Goal: Transaction & Acquisition: Purchase product/service

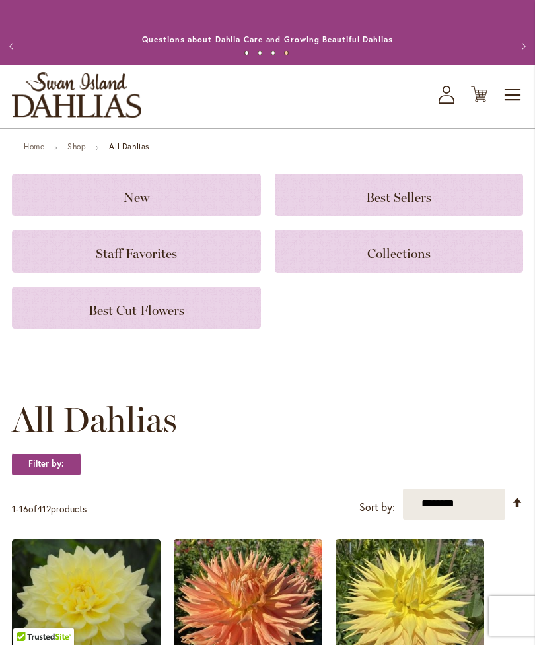
click at [94, 258] on h3 "Staff Favorites" at bounding box center [136, 251] width 217 height 15
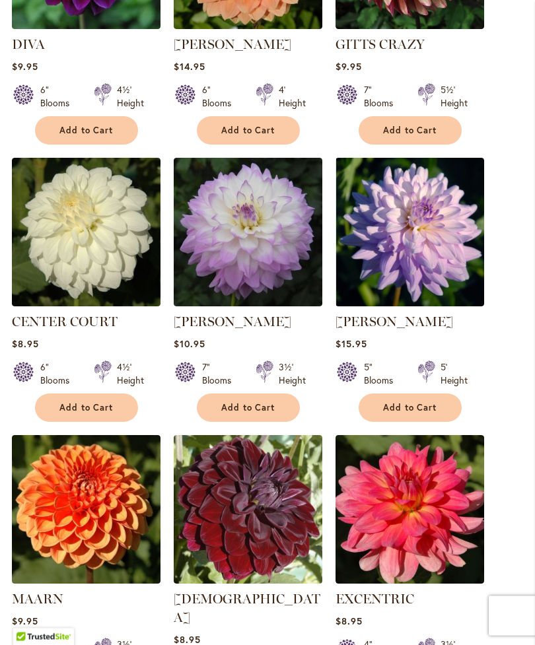
scroll to position [1045, 0]
click at [222, 413] on span "Add to Cart" at bounding box center [248, 407] width 54 height 11
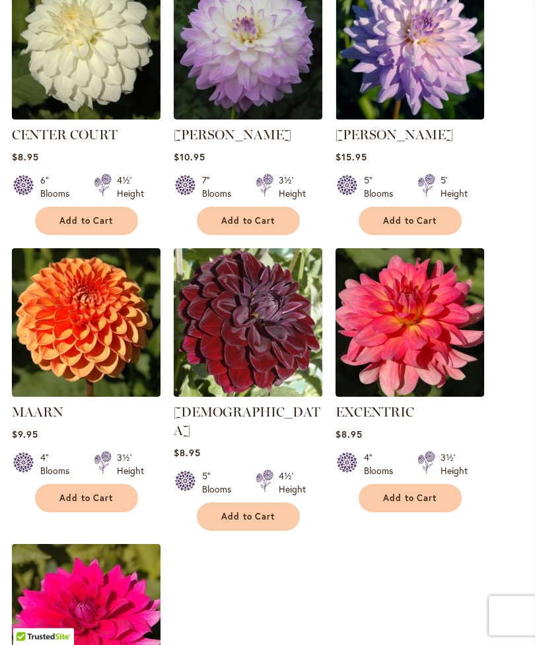
scroll to position [1300, 0]
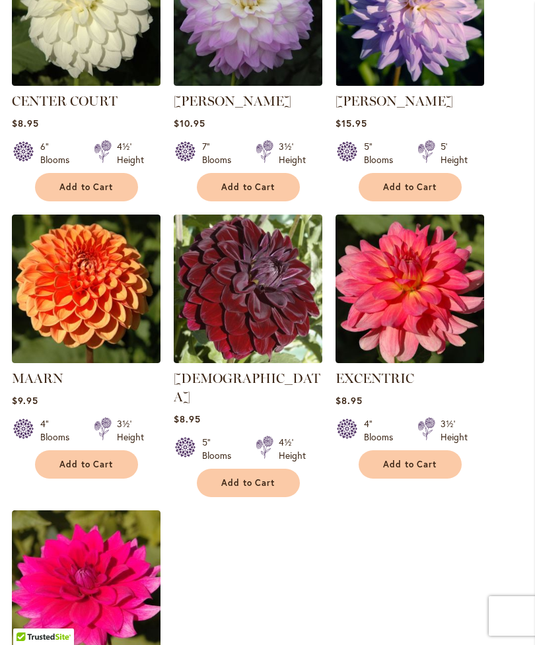
click at [237, 477] on span "Add to Cart" at bounding box center [248, 482] width 54 height 11
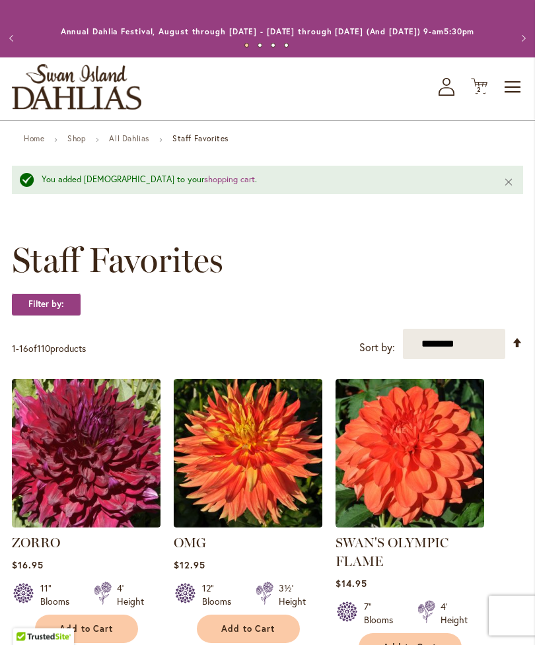
scroll to position [15, 0]
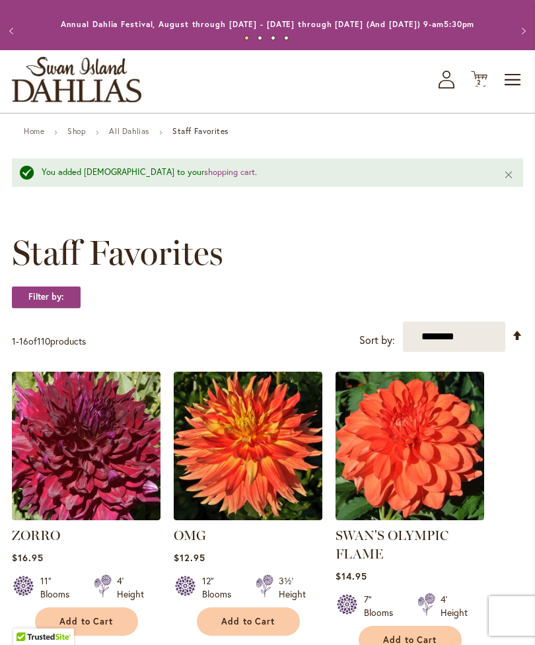
click at [450, 353] on select "**********" at bounding box center [454, 336] width 102 height 31
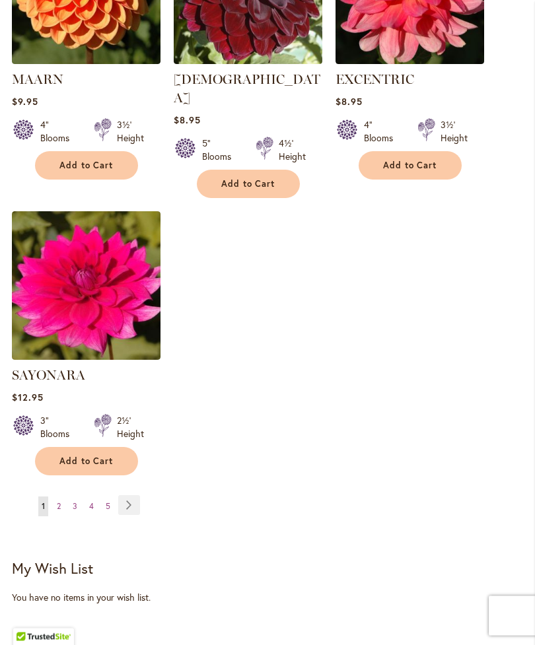
scroll to position [1599, 0]
click at [124, 501] on link "Page Next" at bounding box center [129, 505] width 22 height 20
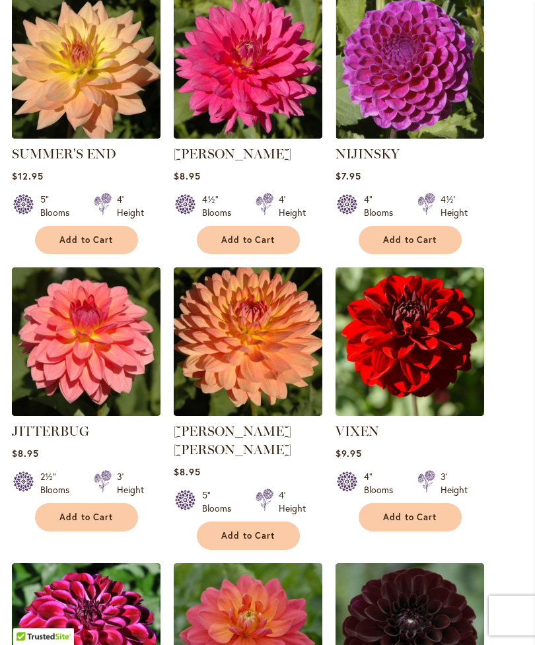
scroll to position [659, 0]
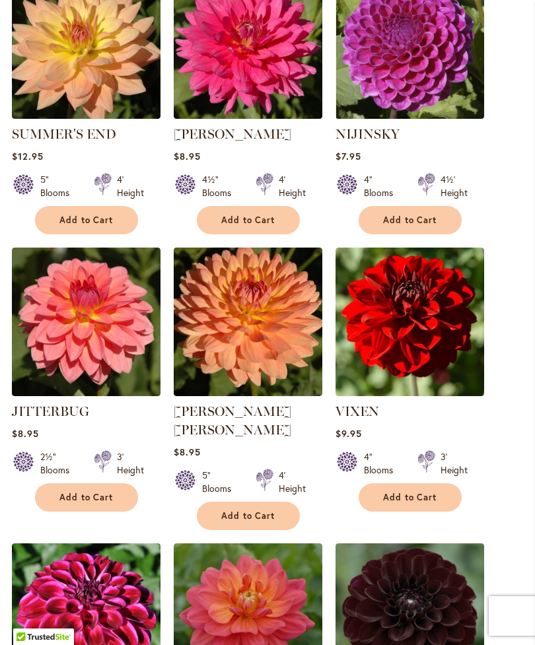
click at [227, 502] on button "Add to Cart" at bounding box center [248, 516] width 103 height 28
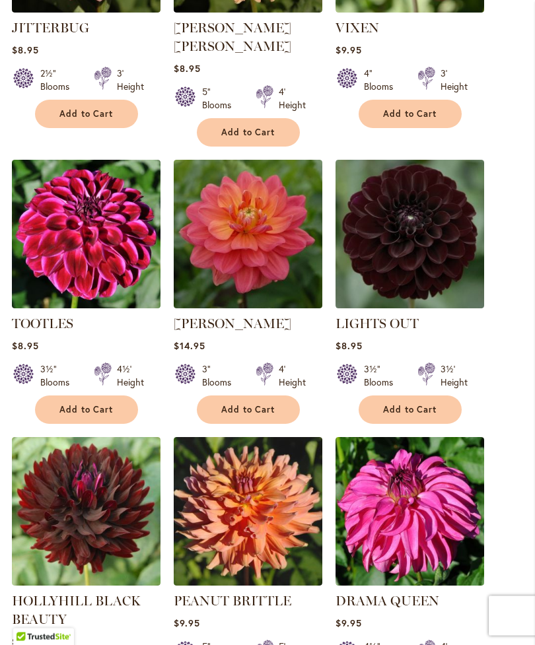
scroll to position [1077, 0]
click at [430, 412] on button "Add to Cart" at bounding box center [409, 409] width 103 height 28
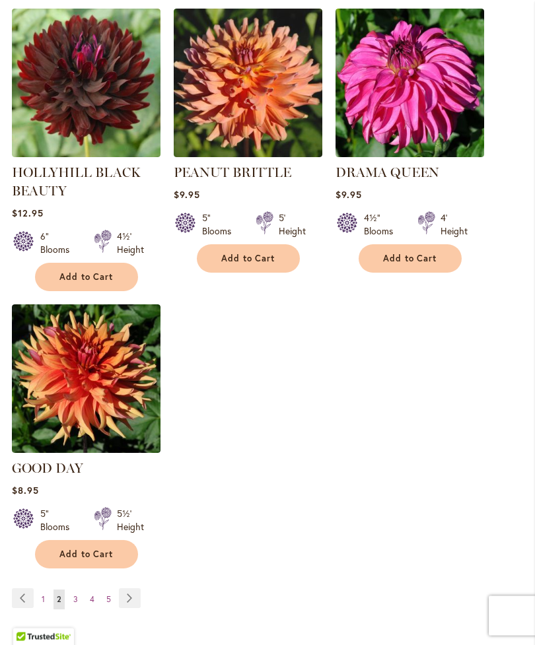
scroll to position [1506, 0]
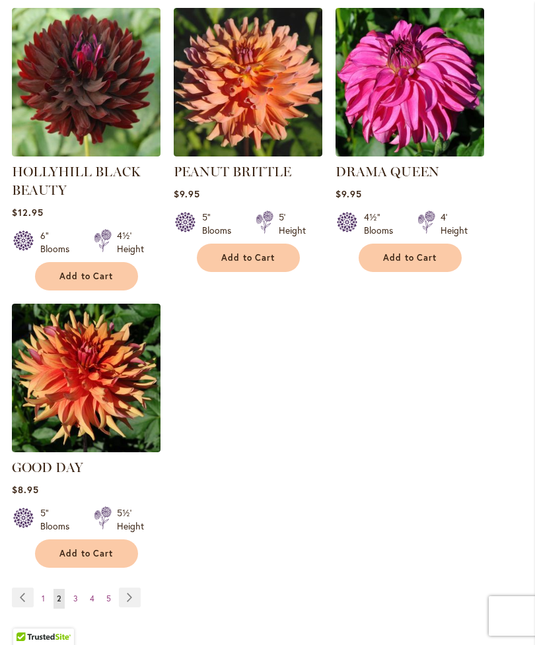
click at [126, 599] on link "Page Next" at bounding box center [130, 598] width 22 height 20
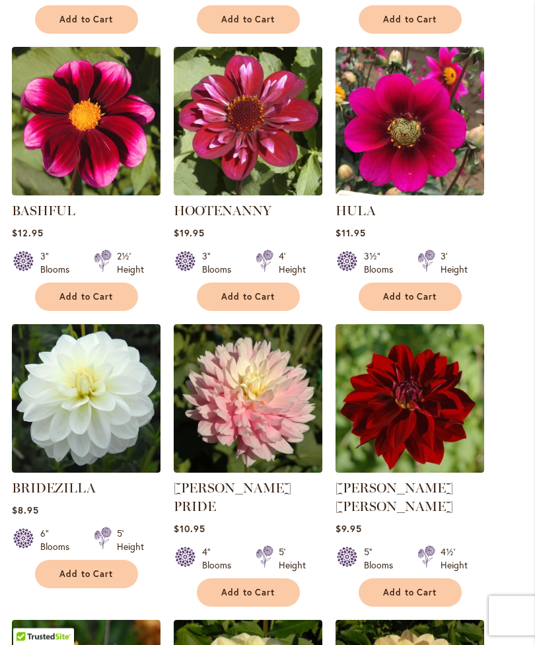
scroll to position [584, 0]
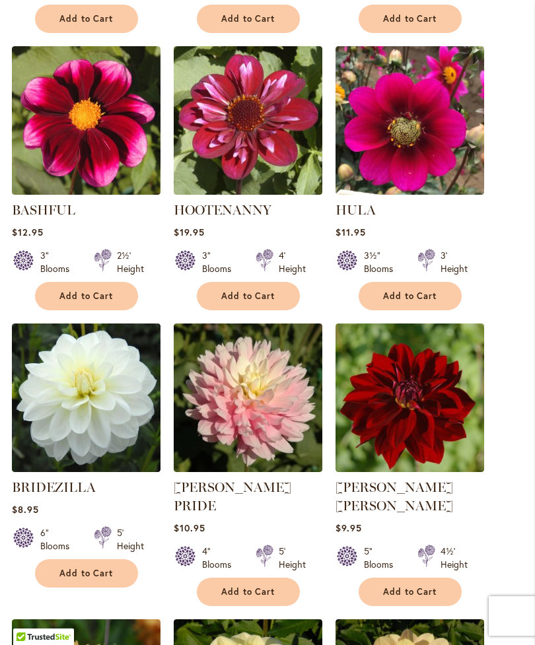
click at [75, 579] on span "Add to Cart" at bounding box center [86, 573] width 54 height 11
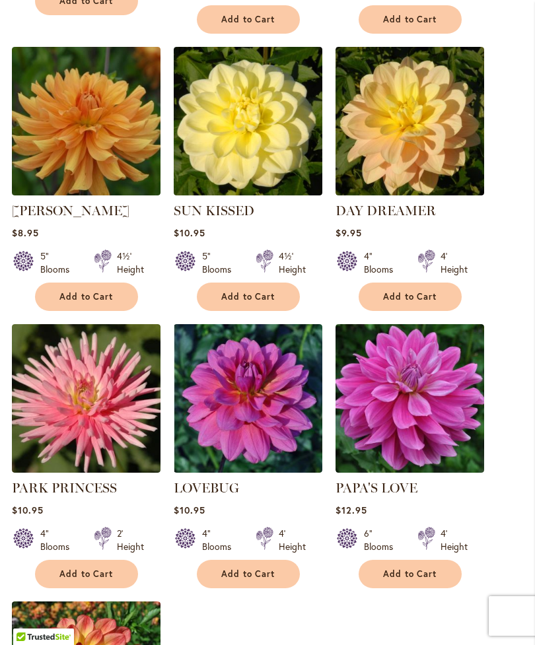
scroll to position [1191, 0]
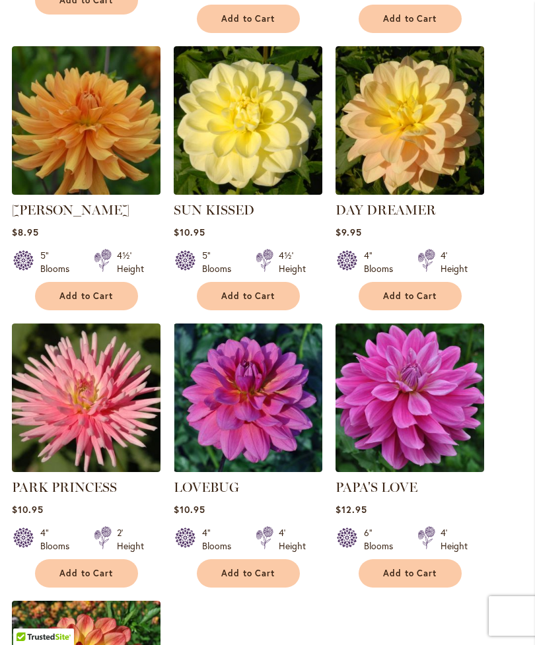
click at [78, 568] on span "Add to Cart" at bounding box center [86, 573] width 54 height 11
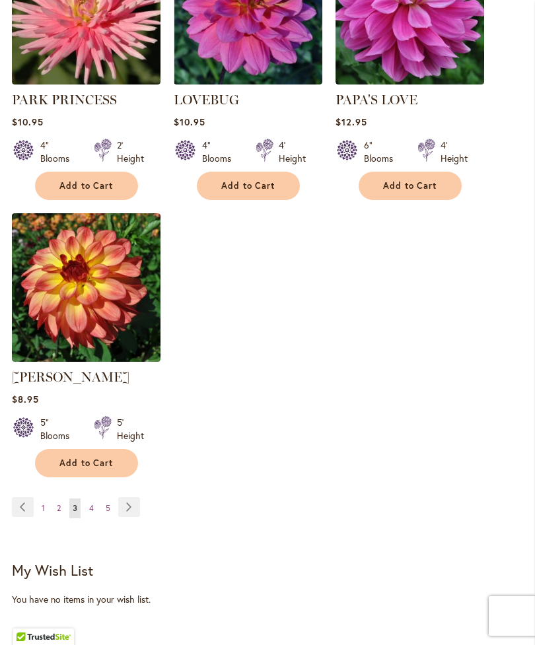
scroll to position [1607, 0]
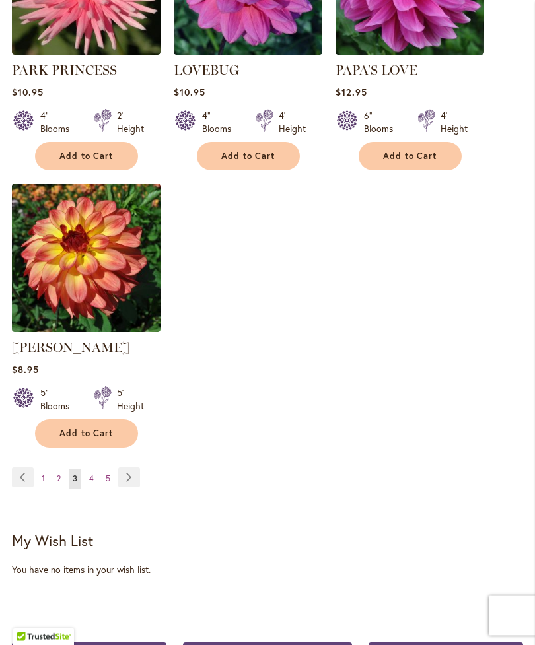
click at [123, 468] on link "Page Next" at bounding box center [129, 478] width 22 height 20
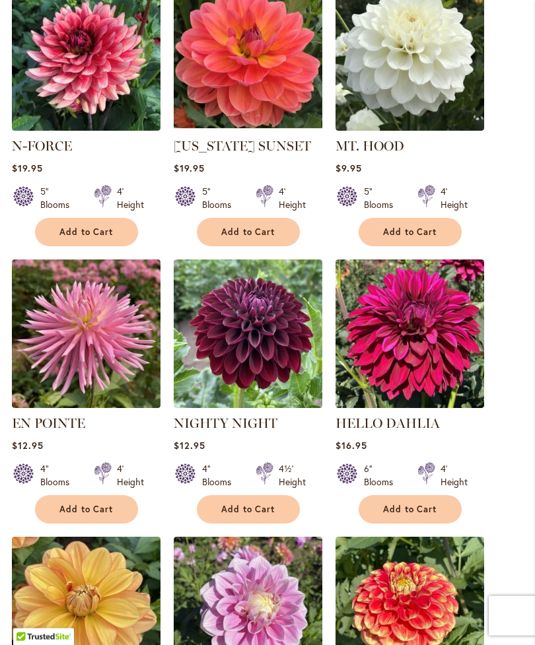
scroll to position [943, 0]
click at [59, 516] on button "Add to Cart" at bounding box center [86, 509] width 103 height 28
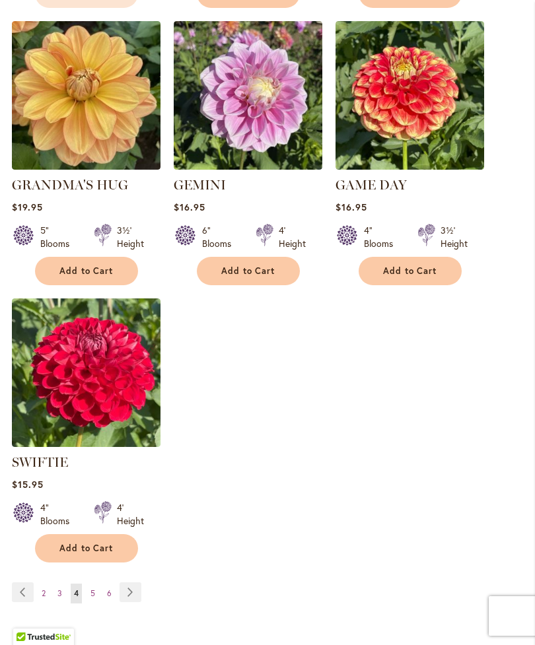
scroll to position [1493, 0]
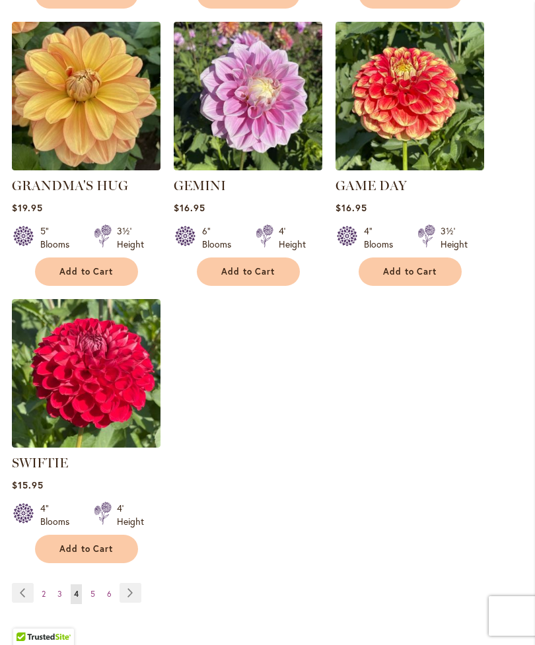
click at [127, 589] on link "Page Next" at bounding box center [130, 593] width 22 height 20
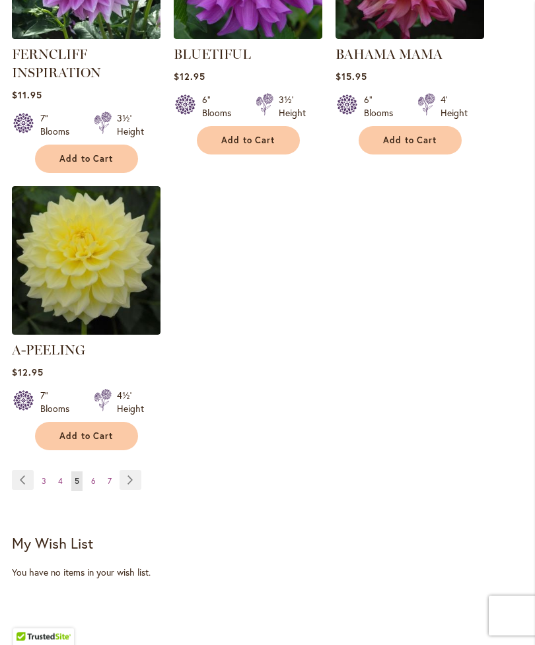
scroll to position [1590, 0]
click at [20, 475] on link "Page Previous" at bounding box center [23, 480] width 22 height 20
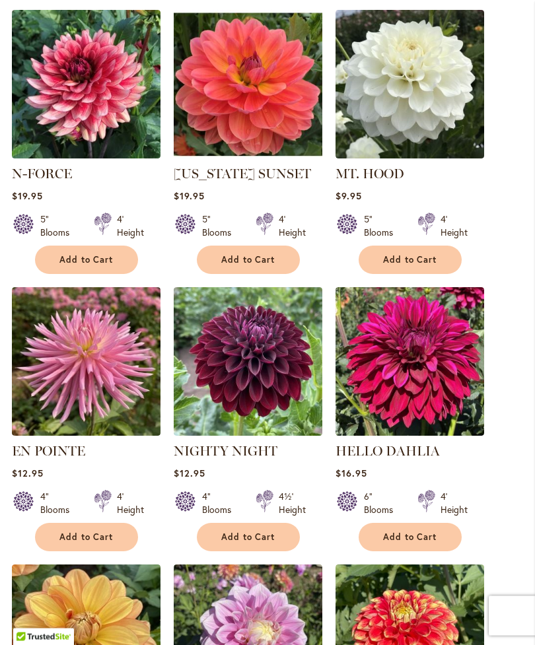
scroll to position [936, 0]
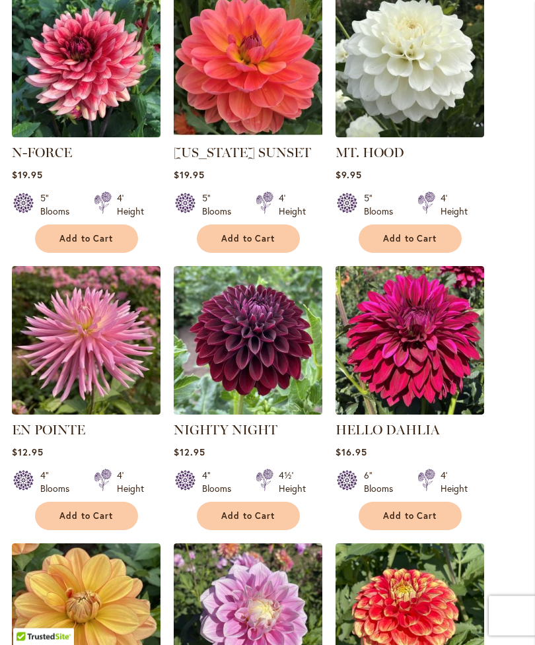
click at [73, 512] on span "Add to Cart" at bounding box center [86, 516] width 54 height 11
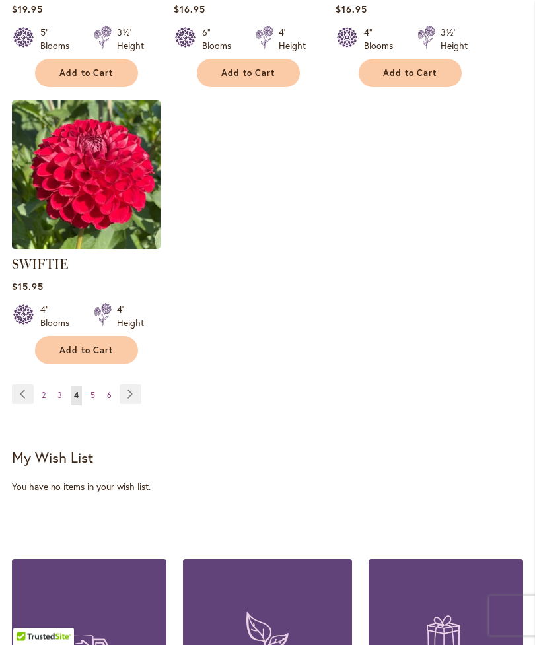
scroll to position [1691, 0]
click at [122, 388] on link "Page Next" at bounding box center [130, 394] width 22 height 20
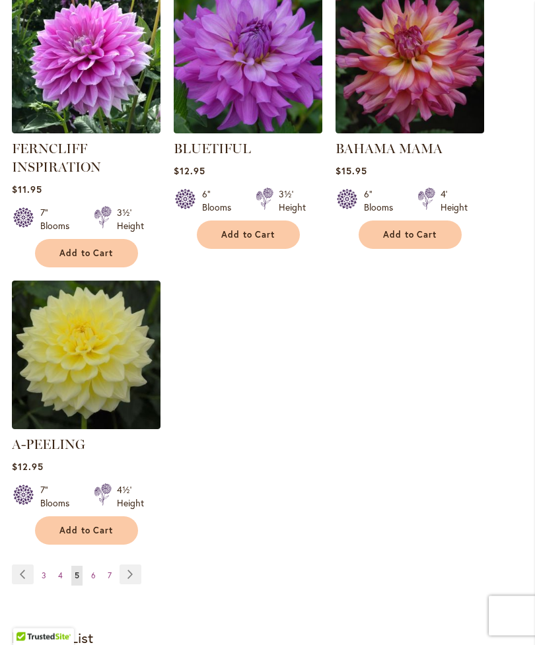
scroll to position [1495, 0]
click at [123, 567] on link "Page Next" at bounding box center [130, 574] width 22 height 20
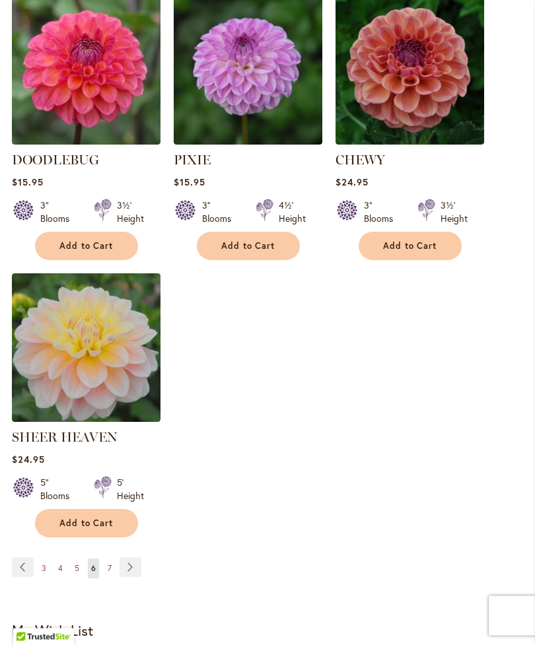
scroll to position [1503, 0]
click at [125, 570] on link "Page Next" at bounding box center [130, 567] width 22 height 20
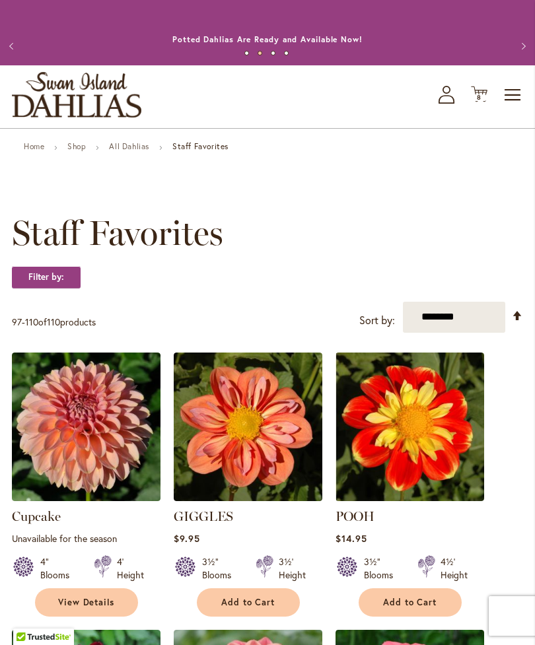
click at [507, 108] on span "Toggle Nav" at bounding box center [513, 95] width 20 height 26
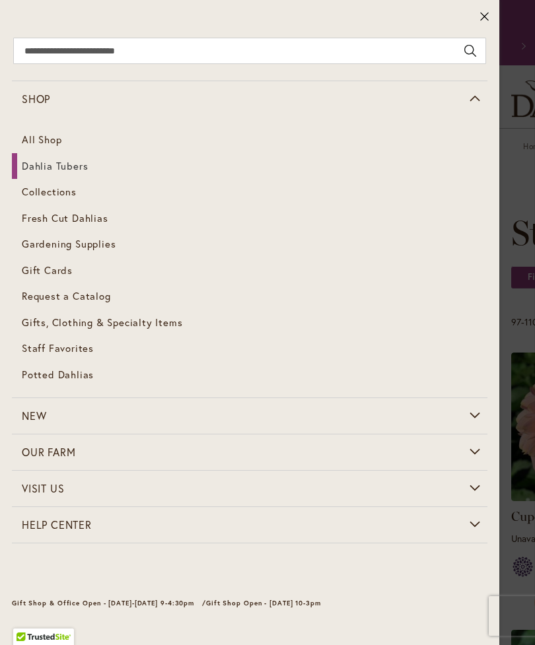
click at [35, 103] on span "Shop" at bounding box center [36, 99] width 28 height 14
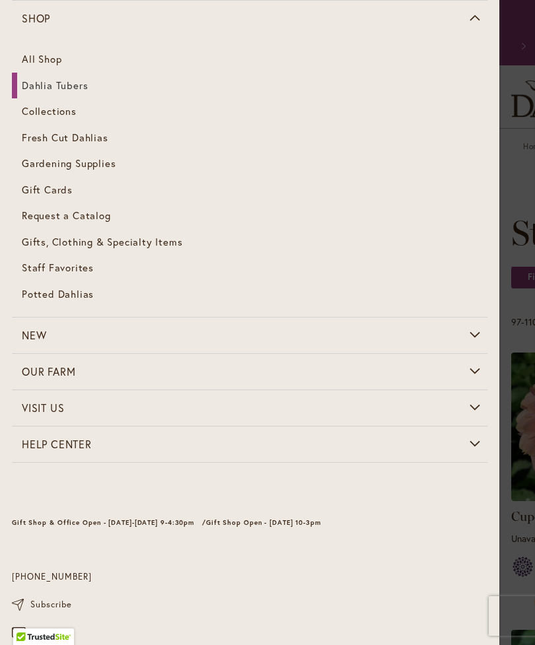
click at [18, 113] on link "Collections" at bounding box center [249, 111] width 475 height 26
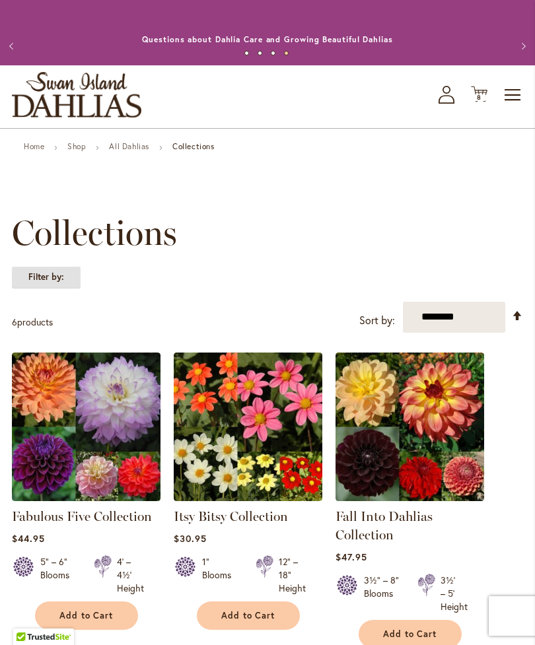
click at [32, 287] on strong "Filter by:" at bounding box center [46, 277] width 69 height 22
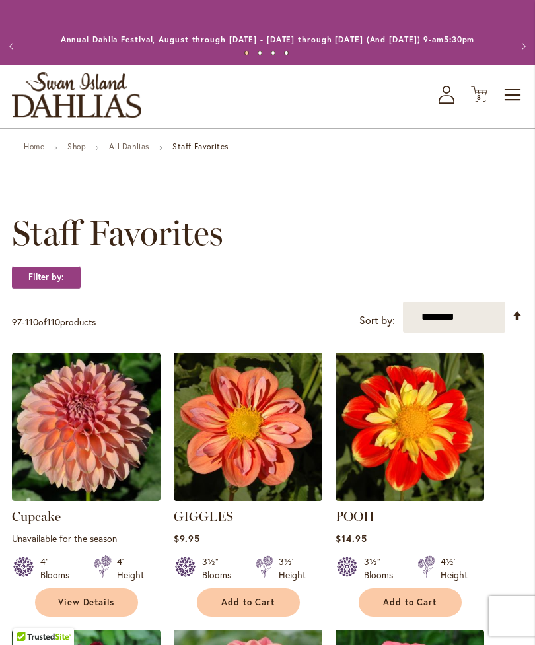
click at [507, 108] on span "Toggle Nav" at bounding box center [513, 95] width 20 height 26
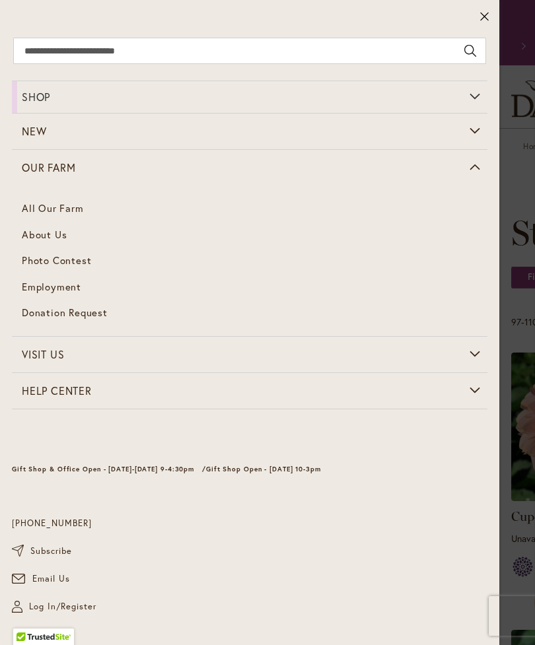
click at [19, 217] on link "All Our Farm" at bounding box center [249, 208] width 475 height 26
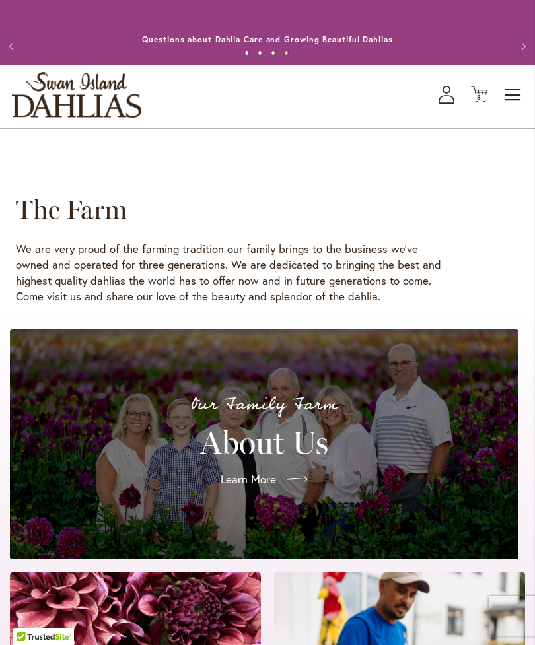
click at [449, 104] on icon "My Account" at bounding box center [446, 95] width 16 height 18
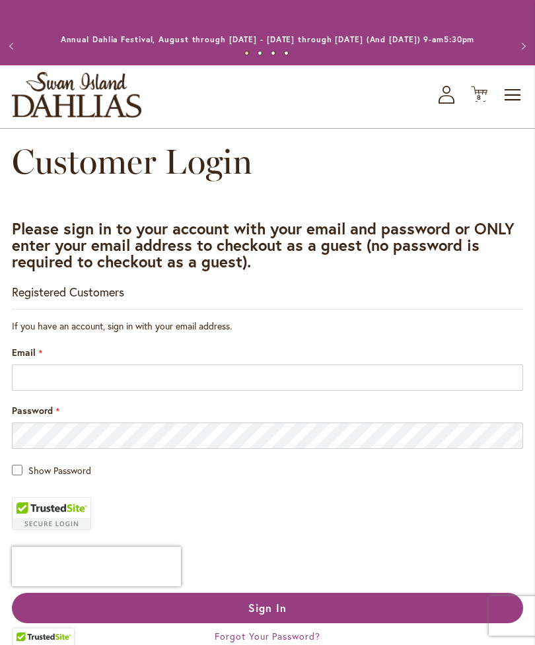
click at [471, 102] on icon "Cart .cls-1 { fill: #231f20; }" at bounding box center [479, 94] width 17 height 17
click at [481, 102] on span "8" at bounding box center [479, 97] width 5 height 9
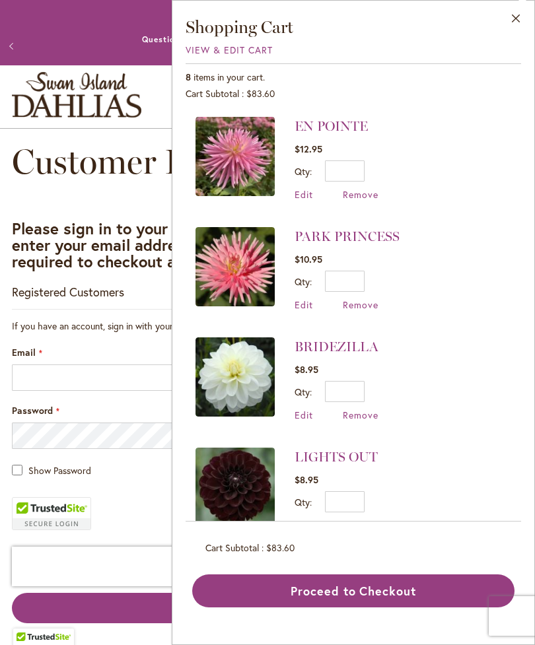
click at [360, 195] on span "Remove" at bounding box center [361, 194] width 36 height 13
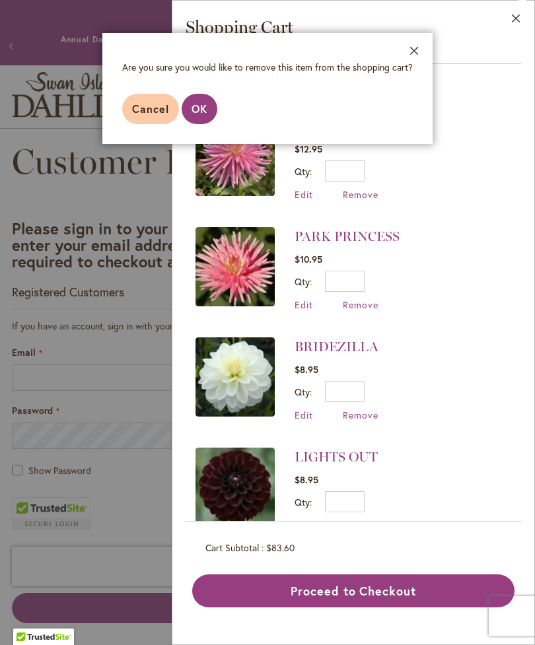
click at [191, 123] on button "OK" at bounding box center [200, 109] width 36 height 30
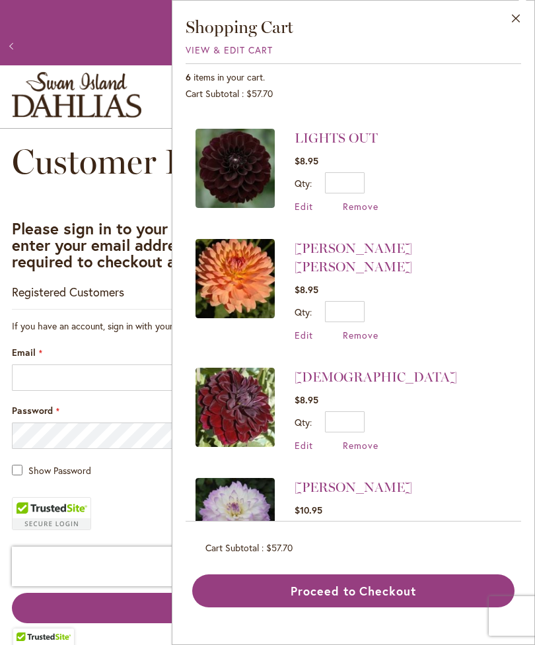
scroll to position [208, 0]
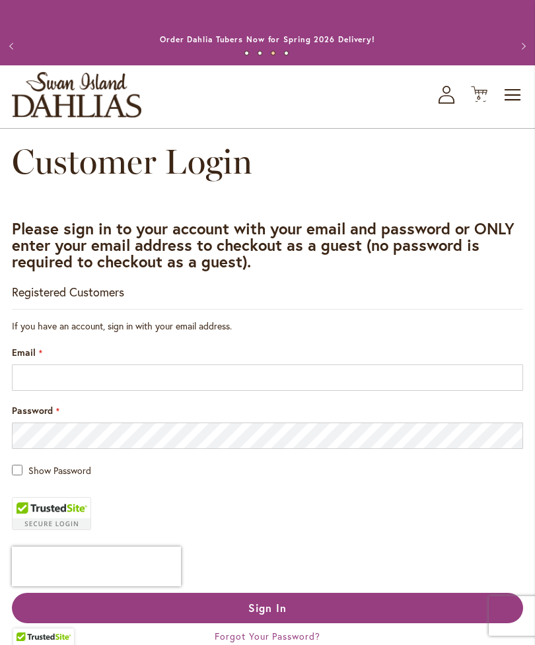
click at [507, 108] on span "Toggle Nav" at bounding box center [513, 95] width 20 height 26
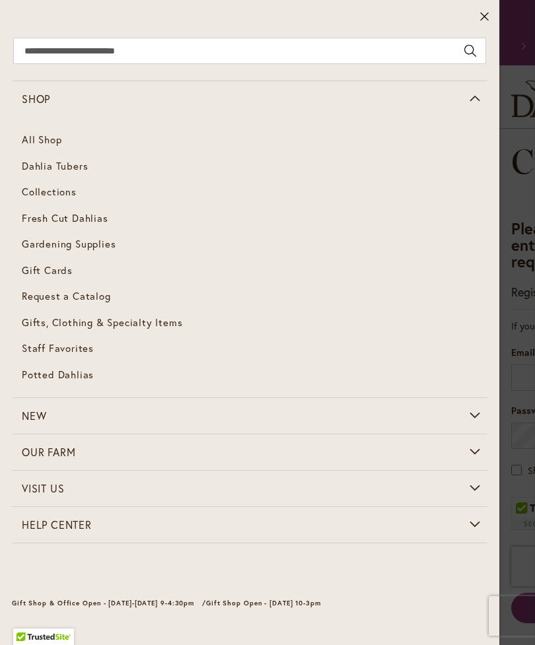
click at [22, 165] on span "Dahlia Tubers" at bounding box center [55, 165] width 66 height 13
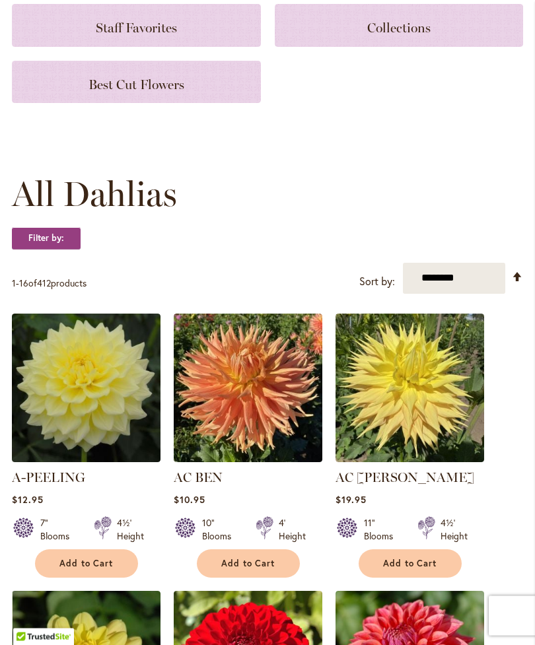
scroll to position [226, 0]
click at [56, 89] on h3 "Best Cut Flowers" at bounding box center [136, 82] width 217 height 15
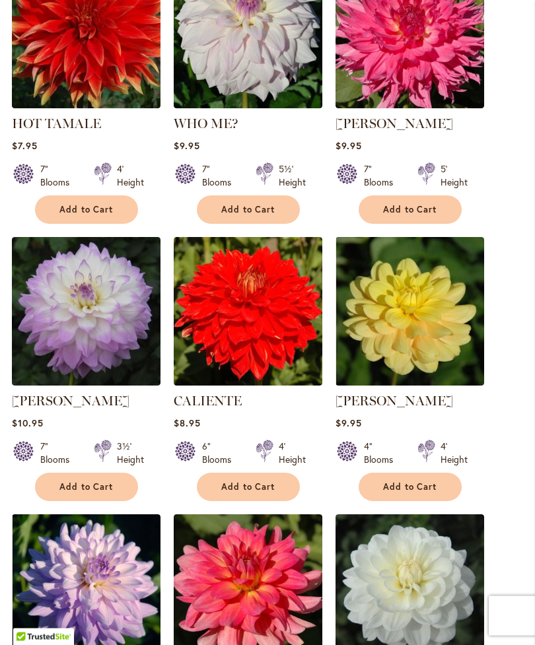
scroll to position [393, 0]
click at [70, 492] on span "Add to Cart" at bounding box center [86, 486] width 54 height 11
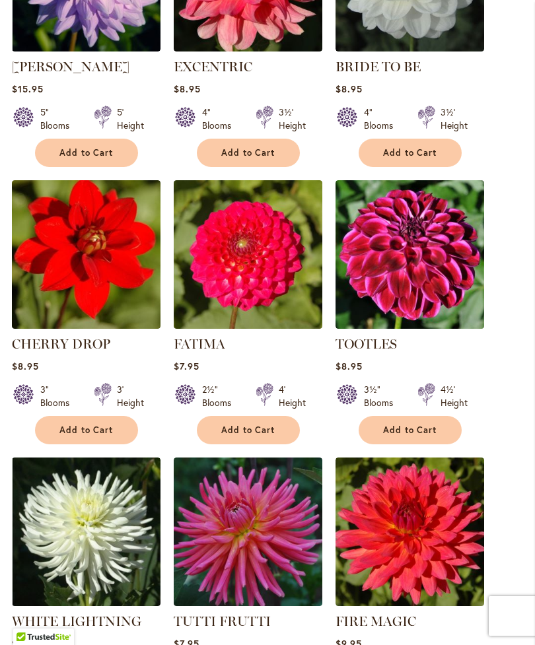
scroll to position [1048, 0]
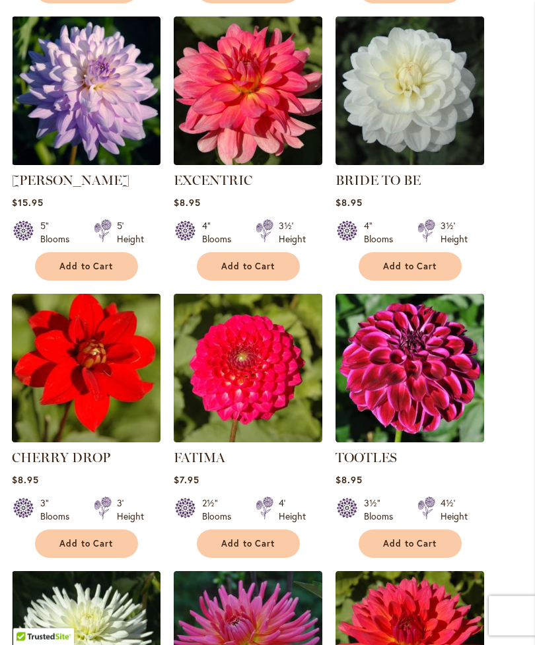
click at [388, 273] on span "Add to Cart" at bounding box center [410, 266] width 54 height 11
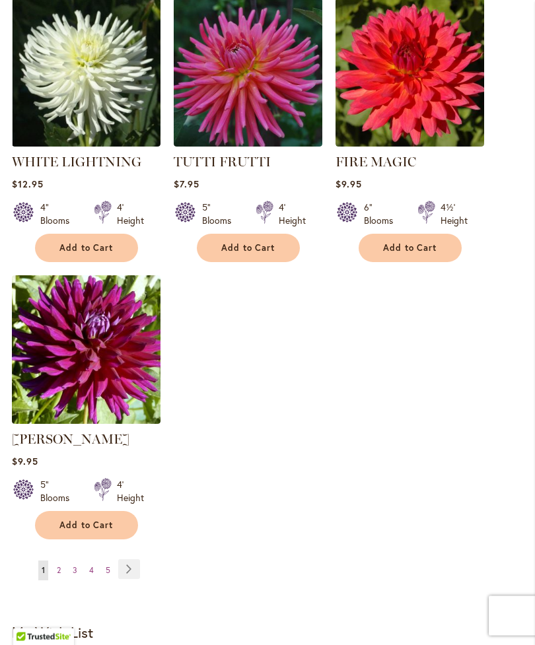
scroll to position [1499, 0]
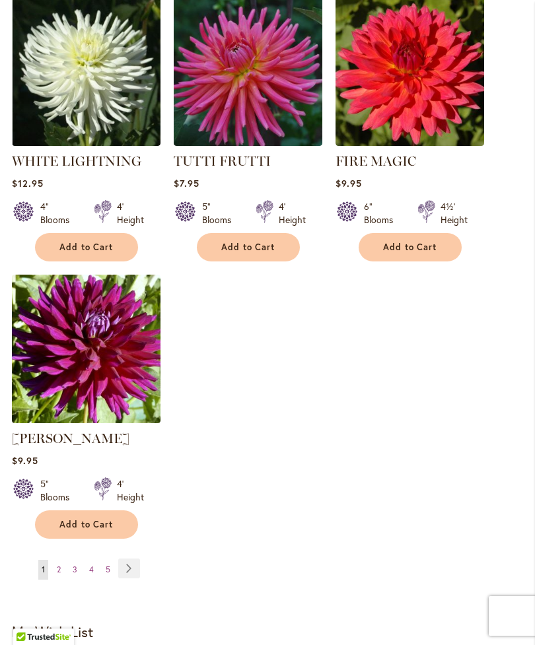
click at [55, 580] on link "Page 2" at bounding box center [58, 570] width 11 height 20
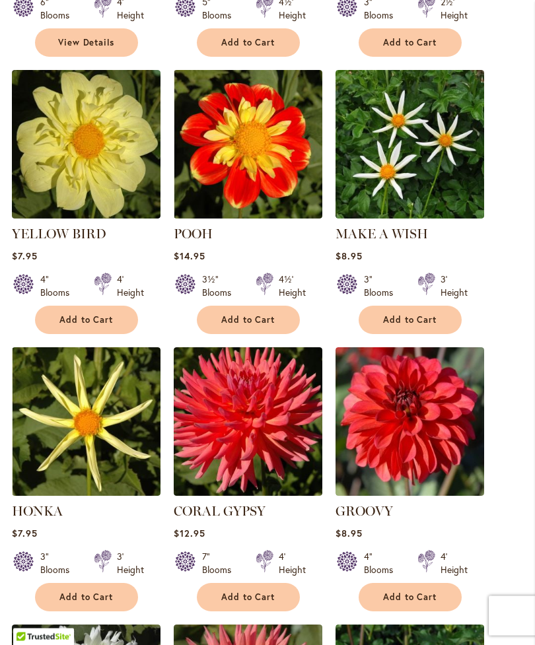
scroll to position [837, 0]
click at [391, 325] on span "Add to Cart" at bounding box center [410, 319] width 54 height 11
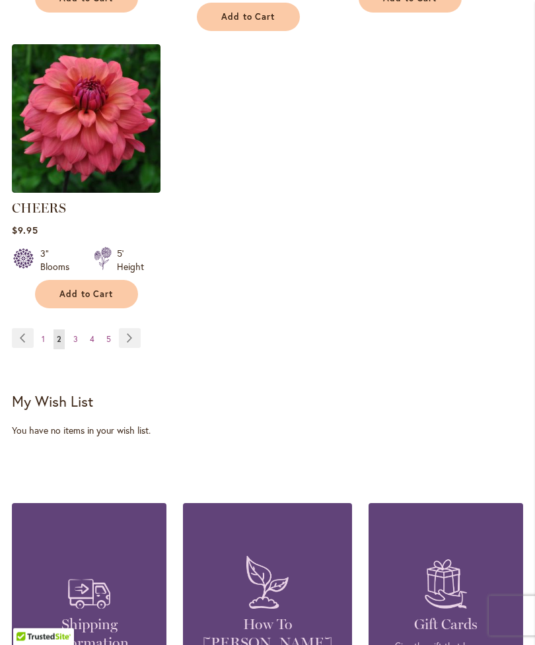
scroll to position [1748, 0]
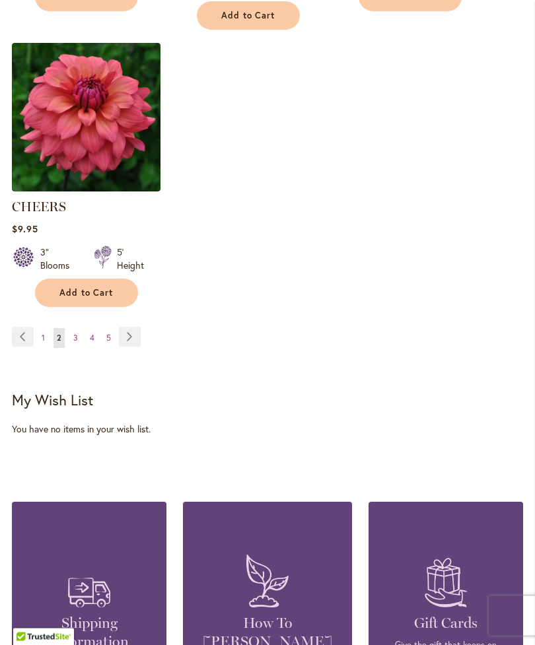
click at [73, 339] on link "Page 3" at bounding box center [75, 339] width 11 height 20
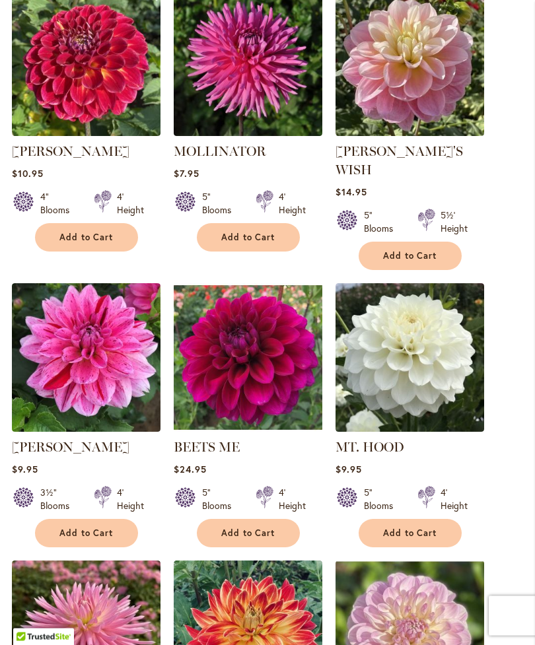
scroll to position [643, 0]
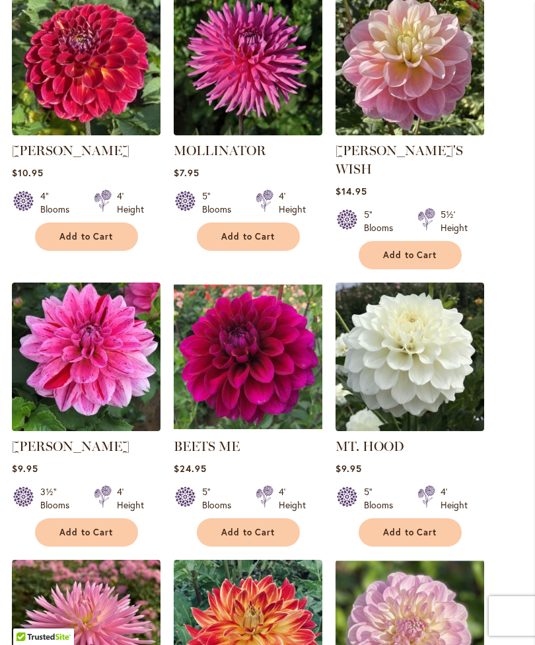
click at [61, 533] on button "Add to Cart" at bounding box center [86, 532] width 103 height 28
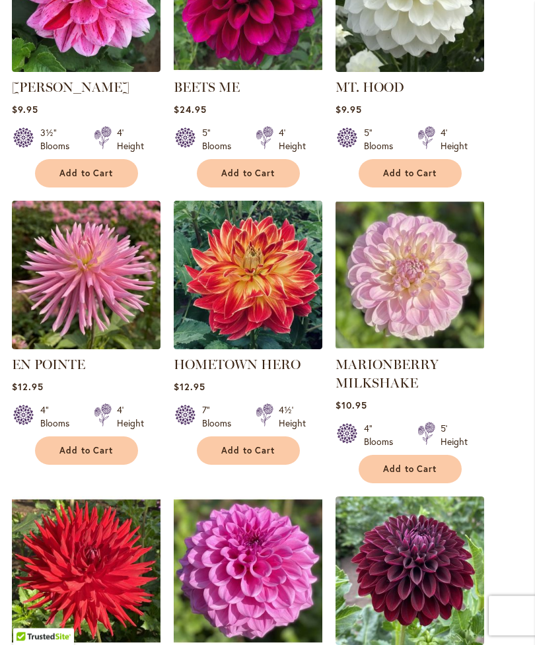
scroll to position [1039, 0]
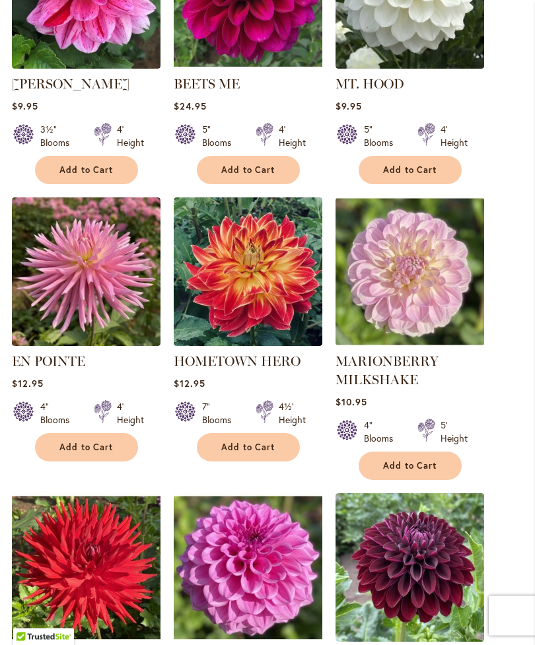
click at [229, 442] on span "Add to Cart" at bounding box center [248, 447] width 54 height 11
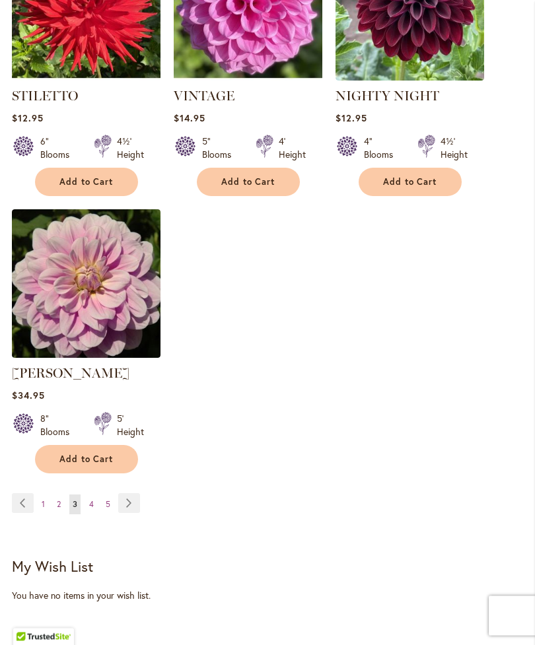
scroll to position [1602, 0]
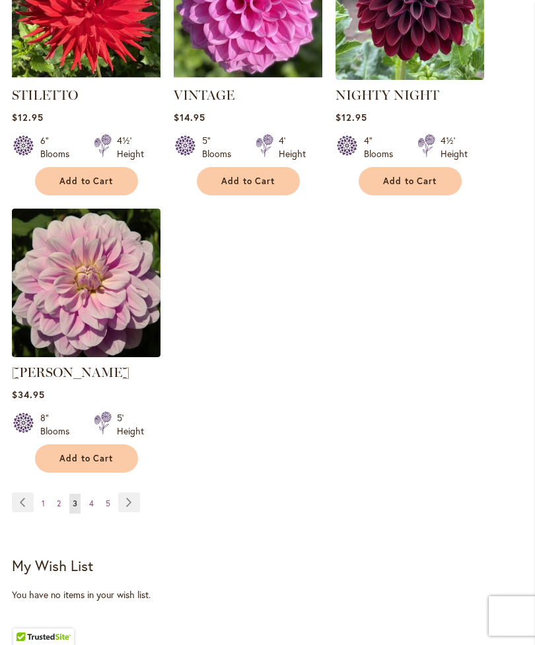
click at [91, 503] on span "4" at bounding box center [91, 503] width 5 height 10
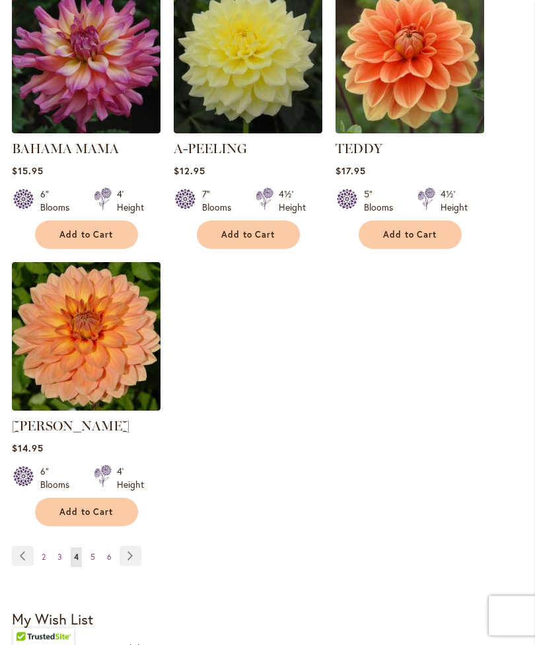
scroll to position [1496, 0]
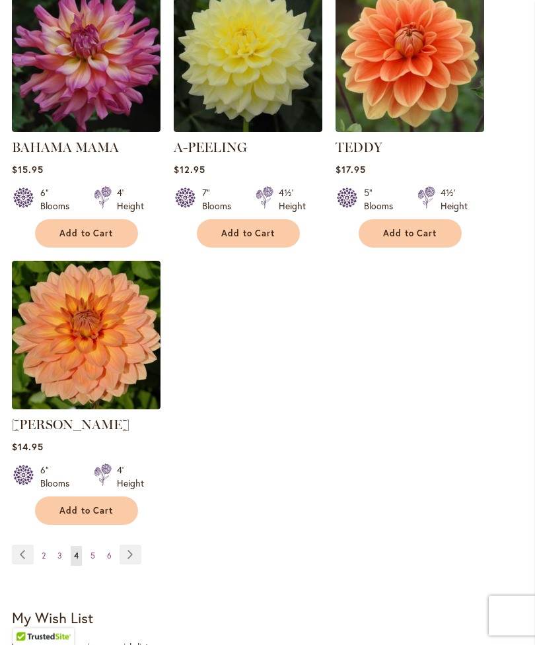
click at [88, 566] on link "Page 5" at bounding box center [92, 557] width 11 height 20
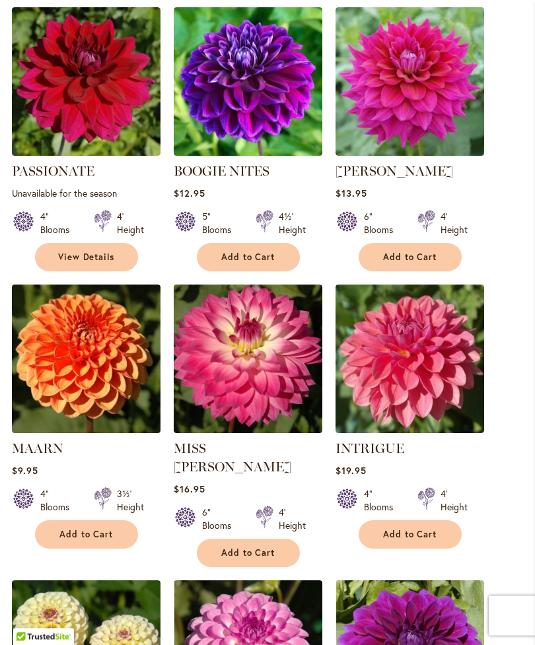
scroll to position [919, 0]
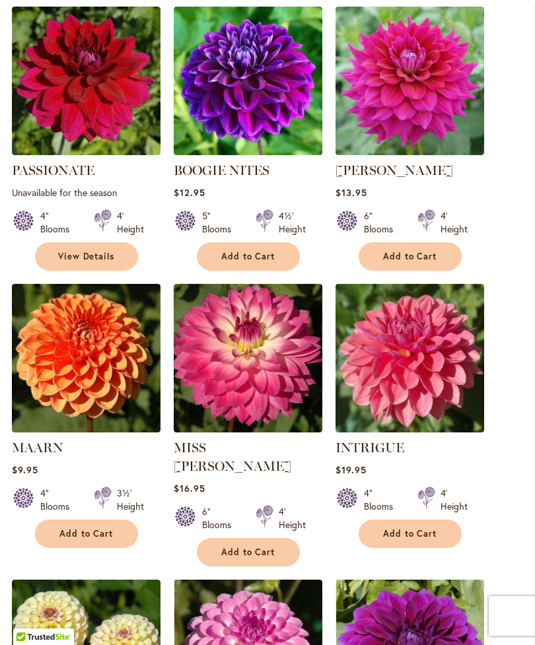
click at [67, 539] on span "Add to Cart" at bounding box center [86, 533] width 54 height 11
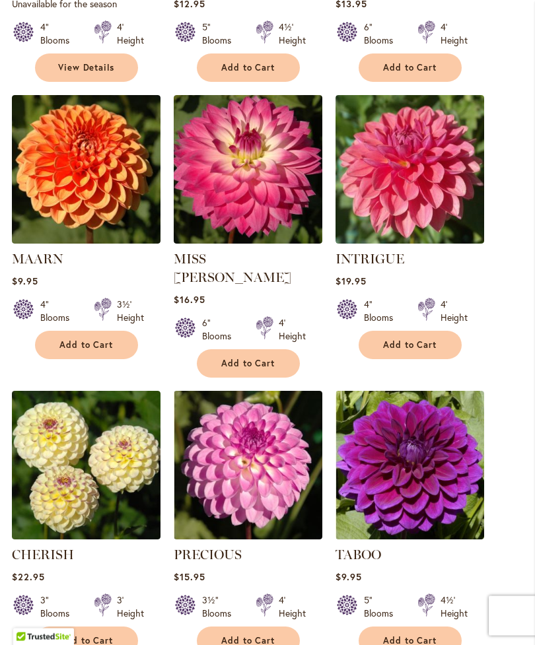
scroll to position [1165, 0]
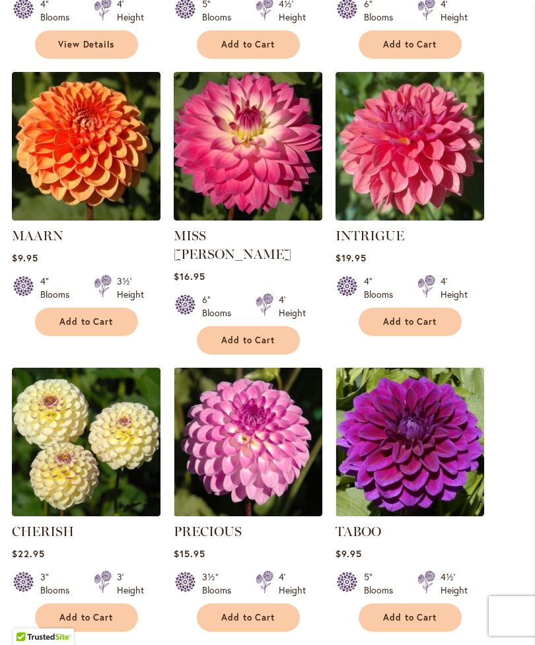
click at [75, 619] on button "Add to Cart" at bounding box center [86, 617] width 103 height 28
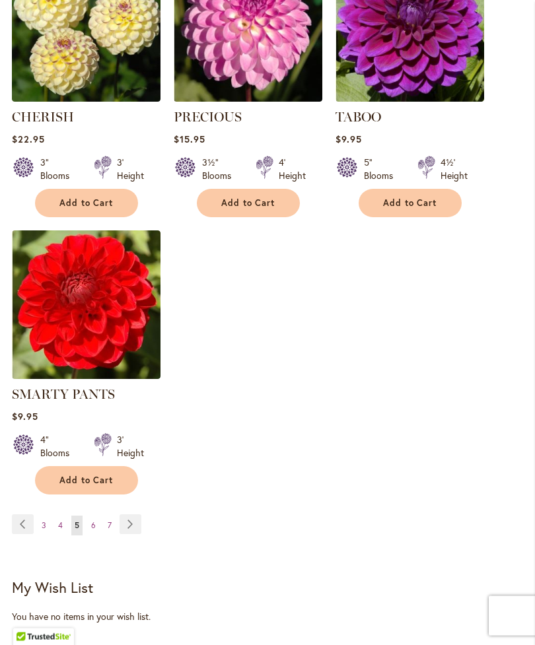
scroll to position [1623, 0]
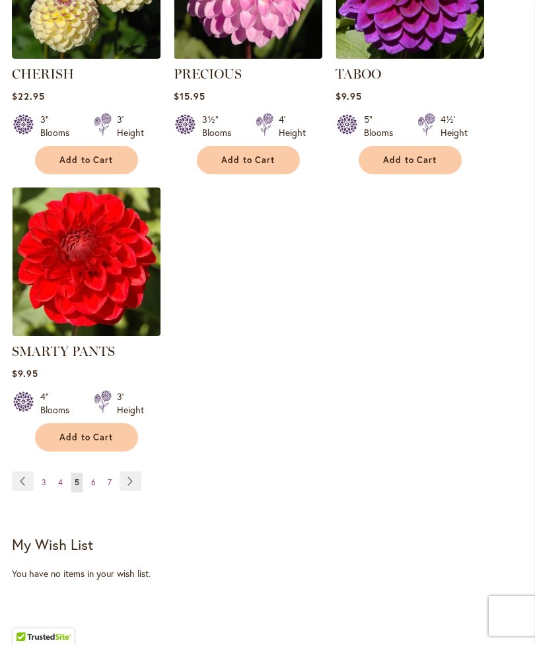
click at [90, 481] on link "Page 6" at bounding box center [93, 483] width 11 height 20
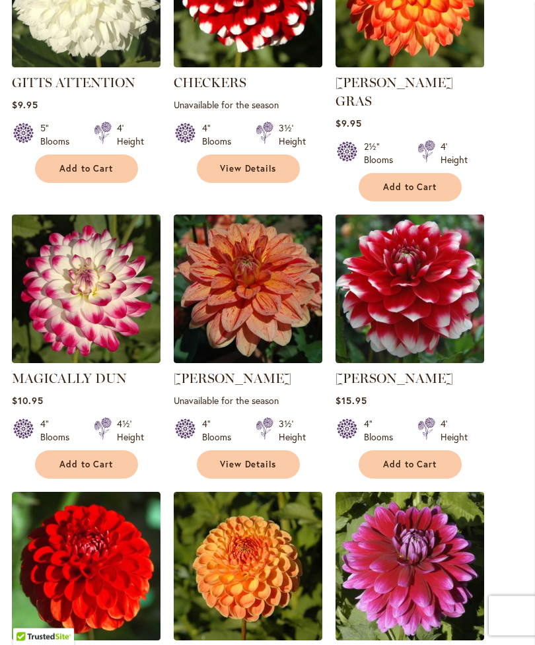
scroll to position [729, 0]
click at [427, 182] on span "Add to Cart" at bounding box center [410, 187] width 54 height 11
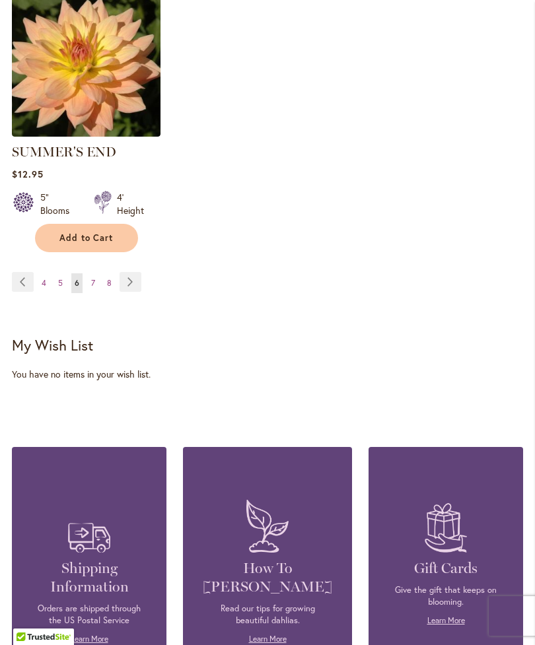
scroll to position [1864, 0]
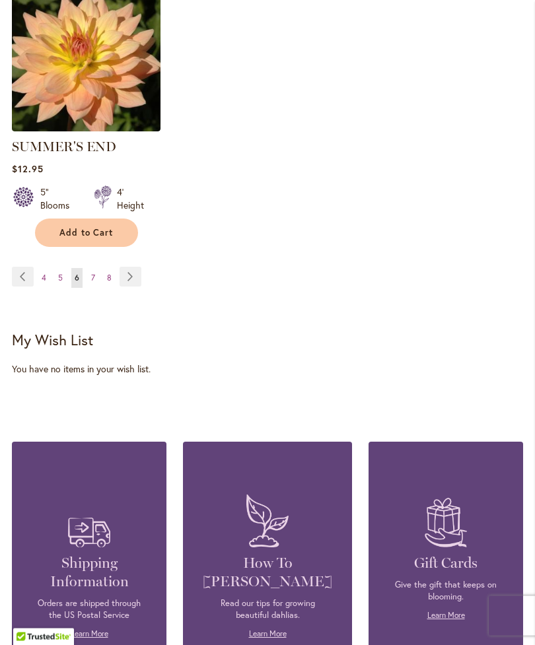
click at [88, 269] on link "Page 7" at bounding box center [93, 279] width 11 height 20
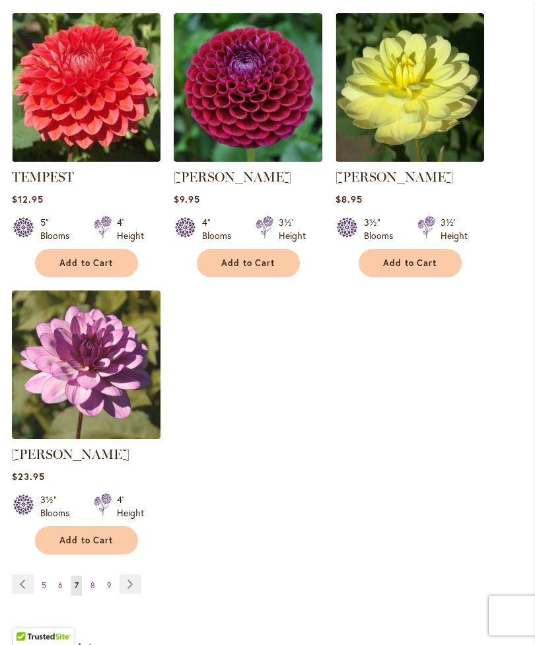
scroll to position [1485, 0]
click at [84, 576] on ul "Page Previous Page 5 Page 6 You're currently reading page 7 Page 8 Page 9 Page …" at bounding box center [79, 584] width 135 height 21
click at [81, 576] on strong "You're currently reading page 7" at bounding box center [76, 586] width 11 height 20
click at [123, 575] on link "Page Next" at bounding box center [130, 584] width 22 height 20
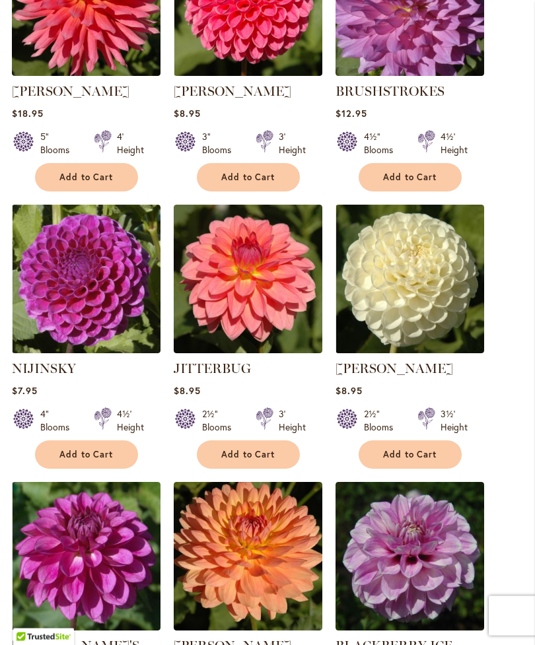
scroll to position [980, 0]
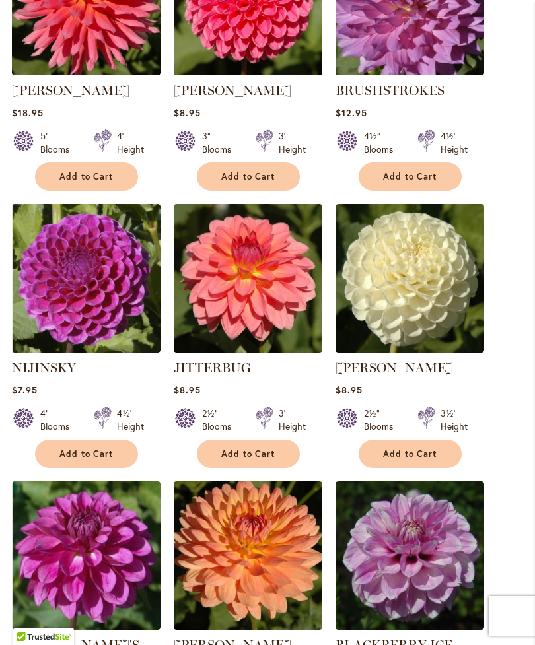
click at [403, 459] on span "Add to Cart" at bounding box center [410, 453] width 54 height 11
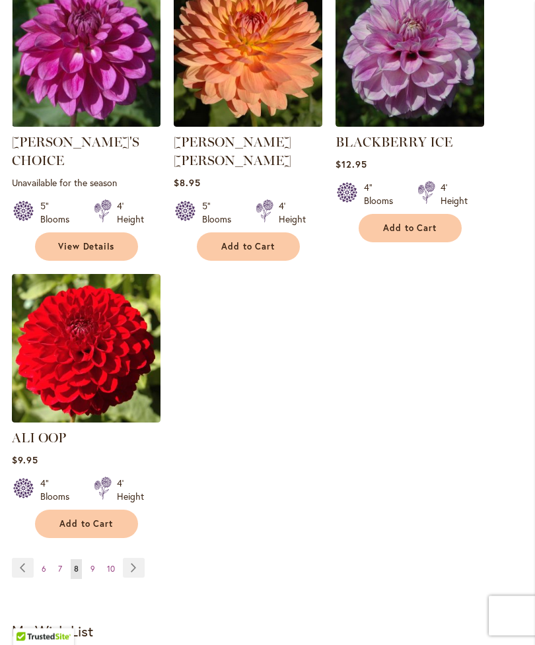
scroll to position [1518, 0]
click at [91, 566] on span "9" at bounding box center [92, 569] width 5 height 10
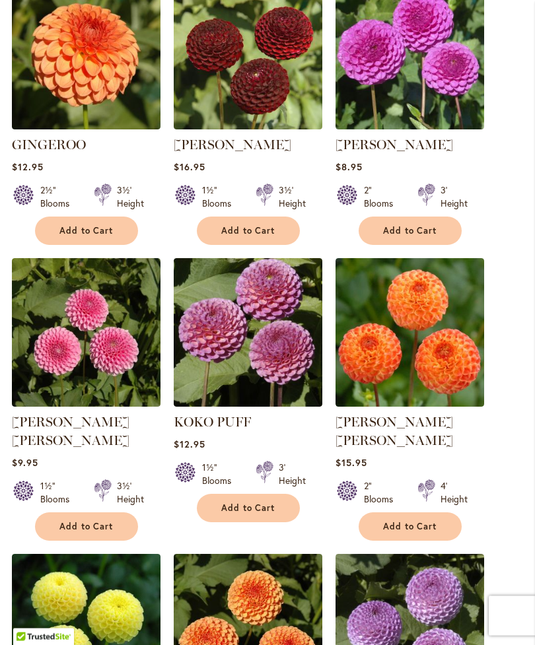
scroll to position [965, 0]
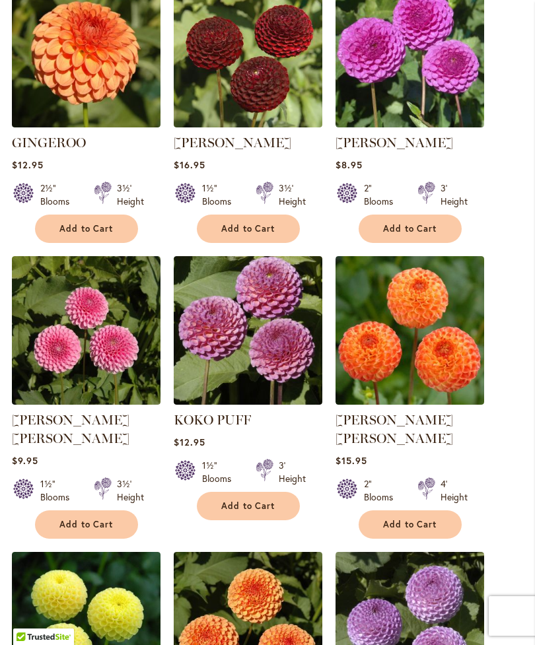
click at [68, 519] on span "Add to Cart" at bounding box center [86, 524] width 54 height 11
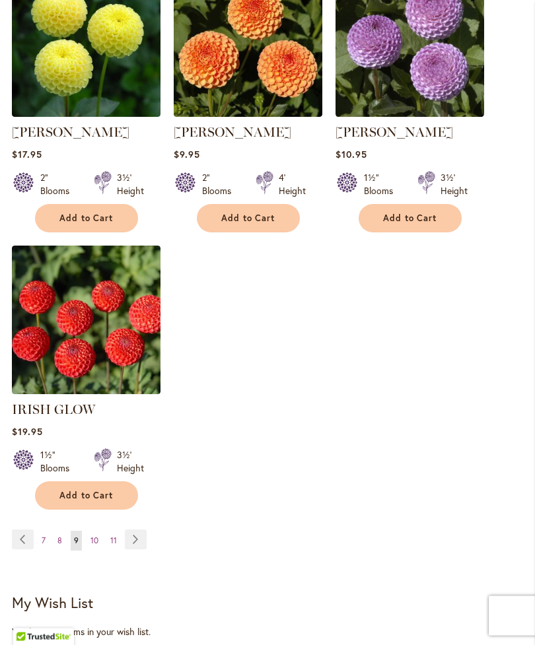
scroll to position [1583, 0]
click at [90, 535] on span "10" at bounding box center [94, 540] width 8 height 10
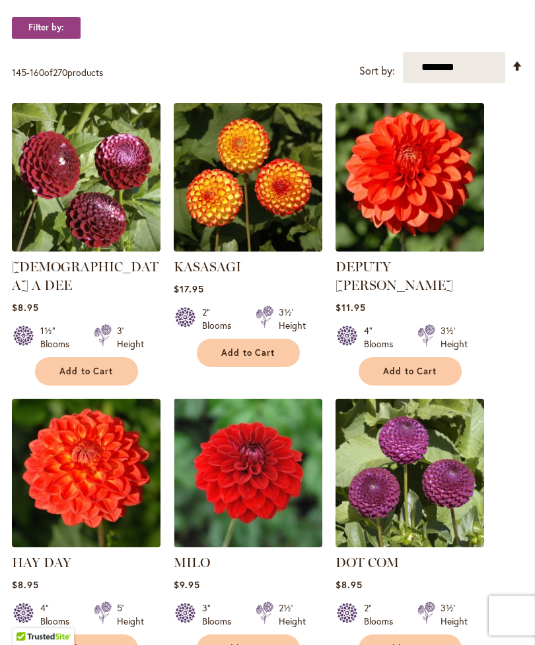
scroll to position [250, 0]
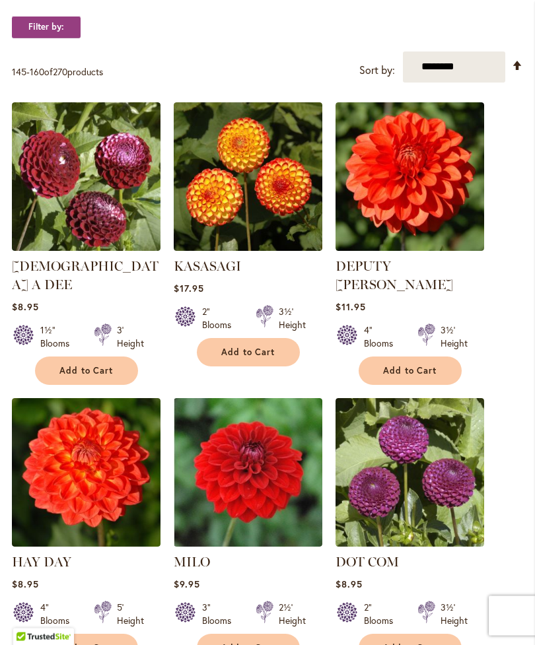
click at [228, 634] on button "Add to Cart" at bounding box center [248, 648] width 103 height 28
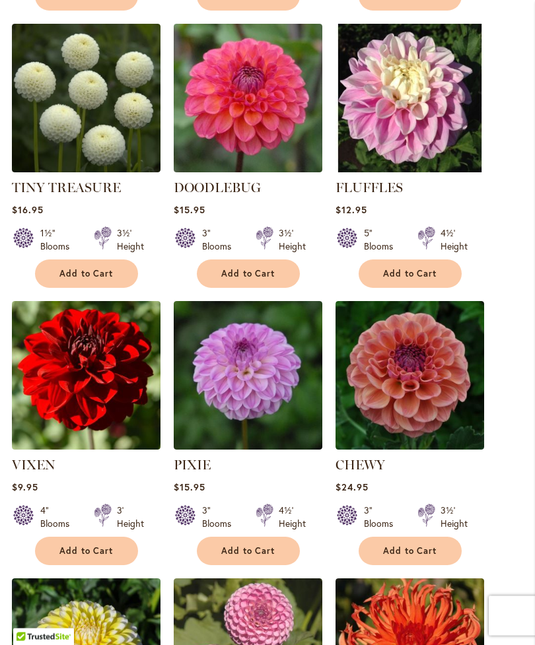
scroll to position [936, 0]
click at [64, 550] on span "Add to Cart" at bounding box center [86, 550] width 54 height 11
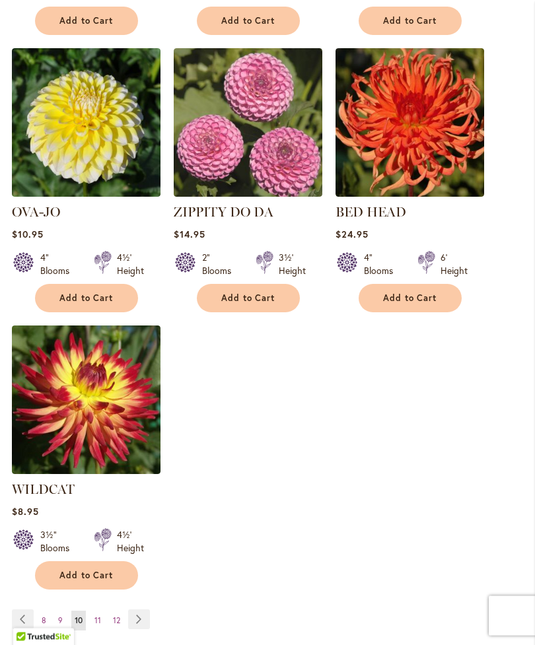
scroll to position [1467, 0]
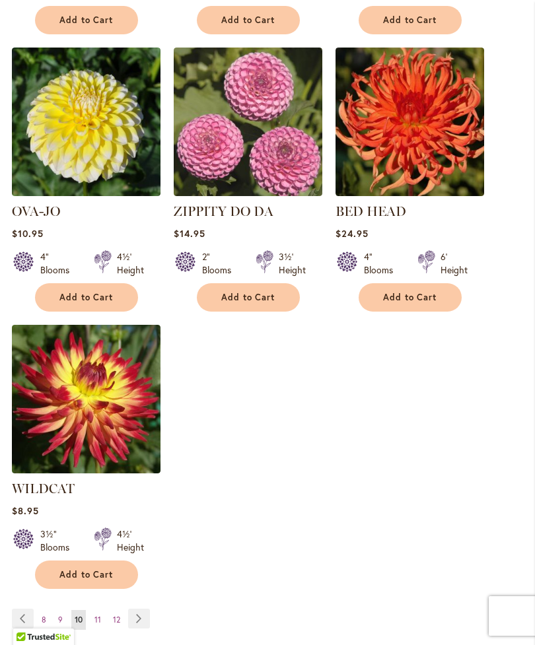
click at [91, 620] on link "Page 11" at bounding box center [97, 620] width 13 height 20
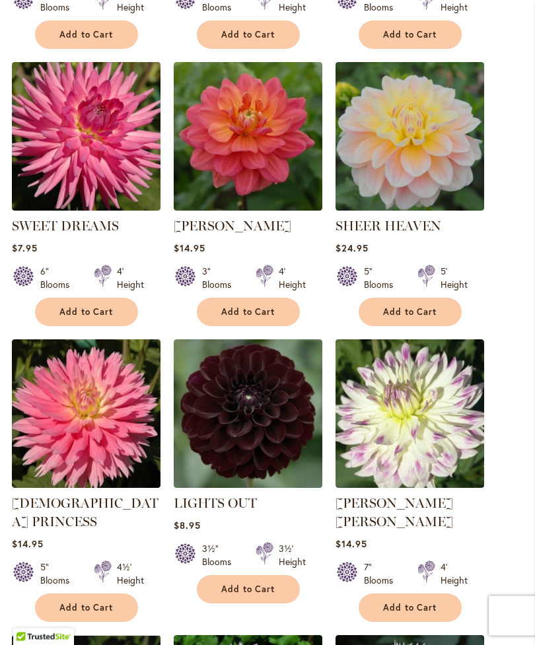
scroll to position [568, 0]
click at [238, 595] on span "Add to Cart" at bounding box center [248, 589] width 54 height 11
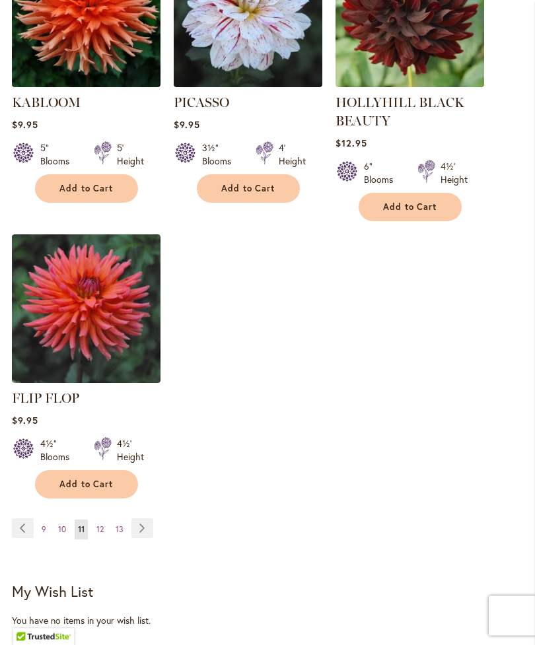
scroll to position [1594, 0]
click at [94, 520] on link "Page 12" at bounding box center [100, 530] width 14 height 20
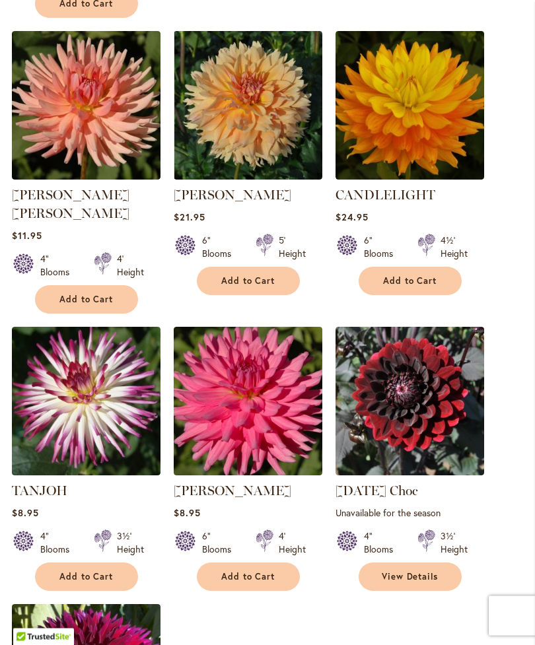
scroll to position [1172, 0]
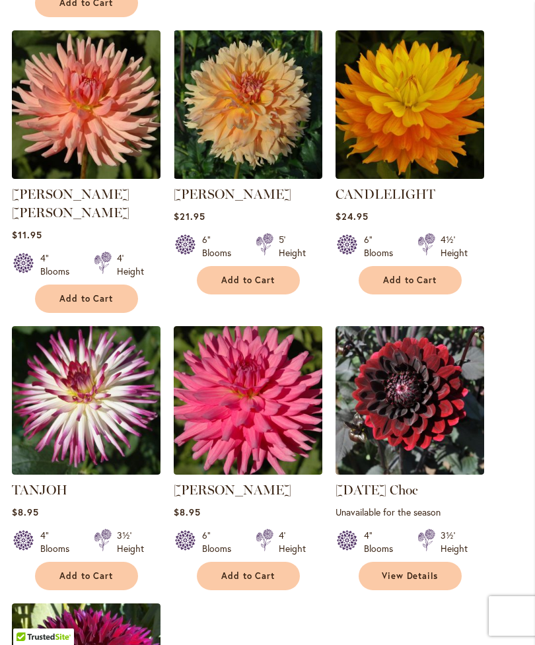
click at [59, 570] on span "Add to Cart" at bounding box center [86, 575] width 54 height 11
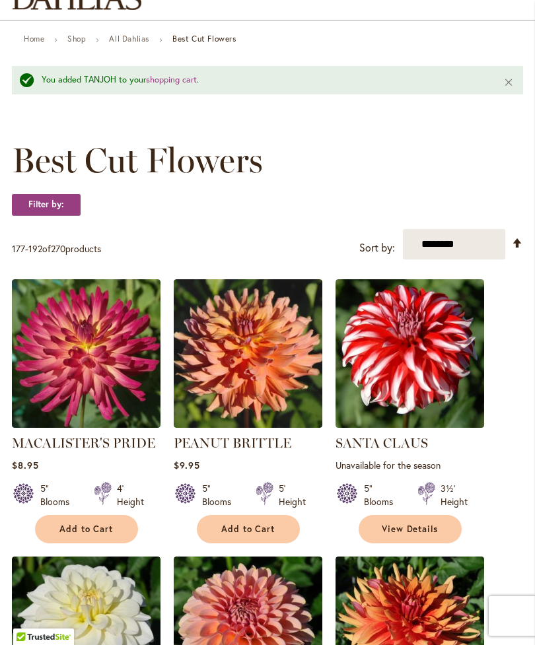
scroll to position [0, 0]
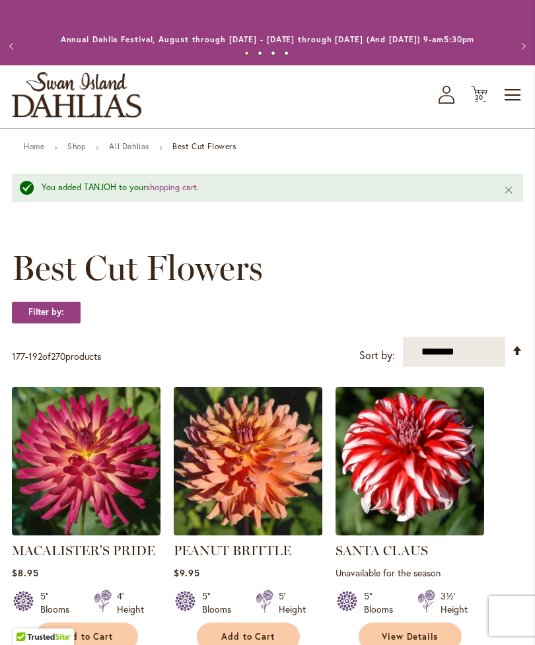
click at [484, 102] on icon "Cart .cls-1 { fill: #231f20; }" at bounding box center [479, 94] width 17 height 17
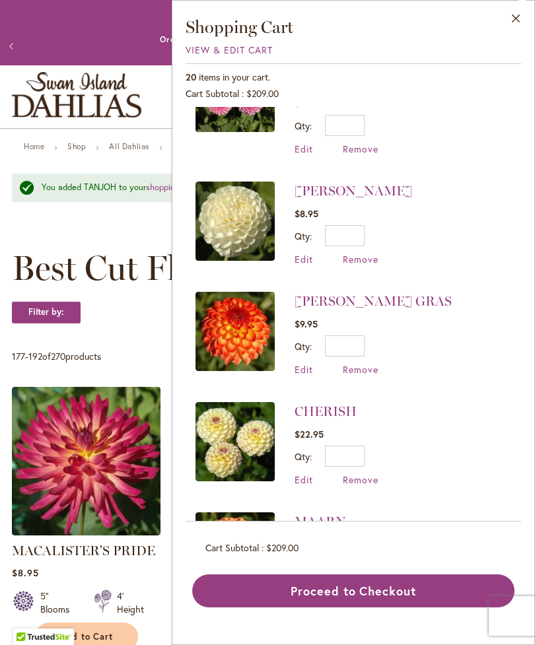
scroll to position [394, 0]
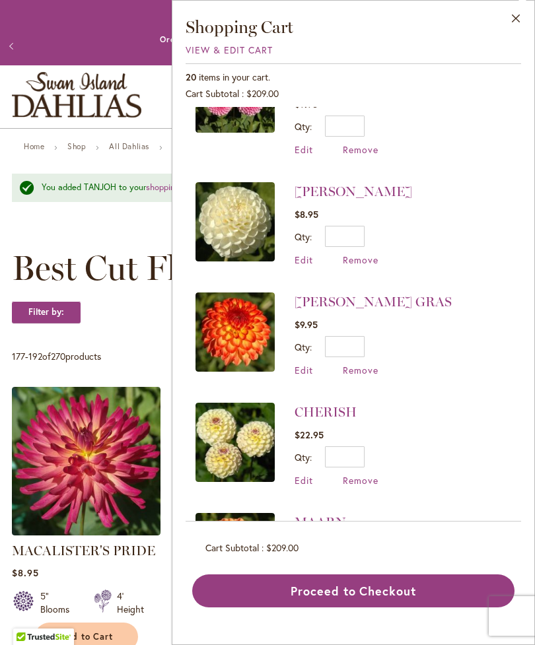
click at [356, 474] on span "Remove" at bounding box center [361, 480] width 36 height 13
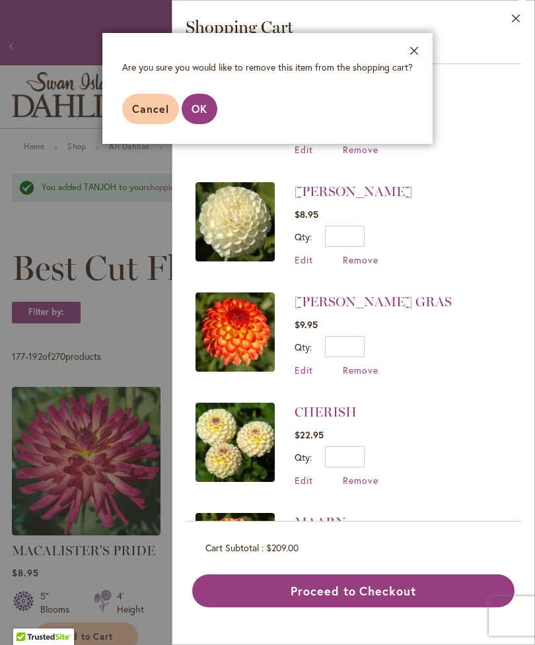
click at [191, 112] on span "OK" at bounding box center [199, 109] width 16 height 14
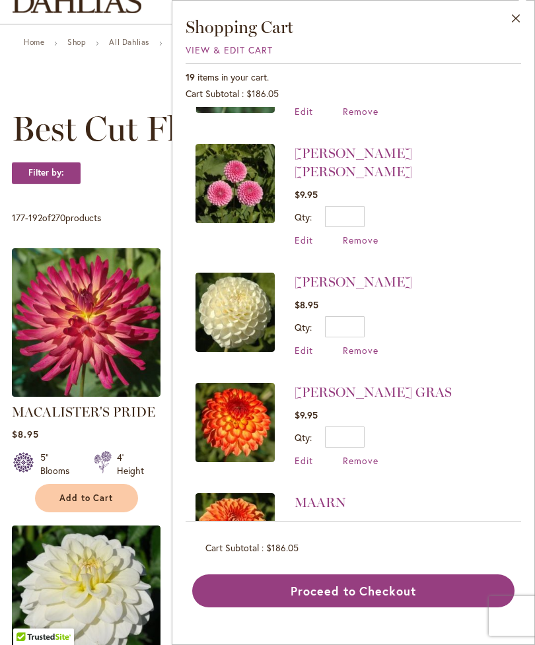
scroll to position [304, 0]
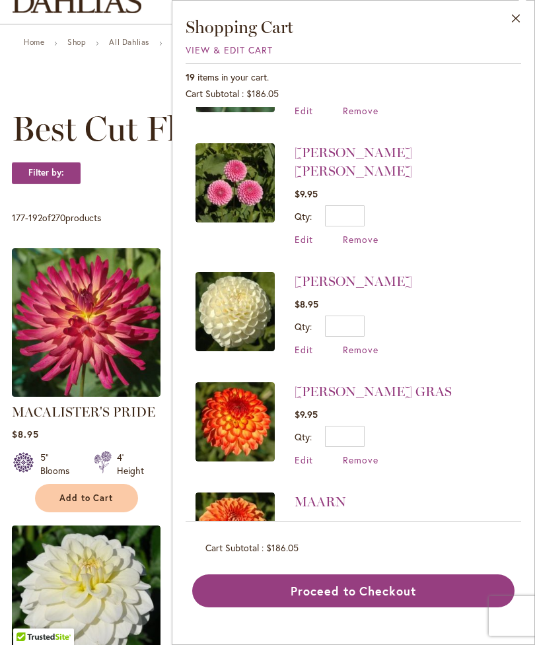
click at [339, 453] on li "MARDY GRAS $9.95 Qty * Update Edit Remove" at bounding box center [353, 424] width 316 height 110
click at [362, 454] on span "Remove" at bounding box center [361, 460] width 36 height 13
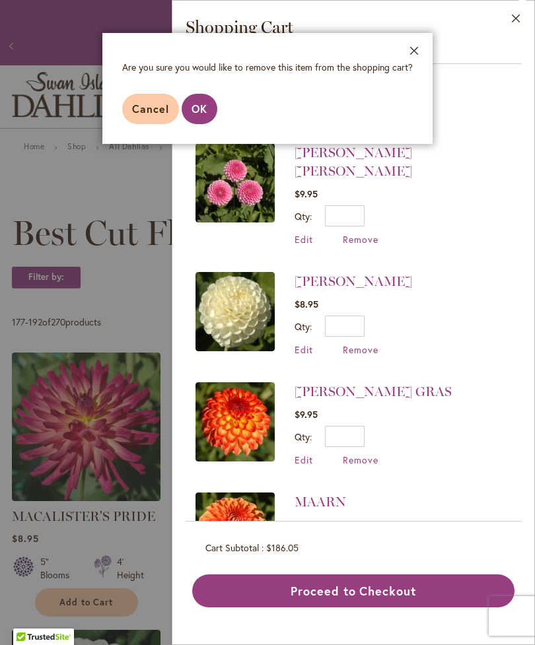
click at [199, 112] on span "OK" at bounding box center [199, 109] width 16 height 14
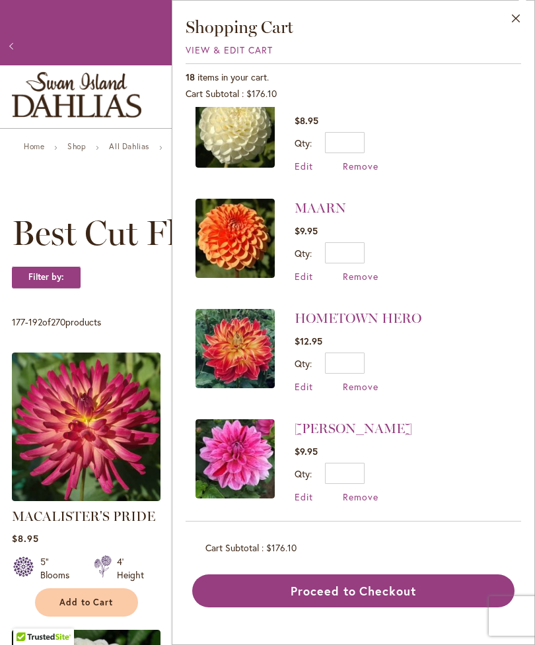
scroll to position [489, 0]
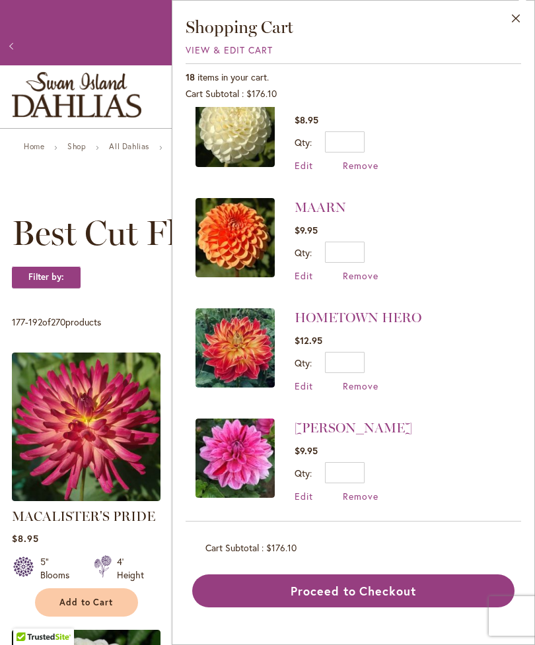
click at [357, 380] on span "Remove" at bounding box center [361, 386] width 36 height 13
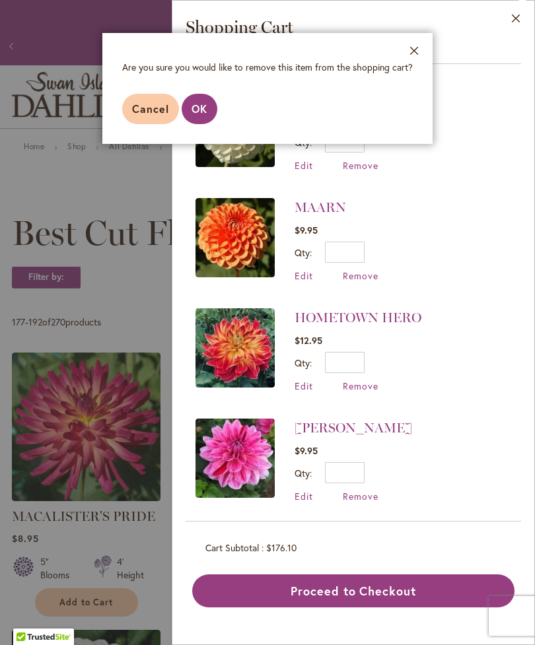
click at [198, 111] on span "OK" at bounding box center [199, 109] width 16 height 14
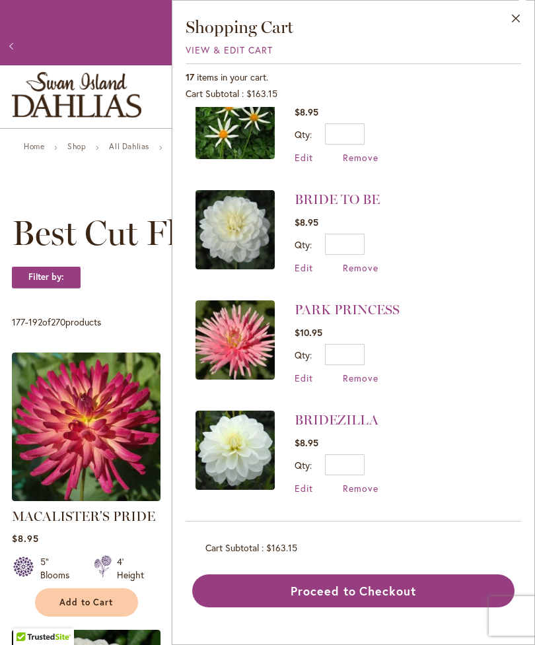
scroll to position [827, 0]
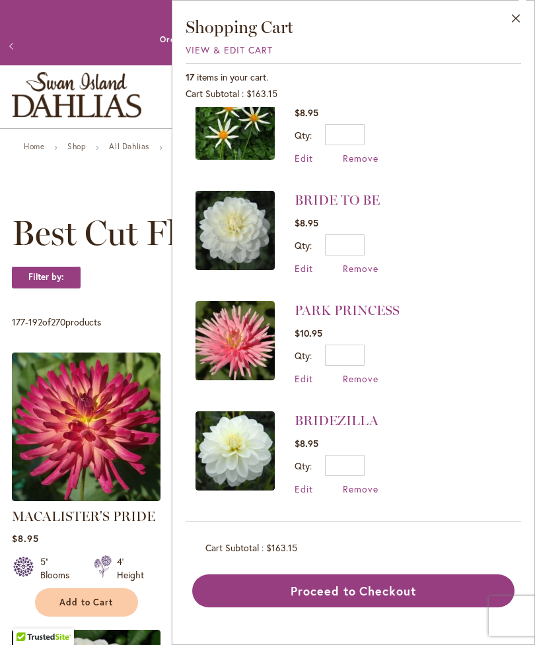
click at [229, 217] on img at bounding box center [234, 230] width 79 height 79
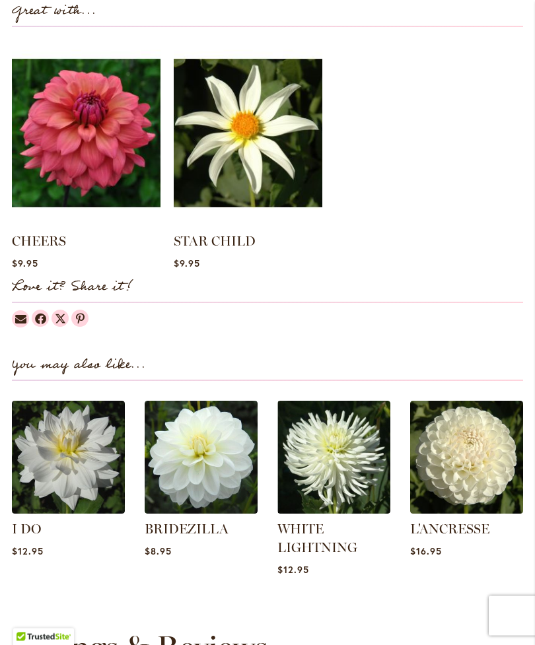
scroll to position [1194, 0]
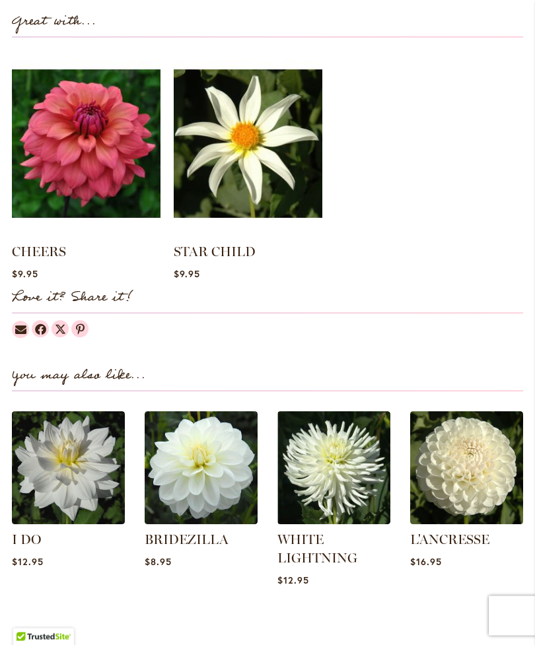
click at [184, 483] on img at bounding box center [201, 468] width 113 height 113
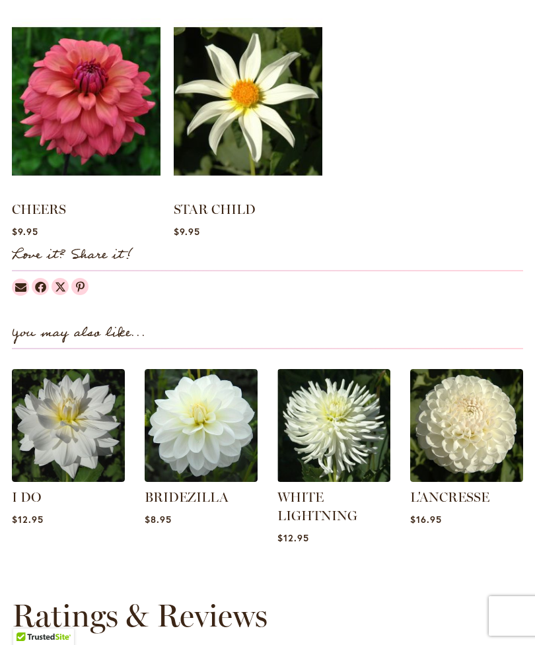
scroll to position [1237, 0]
click at [296, 482] on img at bounding box center [333, 425] width 113 height 113
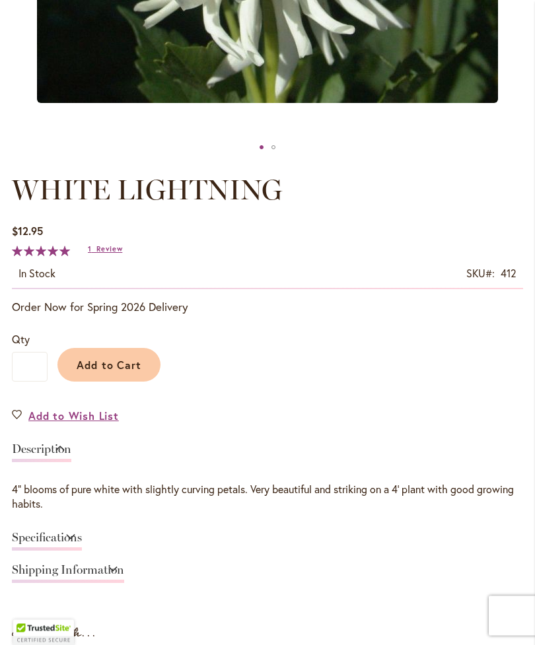
scroll to position [570, 0]
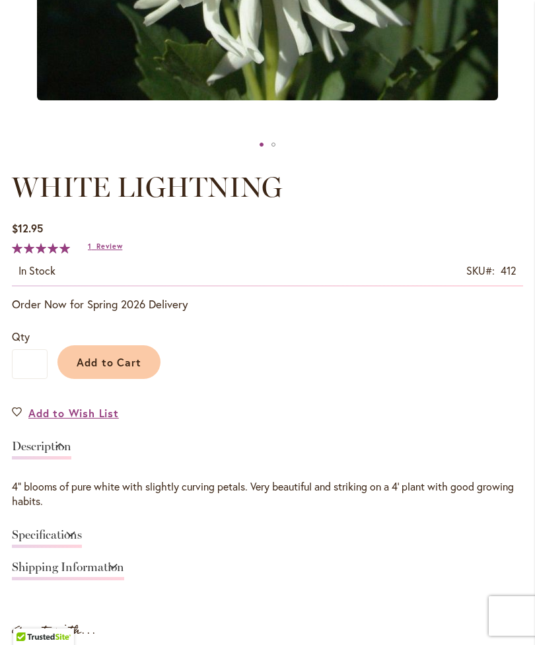
click at [82, 369] on span "Add to Cart" at bounding box center [109, 362] width 65 height 14
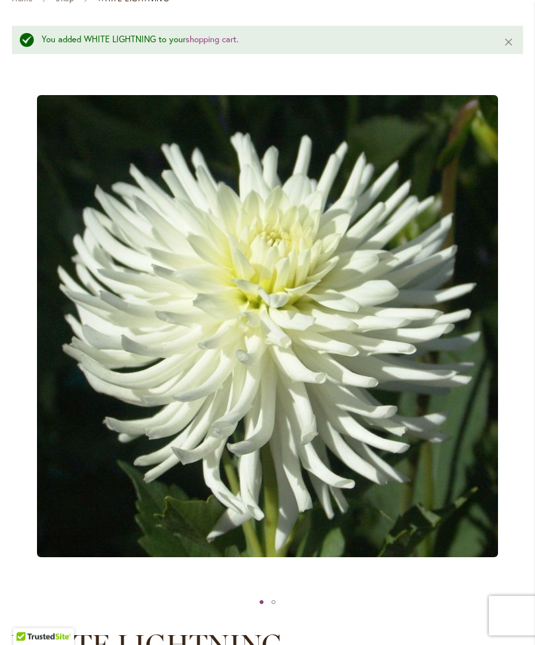
scroll to position [0, 0]
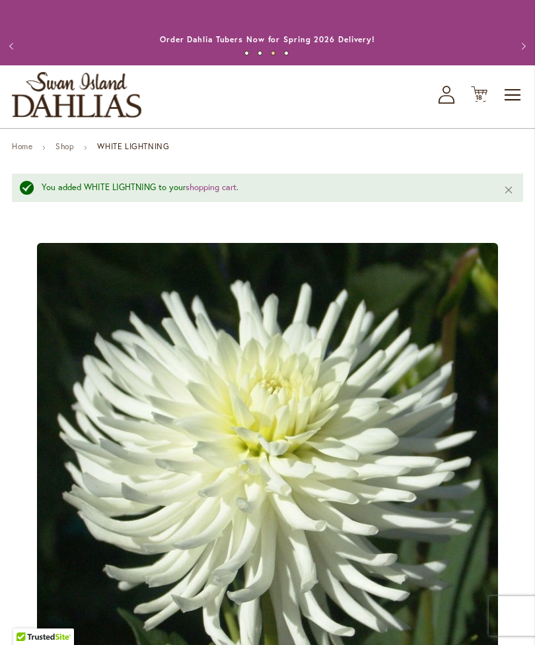
click at [480, 102] on span "18" at bounding box center [479, 97] width 8 height 9
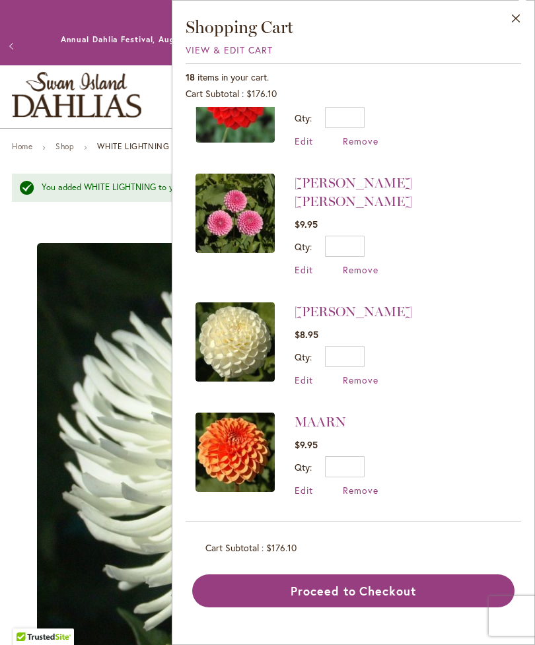
scroll to position [443, 0]
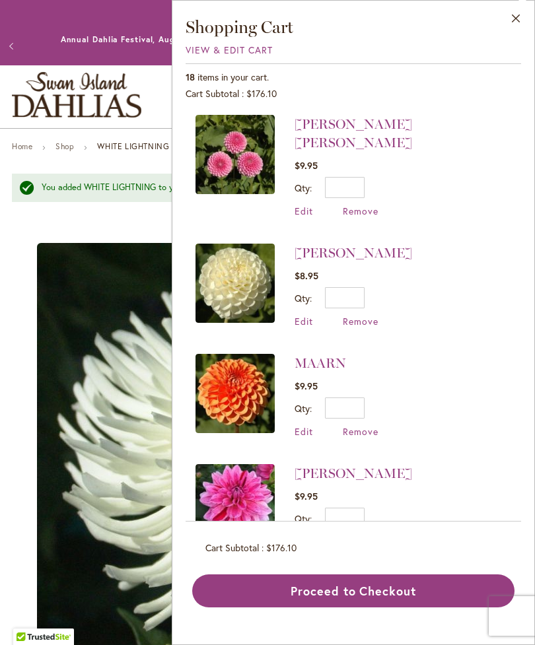
click at [352, 315] on span "Remove" at bounding box center [361, 321] width 36 height 13
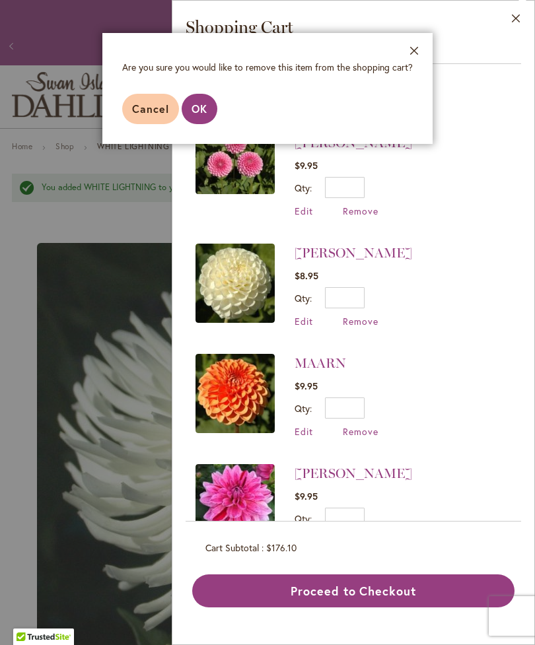
click at [195, 110] on span "OK" at bounding box center [199, 109] width 16 height 14
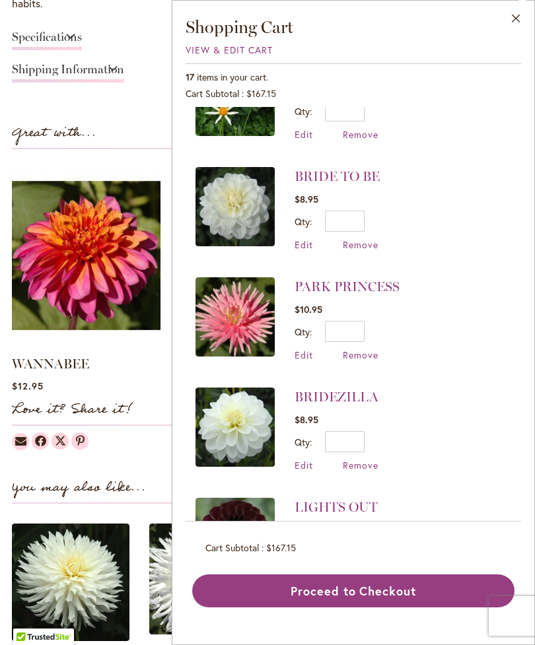
scroll to position [851, 0]
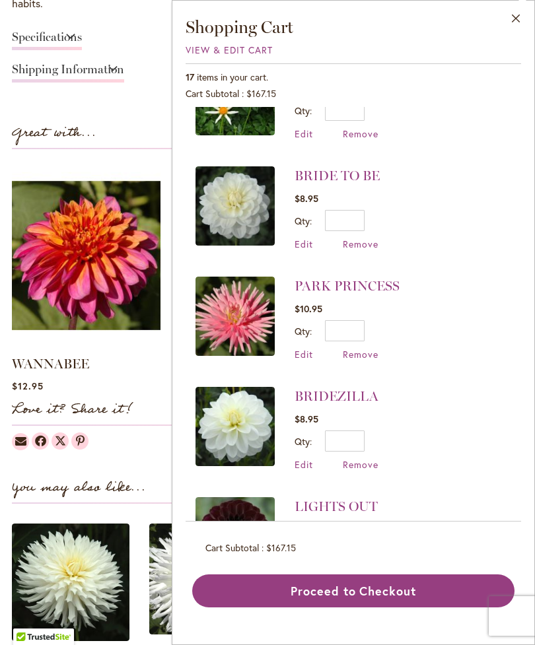
click at [358, 458] on span "Remove" at bounding box center [361, 464] width 36 height 13
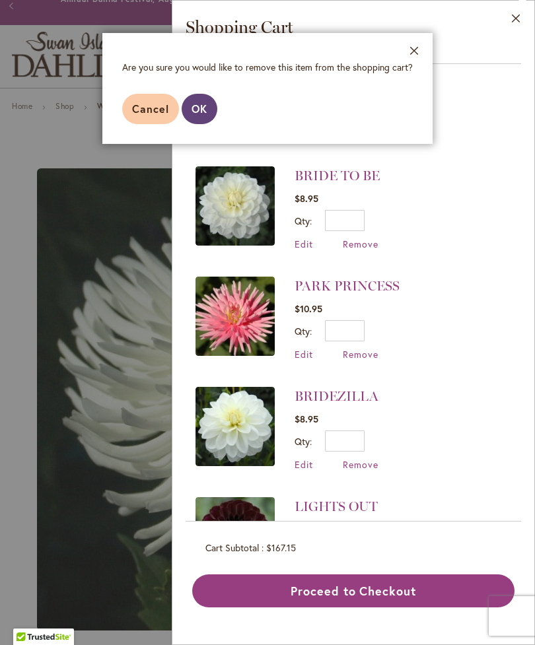
scroll to position [42, 0]
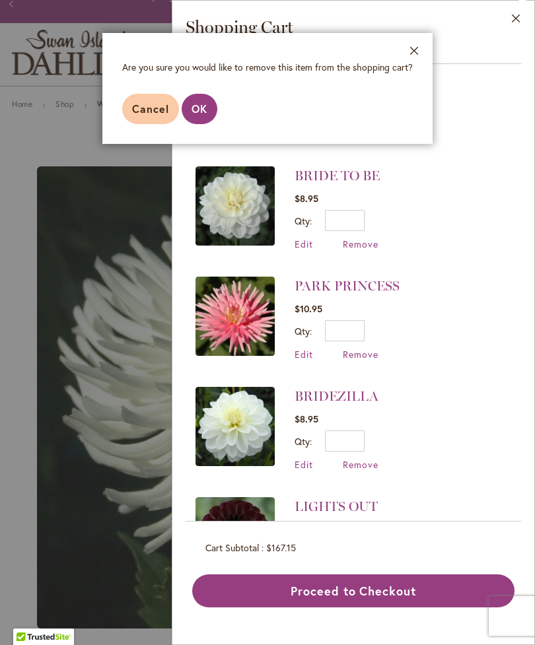
click at [205, 103] on span "OK" at bounding box center [199, 109] width 16 height 14
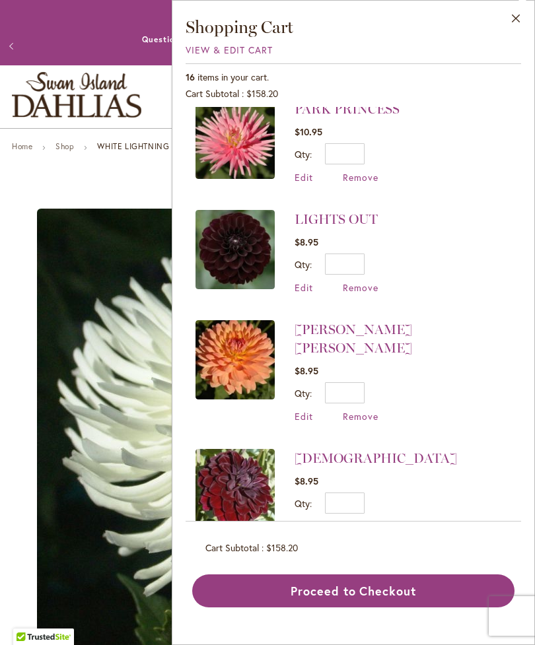
scroll to position [1027, 0]
click at [234, 450] on img at bounding box center [234, 489] width 79 height 79
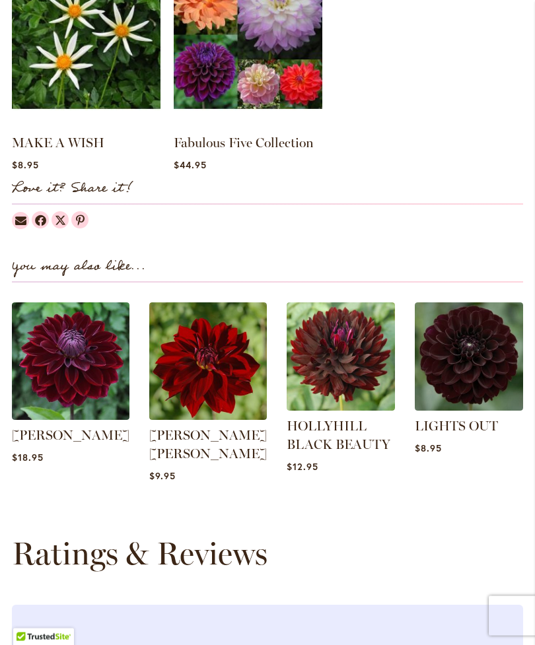
scroll to position [1304, 0]
click at [438, 393] on img at bounding box center [469, 356] width 108 height 108
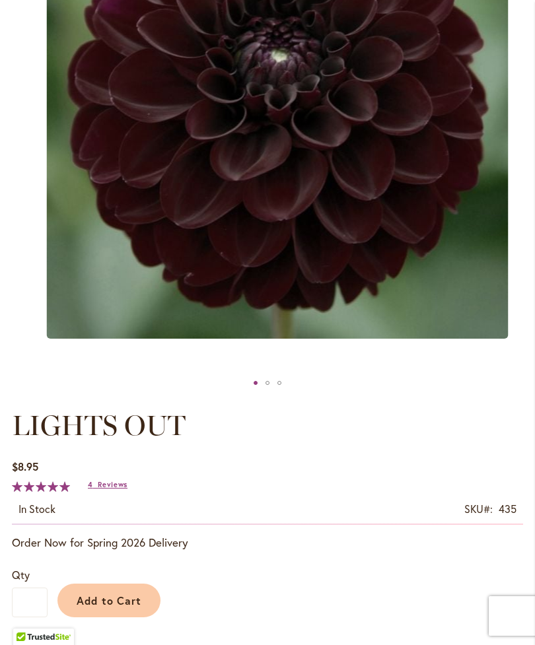
scroll to position [333, 0]
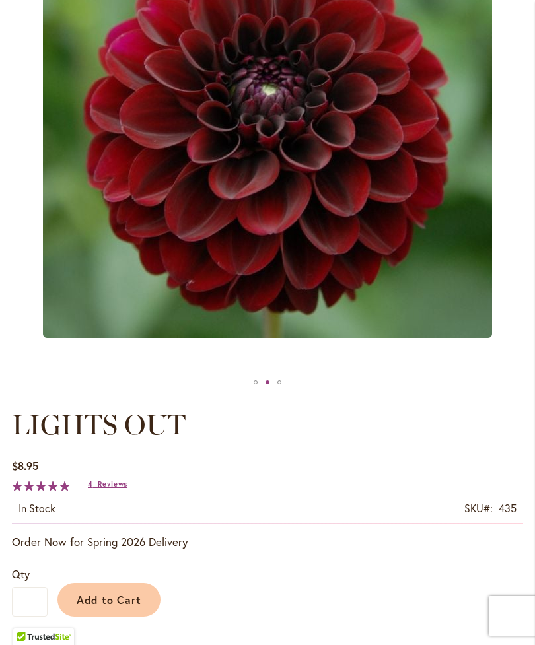
click at [232, 389] on div at bounding box center [267, 382] width 511 height 20
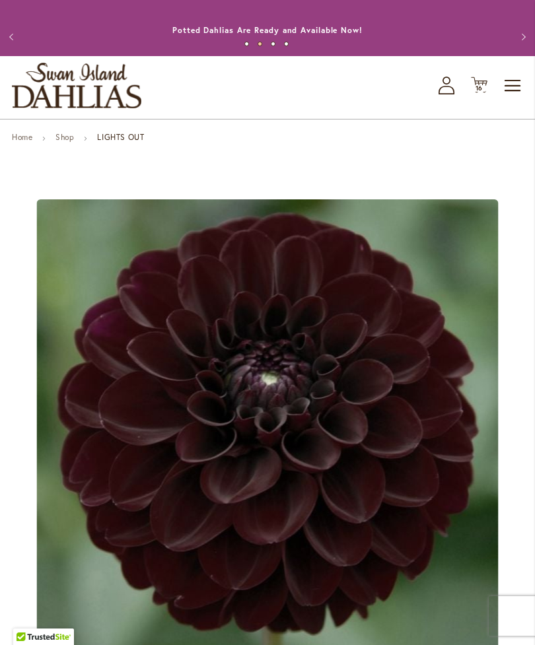
scroll to position [0, 0]
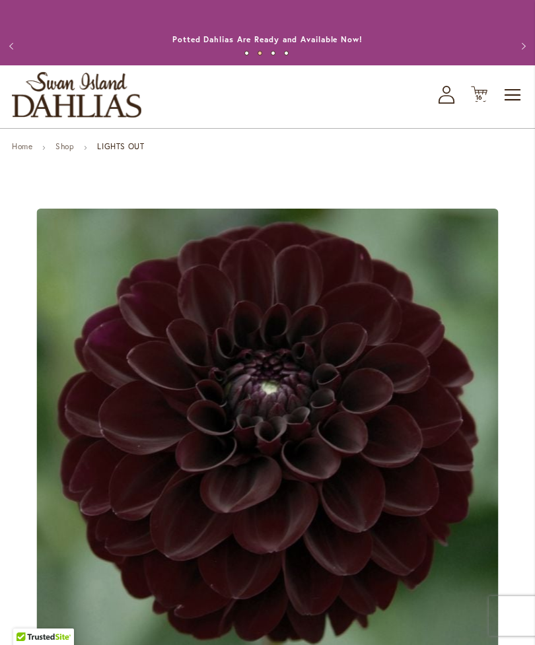
click at [473, 102] on icon "Cart .cls-1 { fill: #231f20; }" at bounding box center [479, 94] width 17 height 17
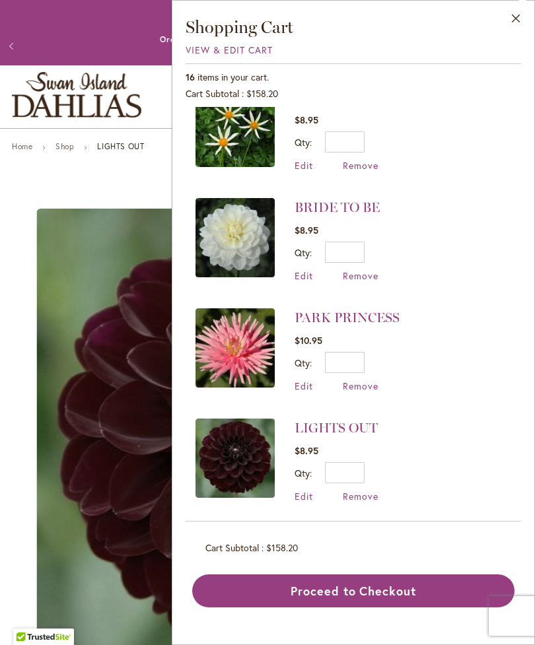
scroll to position [821, 0]
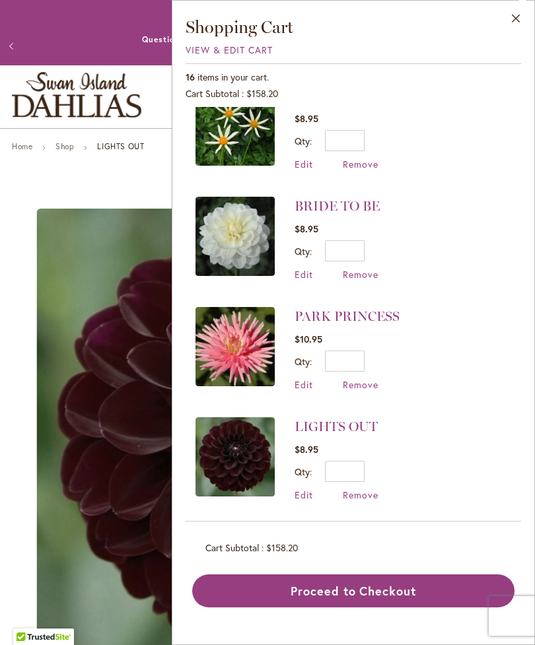
click at [355, 489] on span "Remove" at bounding box center [361, 495] width 36 height 13
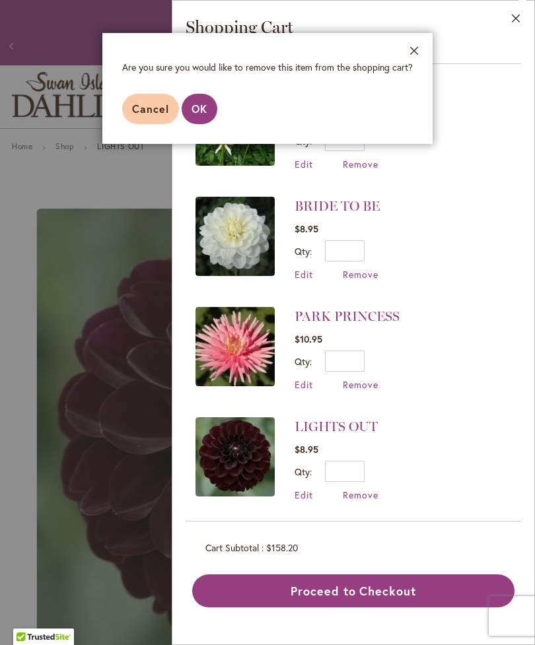
click at [354, 454] on aside "Close Are you sure you would like to remove this item from the shopping cart? C…" at bounding box center [267, 322] width 535 height 645
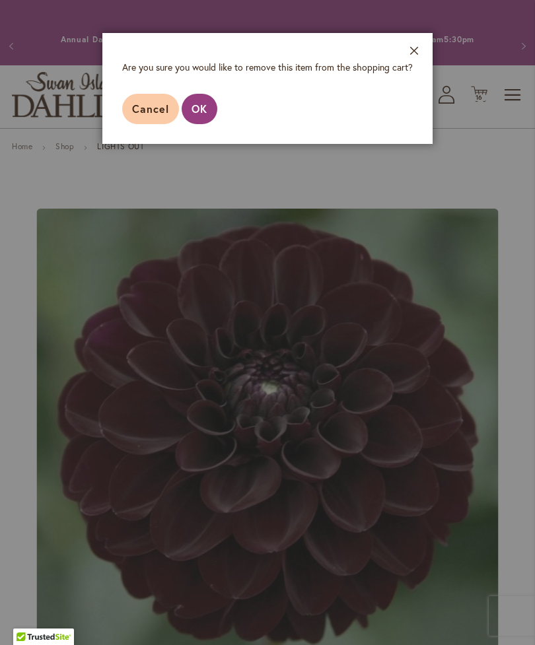
click at [143, 114] on span "Cancel" at bounding box center [150, 109] width 37 height 14
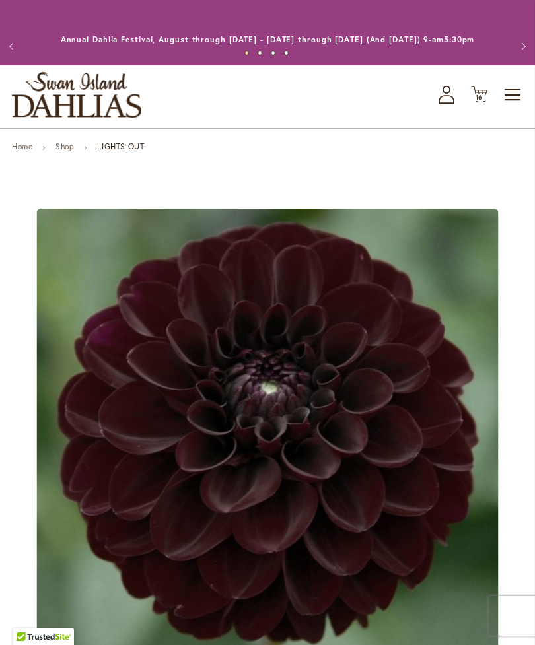
click at [475, 102] on icon at bounding box center [479, 94] width 17 height 16
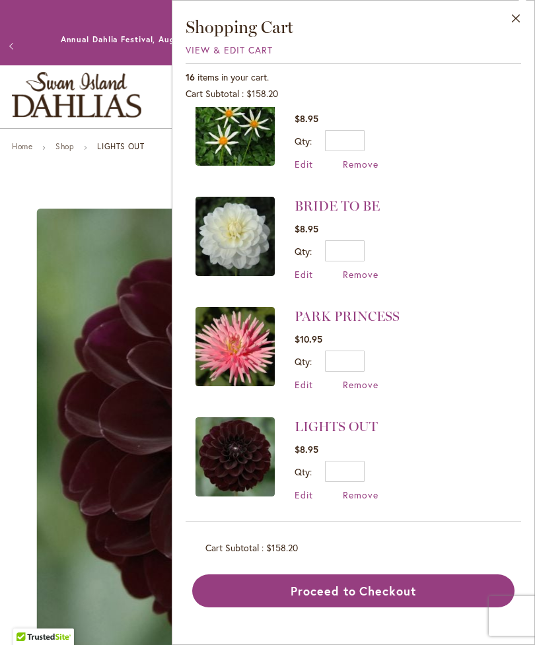
click at [300, 489] on span "Edit" at bounding box center [303, 495] width 18 height 13
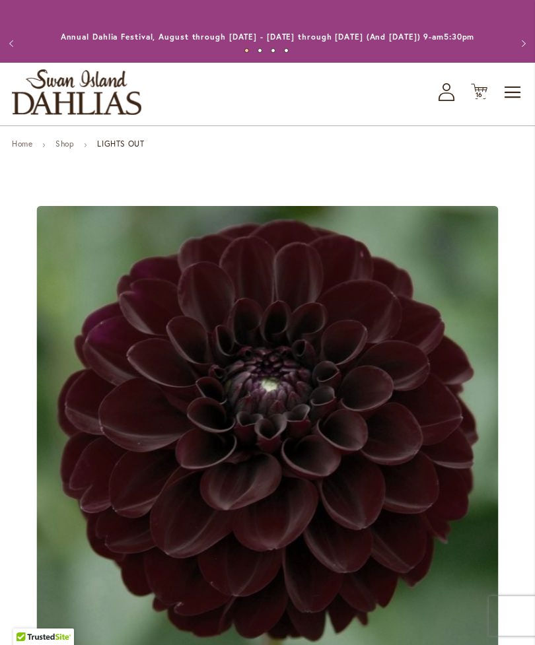
scroll to position [3, 0]
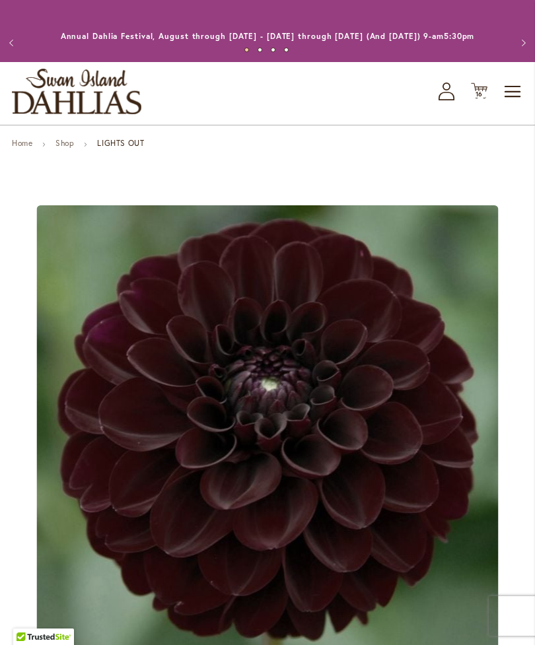
click at [480, 98] on span "16" at bounding box center [479, 94] width 8 height 9
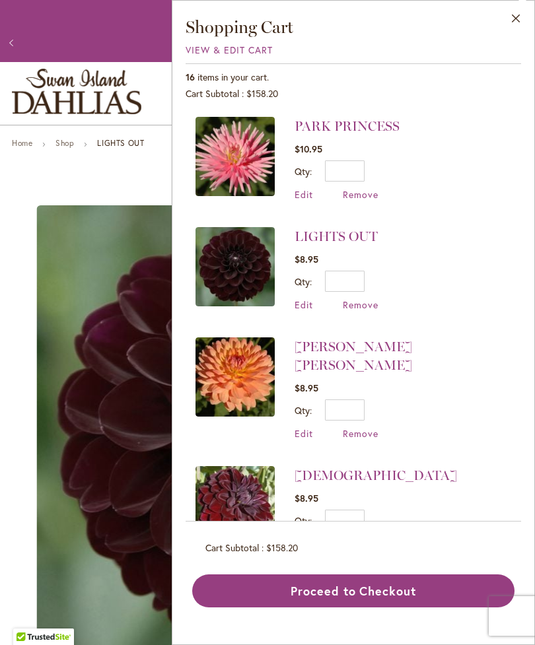
scroll to position [1011, 0]
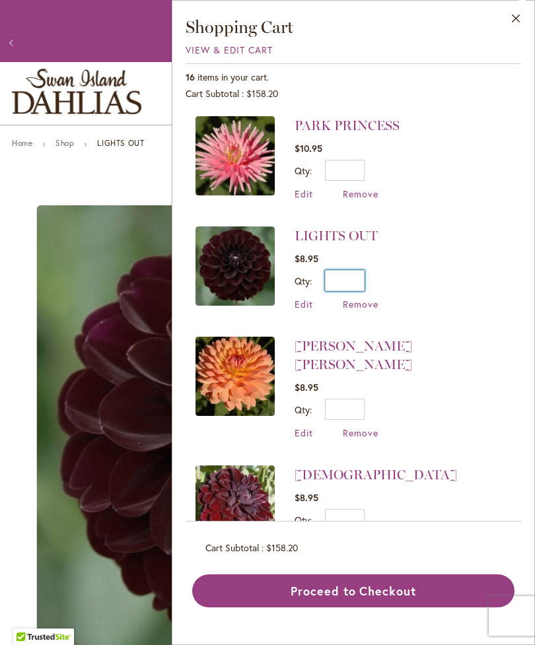
click at [353, 270] on input "*" at bounding box center [345, 280] width 40 height 21
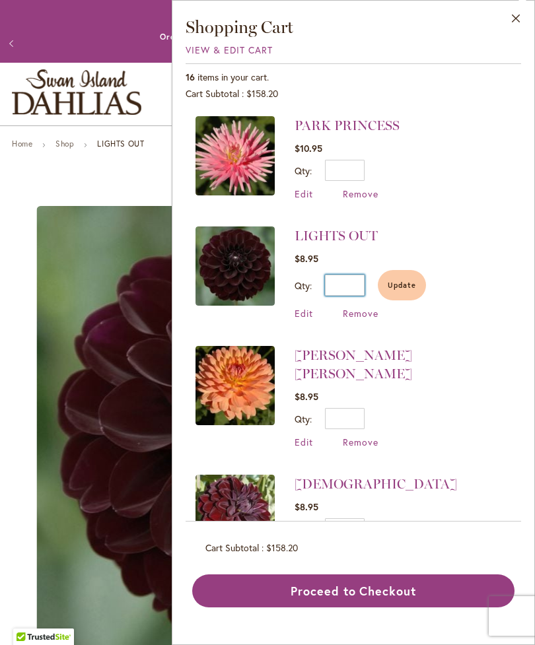
click at [358, 275] on input "**" at bounding box center [345, 285] width 40 height 21
type input "*"
click at [400, 270] on button "Update" at bounding box center [402, 285] width 48 height 30
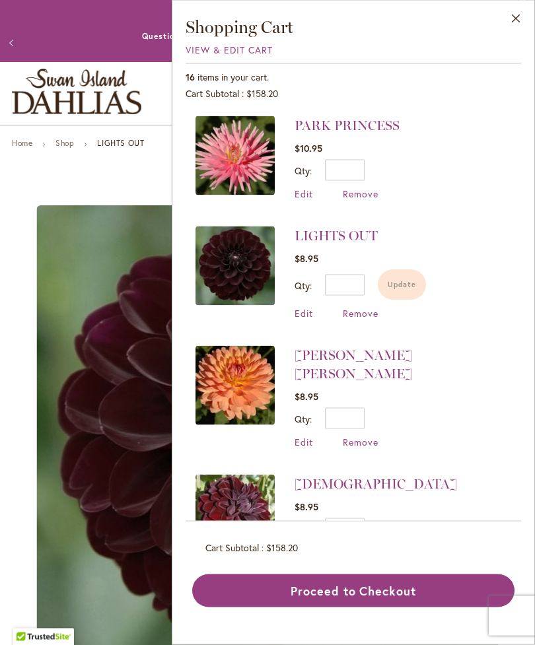
scroll to position [3, 0]
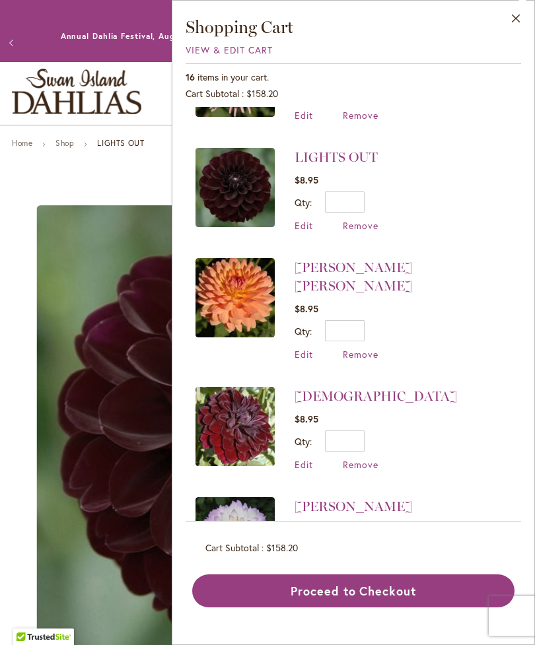
type input "*"
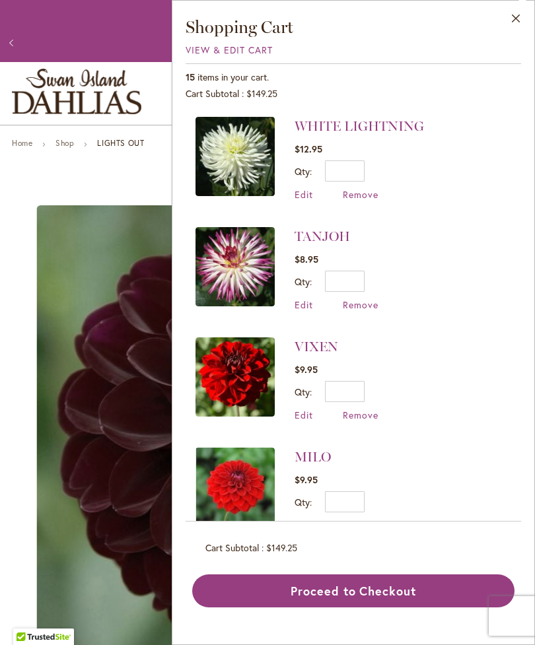
scroll to position [0, 0]
click at [529, 21] on button "Close" at bounding box center [516, 22] width 36 height 42
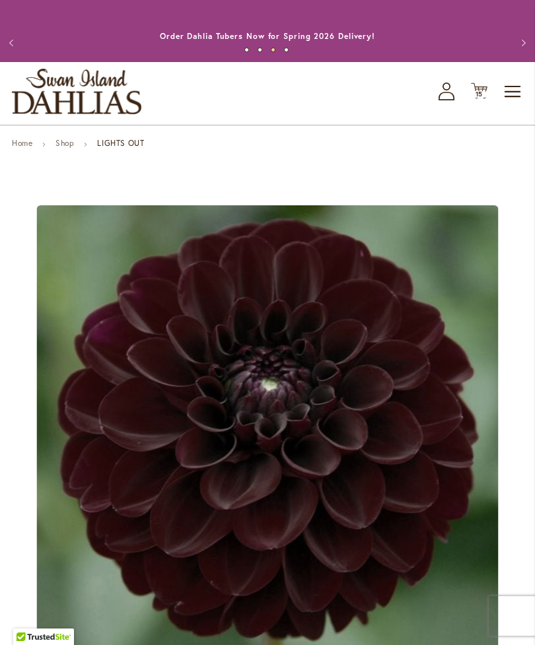
click at [506, 104] on span "Toggle Nav" at bounding box center [513, 92] width 20 height 26
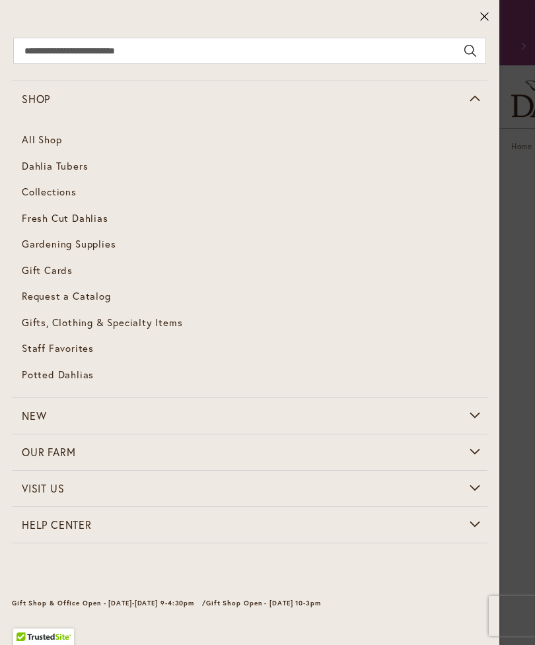
click at [28, 170] on span "Dahlia Tubers" at bounding box center [55, 165] width 66 height 13
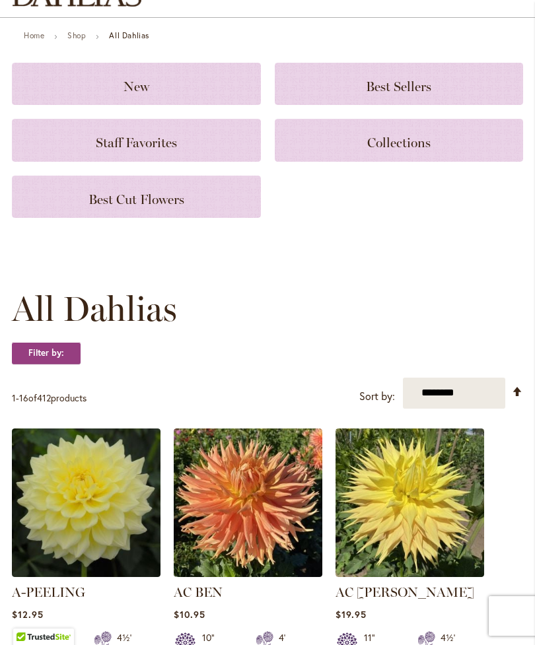
scroll to position [113, 0]
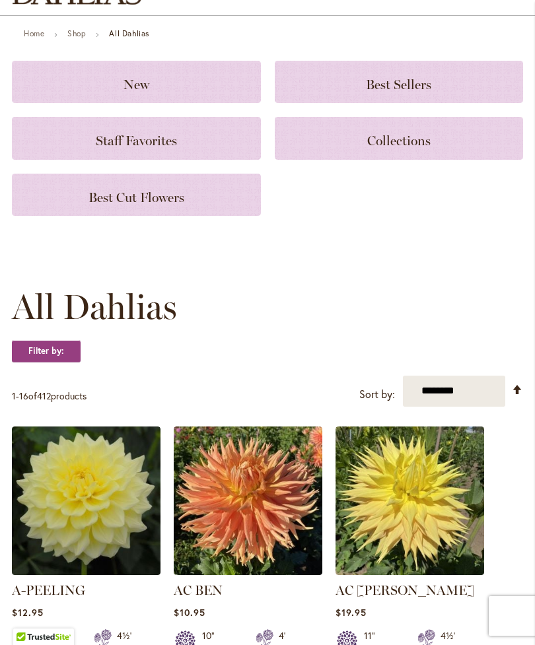
click at [459, 407] on select "**********" at bounding box center [454, 391] width 102 height 31
click at [25, 362] on strong "Filter by:" at bounding box center [46, 351] width 69 height 22
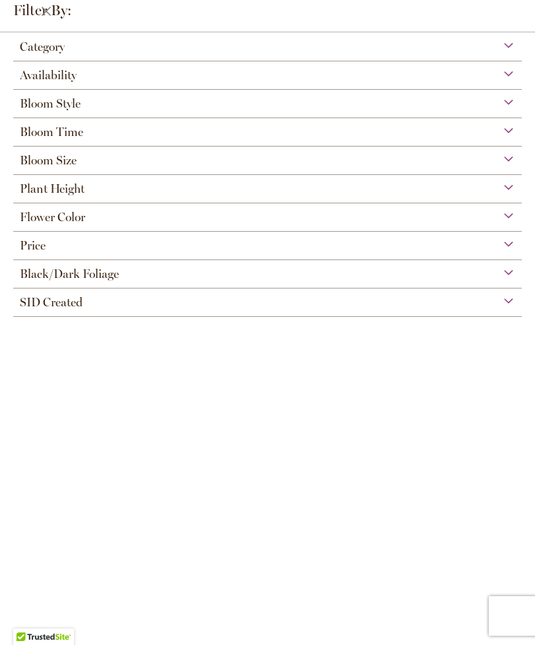
click at [19, 224] on div "Flower Color" at bounding box center [267, 213] width 508 height 21
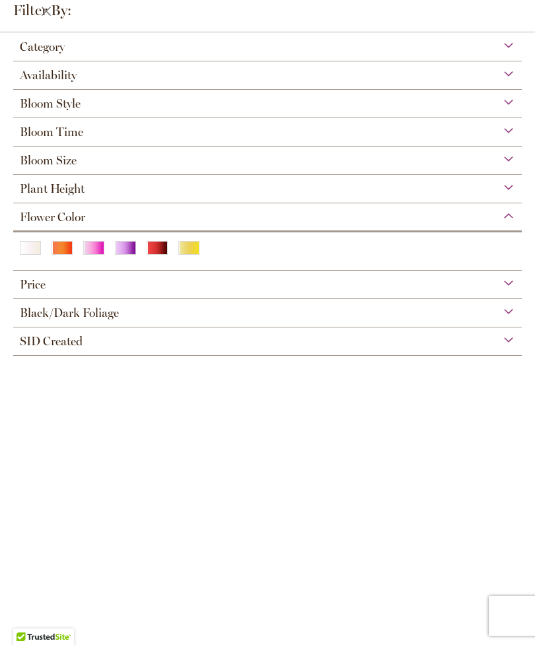
click at [191, 250] on div "Yellow" at bounding box center [188, 248] width 21 height 14
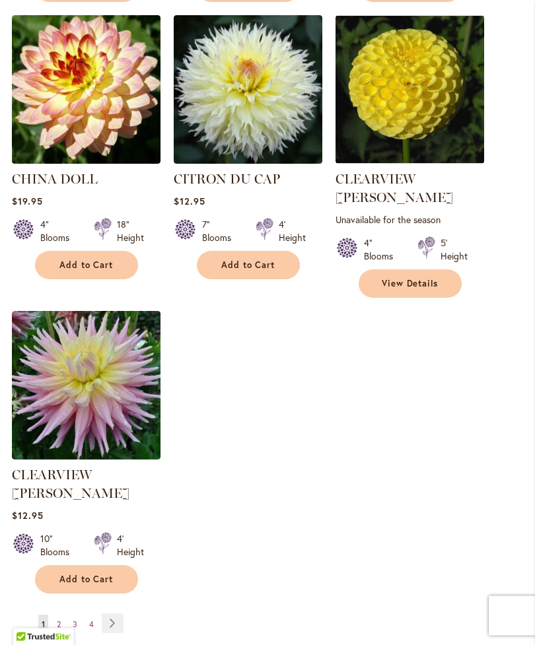
scroll to position [1532, 0]
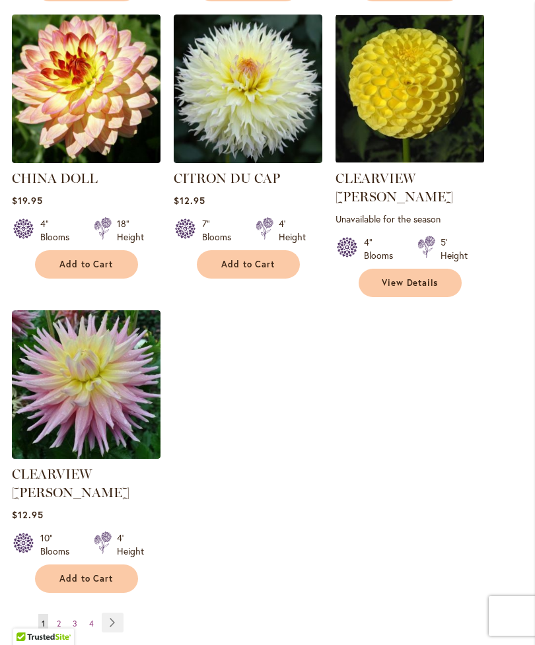
click at [54, 614] on link "Page 2" at bounding box center [58, 624] width 11 height 20
click at [55, 614] on link "Page 2" at bounding box center [58, 624] width 11 height 20
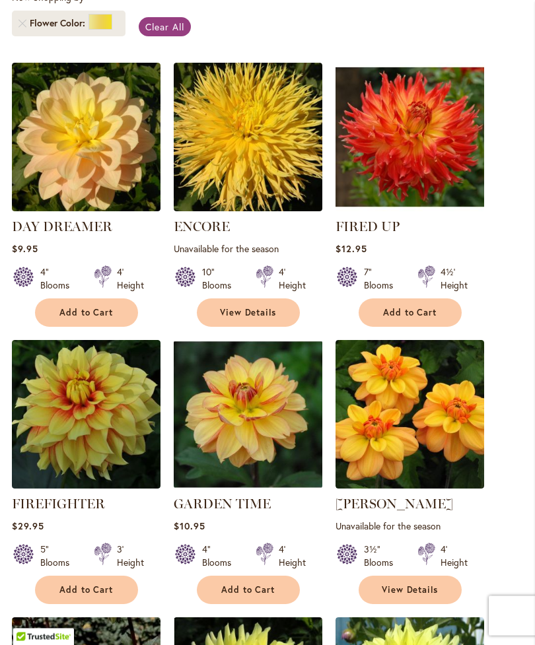
scroll to position [376, 0]
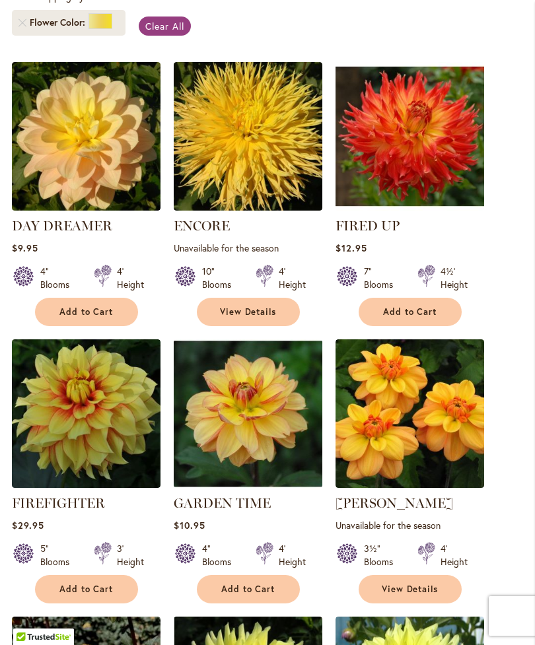
click at [421, 326] on button "Add to Cart" at bounding box center [409, 312] width 103 height 28
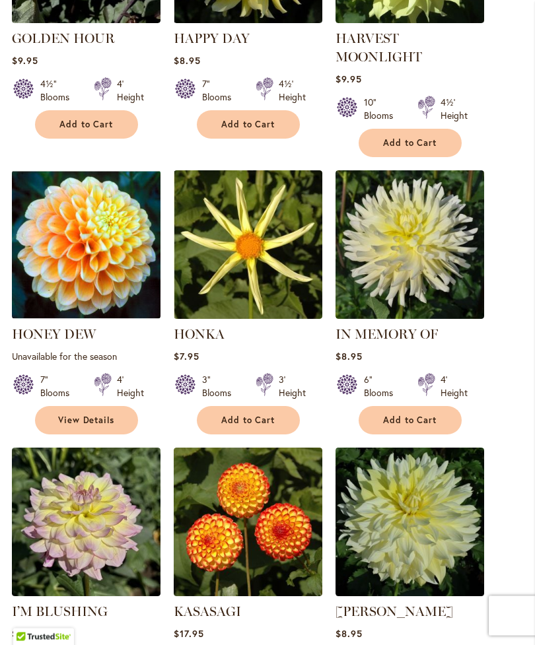
scroll to position [1153, 0]
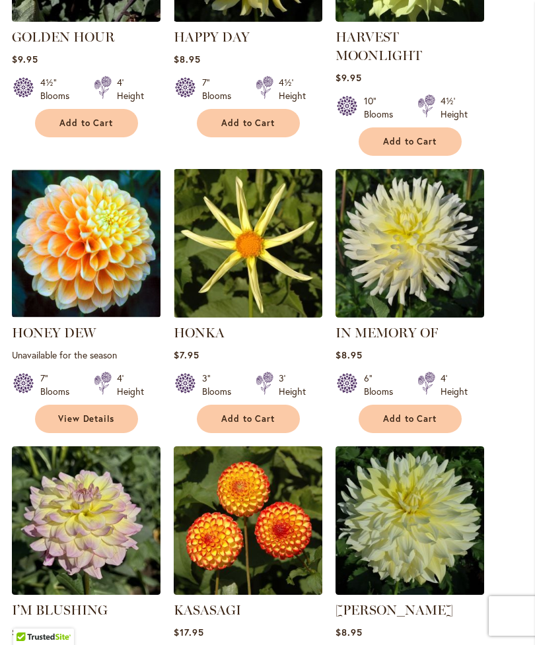
click at [390, 296] on img at bounding box center [409, 243] width 149 height 149
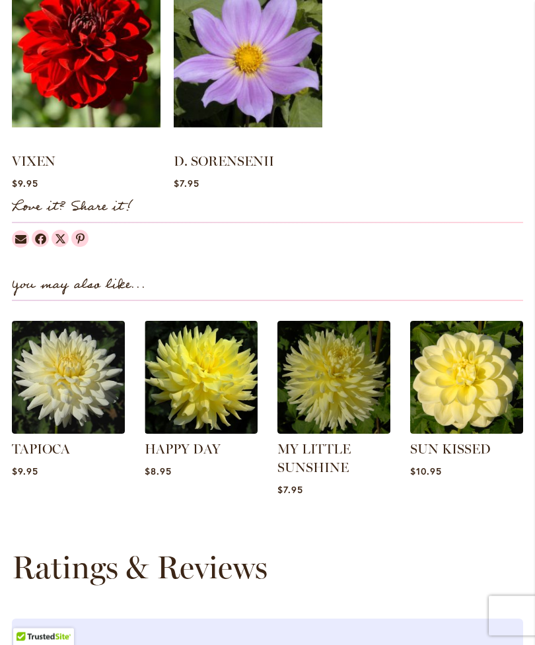
scroll to position [1285, 0]
click at [49, 426] on img at bounding box center [68, 377] width 113 height 113
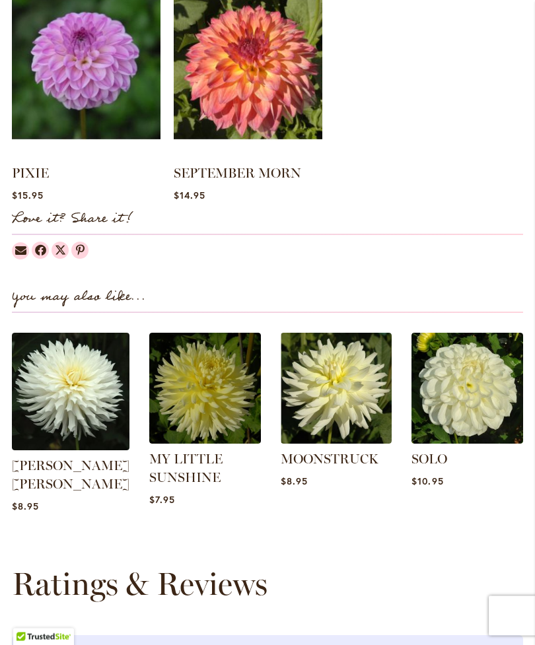
scroll to position [1260, 0]
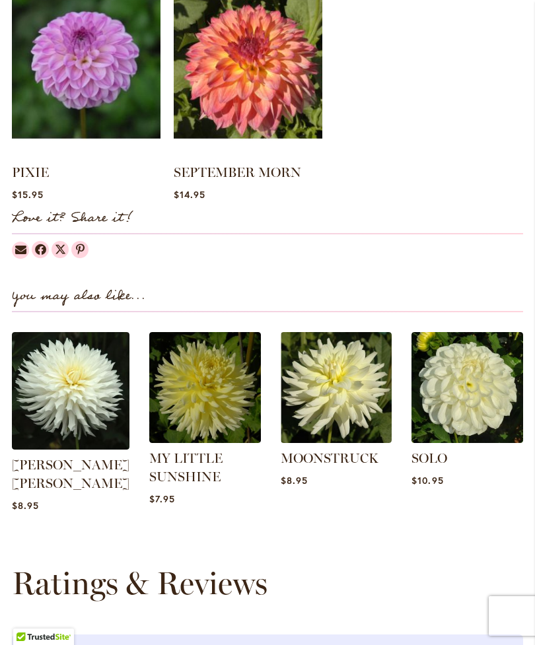
click at [43, 432] on img at bounding box center [71, 391] width 118 height 118
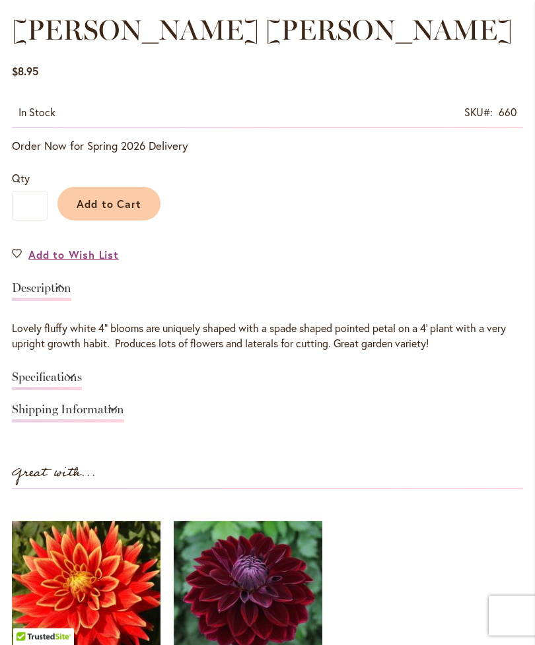
scroll to position [722, 0]
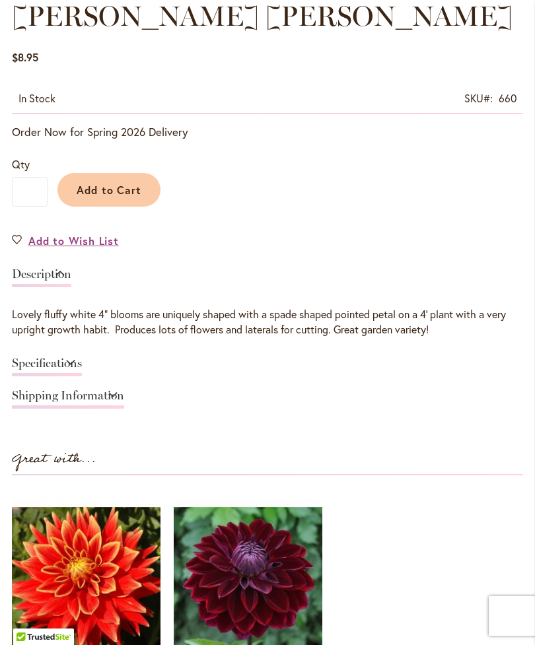
click at [84, 197] on span "Add to Cart" at bounding box center [109, 190] width 65 height 14
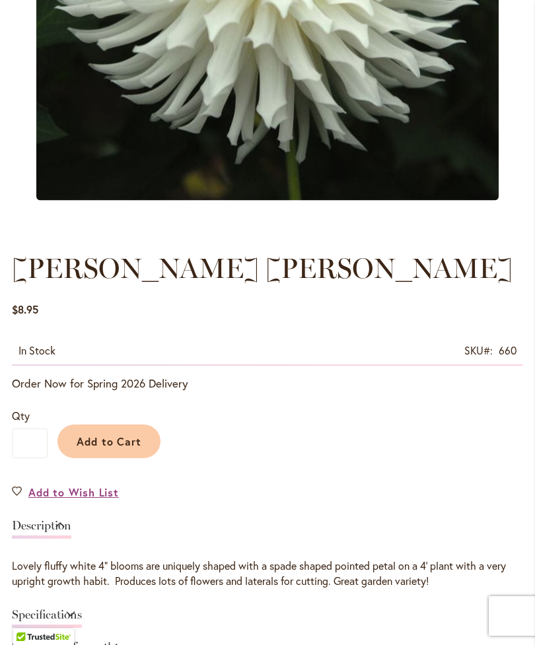
scroll to position [0, 0]
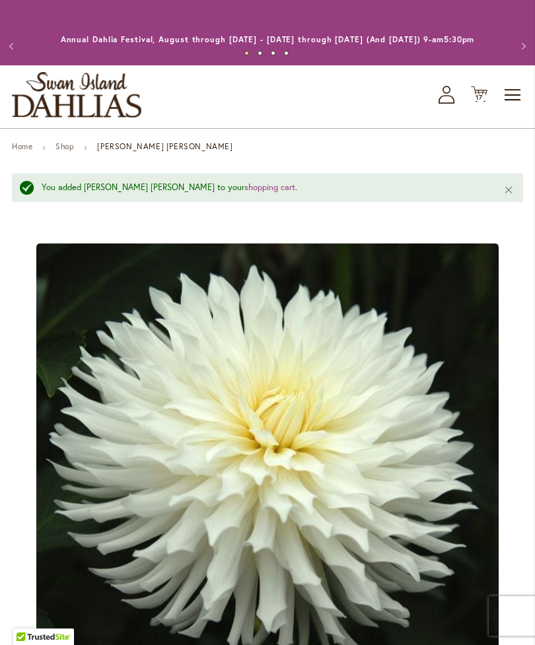
click at [473, 101] on span "17 17 items" at bounding box center [479, 97] width 13 height 7
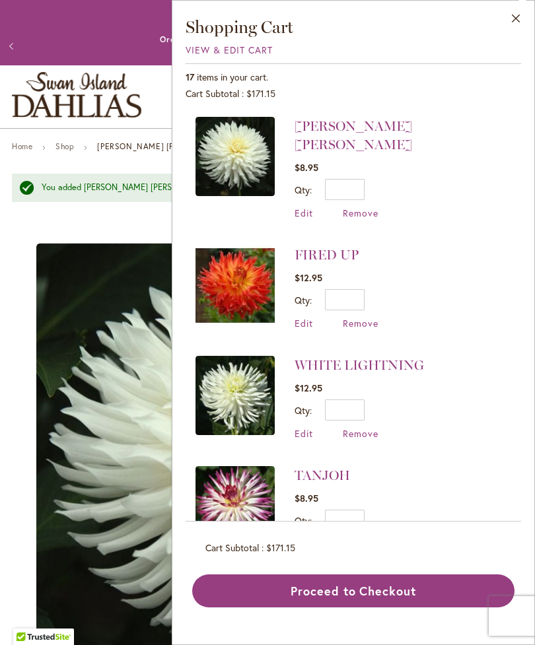
click at [80, 38] on link "Annual Dahlia Festival, August through [DATE] - [DATE] through [DATE] (And [DAT…" at bounding box center [268, 39] width 414 height 10
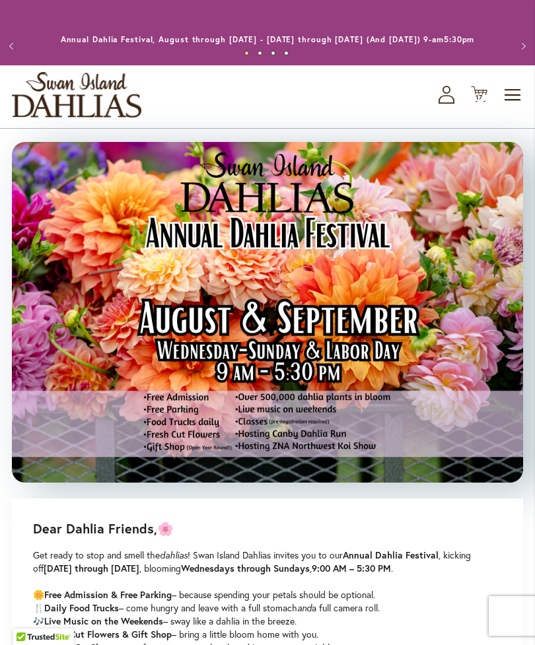
click at [475, 102] on icon at bounding box center [479, 94] width 17 height 16
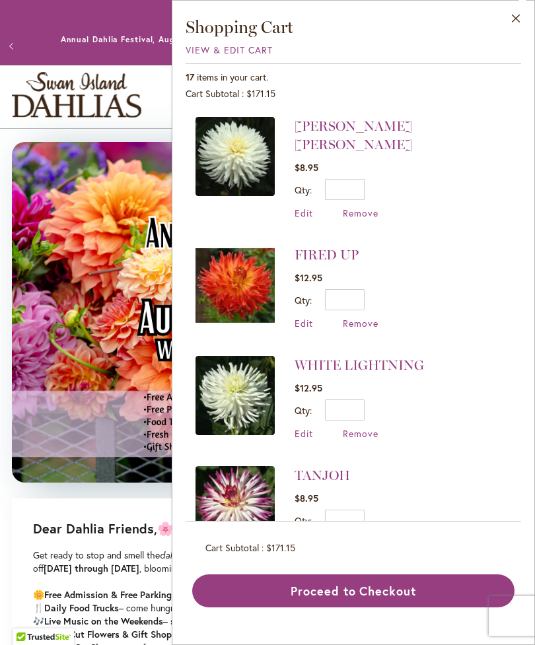
click at [61, 42] on p "Annual Dahlia Festival, August through [DATE] - [DATE] through [DATE] (And [DAT…" at bounding box center [268, 39] width 414 height 13
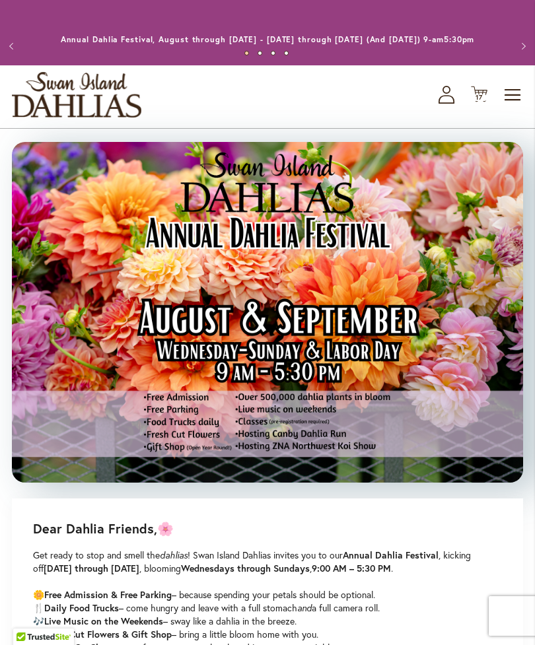
click at [509, 107] on span "Toggle Nav" at bounding box center [513, 95] width 20 height 26
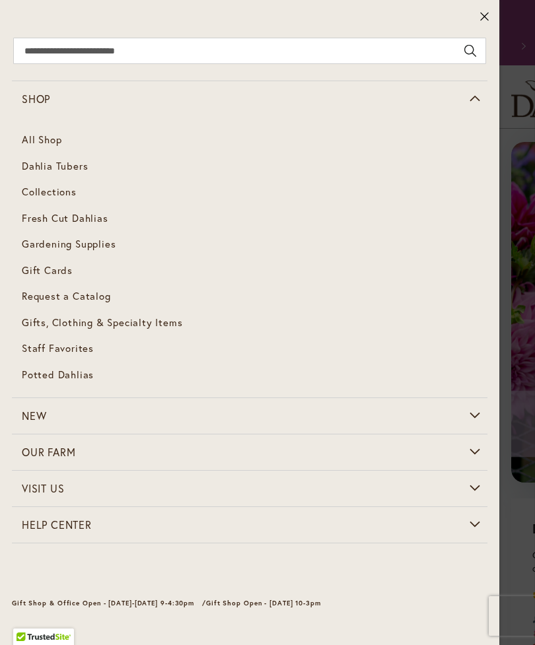
click at [36, 172] on link "Dahlia Tubers" at bounding box center [249, 166] width 475 height 26
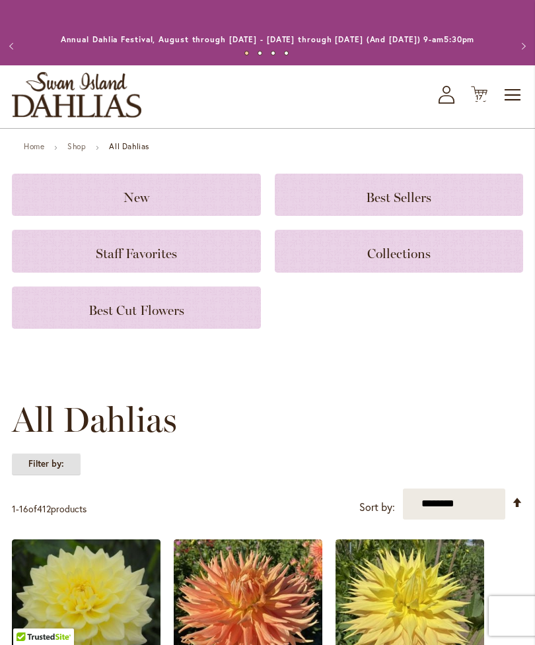
click at [48, 475] on strong "Filter by:" at bounding box center [46, 464] width 69 height 22
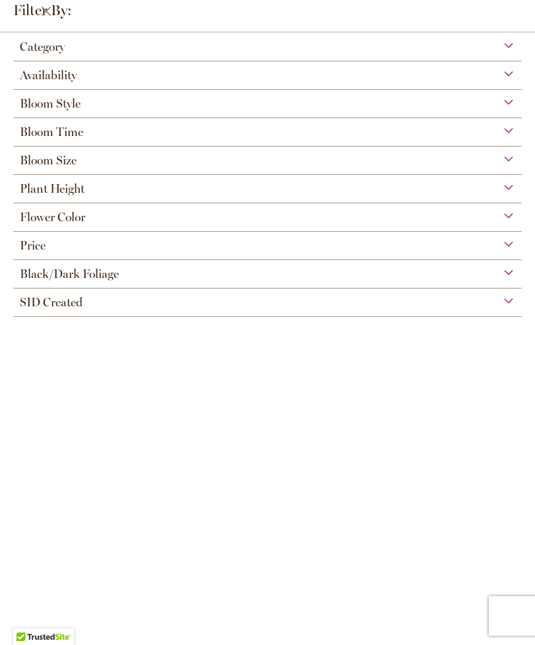
click at [32, 224] on span "Flower Color" at bounding box center [52, 217] width 65 height 15
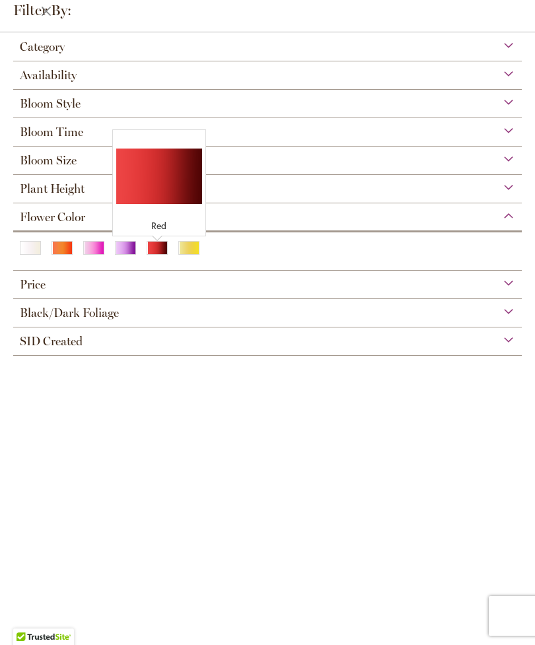
click at [151, 252] on div "Red" at bounding box center [157, 248] width 21 height 14
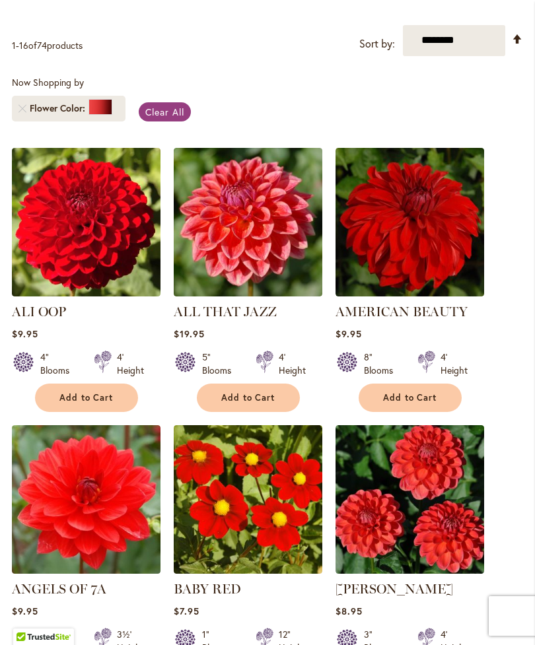
scroll to position [285, 0]
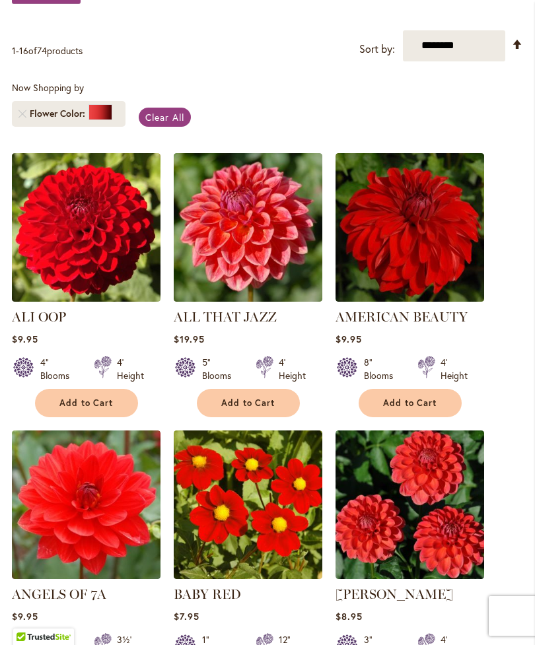
click at [63, 515] on img at bounding box center [86, 504] width 149 height 149
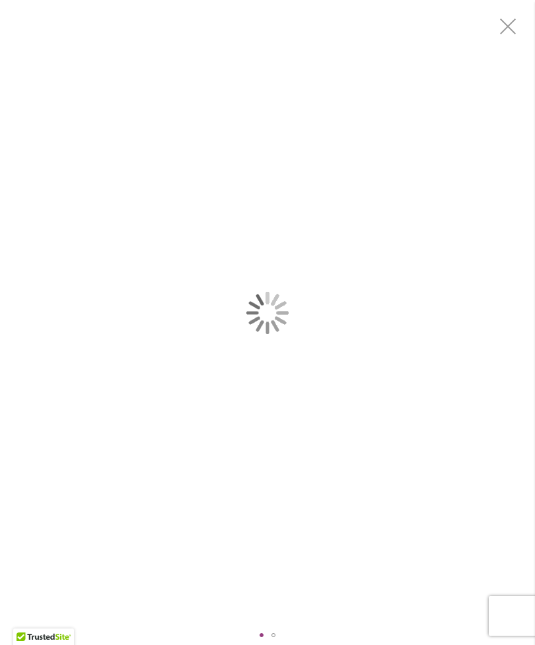
click at [176, 229] on div "ANGELS OF 7A" at bounding box center [267, 312] width 535 height 625
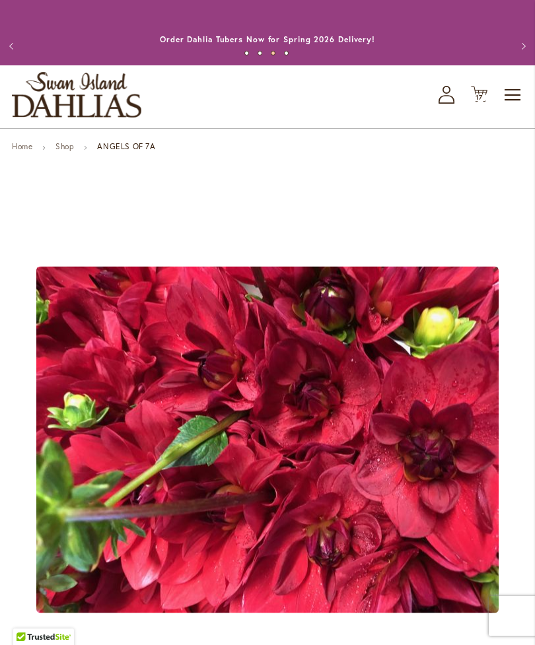
click at [62, 151] on link "Shop" at bounding box center [64, 146] width 18 height 10
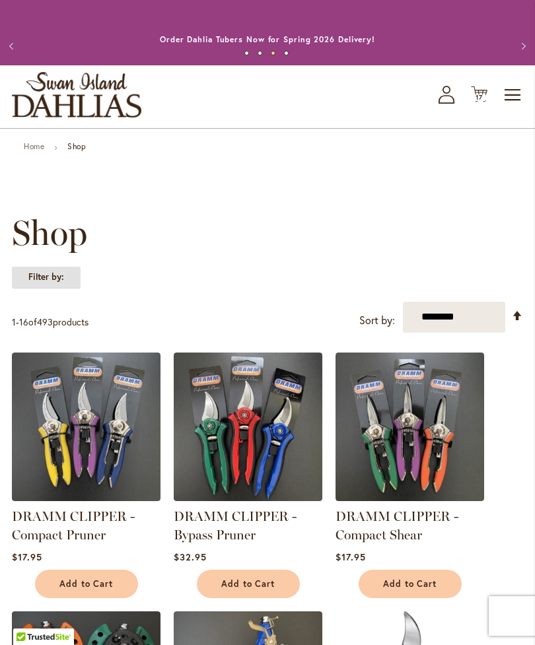
click at [33, 288] on strong "Filter by:" at bounding box center [46, 277] width 69 height 22
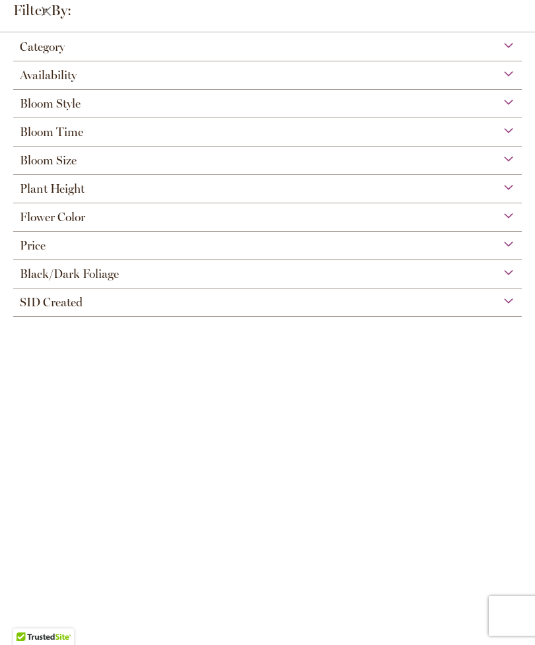
click at [24, 223] on span "Flower Color" at bounding box center [52, 217] width 65 height 15
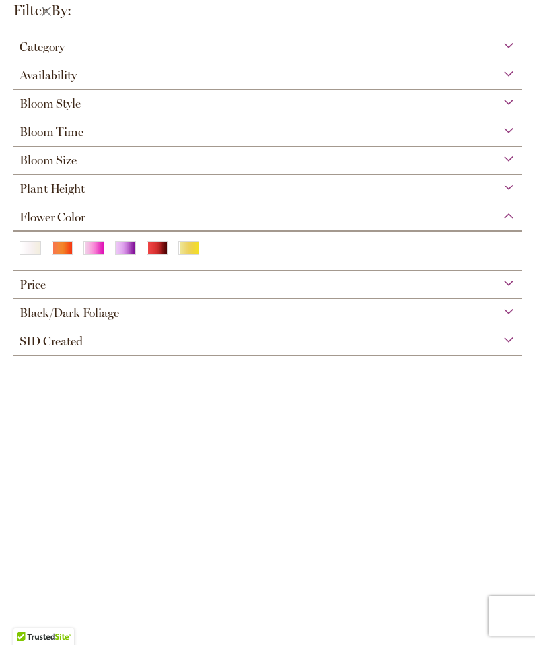
click at [147, 255] on div "Red" at bounding box center [157, 248] width 21 height 14
click at [142, 189] on div "Plant Height" at bounding box center [267, 185] width 508 height 21
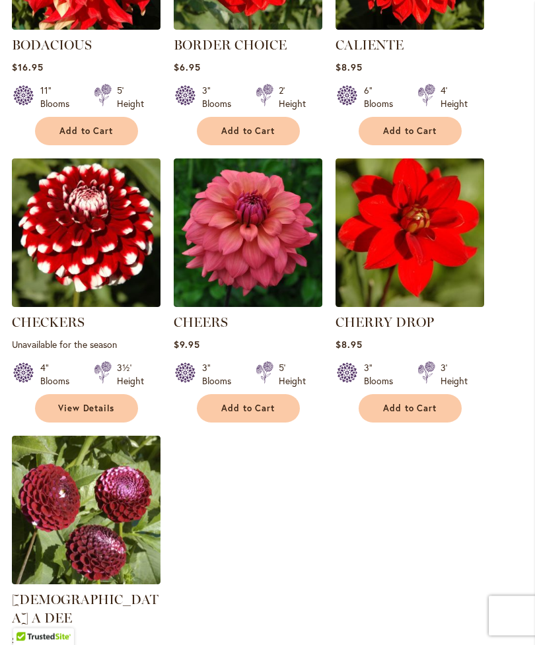
scroll to position [1389, 0]
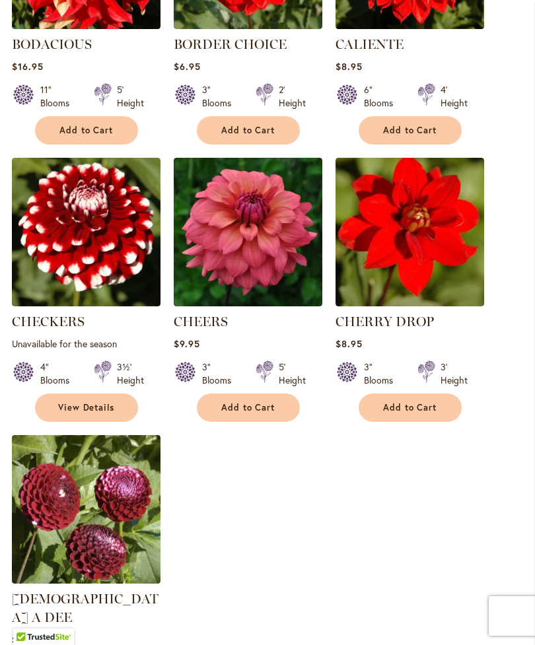
click at [229, 289] on img at bounding box center [248, 232] width 149 height 149
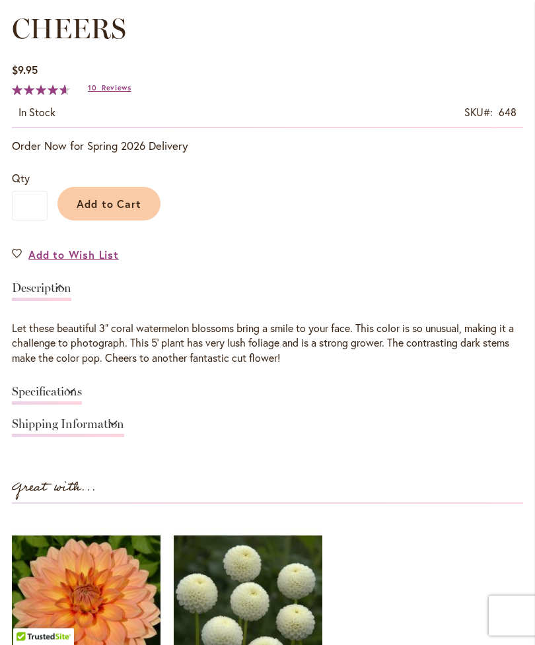
scroll to position [729, 0]
click at [95, 211] on span "Add to Cart" at bounding box center [109, 204] width 65 height 14
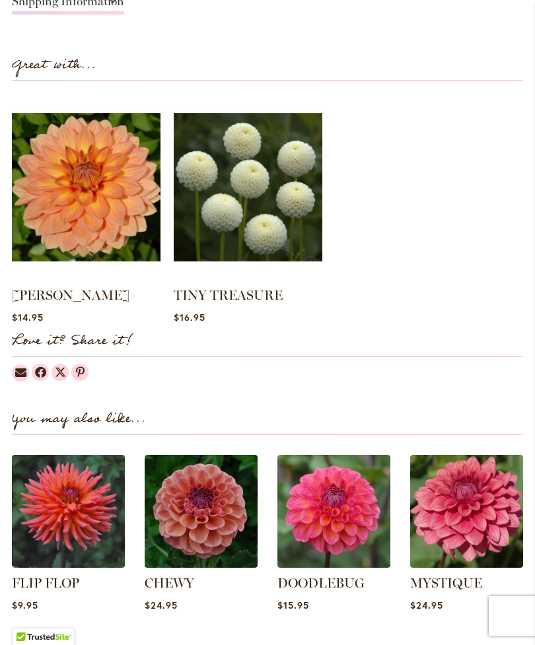
scroll to position [1187, 0]
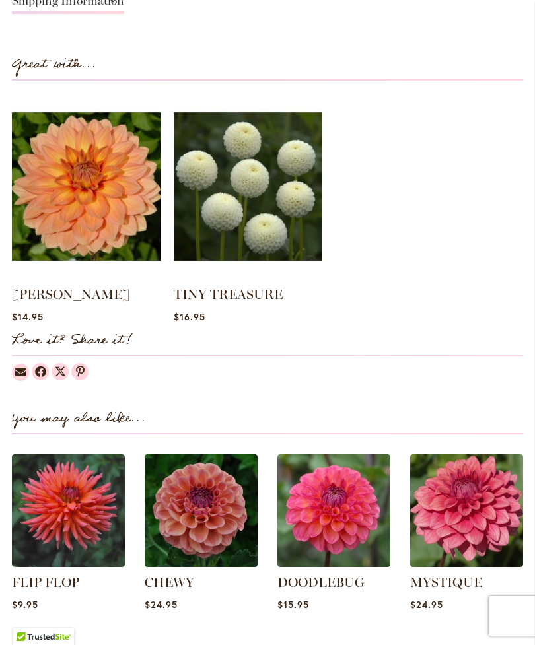
click at [50, 529] on img at bounding box center [68, 510] width 113 height 113
click at [65, 462] on img at bounding box center [68, 510] width 113 height 113
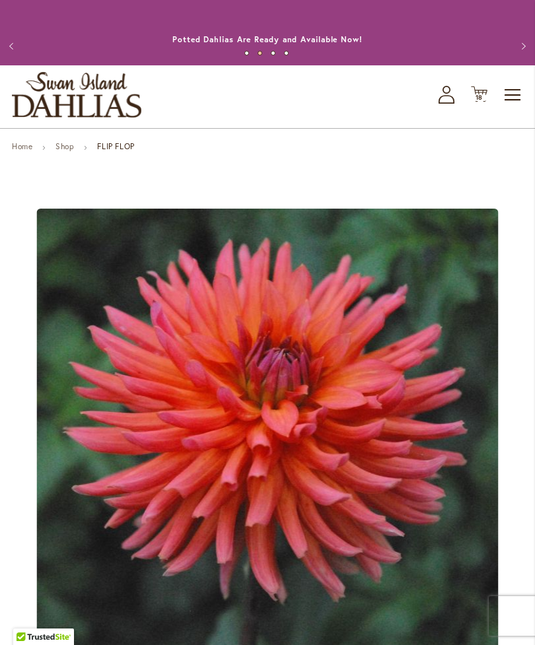
click at [477, 102] on span "18" at bounding box center [479, 97] width 8 height 9
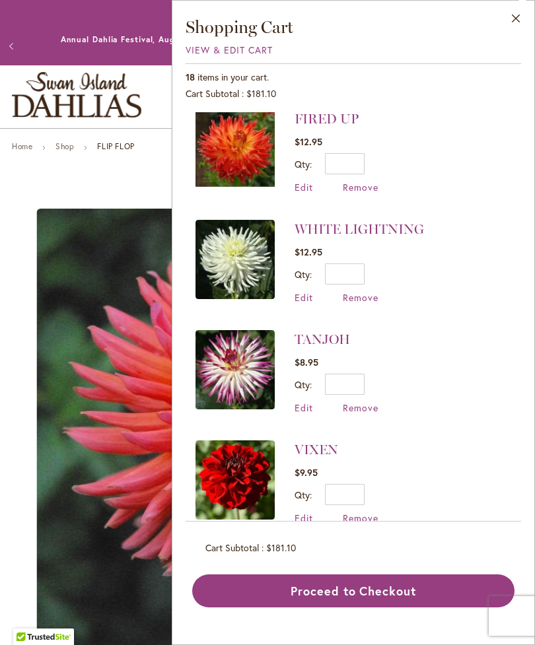
scroll to position [244, 0]
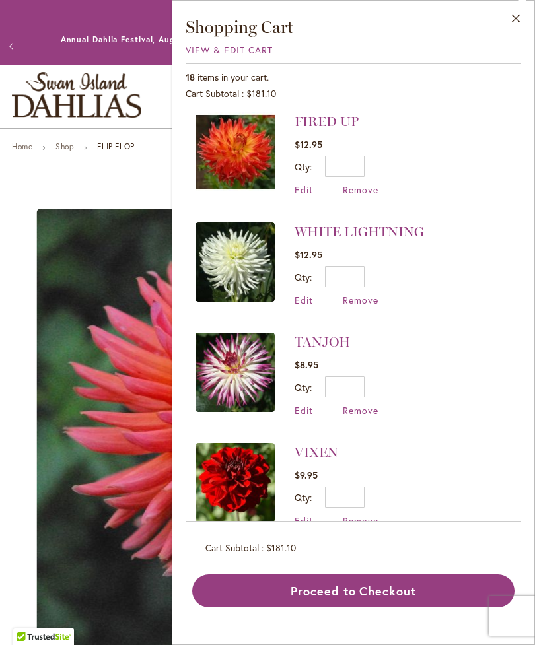
click at [228, 244] on img at bounding box center [234, 261] width 79 height 79
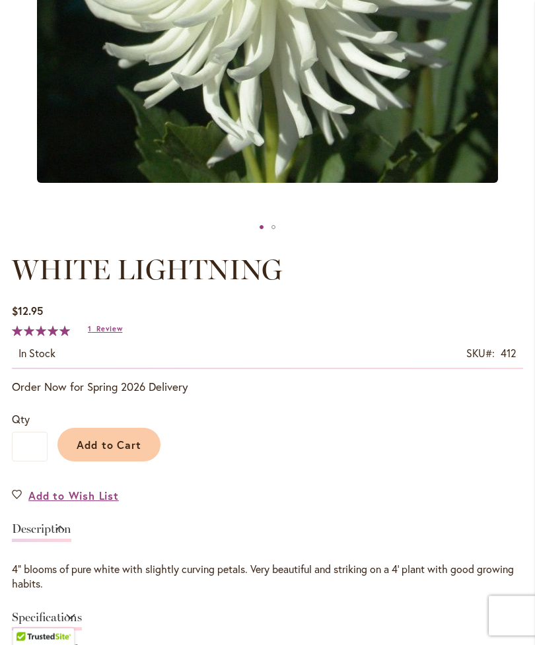
scroll to position [489, 0]
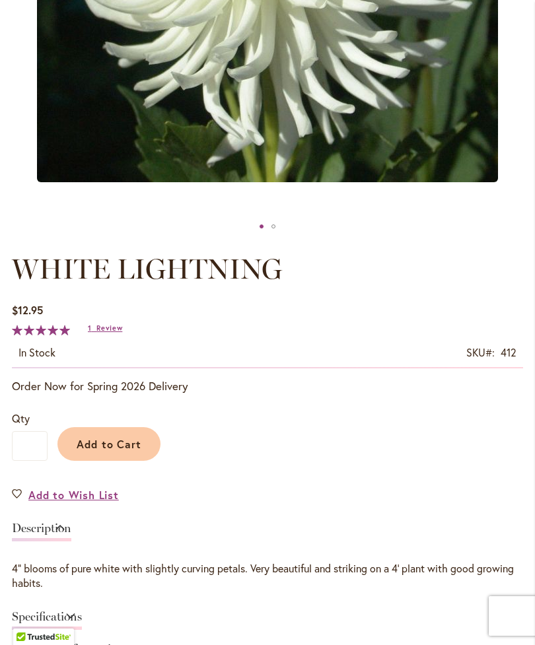
click at [107, 451] on span "Add to Cart" at bounding box center [109, 444] width 65 height 14
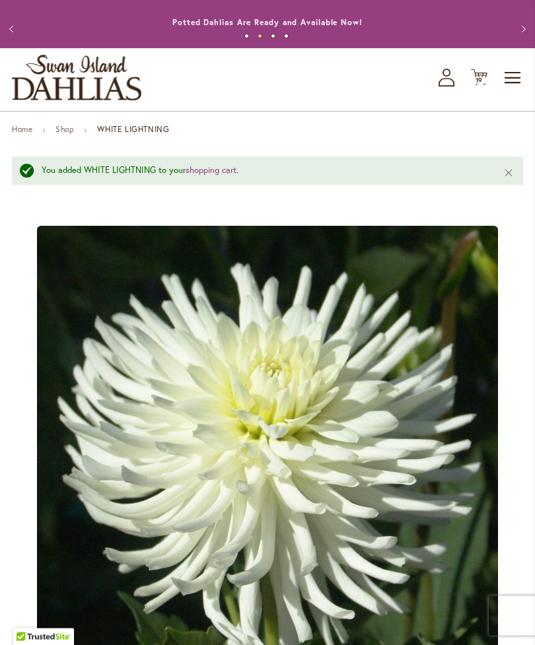
scroll to position [0, 0]
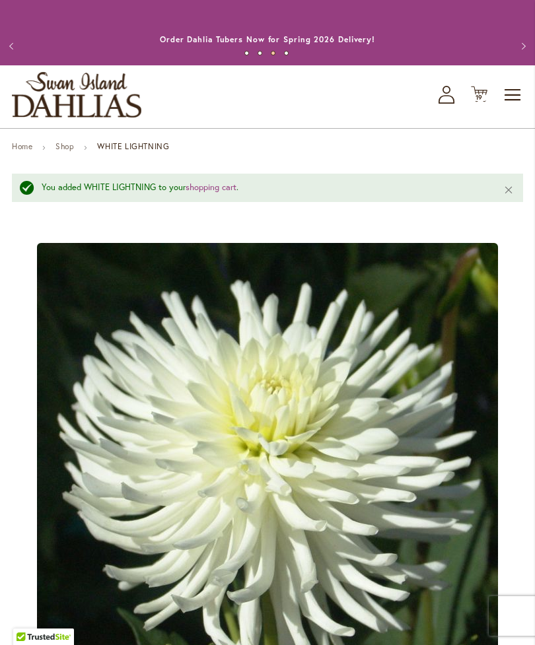
click at [475, 102] on span "19" at bounding box center [479, 97] width 8 height 9
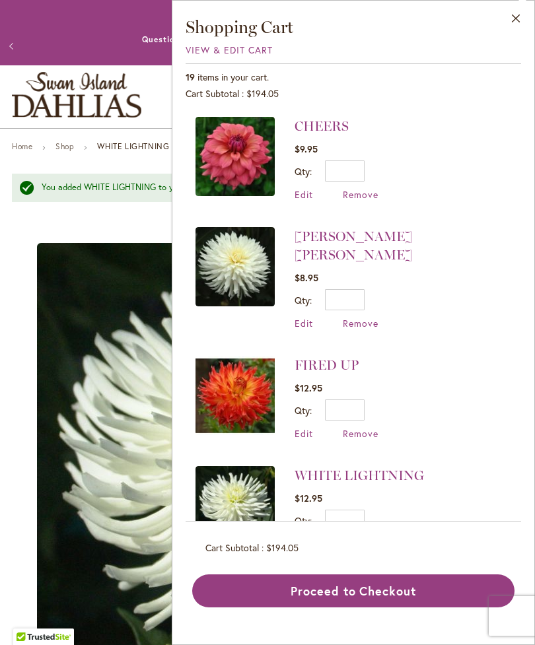
click at [237, 265] on img at bounding box center [234, 266] width 79 height 79
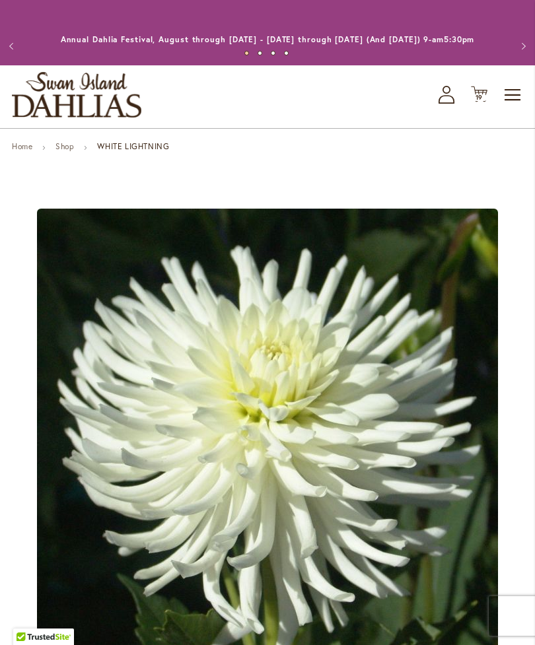
click at [474, 102] on icon "Cart .cls-1 { fill: #231f20; }" at bounding box center [479, 94] width 17 height 17
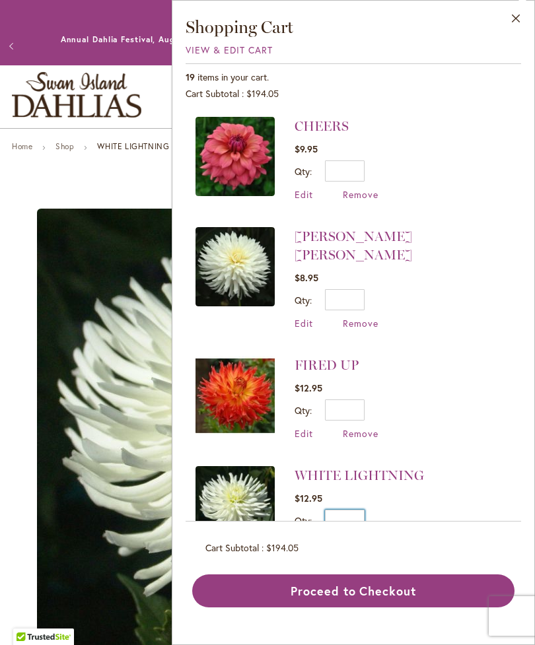
click at [351, 510] on input "*" at bounding box center [345, 520] width 40 height 21
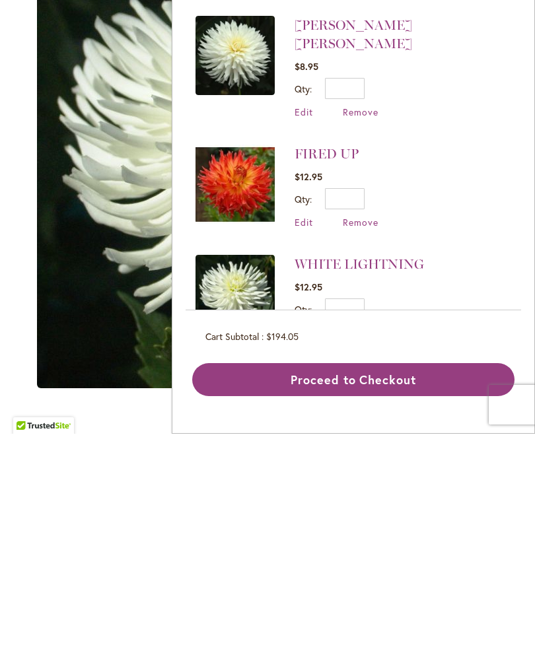
click at [355, 537] on span "Remove" at bounding box center [361, 543] width 36 height 13
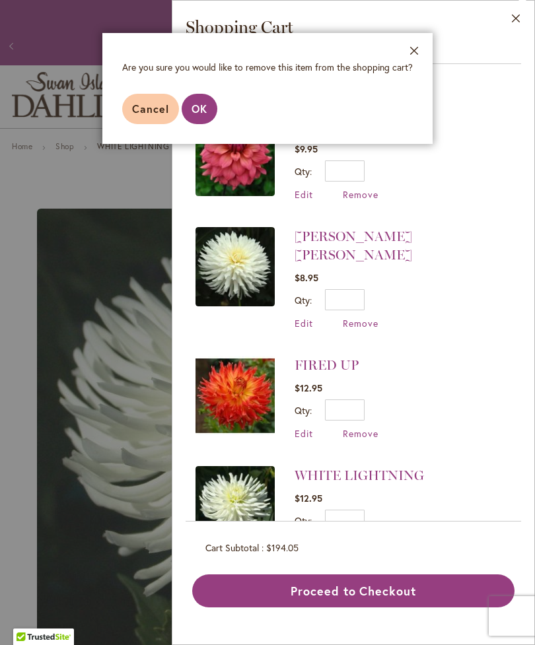
click at [197, 118] on button "OK" at bounding box center [200, 109] width 36 height 30
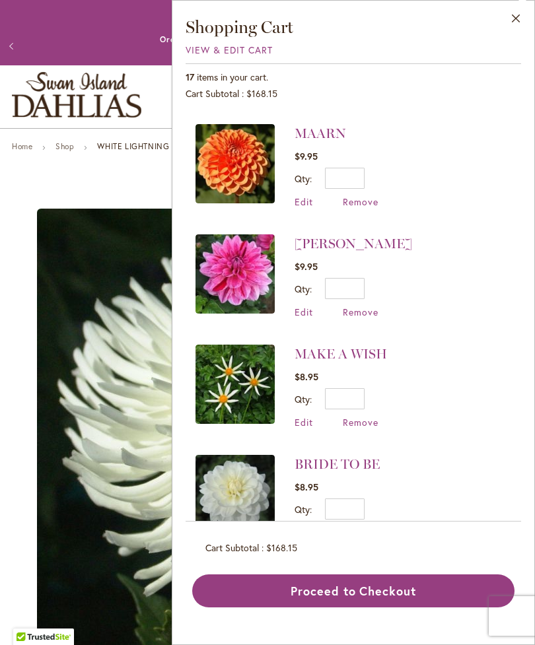
scroll to position [790, 0]
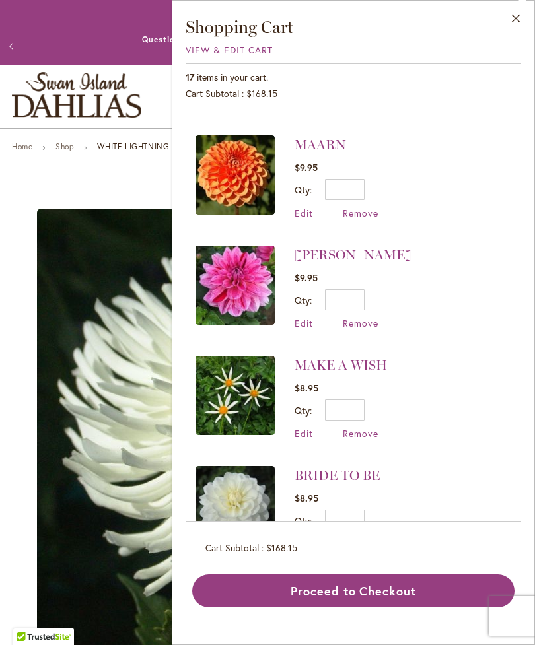
click at [215, 255] on img at bounding box center [234, 285] width 79 height 79
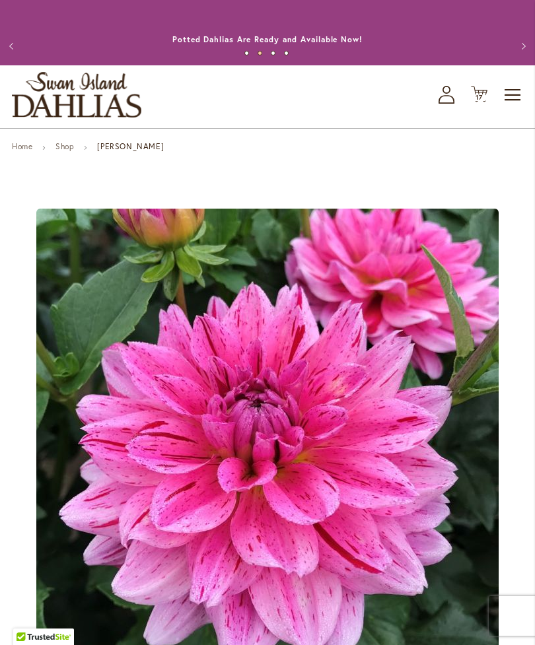
click at [471, 102] on icon "Cart .cls-1 { fill: #231f20; }" at bounding box center [479, 94] width 17 height 17
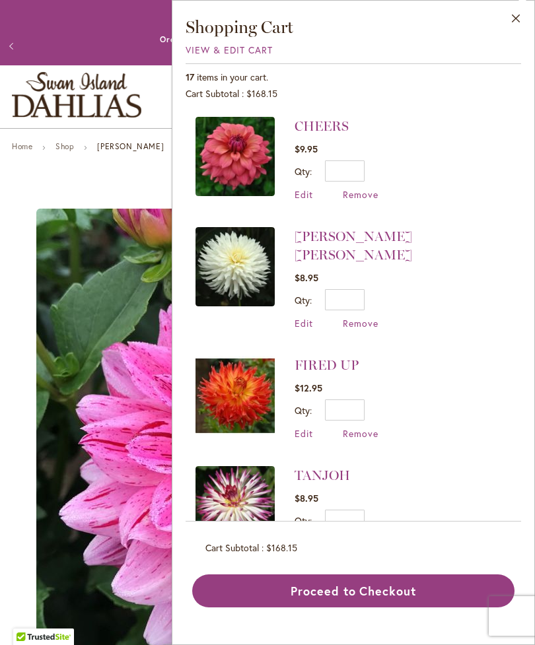
click at [512, 20] on button "Close" at bounding box center [516, 22] width 36 height 42
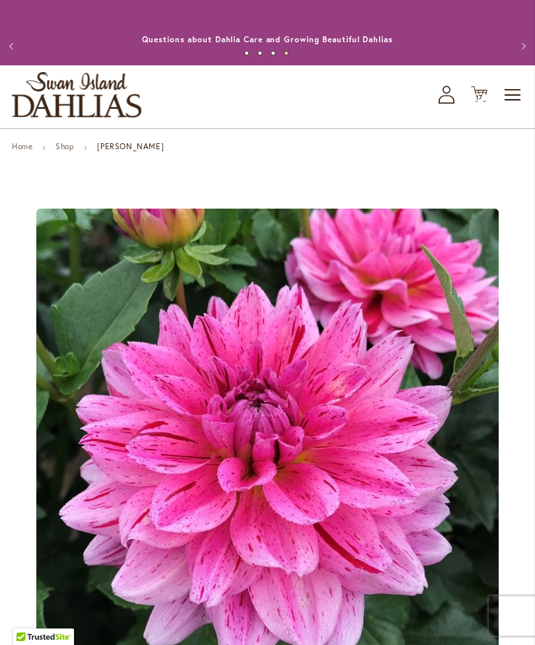
click at [61, 151] on link "Shop" at bounding box center [64, 146] width 18 height 10
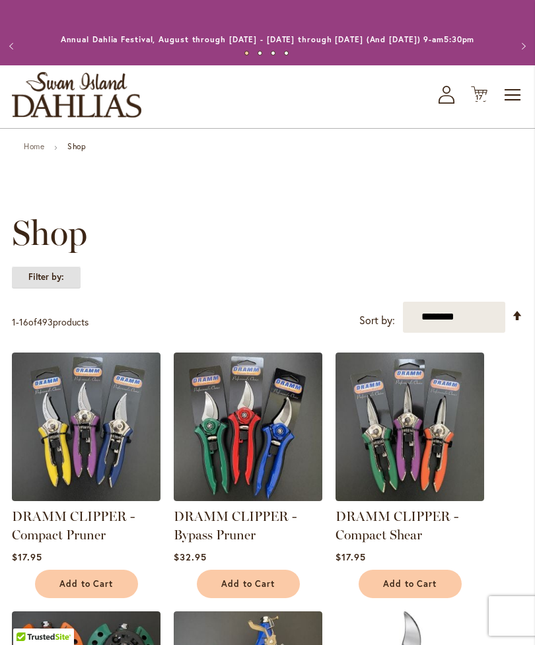
click at [33, 288] on strong "Filter by:" at bounding box center [46, 277] width 69 height 22
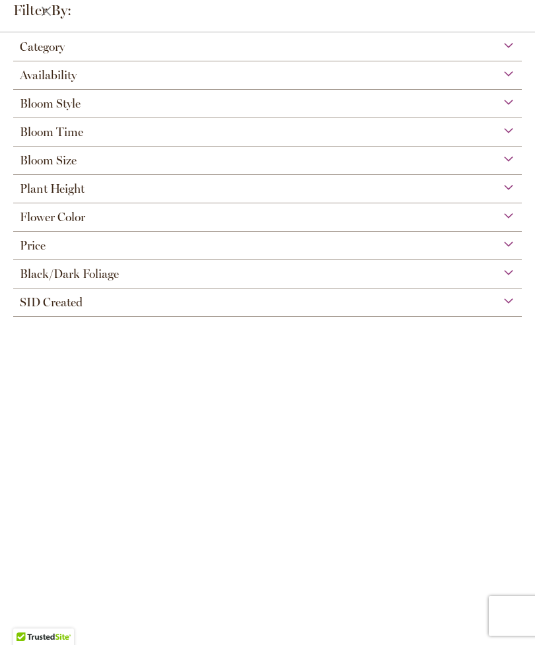
click at [25, 217] on span "Flower Color" at bounding box center [52, 217] width 65 height 15
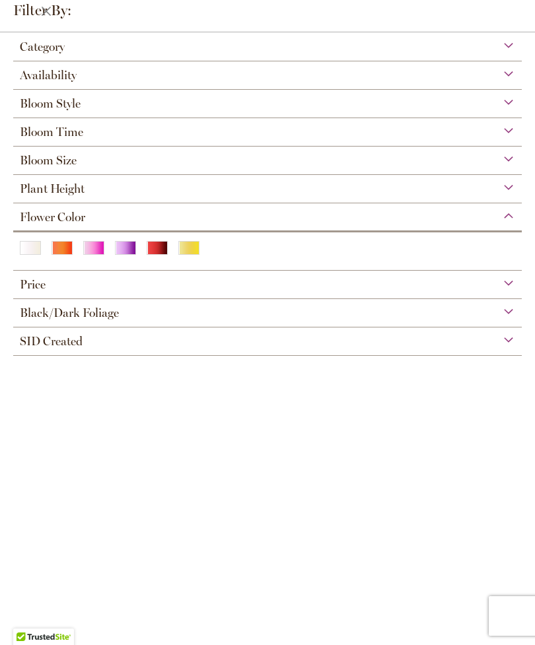
click at [21, 111] on span "Bloom Style" at bounding box center [50, 103] width 61 height 15
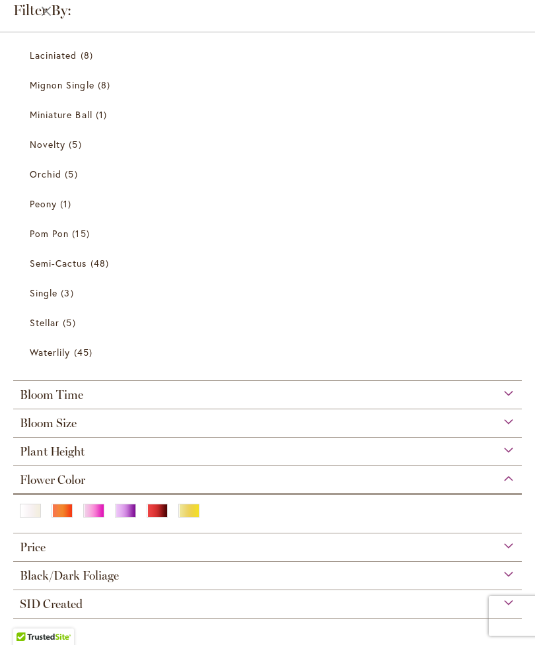
scroll to position [300, 0]
click at [11, 347] on div "Category All Dahlias 412 items Best Sellers 32 items New 5 items New & Exclusiv…" at bounding box center [267, 339] width 535 height 612
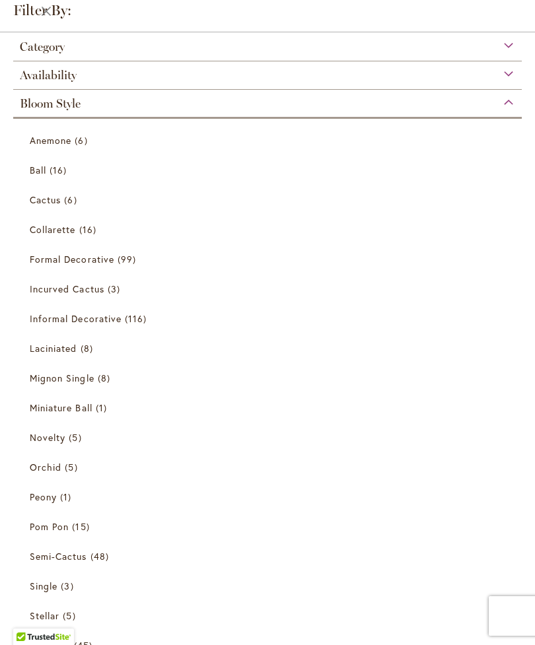
scroll to position [0, 0]
click at [44, 107] on span "Bloom Style" at bounding box center [50, 103] width 61 height 15
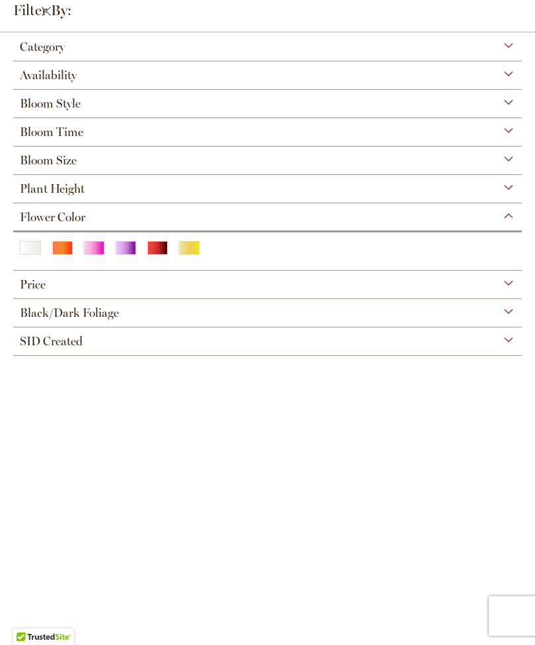
click at [18, 107] on div "Bloom Style" at bounding box center [267, 100] width 508 height 21
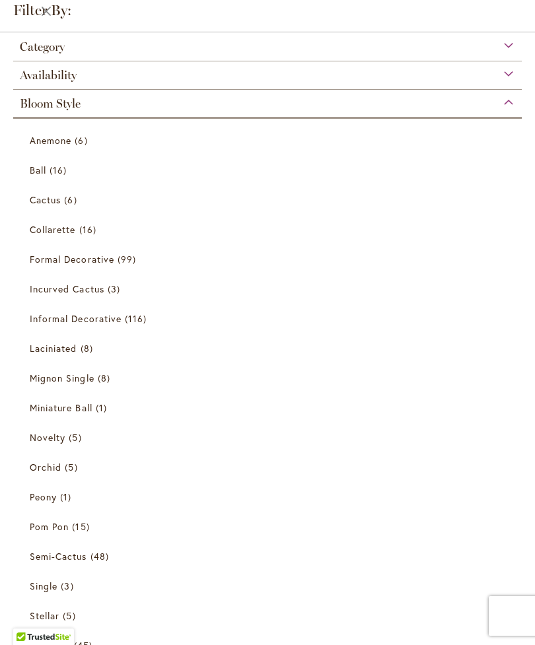
click at [17, 50] on div "Category" at bounding box center [267, 43] width 508 height 21
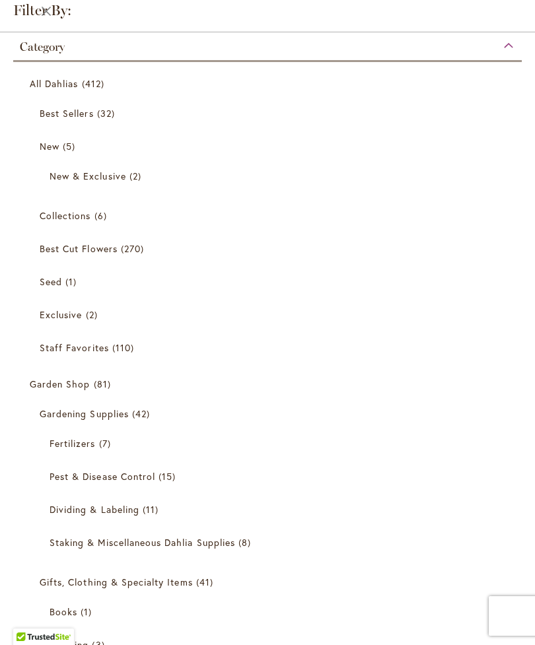
click at [74, 173] on span "New & Exclusive" at bounding box center [88, 176] width 77 height 13
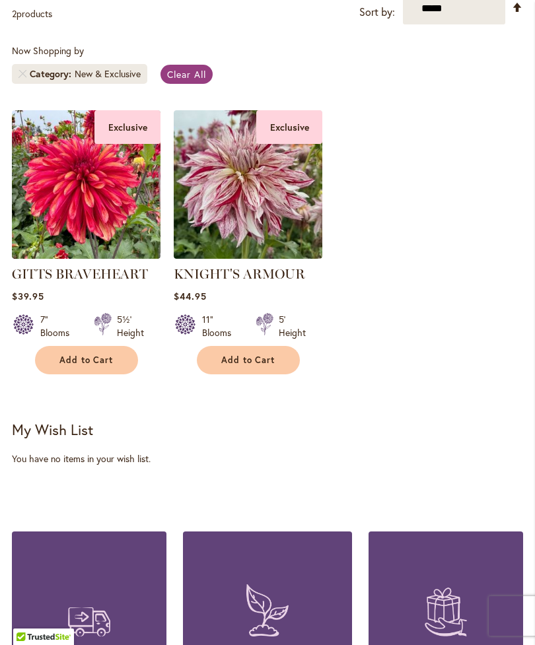
scroll to position [321, 0]
click at [141, 118] on div "Now Shopping by Category New & Exclusive Clear All Exclusive GITTS BRAVEHEART $…" at bounding box center [267, 209] width 511 height 330
click at [187, 81] on span "Clear All" at bounding box center [186, 74] width 39 height 13
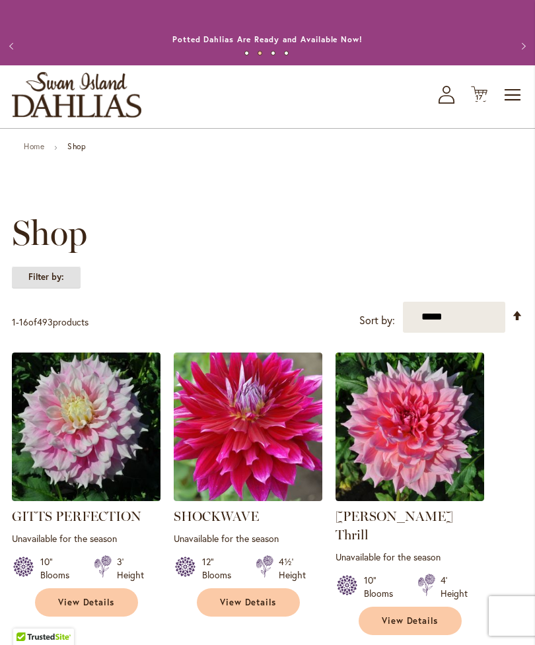
click at [42, 286] on strong "Filter by:" at bounding box center [46, 277] width 69 height 22
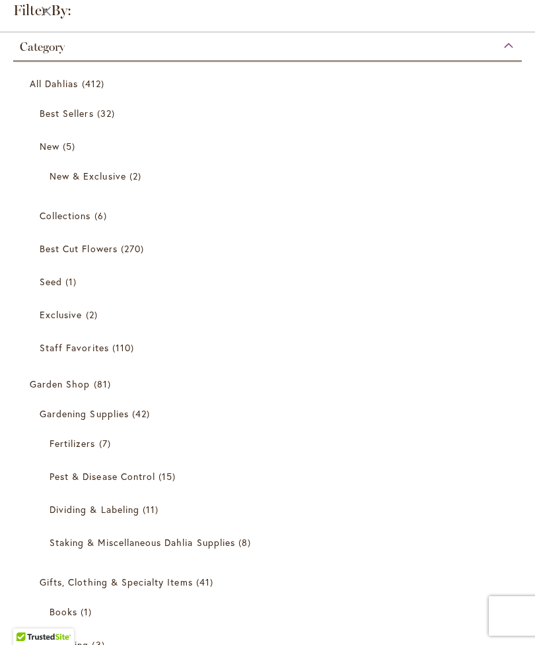
click at [259, 310] on link "Exclusive 2 items" at bounding box center [269, 314] width 459 height 23
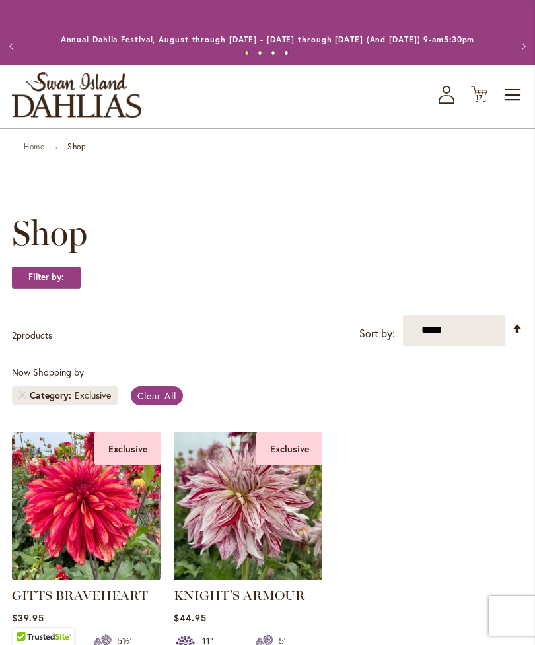
click at [475, 102] on span "17" at bounding box center [478, 97] width 7 height 9
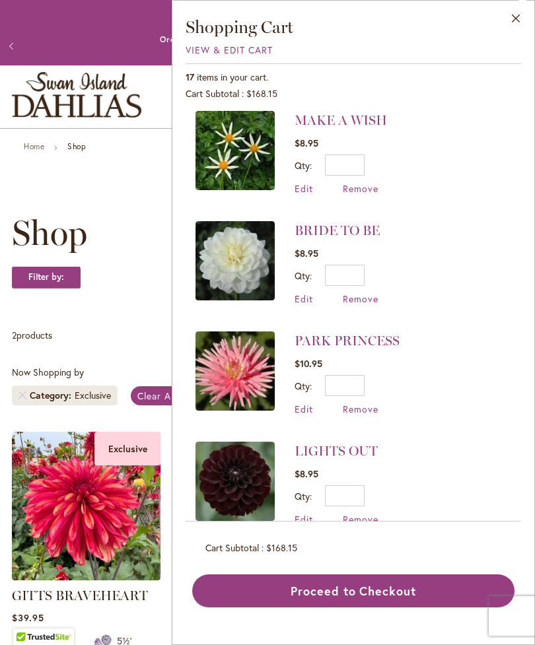
scroll to position [1023, 0]
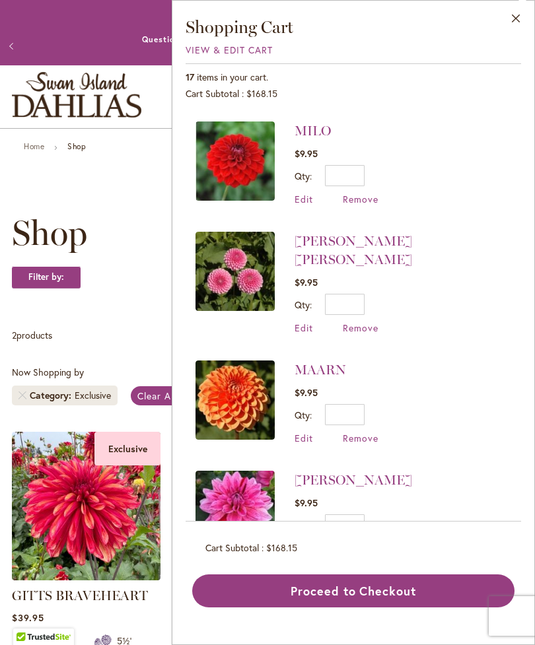
click at [29, 434] on div "Now Shopping by Category Exclusive Clear All Exclusive GITTS BRAVEHEART" at bounding box center [267, 531] width 511 height 330
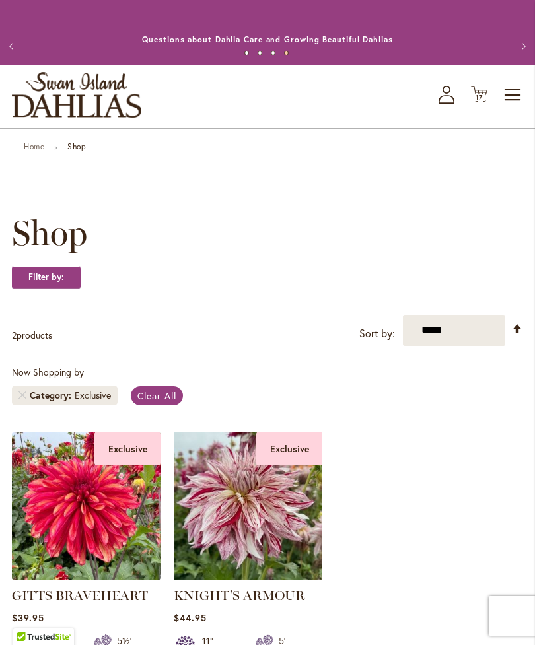
scroll to position [26, 0]
click at [14, 53] on button "Previous" at bounding box center [13, 46] width 26 height 26
click at [1, 55] on button "Previous" at bounding box center [13, 46] width 26 height 26
click at [4, 51] on button "Previous" at bounding box center [13, 46] width 26 height 26
click at [4, 57] on button "Previous" at bounding box center [13, 46] width 26 height 26
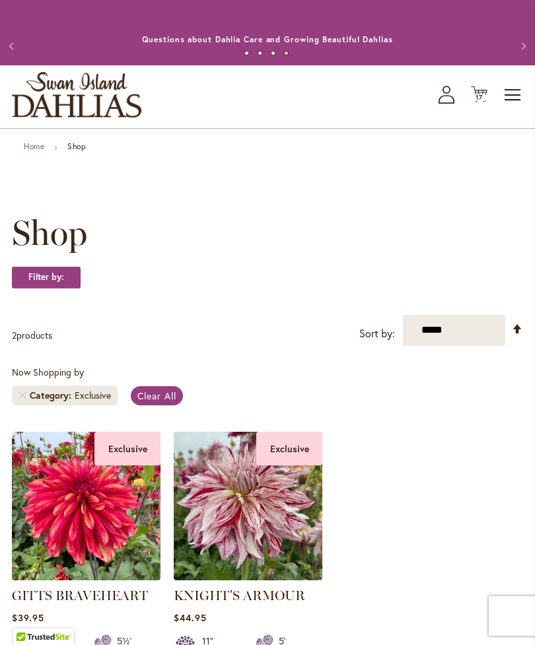
click at [2, 55] on button "Previous" at bounding box center [13, 46] width 26 height 26
click at [438, 104] on icon "My Account" at bounding box center [446, 95] width 16 height 18
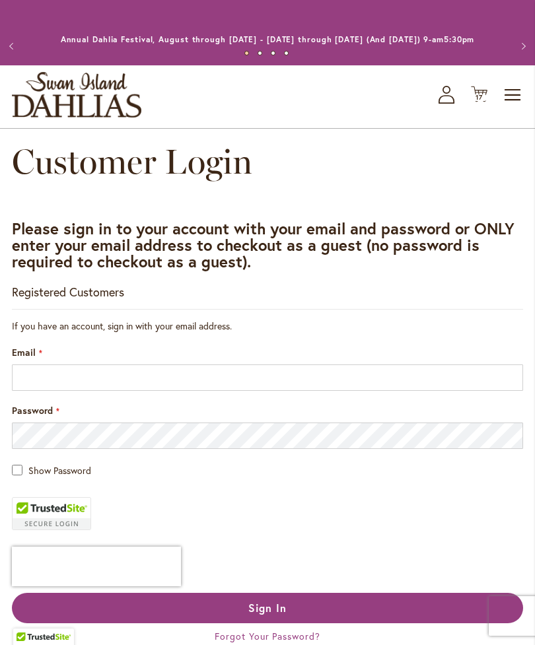
click at [504, 108] on span "Toggle Nav" at bounding box center [513, 95] width 20 height 26
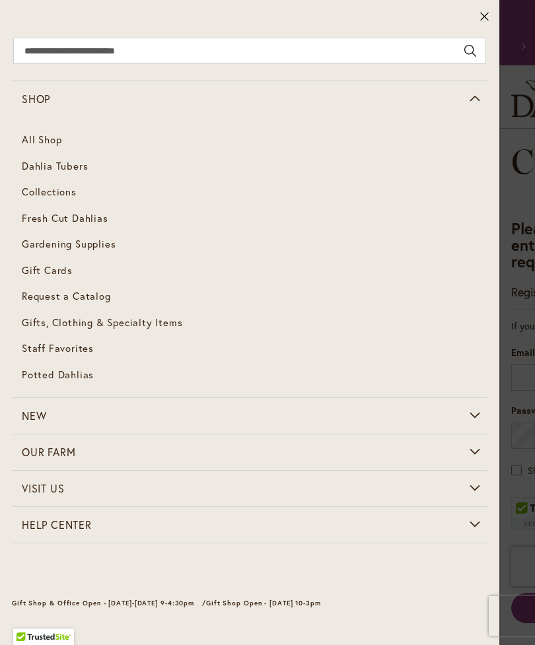
click at [18, 188] on link "Collections" at bounding box center [249, 192] width 475 height 26
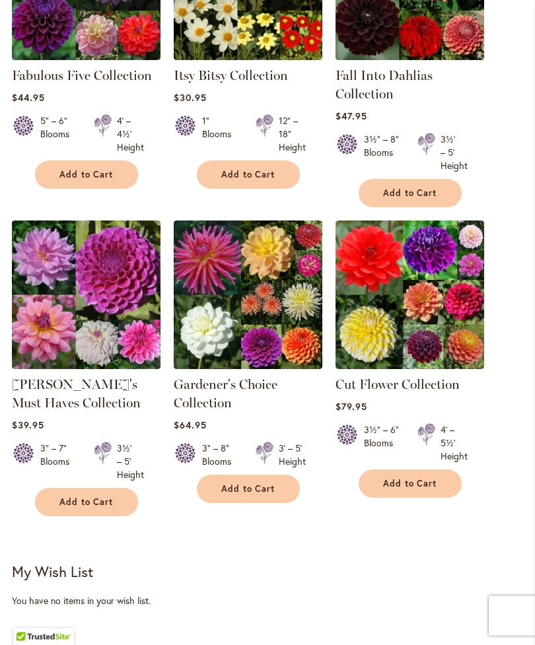
scroll to position [176, 0]
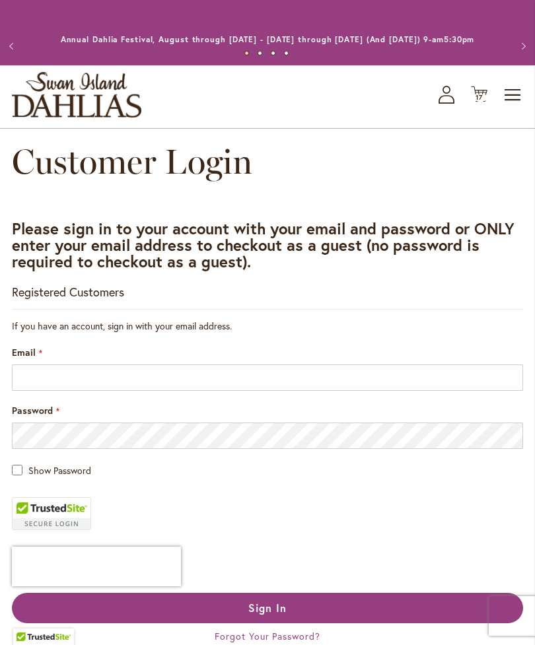
click at [37, 59] on div "Previous Annual Dahlia Festival, August through September 28th - Wednesday thro…" at bounding box center [267, 45] width 535 height 39
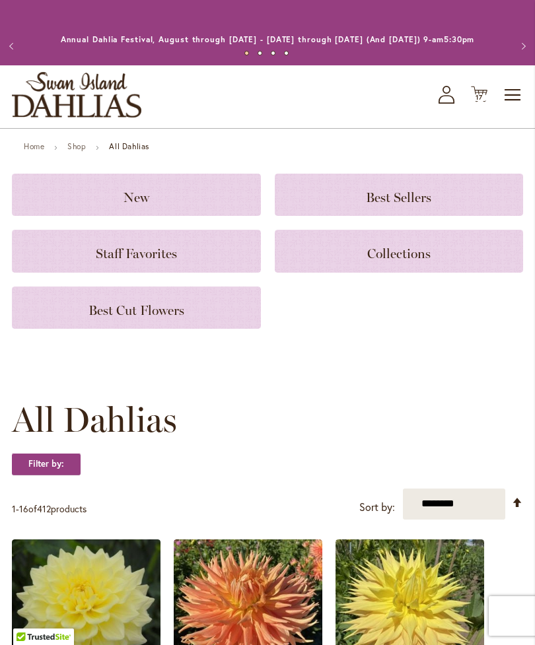
click at [478, 102] on span "17" at bounding box center [478, 97] width 7 height 9
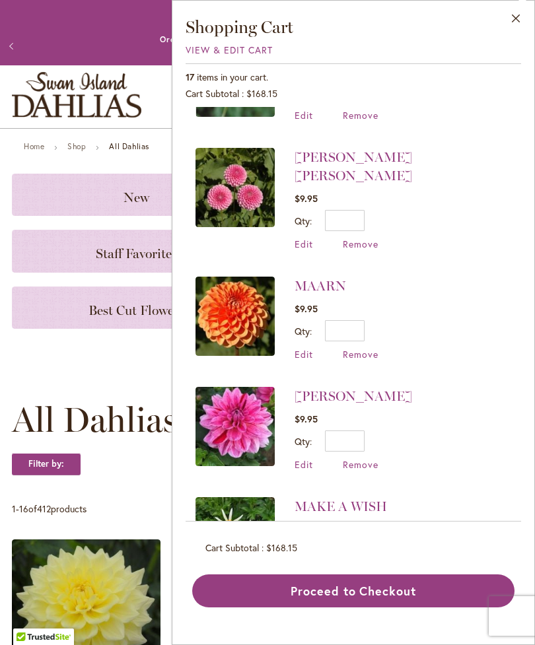
scroll to position [739, 0]
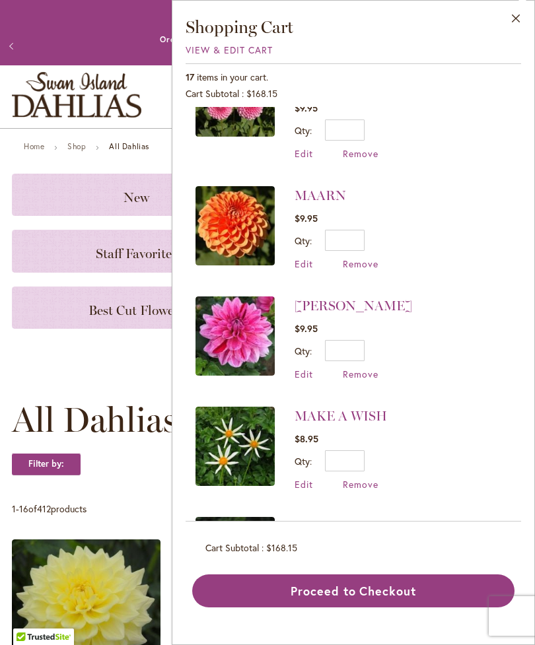
click at [225, 408] on img at bounding box center [234, 446] width 79 height 79
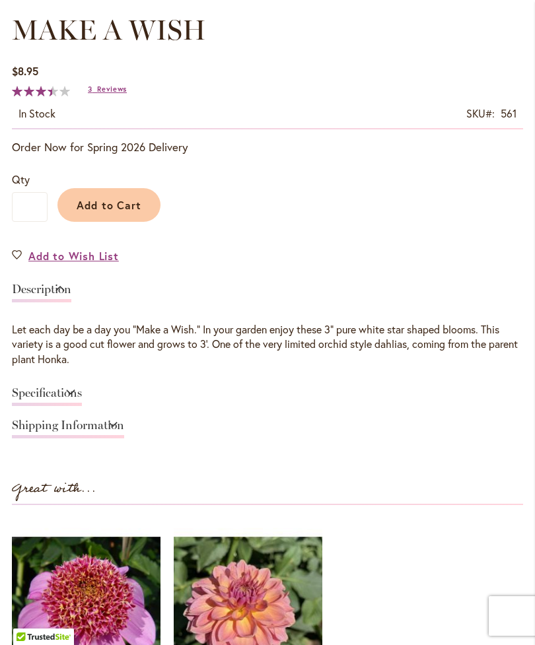
scroll to position [703, 0]
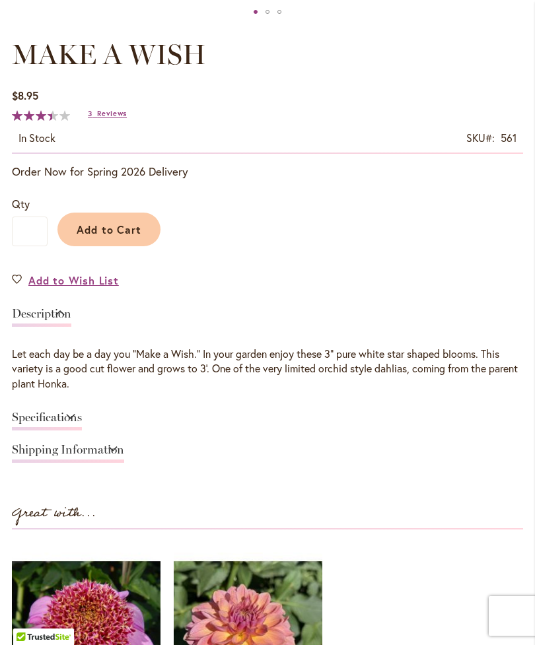
click at [100, 118] on span "Reviews" at bounding box center [112, 113] width 30 height 9
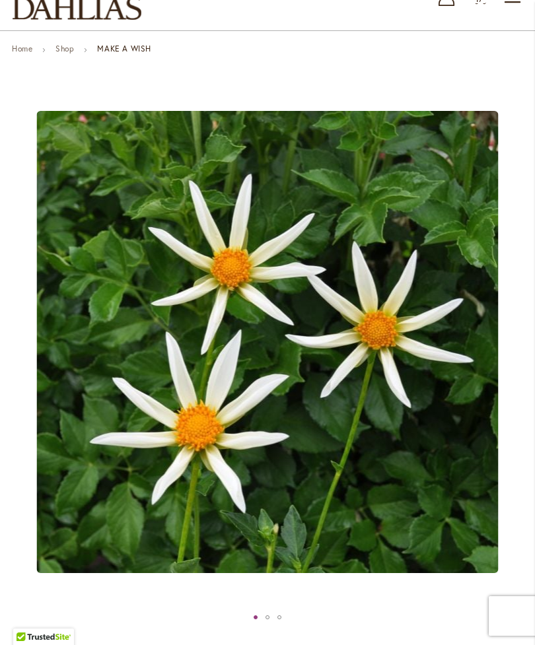
scroll to position [0, 0]
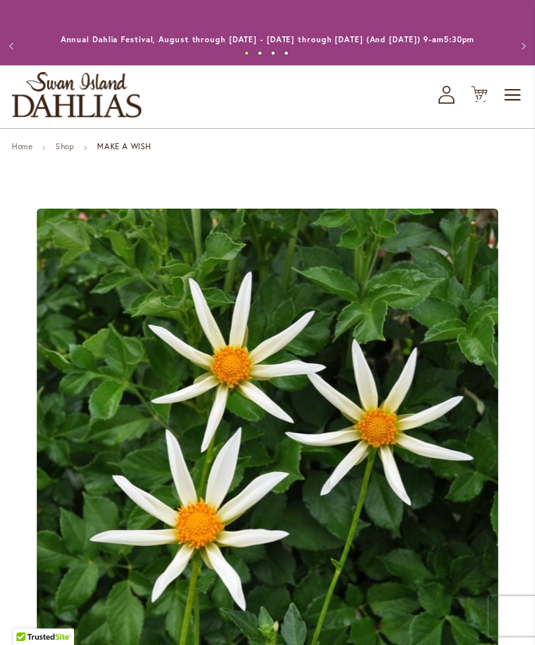
click at [474, 101] on span "17 17 items" at bounding box center [479, 97] width 13 height 7
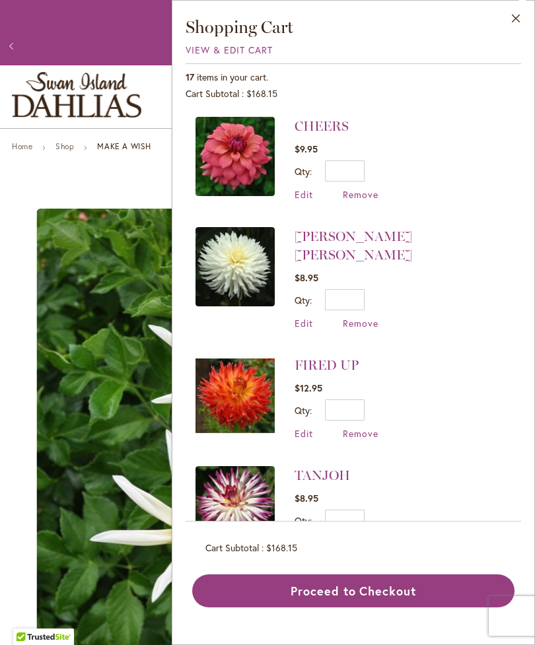
click at [187, 522] on div "CHEERS $9.95 Qty * Update Edit Remove" at bounding box center [353, 314] width 335 height 415
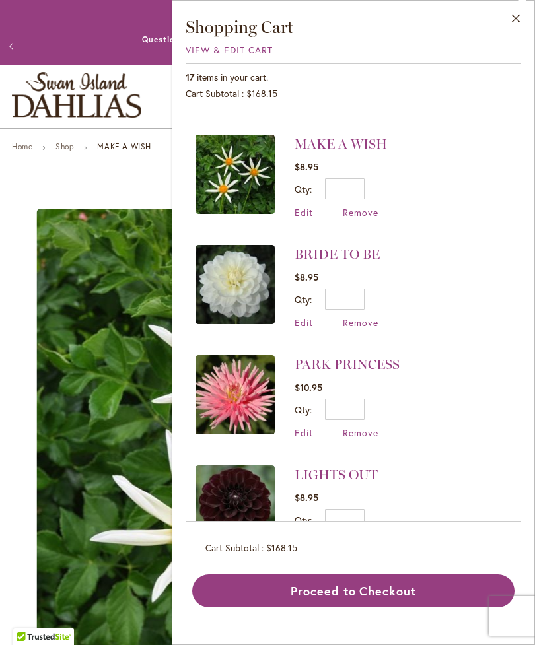
scroll to position [1009, 0]
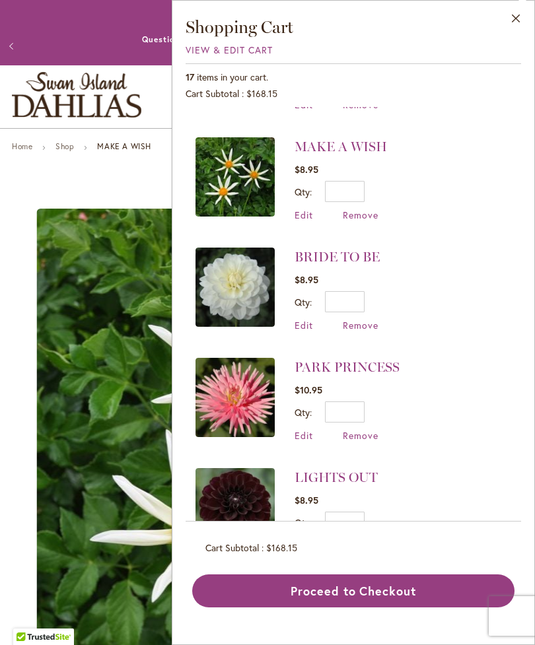
click at [221, 358] on img at bounding box center [234, 397] width 79 height 79
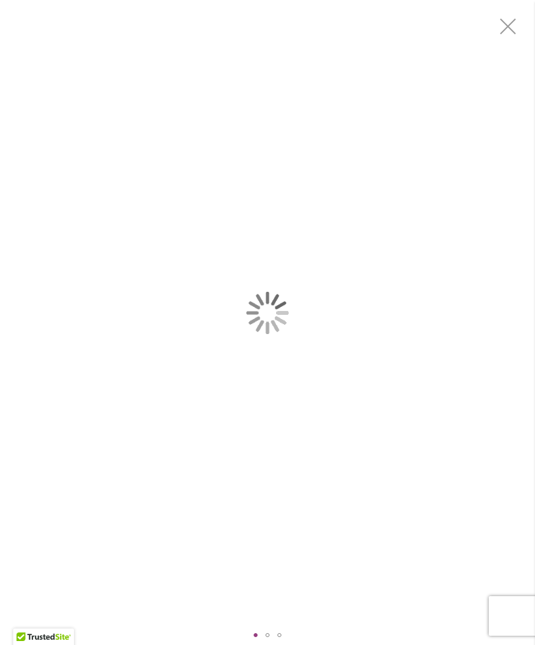
scroll to position [42, 0]
click at [71, 318] on div "PARK PRINCESS" at bounding box center [267, 312] width 535 height 625
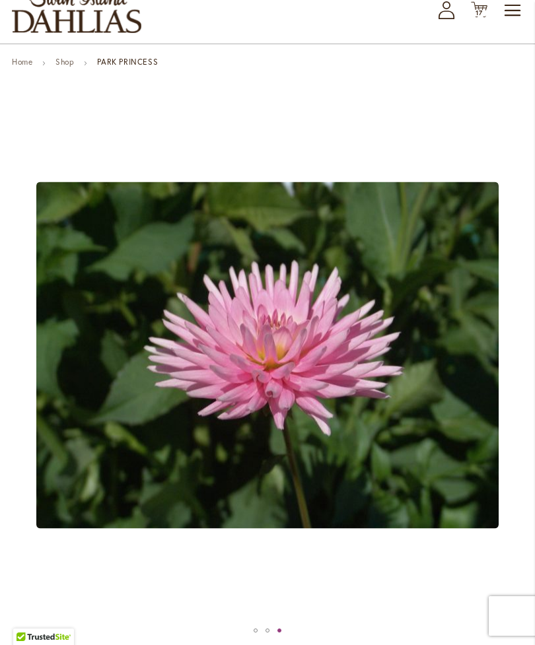
scroll to position [0, 0]
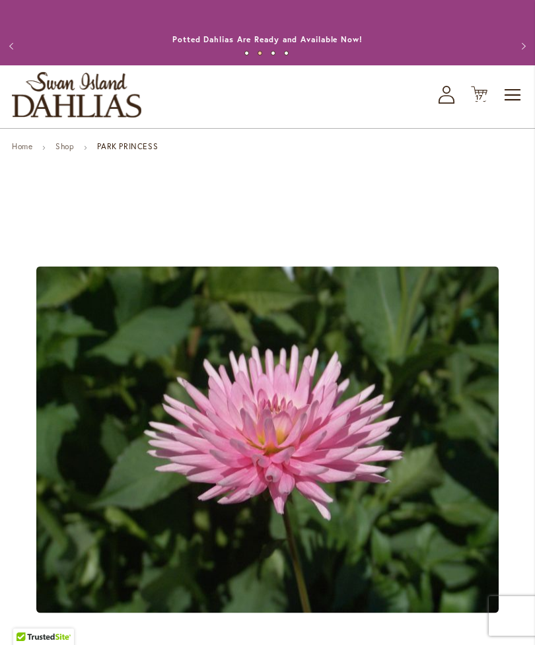
click at [486, 102] on icon "Cart .cls-1 { fill: #231f20; }" at bounding box center [479, 94] width 17 height 17
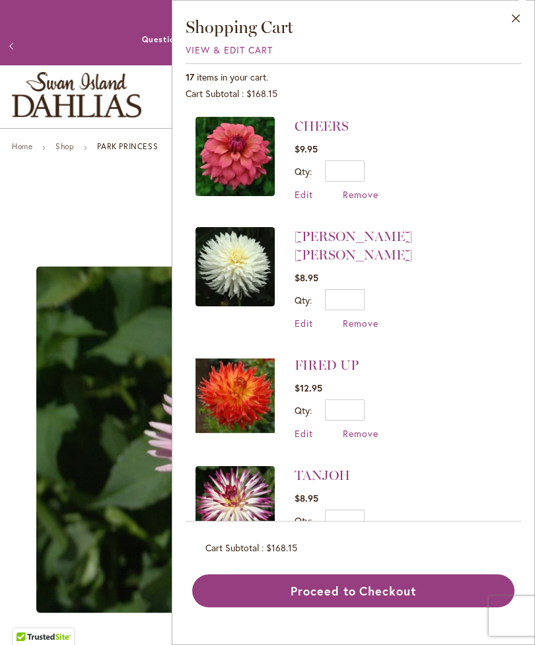
click at [226, 380] on img at bounding box center [234, 395] width 79 height 79
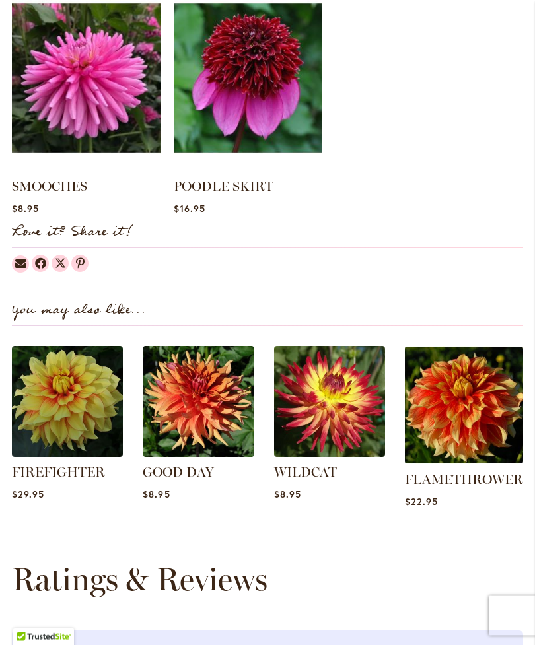
scroll to position [1246, 0]
click at [301, 428] on img at bounding box center [329, 401] width 111 height 111
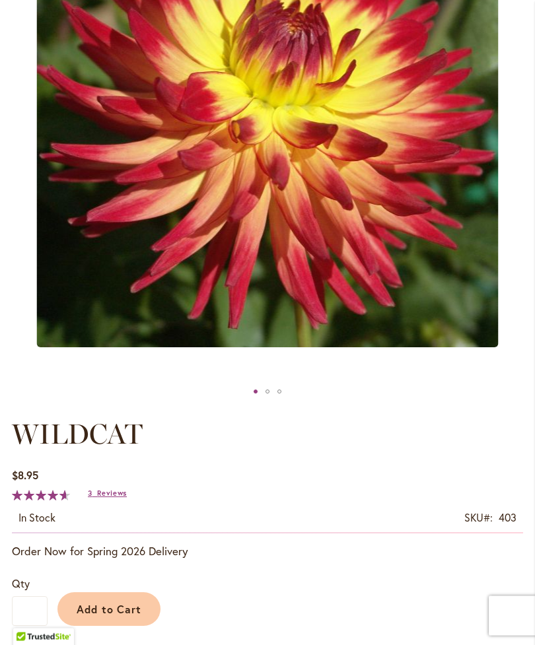
scroll to position [325, 0]
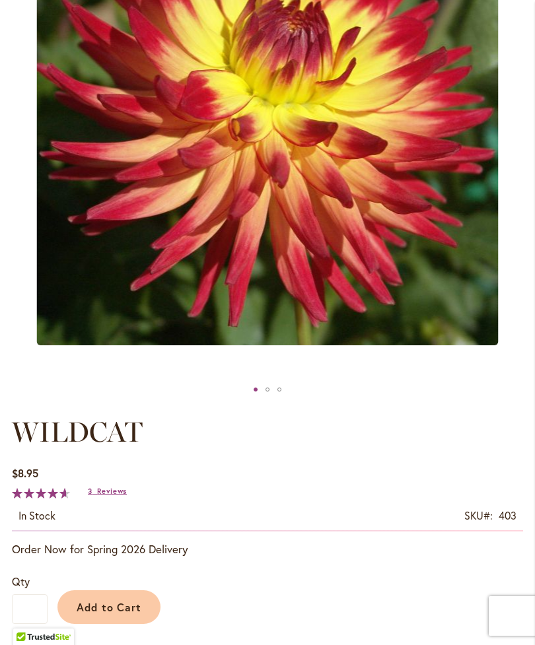
click at [90, 614] on span "Add to Cart" at bounding box center [109, 607] width 65 height 14
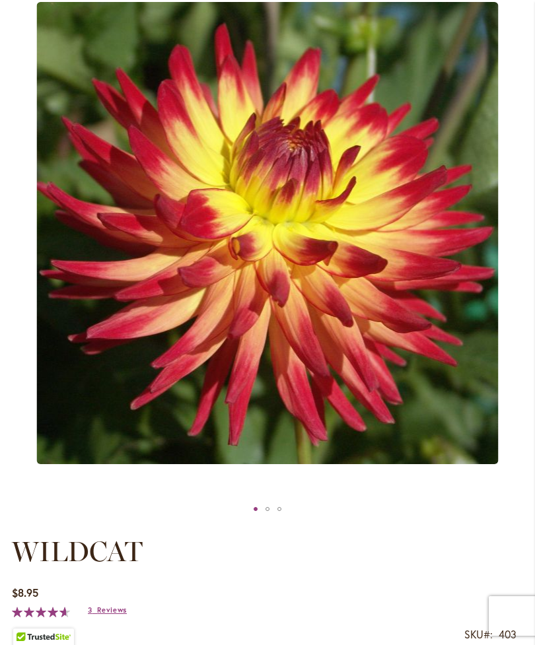
scroll to position [0, 0]
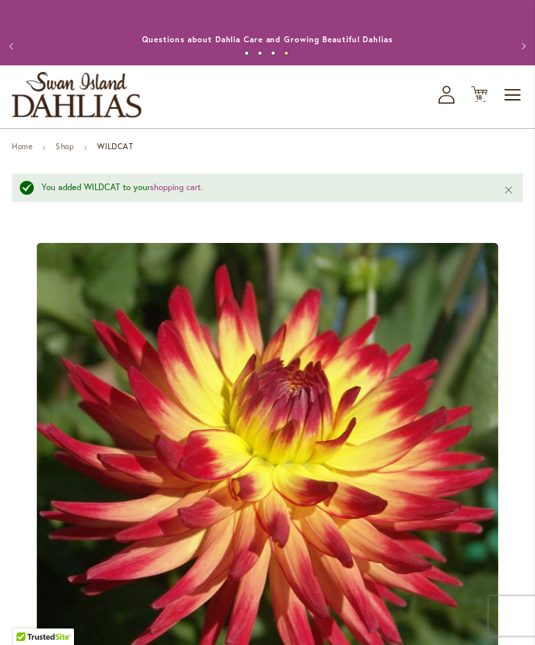
click at [473, 101] on span "18 18 items" at bounding box center [479, 97] width 13 height 7
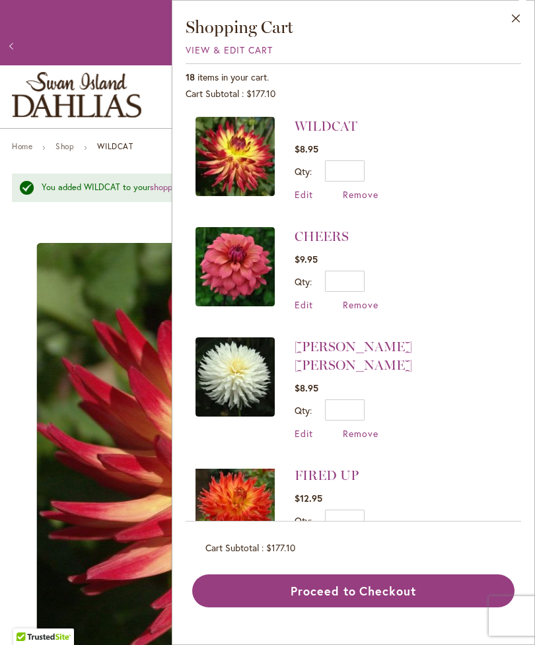
click at [352, 537] on span "Remove" at bounding box center [361, 543] width 36 height 13
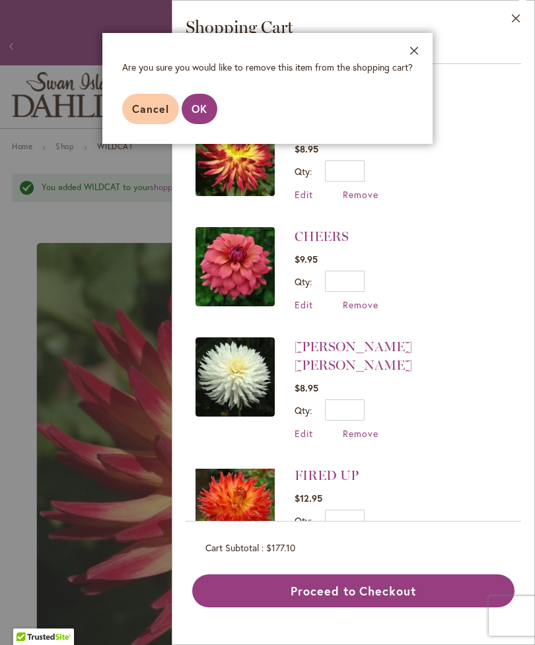
click at [194, 109] on span "OK" at bounding box center [199, 109] width 16 height 14
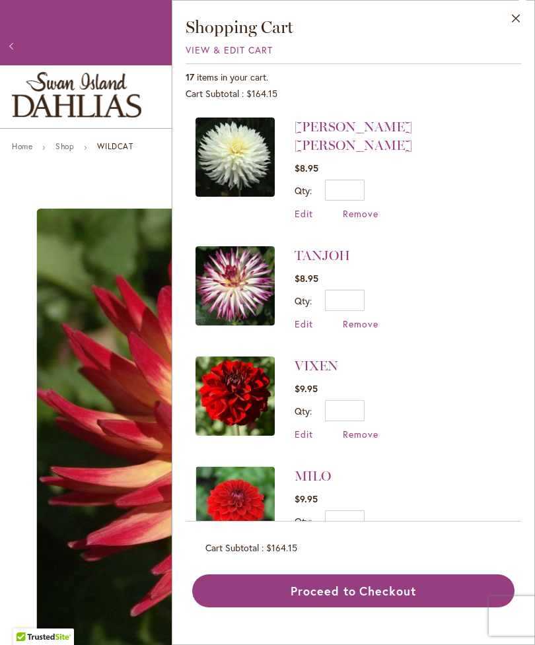
scroll to position [233, 0]
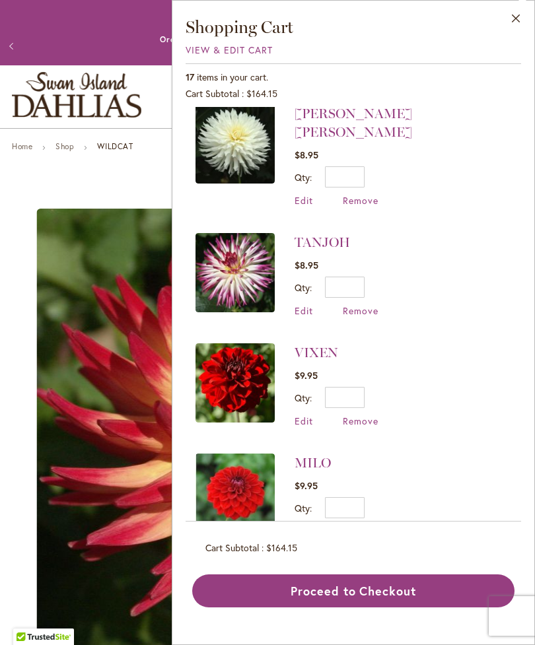
click at [224, 261] on img at bounding box center [234, 272] width 79 height 79
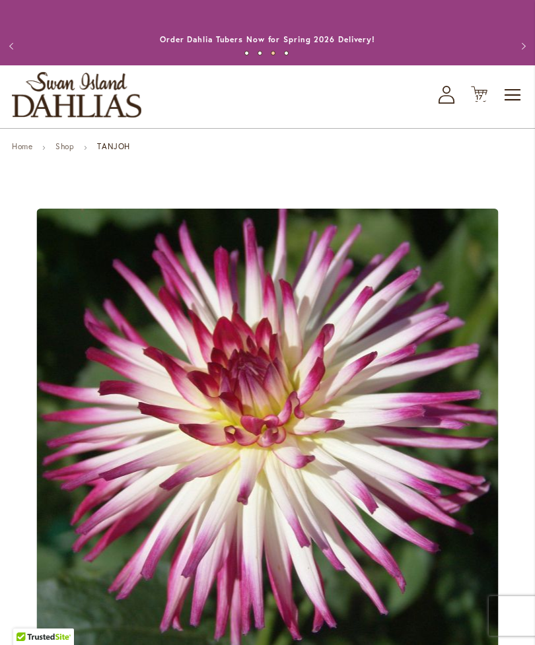
click at [472, 102] on icon "Cart .cls-1 { fill: #231f20; }" at bounding box center [479, 94] width 17 height 17
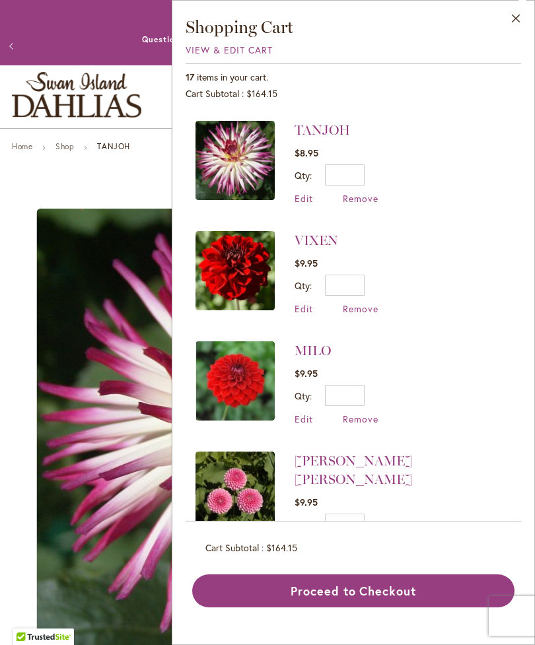
scroll to position [344, 0]
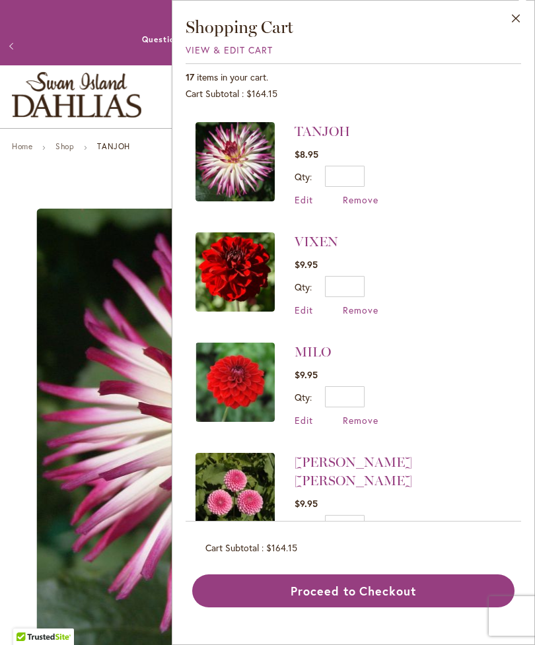
click at [220, 261] on img at bounding box center [234, 271] width 79 height 79
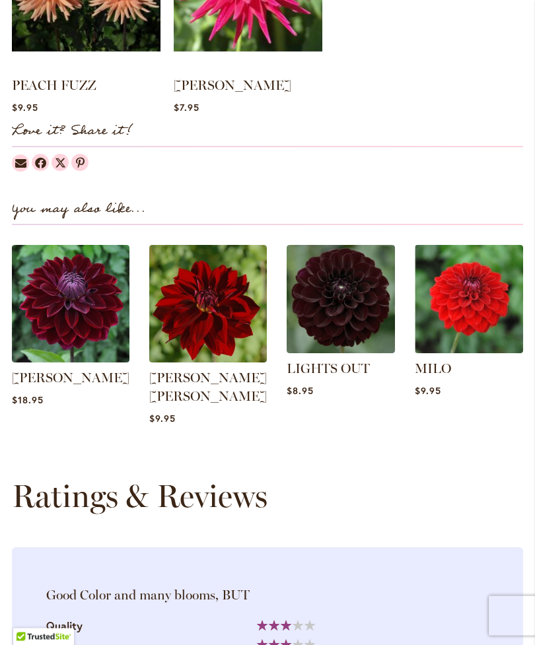
scroll to position [1361, 0]
click at [456, 335] on img at bounding box center [469, 299] width 108 height 108
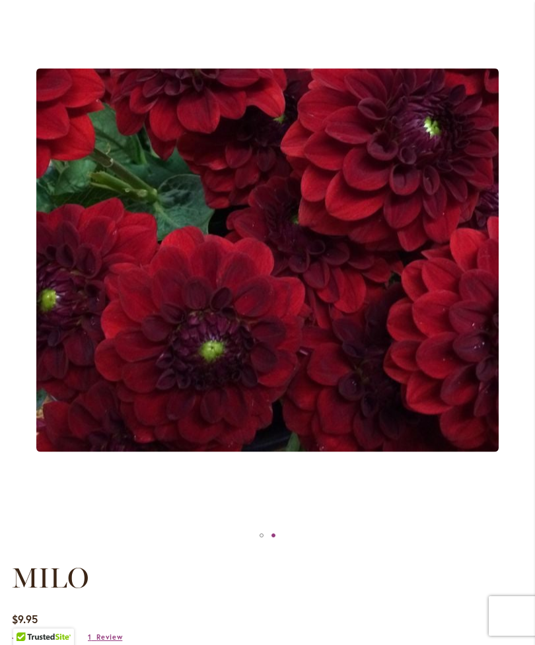
scroll to position [179, 0]
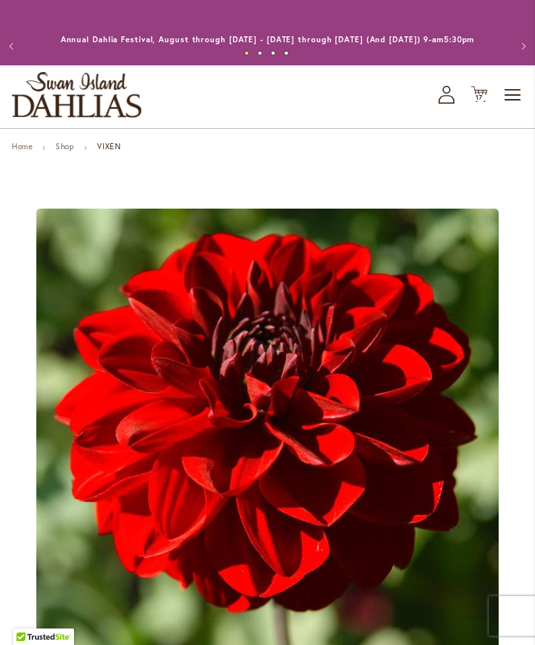
click at [477, 102] on icon "Cart .cls-1 { fill: #231f20; }" at bounding box center [479, 94] width 17 height 17
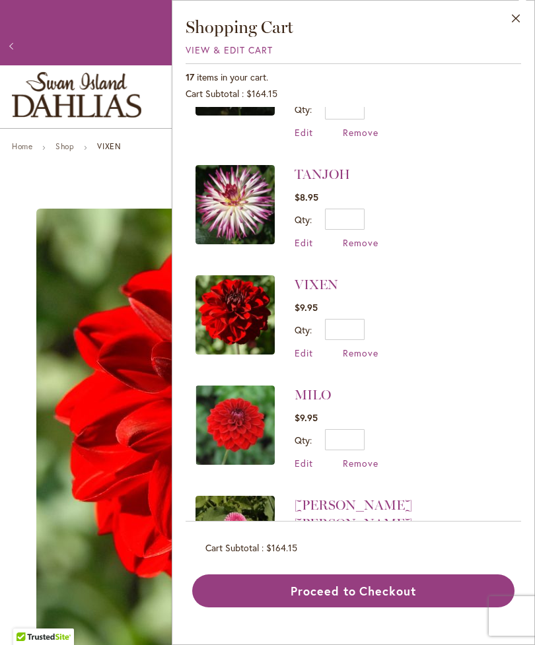
scroll to position [302, 0]
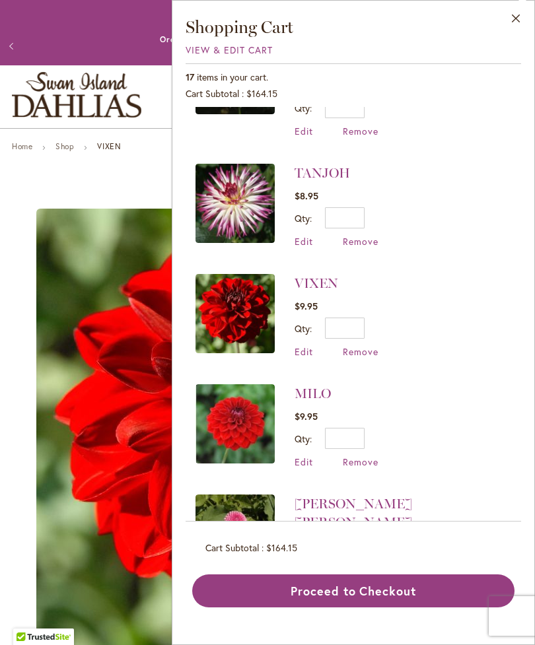
click at [351, 345] on span "Remove" at bounding box center [361, 351] width 36 height 13
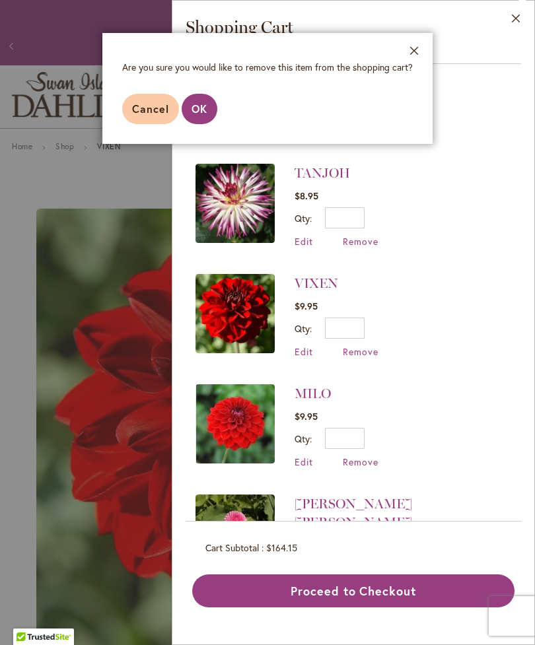
click at [192, 111] on span "OK" at bounding box center [199, 109] width 16 height 14
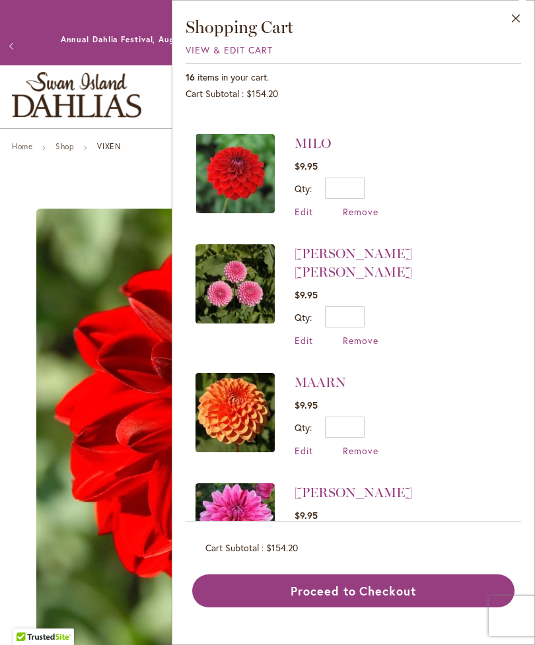
scroll to position [443, 0]
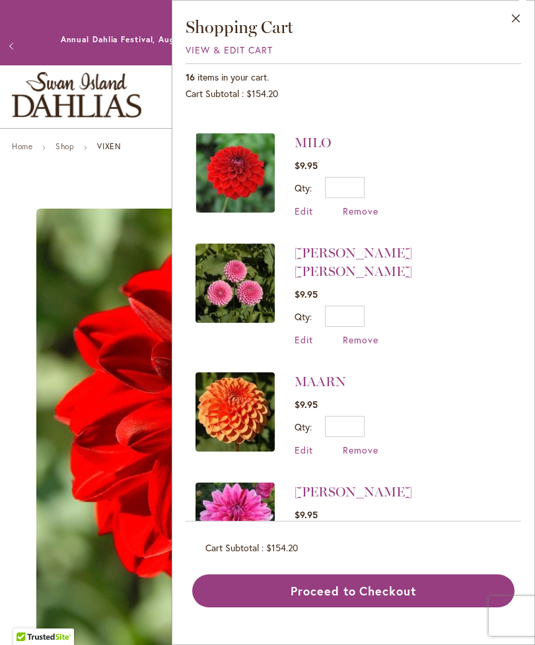
click at [228, 269] on img at bounding box center [234, 283] width 79 height 79
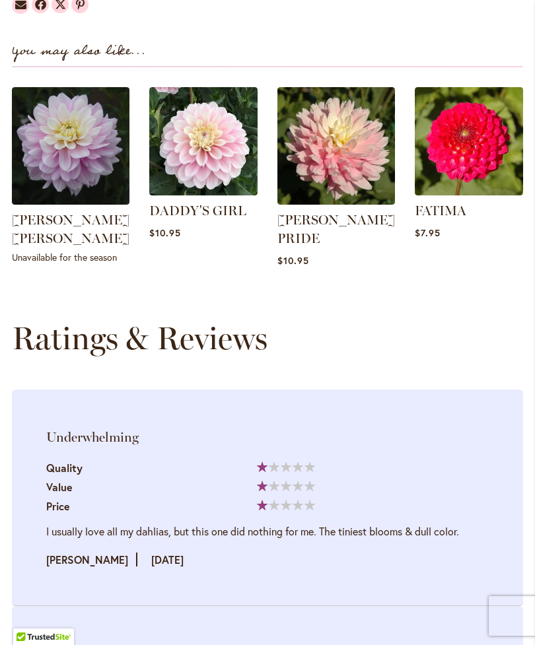
scroll to position [1424, 0]
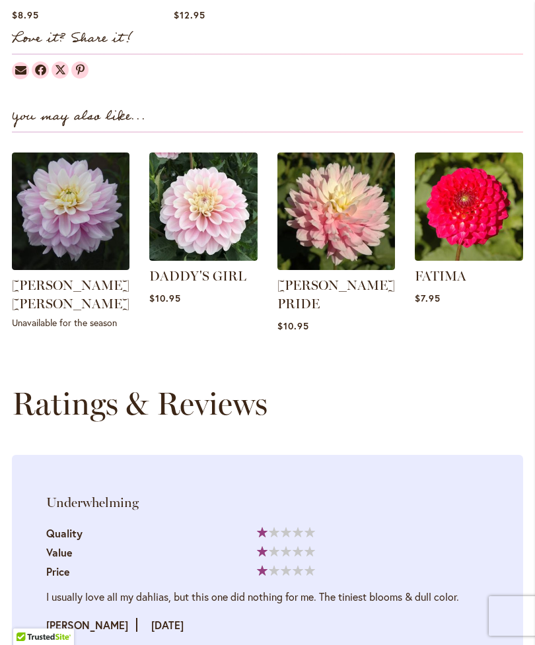
click at [185, 252] on img at bounding box center [203, 206] width 108 height 108
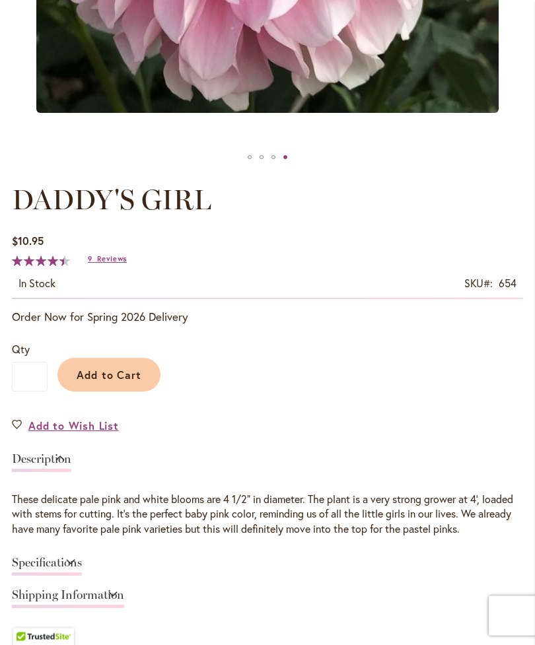
scroll to position [410, 0]
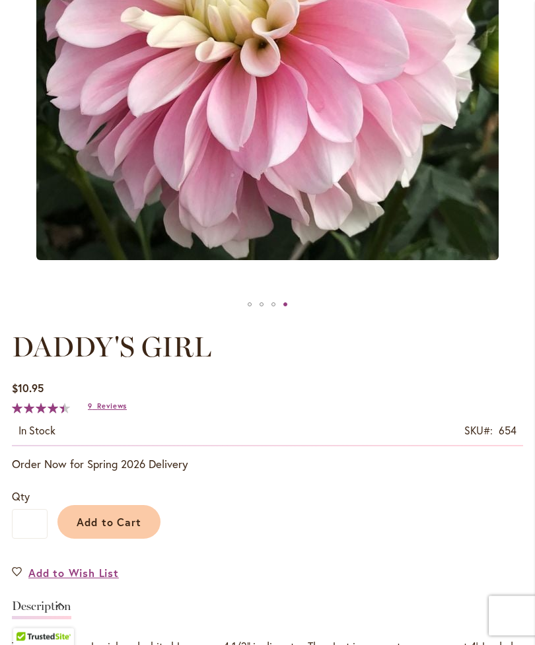
click at [106, 529] on span "Add to Cart" at bounding box center [109, 523] width 65 height 14
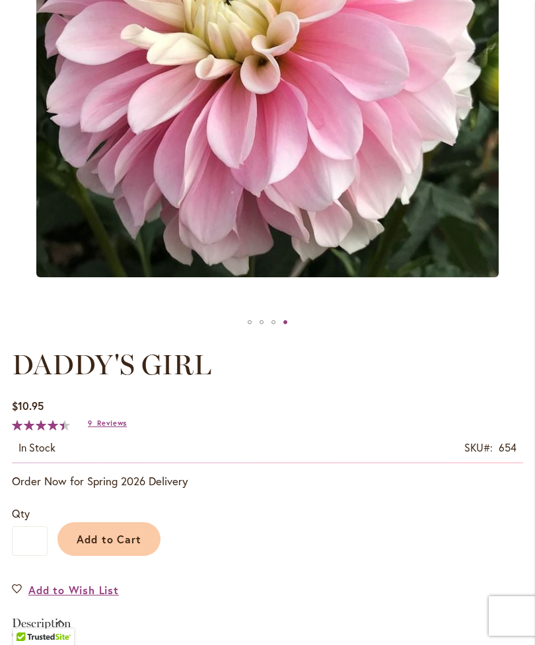
scroll to position [481, 0]
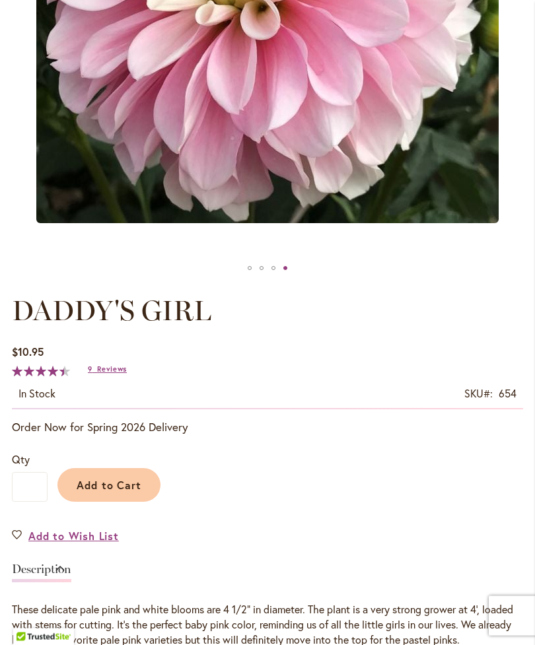
click at [94, 492] on span "Add to Cart" at bounding box center [109, 486] width 65 height 14
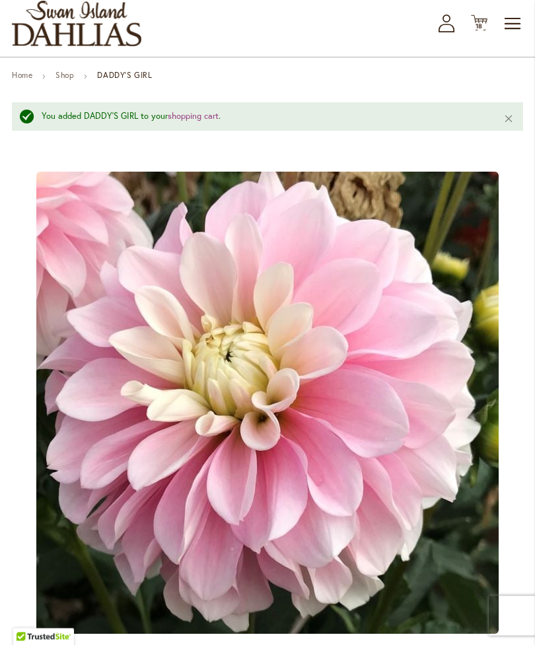
scroll to position [0, 0]
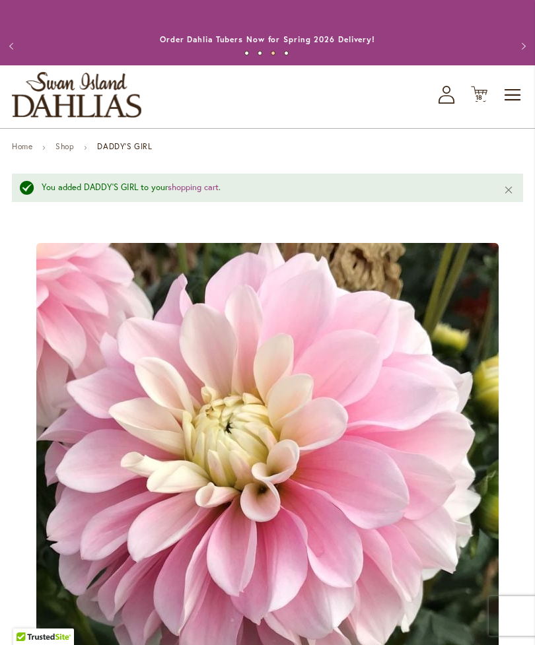
click at [473, 101] on span "18 18 items" at bounding box center [479, 97] width 13 height 7
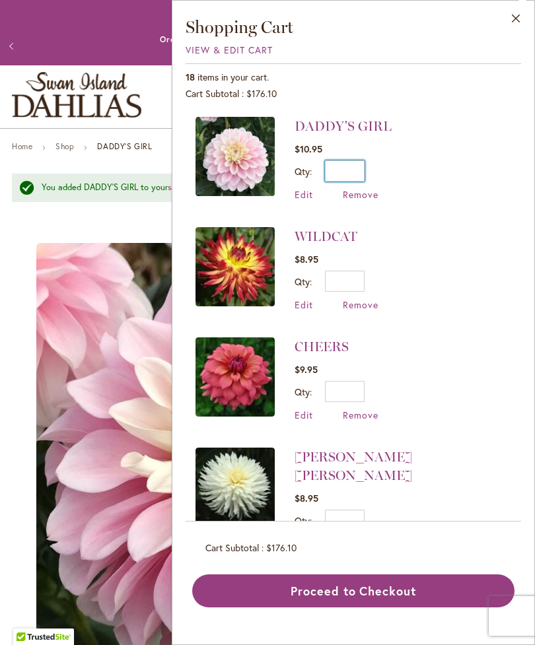
click at [361, 175] on input "*" at bounding box center [345, 170] width 40 height 21
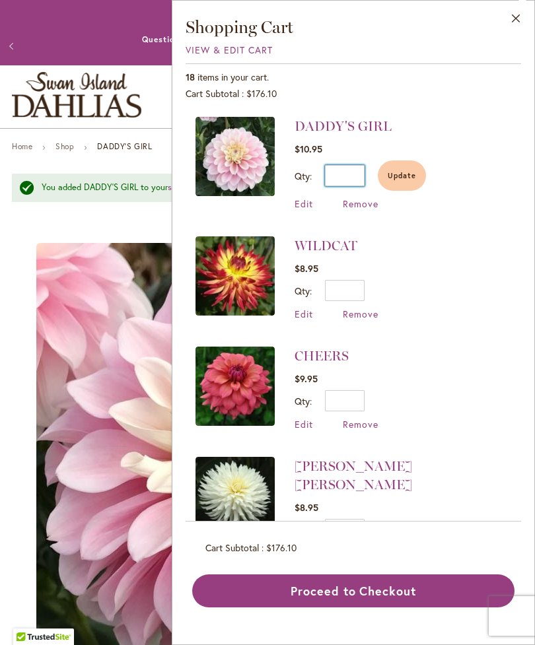
scroll to position [1, 0]
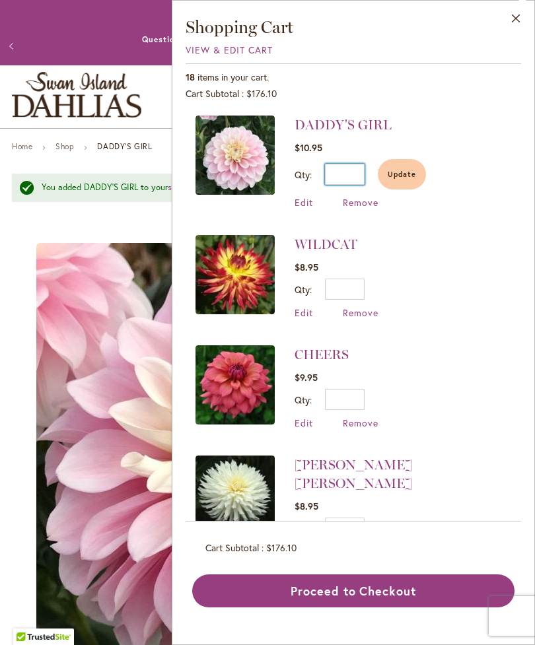
type input "*"
click at [405, 176] on span "Update" at bounding box center [402, 174] width 28 height 9
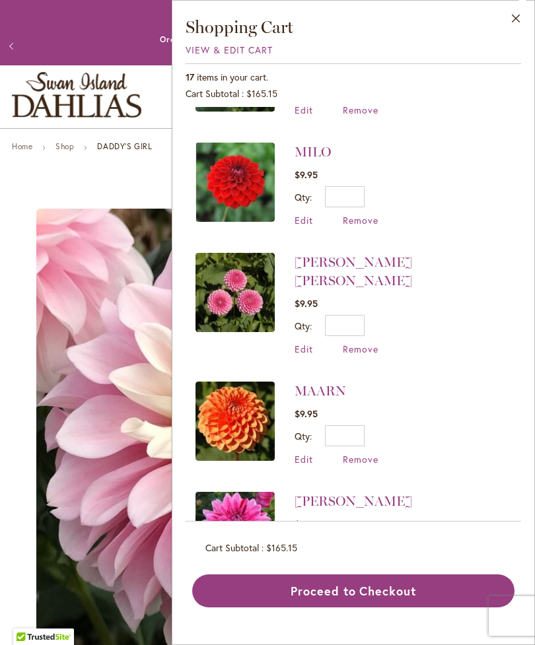
scroll to position [545, 0]
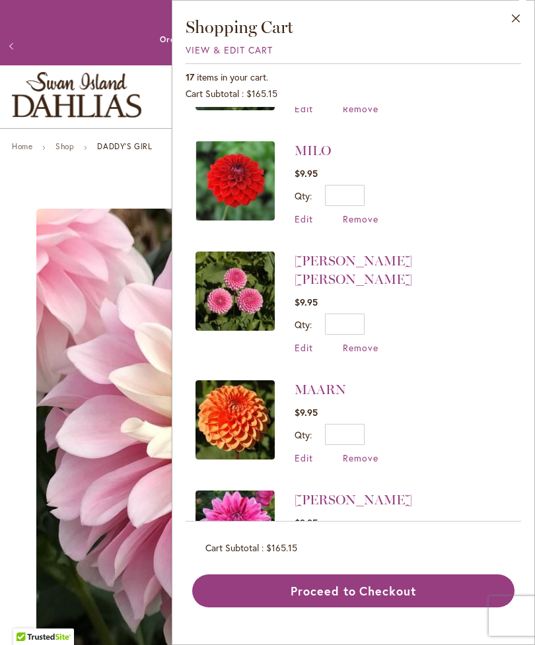
click at [228, 269] on img at bounding box center [234, 291] width 79 height 79
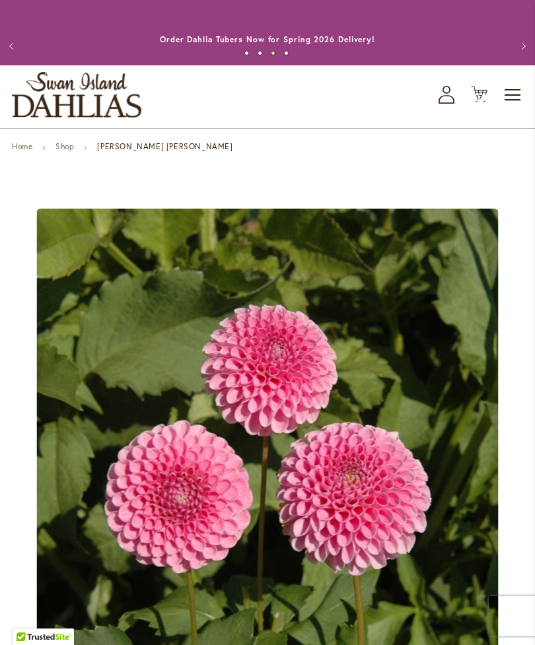
click at [475, 102] on span "17" at bounding box center [478, 97] width 7 height 9
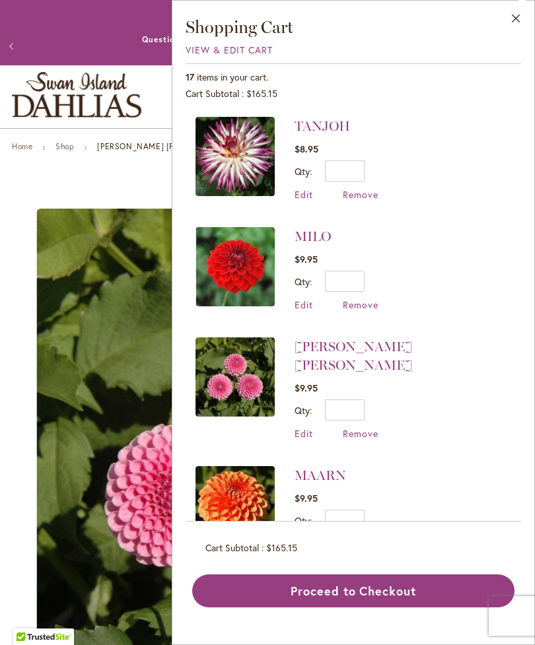
scroll to position [462, 0]
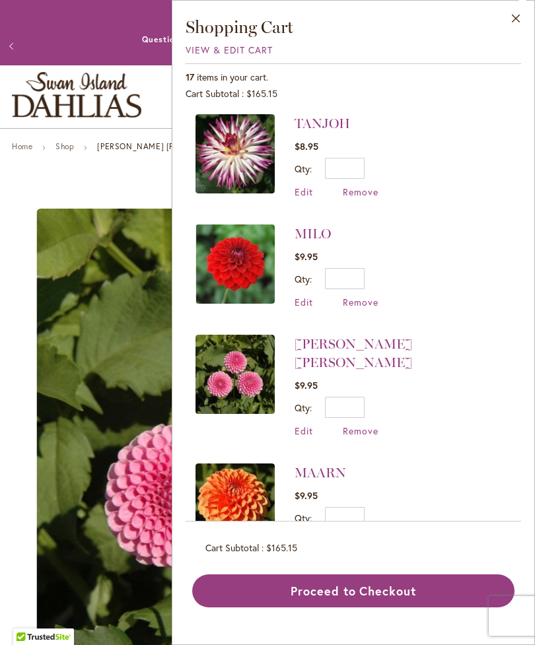
click at [353, 424] on span "Remove" at bounding box center [361, 430] width 36 height 13
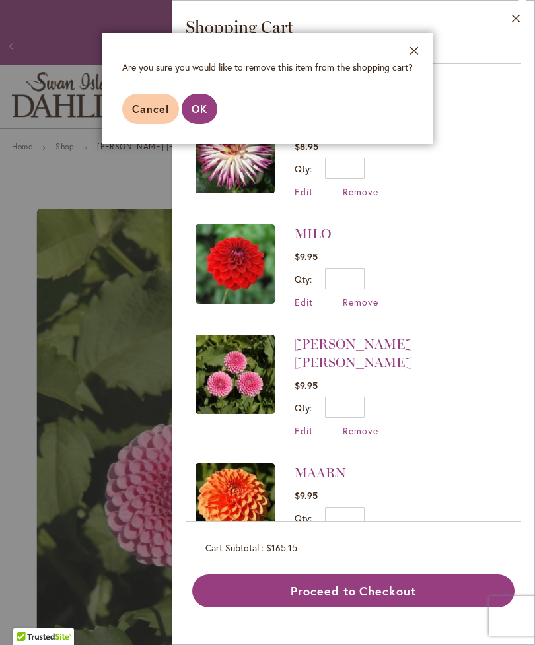
click at [191, 107] on span "OK" at bounding box center [199, 109] width 16 height 14
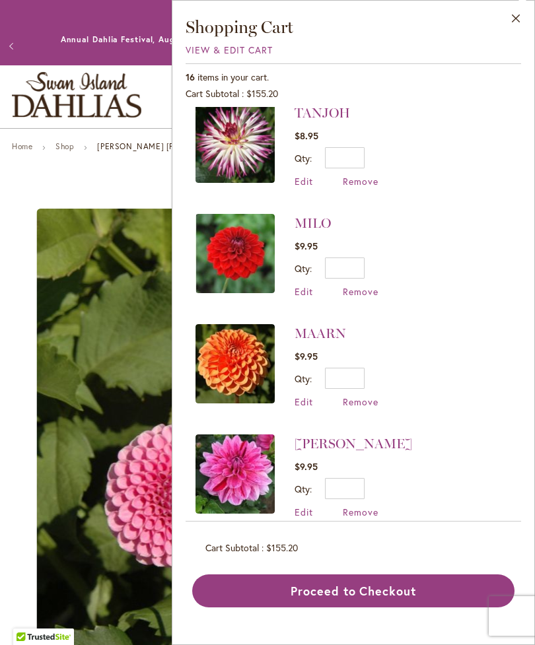
scroll to position [475, 0]
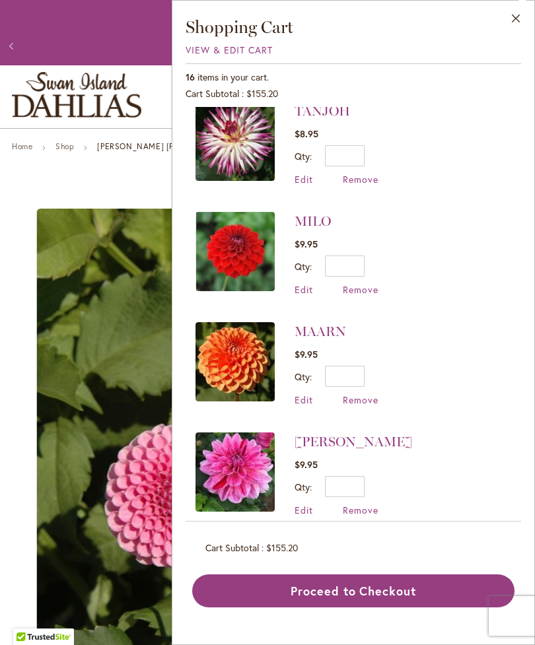
click at [223, 456] on img at bounding box center [234, 471] width 79 height 79
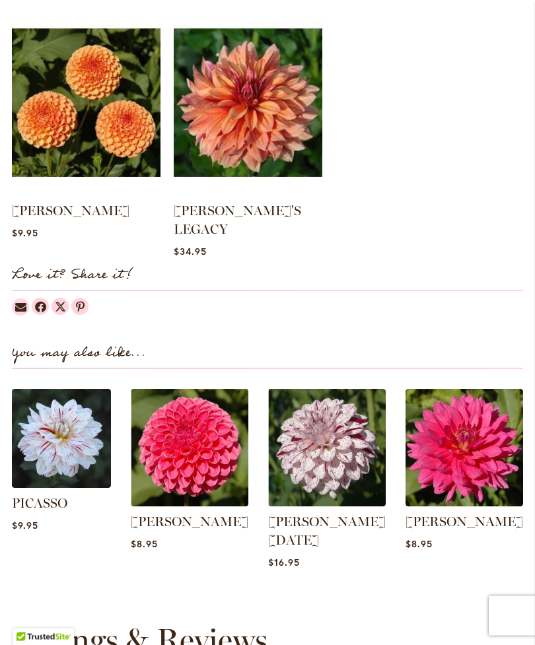
scroll to position [1252, 0]
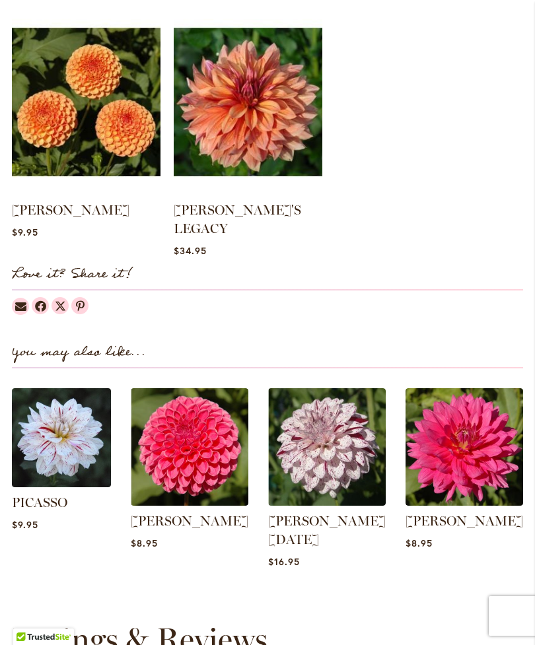
click at [46, 468] on img at bounding box center [61, 437] width 99 height 99
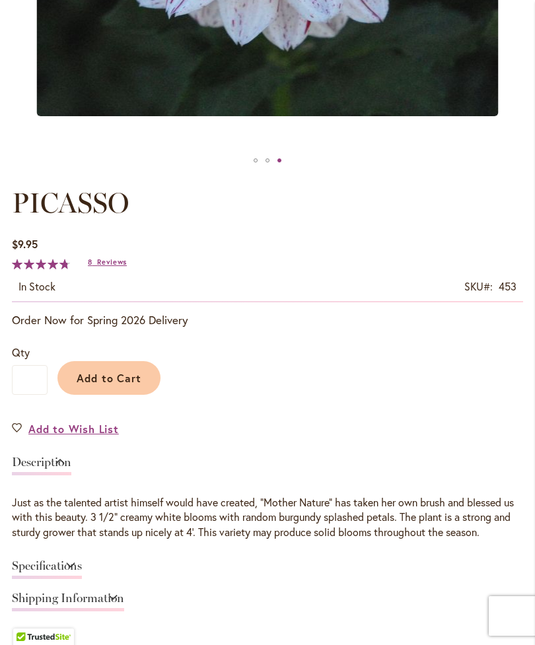
scroll to position [553, 0]
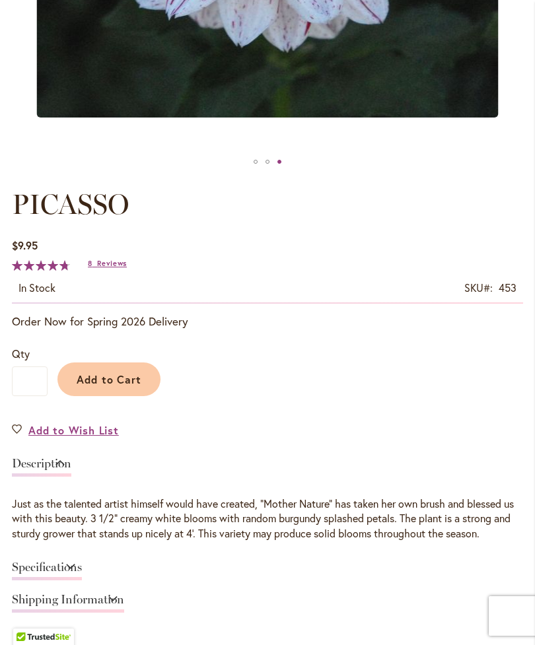
click at [101, 386] on span "Add to Cart" at bounding box center [109, 379] width 65 height 14
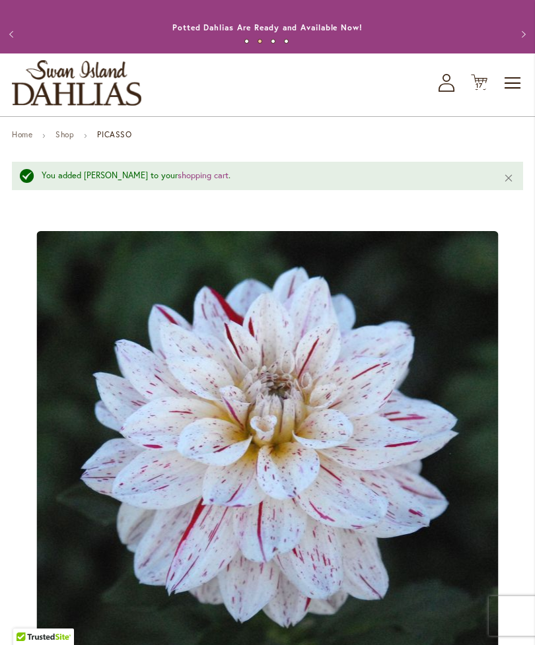
scroll to position [0, 0]
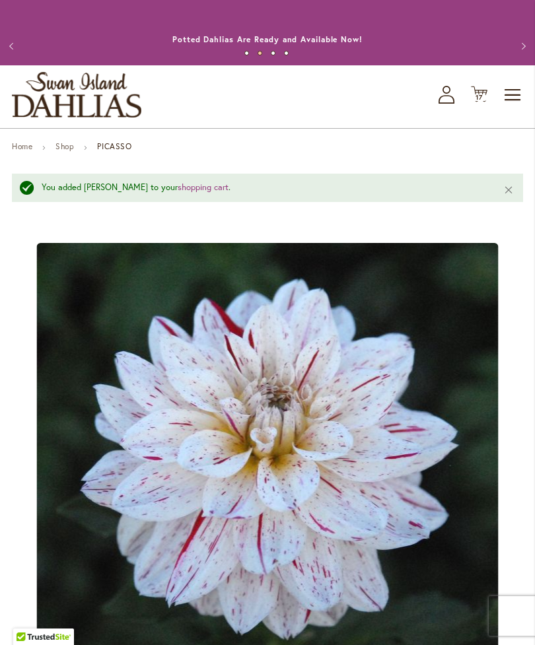
click at [478, 102] on icon "Cart .cls-1 { fill: #231f20; }" at bounding box center [479, 94] width 17 height 17
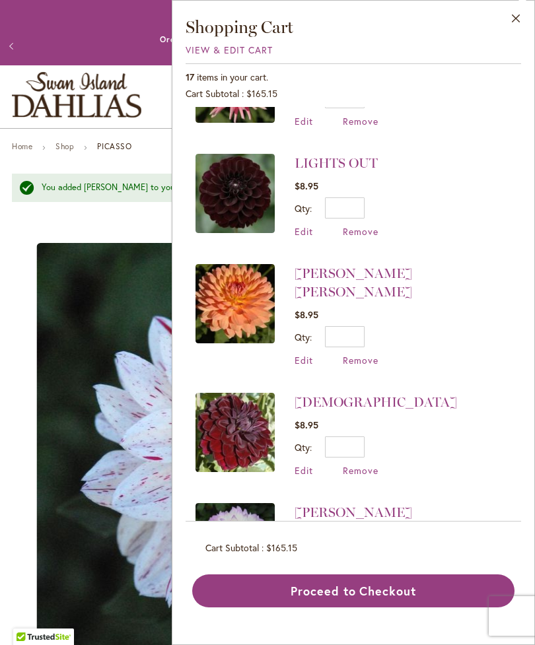
scroll to position [1304, 0]
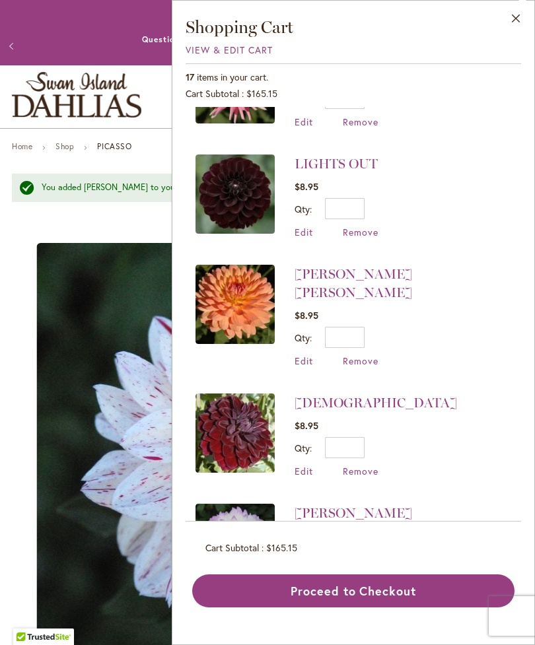
click at [351, 547] on input "*" at bounding box center [345, 557] width 40 height 21
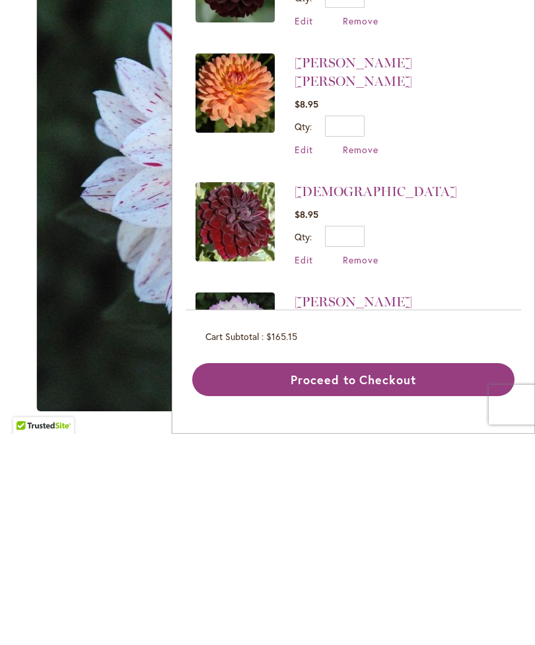
click at [361, 547] on input "*" at bounding box center [345, 557] width 40 height 21
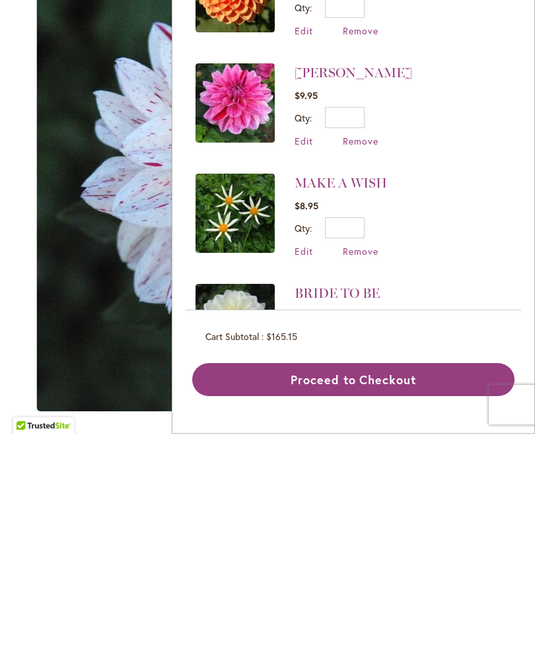
scroll to position [753, 0]
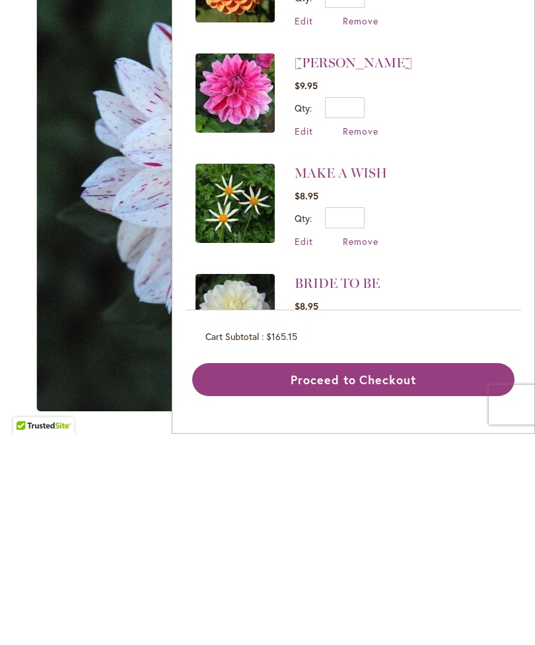
type input "*"
click at [235, 375] on img at bounding box center [234, 414] width 79 height 79
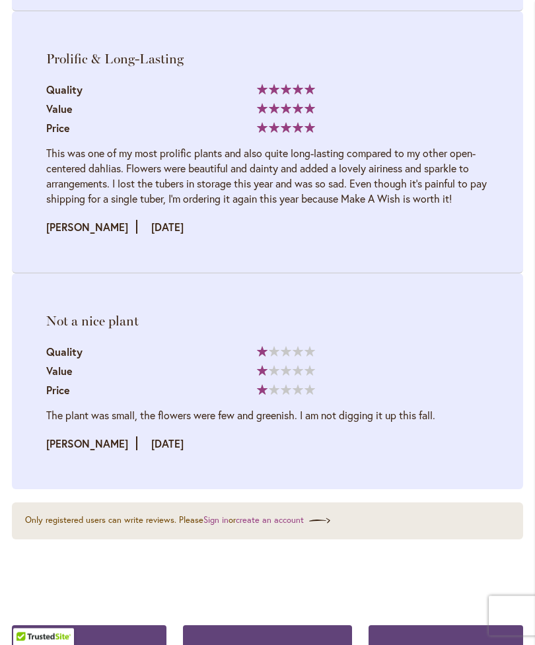
scroll to position [2182, 0]
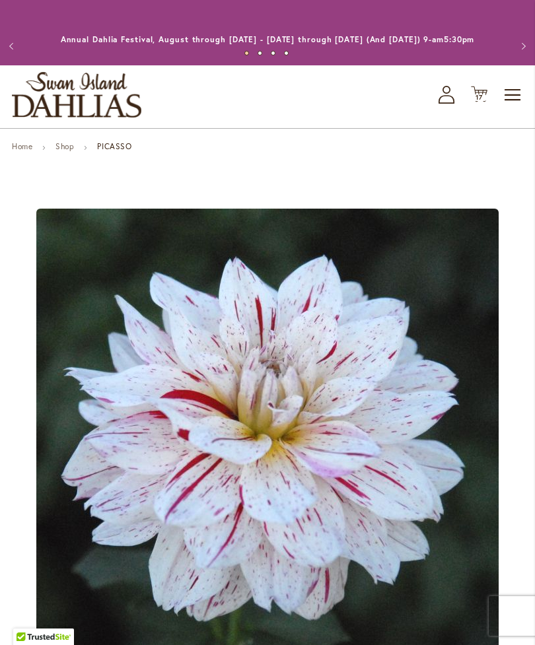
click at [474, 101] on span "17 17 items" at bounding box center [479, 97] width 13 height 7
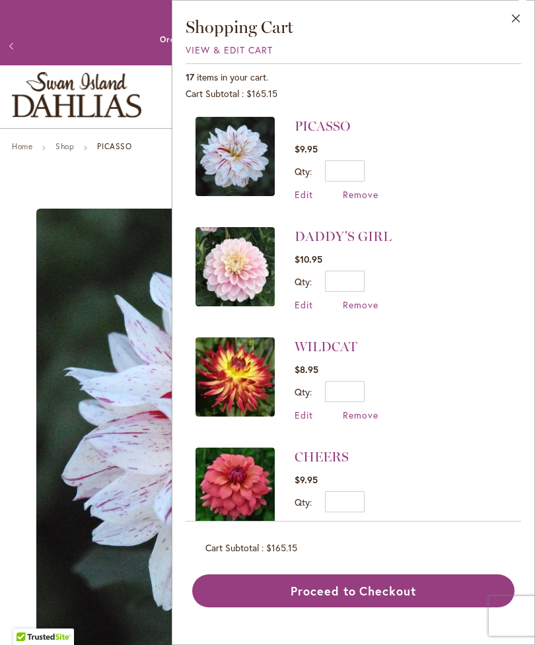
scroll to position [-1, 0]
click at [88, 46] on div "Order Dahlia Tubers Now for Spring 2026 Delivery!" at bounding box center [268, 39] width 456 height 13
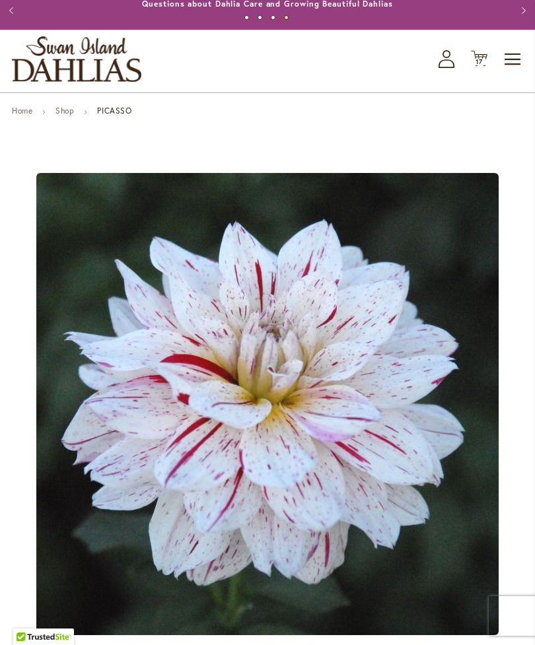
scroll to position [36, 0]
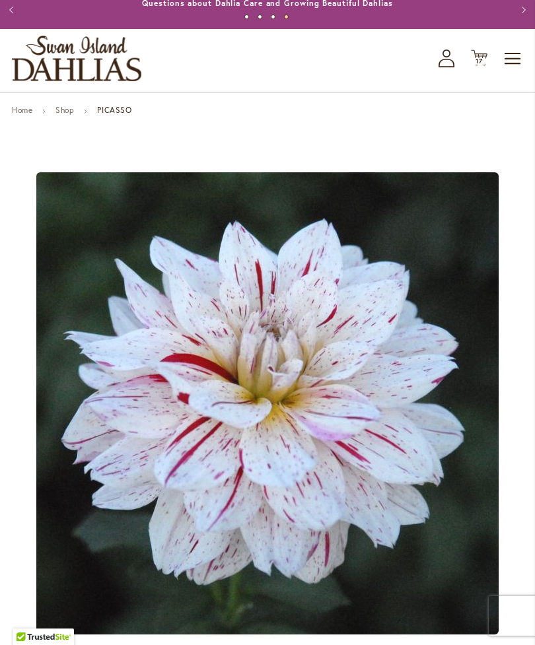
click at [443, 67] on icon "My Account" at bounding box center [446, 59] width 16 height 18
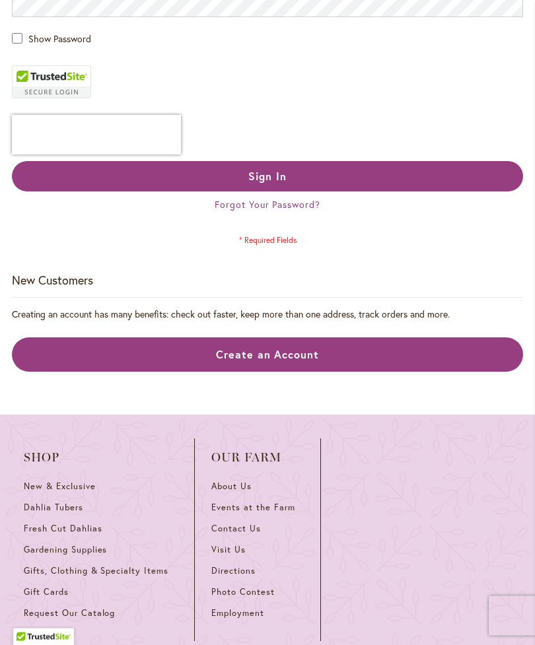
scroll to position [432, 0]
click at [244, 372] on link "Create an Account" at bounding box center [267, 354] width 511 height 35
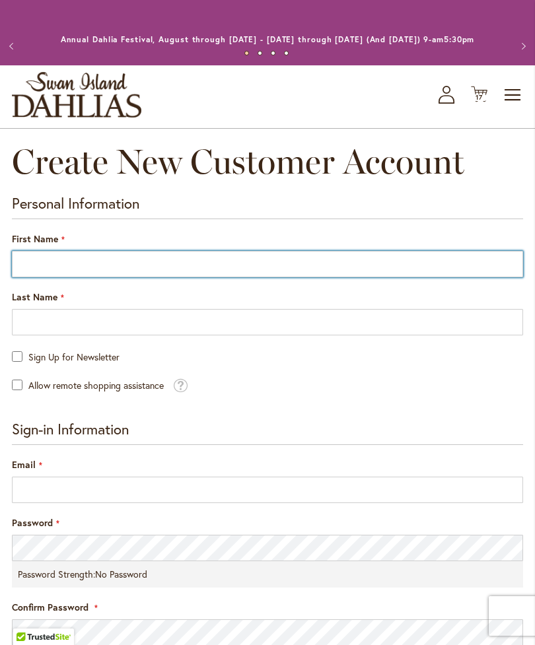
click at [39, 270] on input "First Name" at bounding box center [267, 264] width 511 height 26
type input "*********"
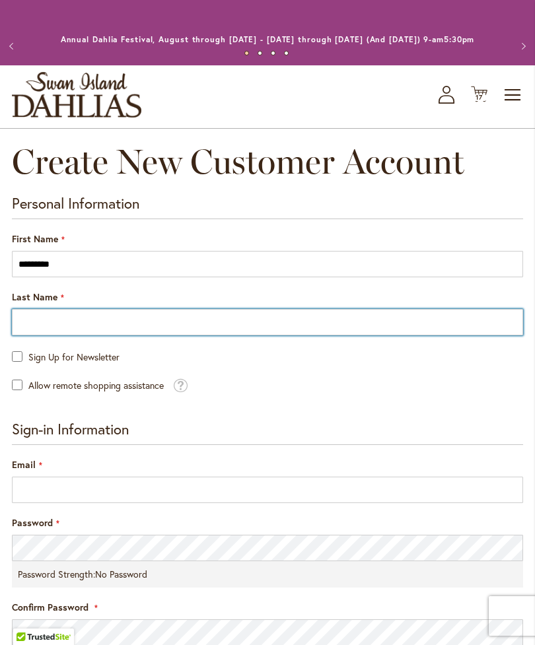
type input "*****"
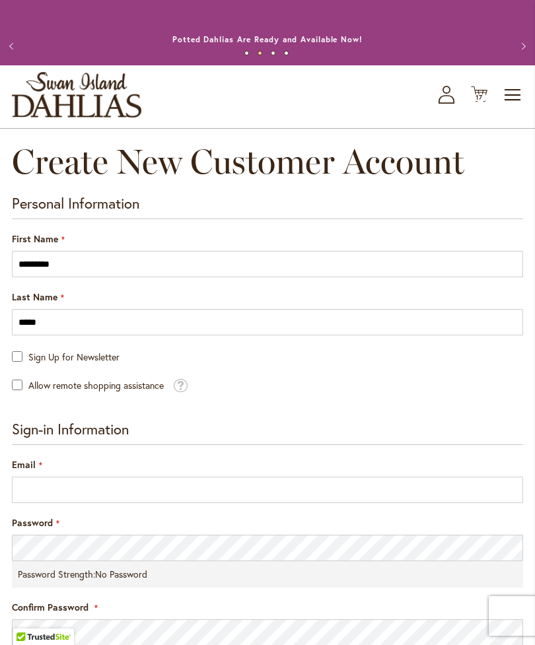
click at [8, 367] on main "Create New Customer Account Personal Information First Name ********* Last Name…" at bounding box center [267, 531] width 535 height 778
click at [6, 370] on main "Create New Customer Account Personal Information First Name ********* Last Name…" at bounding box center [267, 531] width 535 height 778
click at [5, 370] on main "Create New Customer Account Personal Information First Name ********* Last Name…" at bounding box center [267, 531] width 535 height 778
click at [8, 376] on main "Create New Customer Account Personal Information First Name ********* Last Name…" at bounding box center [267, 531] width 535 height 778
click at [3, 361] on main "Create New Customer Account Personal Information First Name ********* Last Name…" at bounding box center [267, 531] width 535 height 778
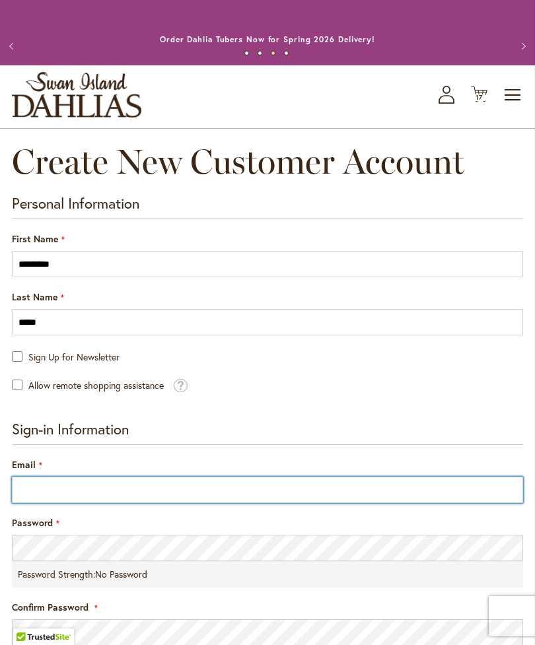
click at [33, 493] on input "Email" at bounding box center [267, 490] width 511 height 26
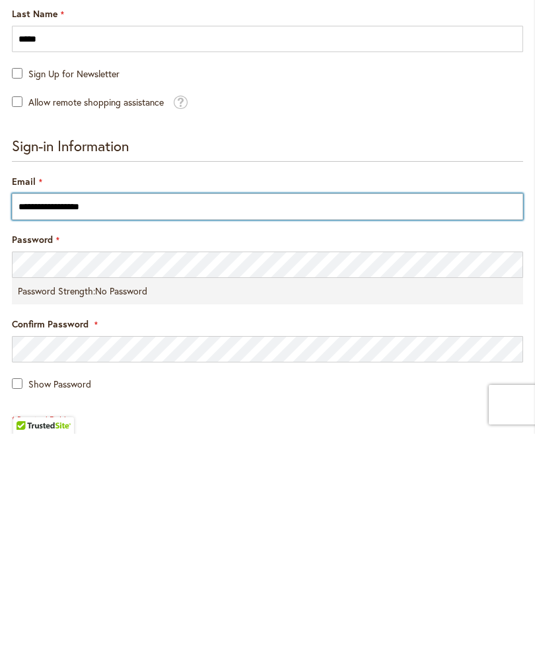
type input "**********"
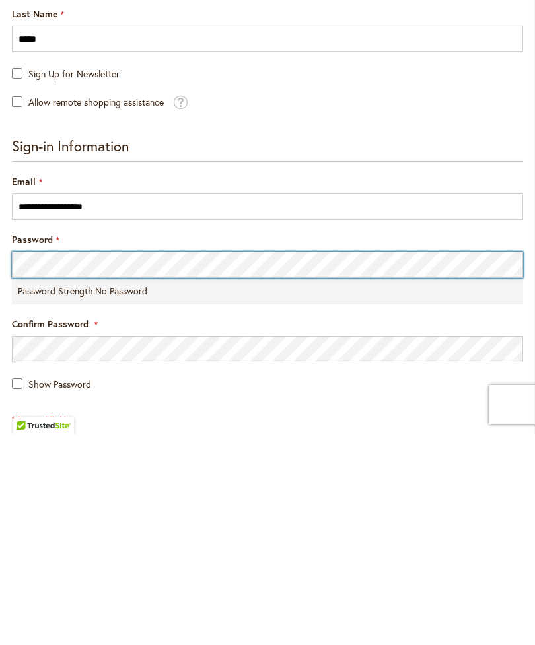
scroll to position [97, 0]
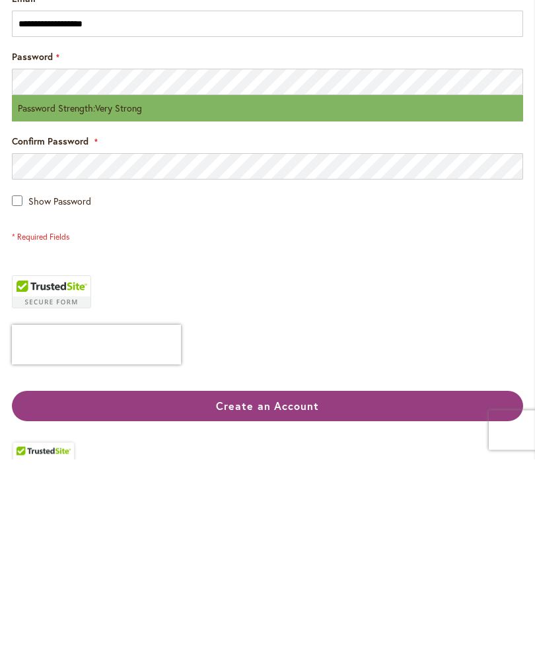
click at [168, 577] on button "Create an Account" at bounding box center [267, 592] width 511 height 30
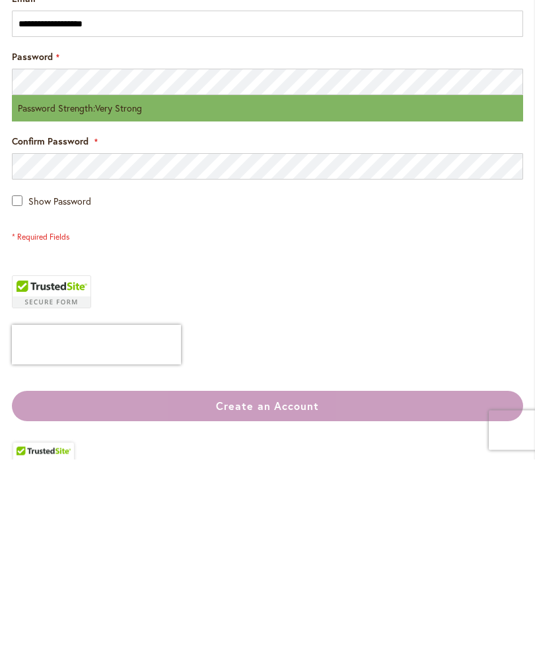
scroll to position [466, 0]
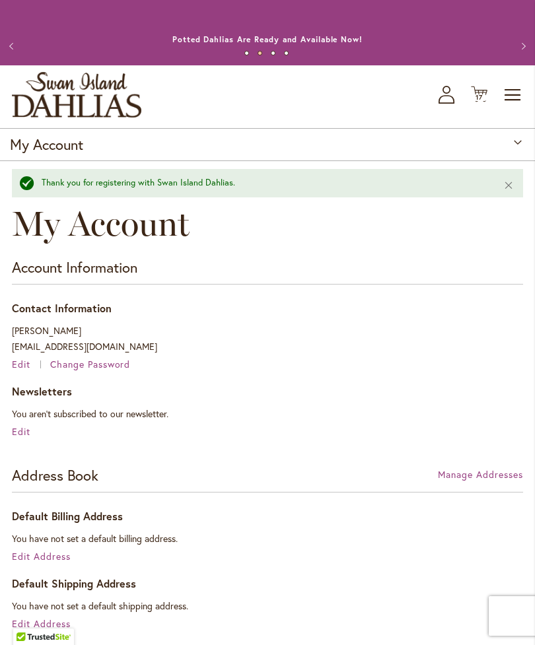
click at [474, 101] on span "17 17 items" at bounding box center [479, 97] width 13 height 7
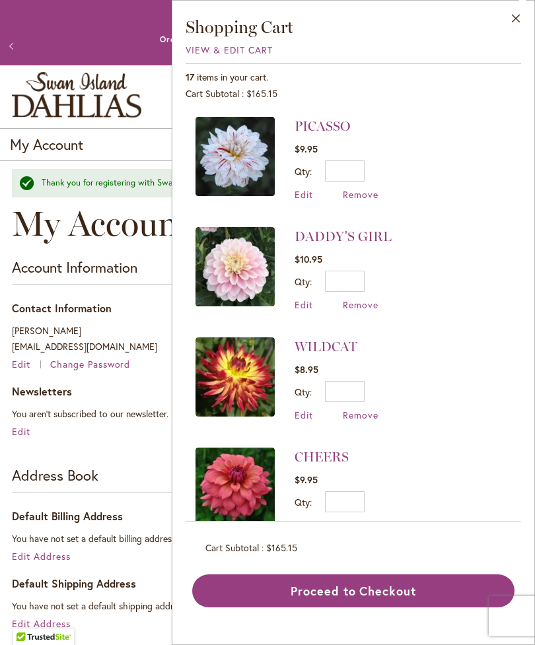
click at [516, 24] on button "Close" at bounding box center [516, 22] width 36 height 42
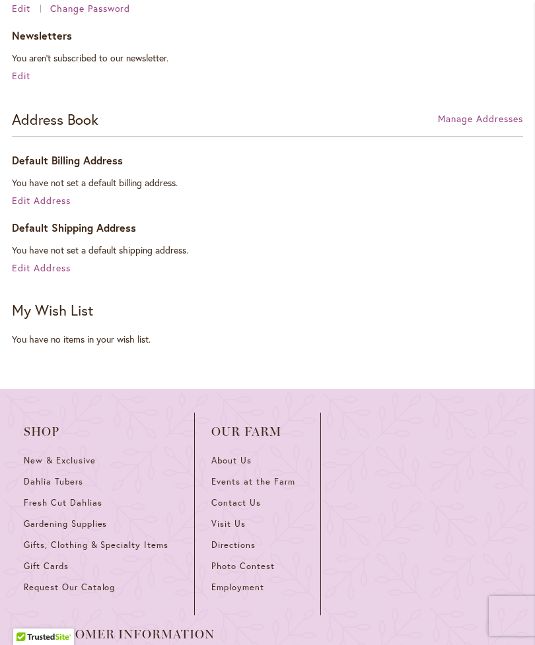
scroll to position [425, 0]
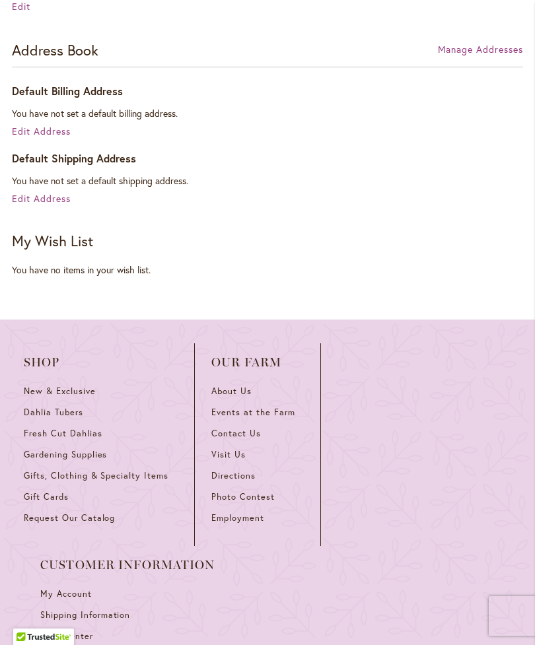
click at [35, 250] on strong "My Wish List" at bounding box center [52, 240] width 81 height 19
click at [38, 250] on strong "My Wish List" at bounding box center [52, 240] width 81 height 19
click at [45, 277] on div "You have no items in your wish list." at bounding box center [267, 269] width 511 height 13
click at [46, 269] on div "My Wish List Last Added Items You have no items in your wish list." at bounding box center [267, 254] width 511 height 45
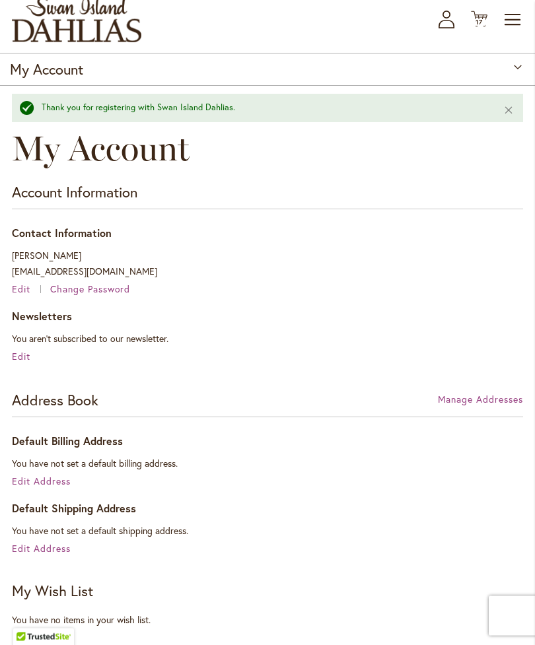
scroll to position [0, 0]
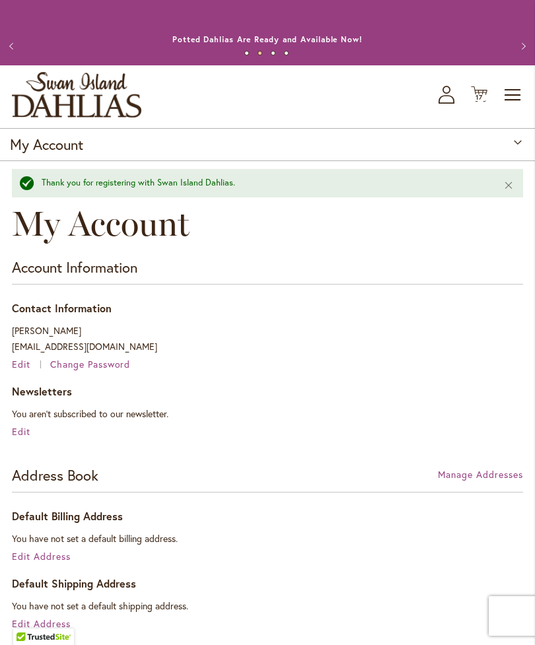
click at [484, 102] on icon "Cart .cls-1 { fill: #231f20; }" at bounding box center [479, 94] width 17 height 17
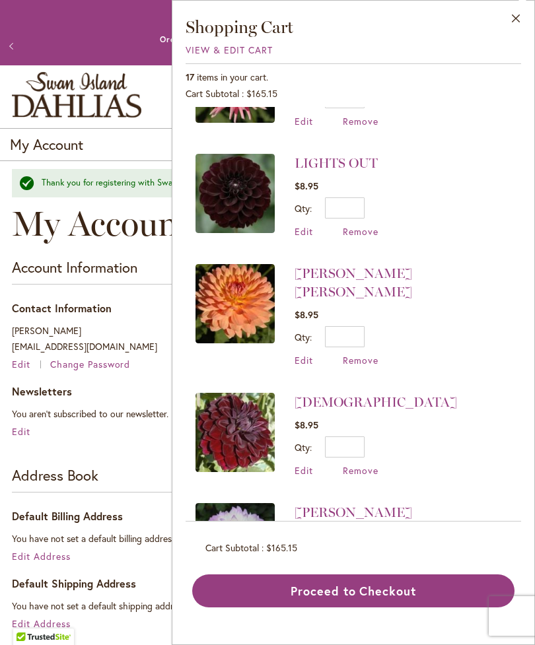
scroll to position [1304, 0]
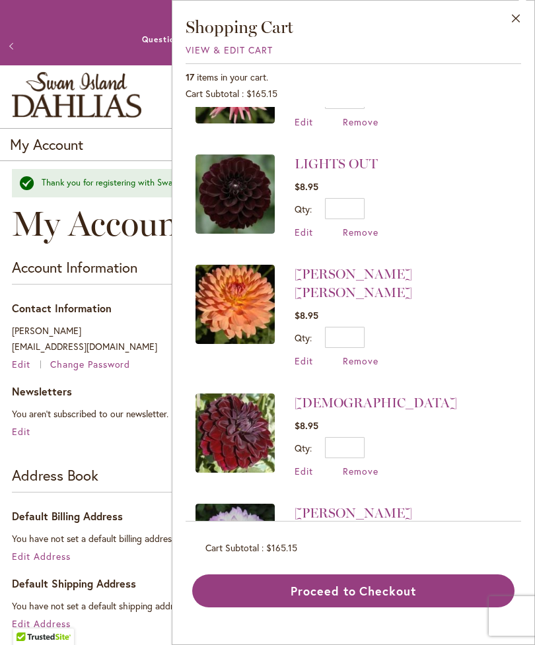
click at [300, 575] on span "Edit" at bounding box center [303, 581] width 18 height 13
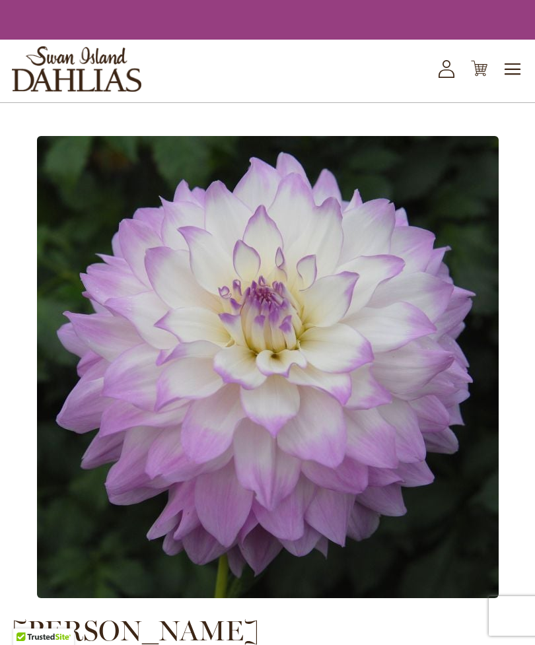
type input "*"
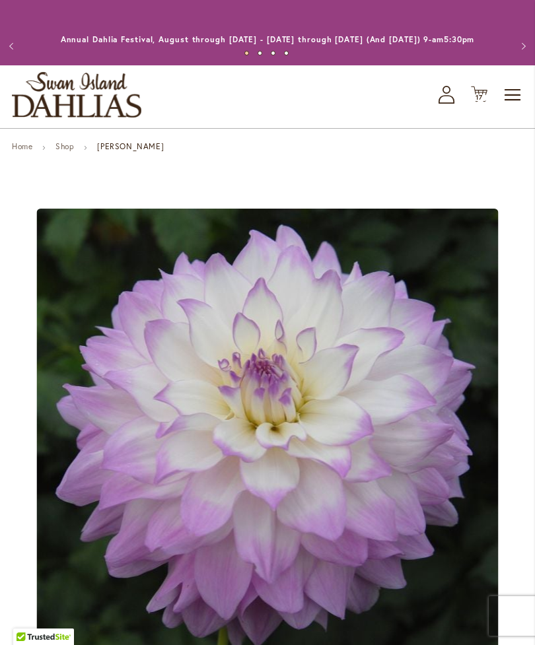
type input "*********"
click at [512, 108] on span "Toggle Nav" at bounding box center [513, 95] width 20 height 26
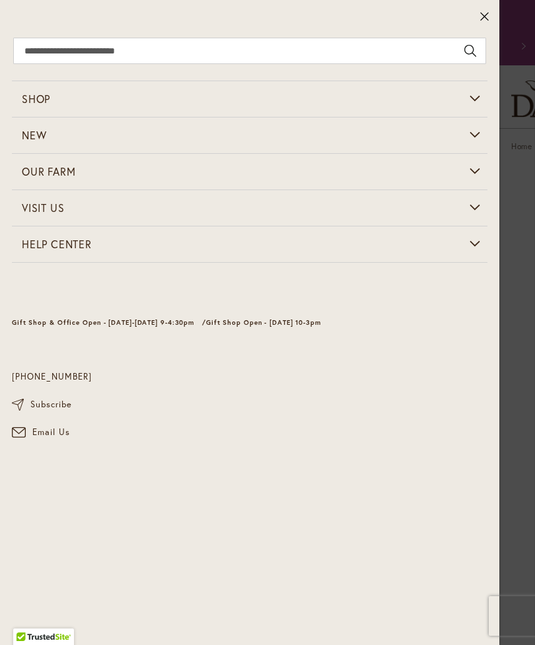
click at [370, 426] on div "Email Us" at bounding box center [249, 432] width 475 height 13
click at [481, 25] on button at bounding box center [484, 17] width 30 height 34
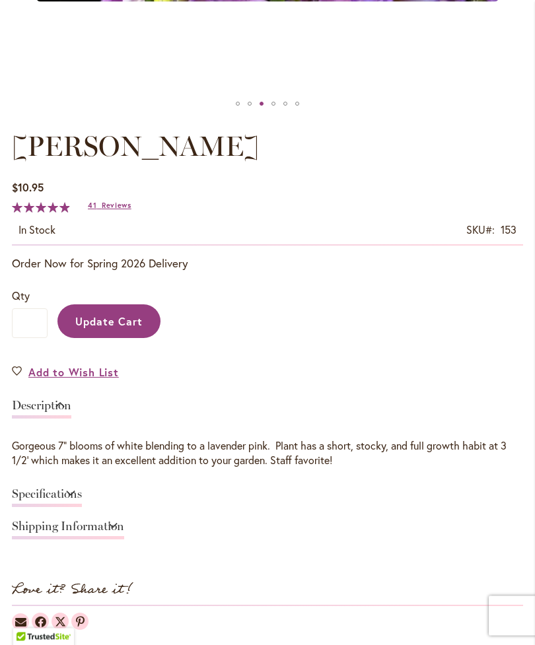
scroll to position [612, 0]
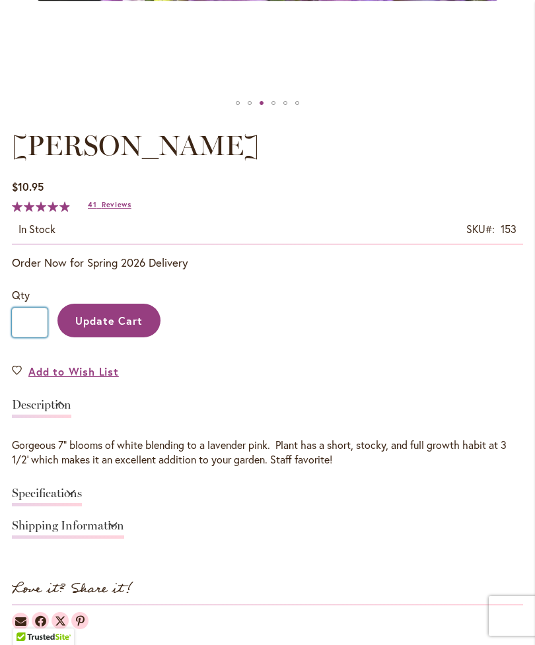
click at [30, 336] on input "*" at bounding box center [30, 323] width 36 height 30
type input "*"
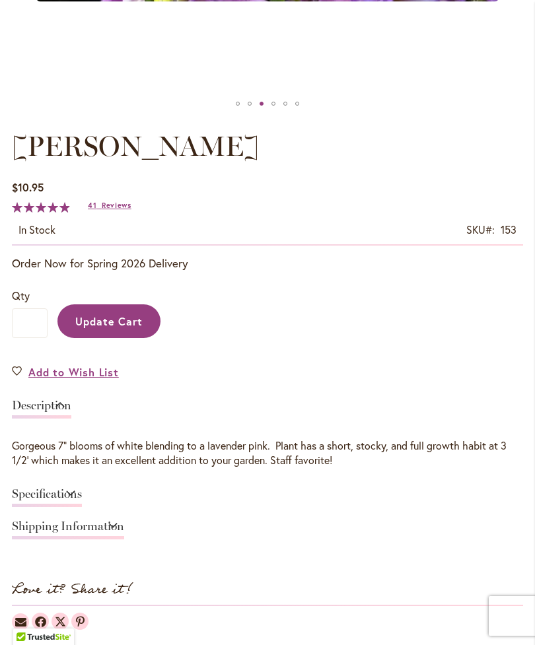
click at [76, 338] on button "Update Cart" at bounding box center [108, 321] width 103 height 34
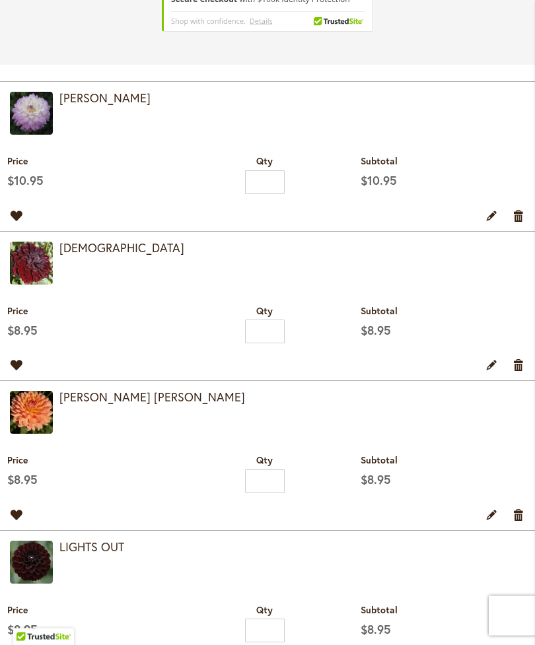
scroll to position [419, 0]
click at [20, 135] on img at bounding box center [31, 113] width 43 height 43
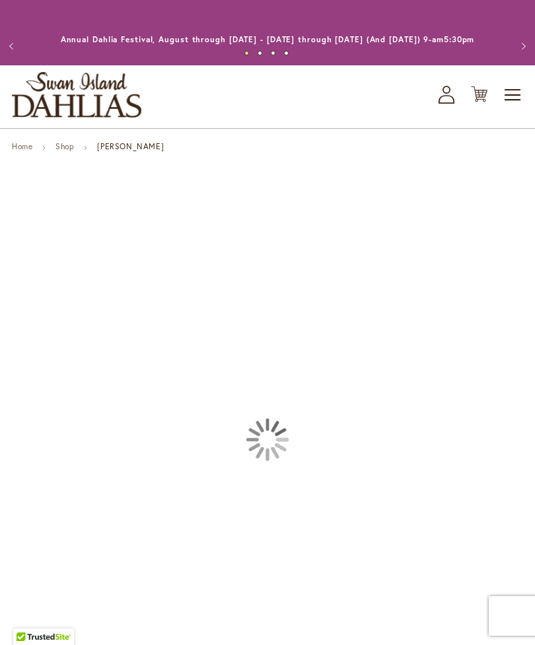
type input "*********"
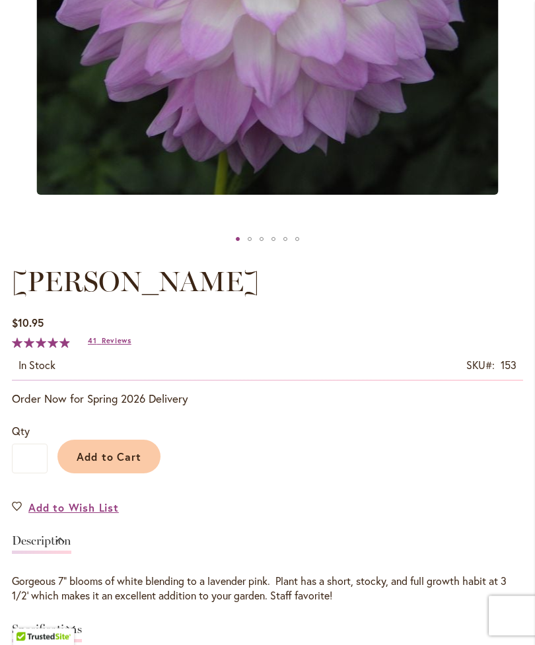
click at [60, 516] on span "Add to Wish List" at bounding box center [73, 507] width 90 height 15
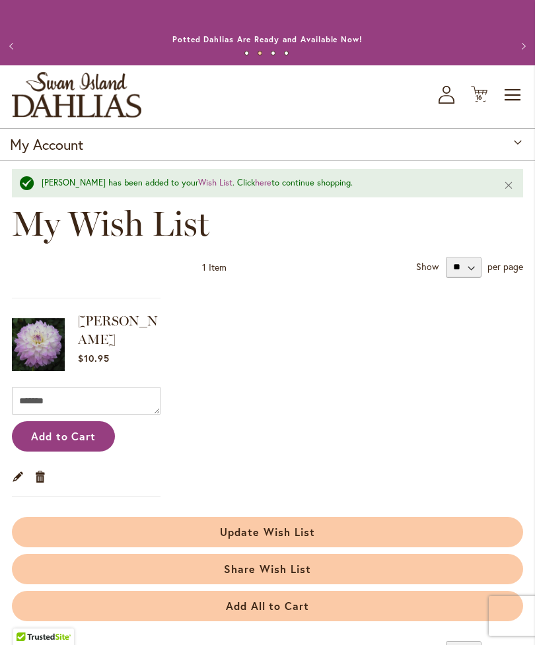
click at [479, 104] on span "Cart .cls-1 { fill: #231f20; }" at bounding box center [479, 95] width 17 height 18
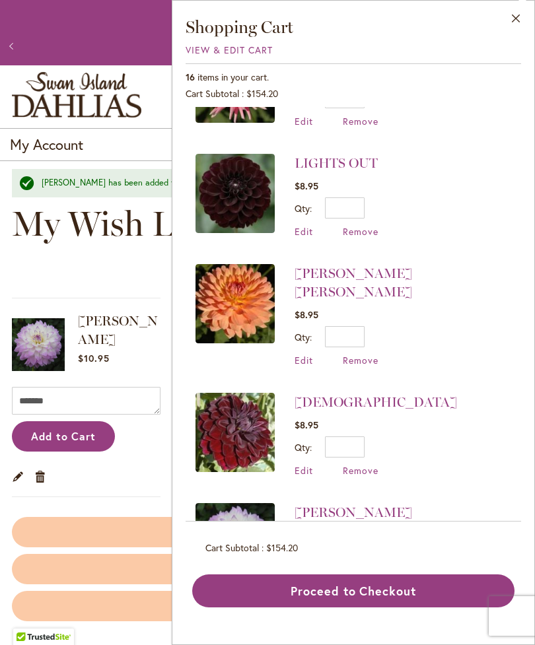
scroll to position [1304, 0]
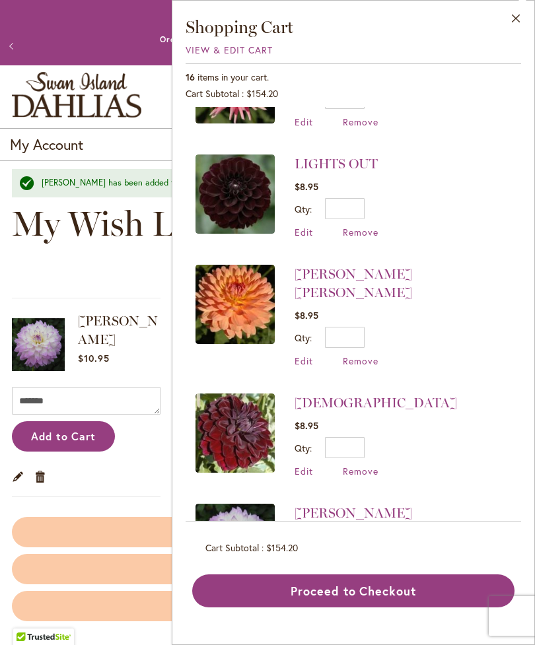
click at [222, 393] on img at bounding box center [234, 432] width 79 height 79
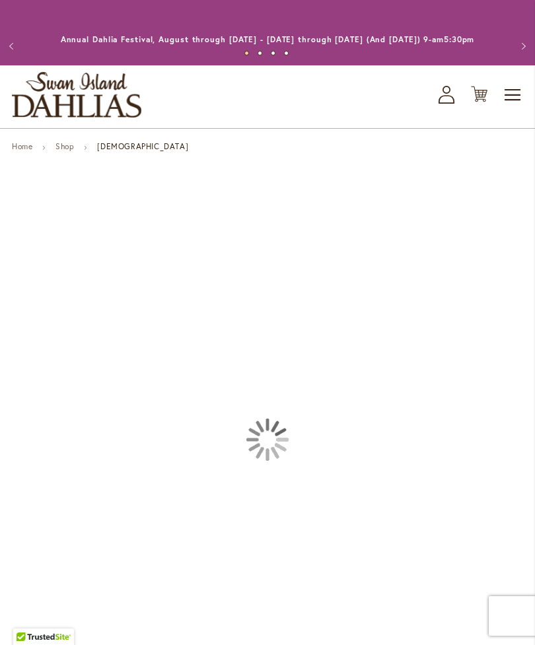
type input "*********"
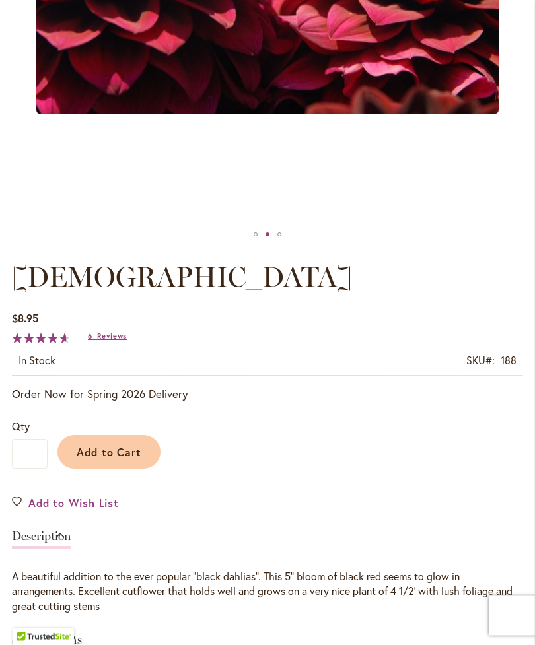
scroll to position [481, 0]
click at [55, 508] on span "Add to Wish List" at bounding box center [73, 502] width 90 height 15
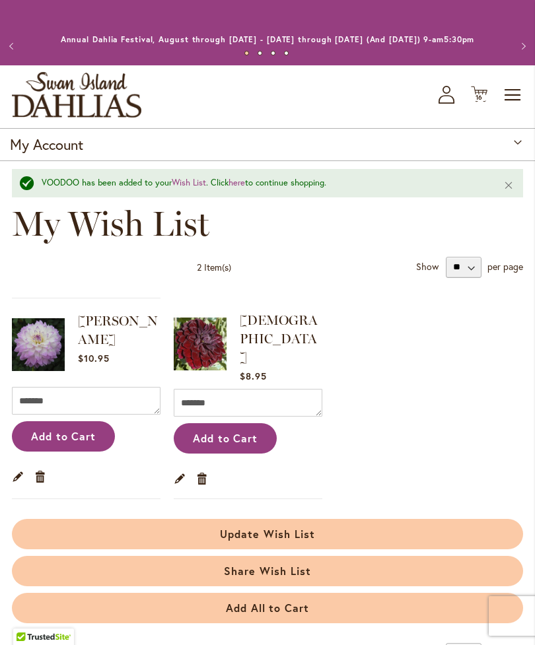
click at [478, 102] on span "16" at bounding box center [479, 97] width 8 height 9
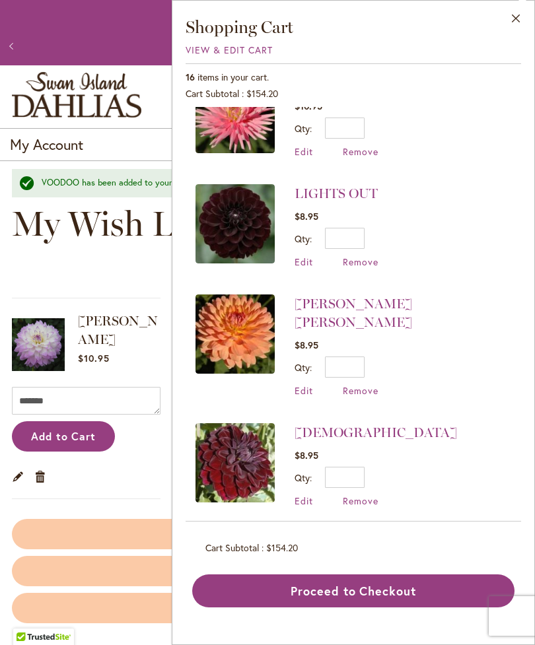
scroll to position [1271, 0]
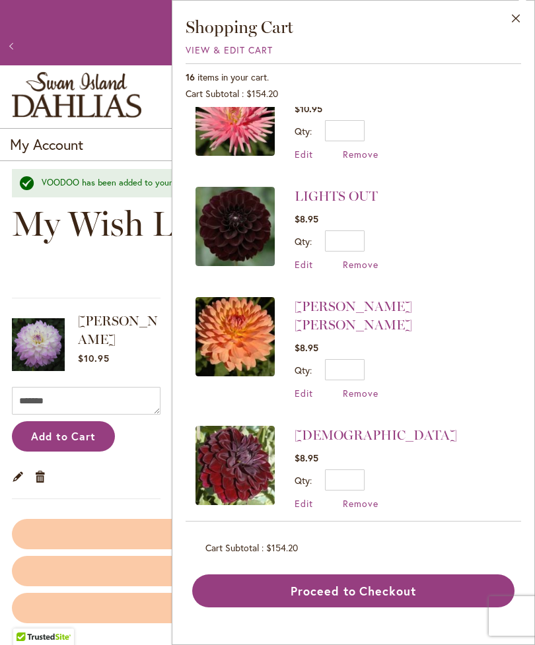
click at [234, 316] on img at bounding box center [234, 336] width 79 height 79
click at [236, 328] on img at bounding box center [234, 336] width 79 height 79
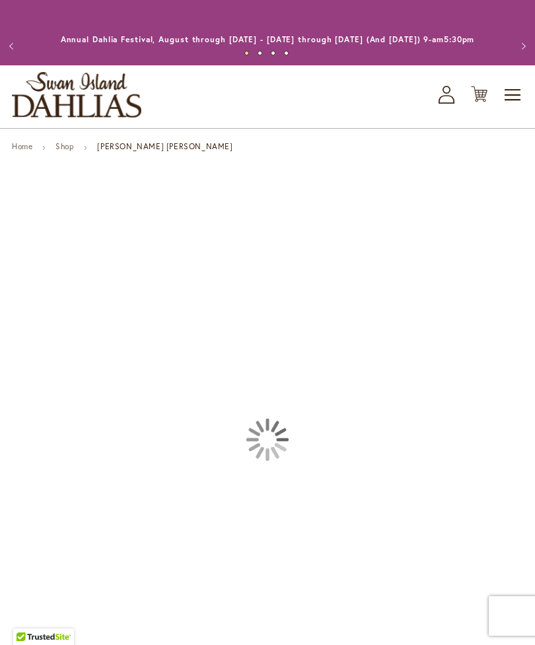
type input "*********"
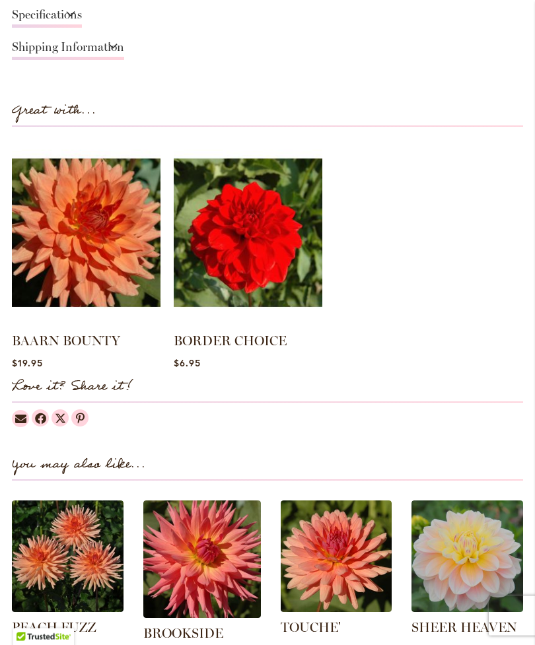
scroll to position [1106, 0]
click at [61, 558] on img at bounding box center [68, 556] width 112 height 112
click at [49, 525] on img at bounding box center [68, 556] width 112 height 112
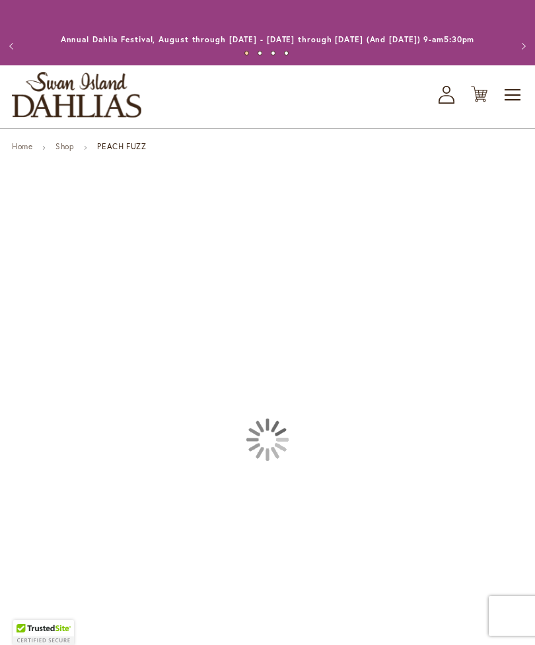
type input "*********"
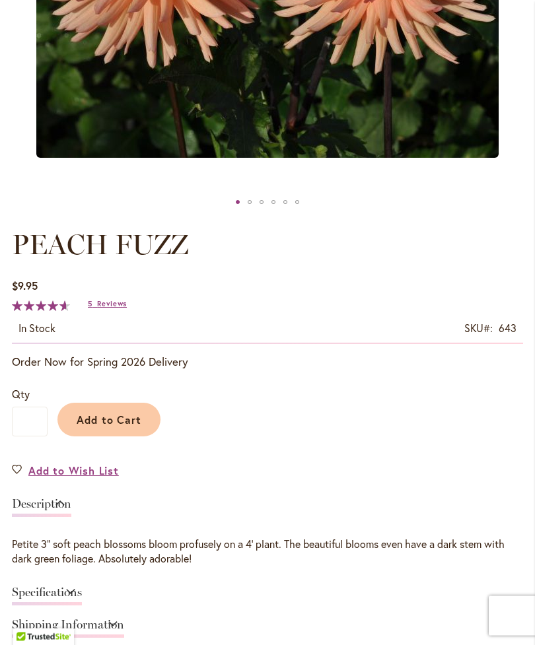
scroll to position [513, 0]
click at [72, 478] on span "Add to Wish List" at bounding box center [73, 470] width 90 height 15
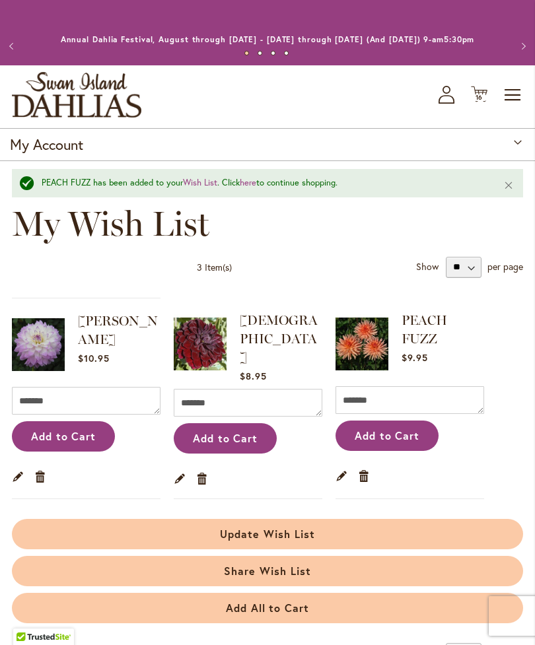
click at [481, 102] on span "16" at bounding box center [479, 97] width 8 height 9
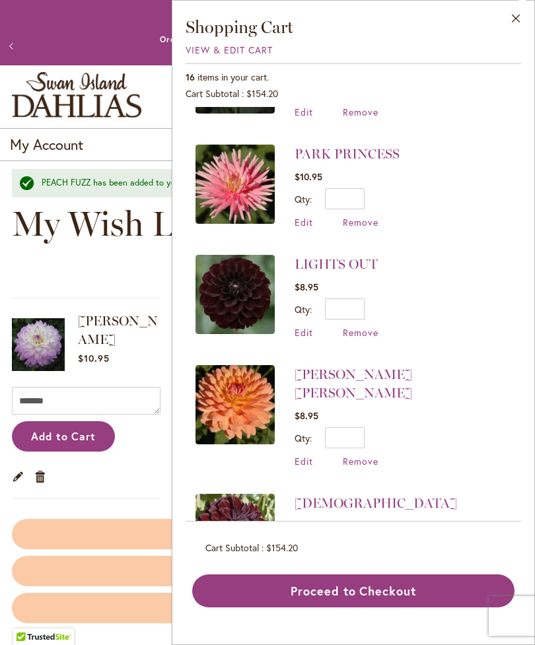
scroll to position [1202, 0]
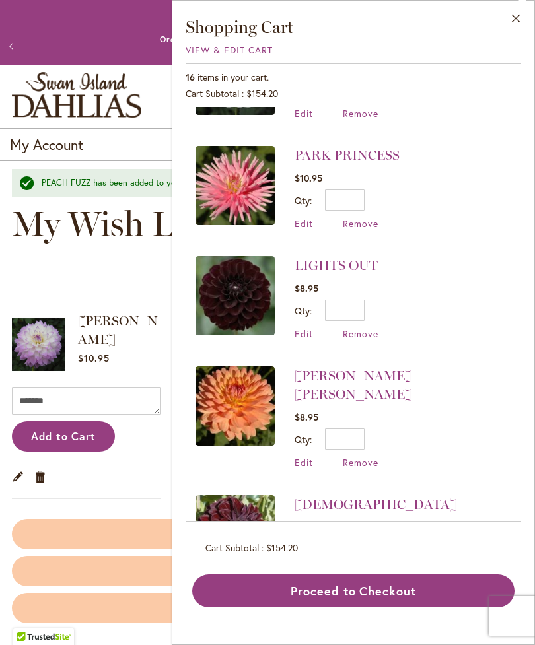
click at [355, 456] on span "Remove" at bounding box center [361, 462] width 36 height 13
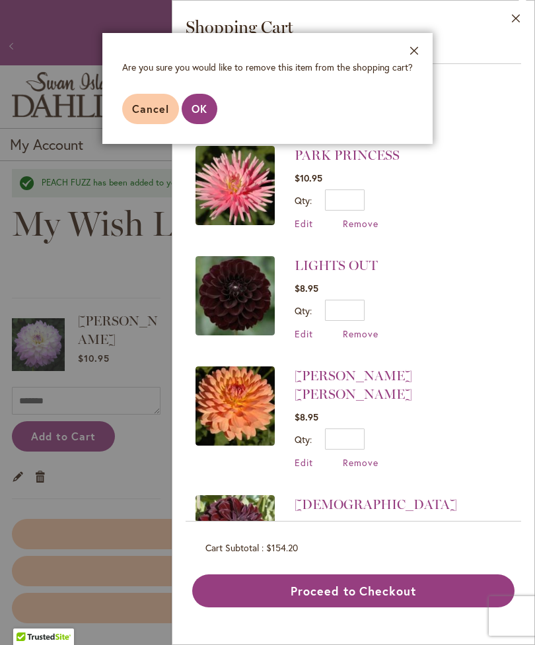
click at [193, 112] on span "OK" at bounding box center [199, 109] width 16 height 14
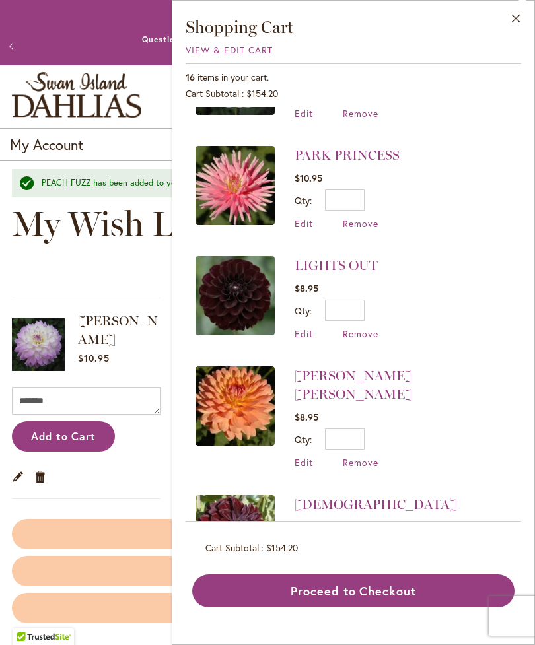
click at [237, 275] on img at bounding box center [234, 295] width 79 height 79
click at [241, 272] on img at bounding box center [234, 295] width 79 height 79
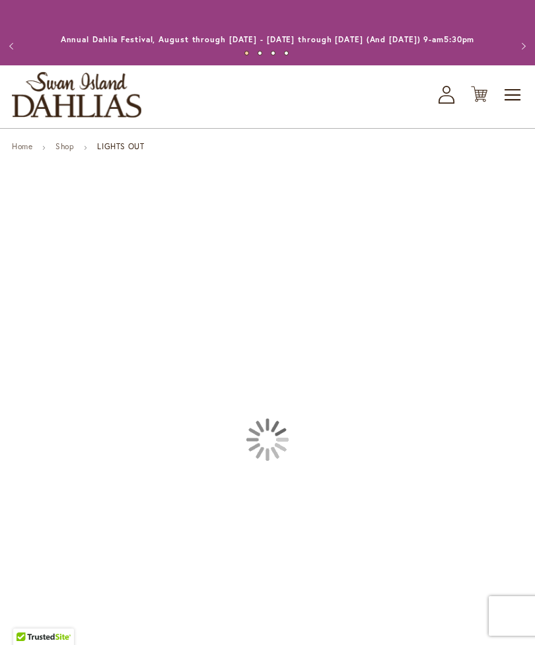
type input "*********"
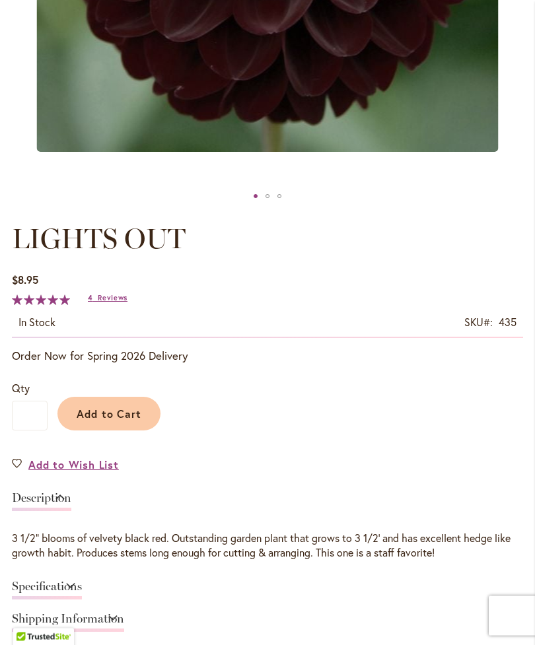
scroll to position [519, 0]
click at [78, 472] on span "Add to Wish List" at bounding box center [73, 464] width 90 height 15
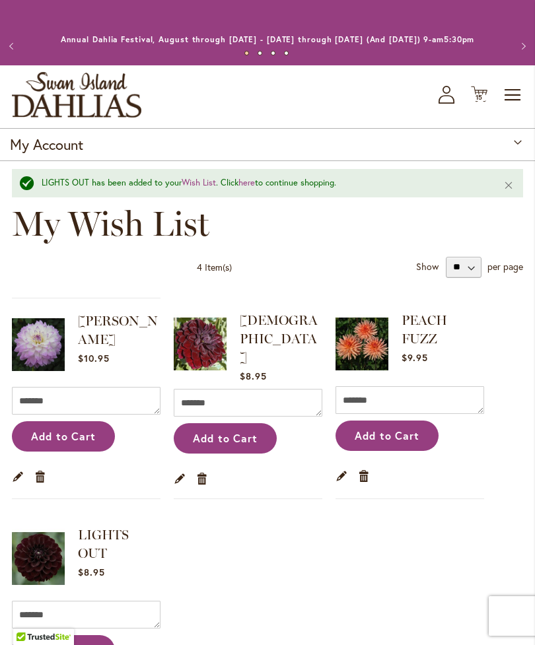
click at [473, 101] on span "15 15 items" at bounding box center [479, 97] width 13 height 7
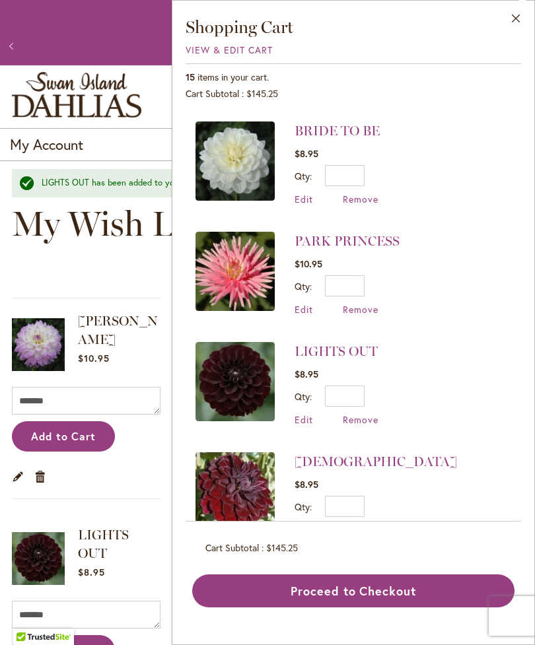
scroll to position [1115, 0]
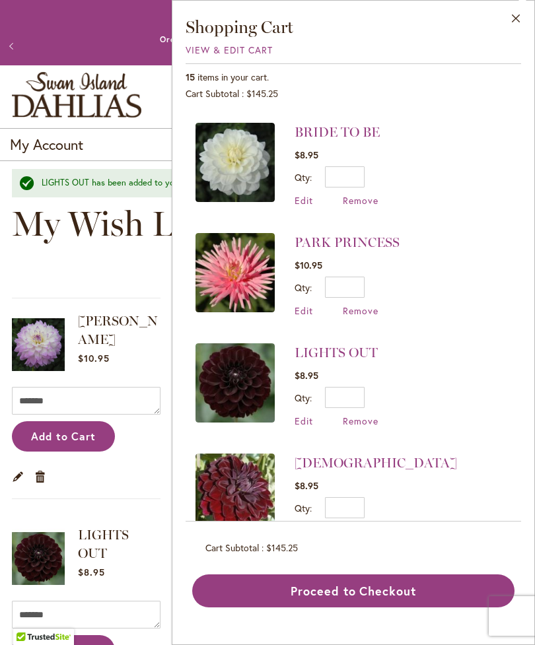
click at [231, 255] on img at bounding box center [234, 272] width 79 height 79
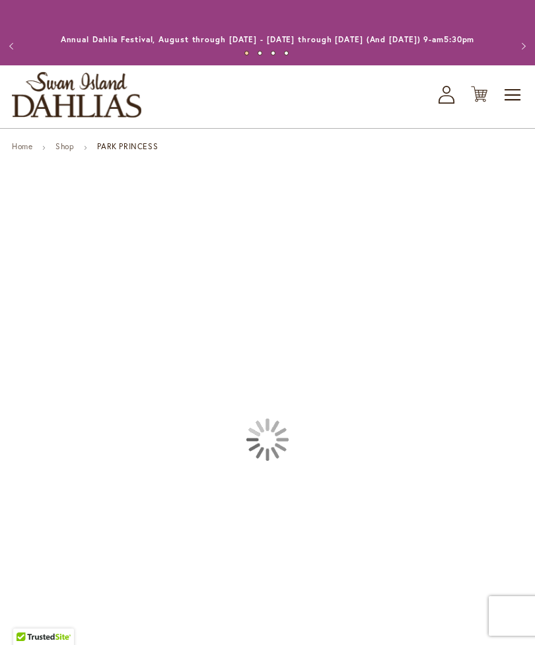
type input "*********"
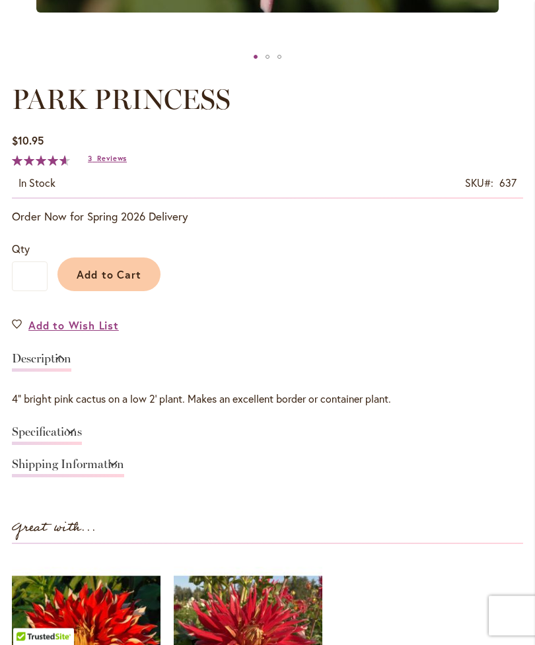
scroll to position [711, 0]
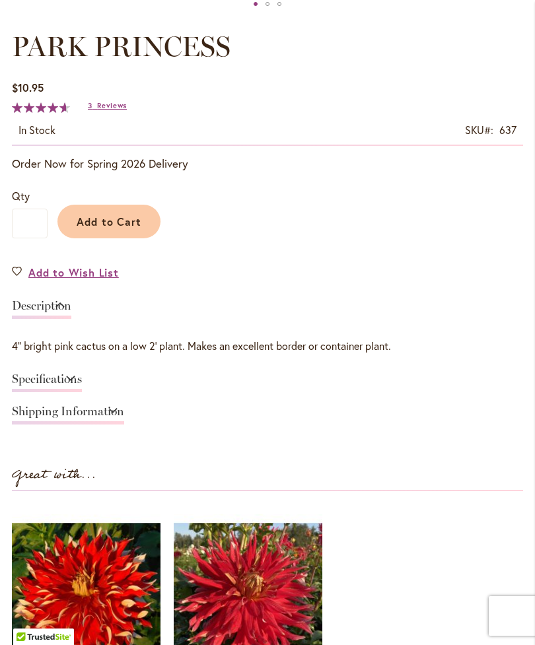
click at [18, 280] on link "Add to Wish List" at bounding box center [65, 272] width 107 height 15
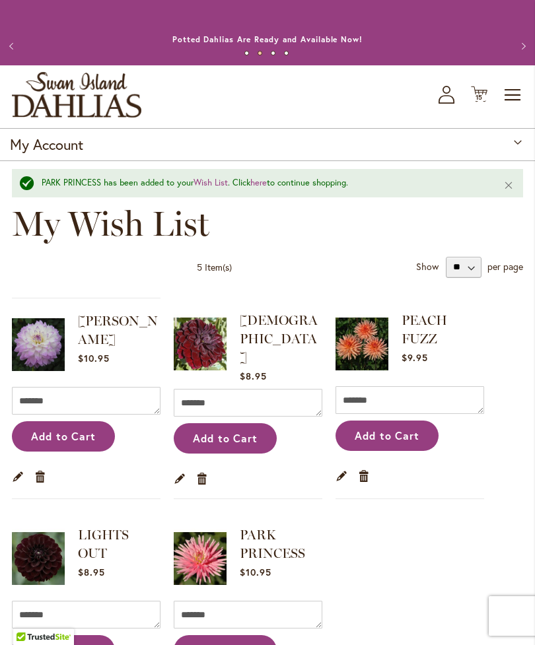
click at [477, 102] on span "15" at bounding box center [479, 97] width 8 height 9
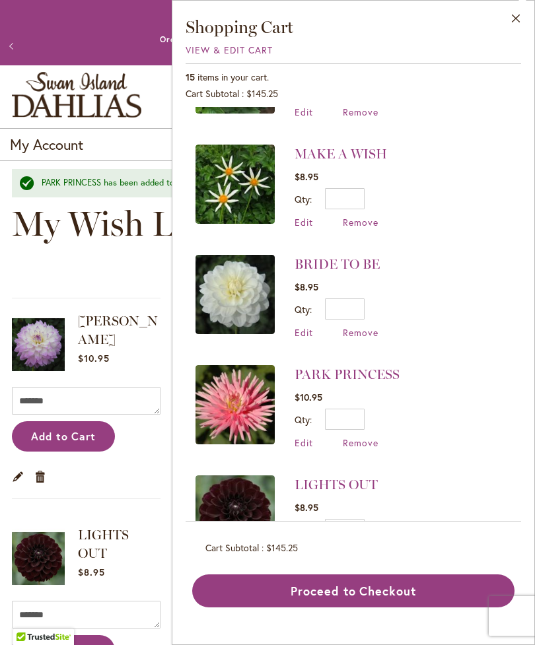
scroll to position [984, 0]
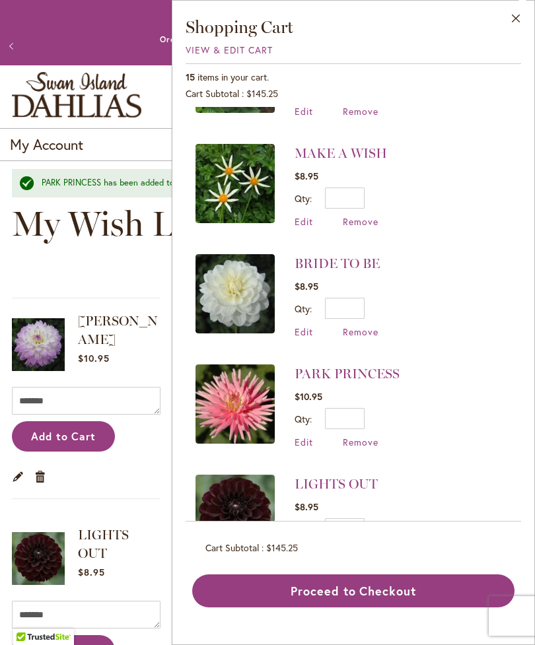
click at [228, 275] on img at bounding box center [234, 293] width 79 height 79
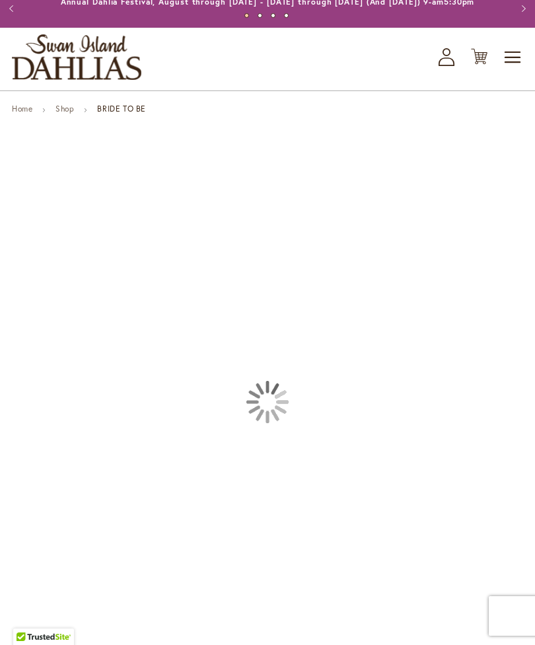
type input "*********"
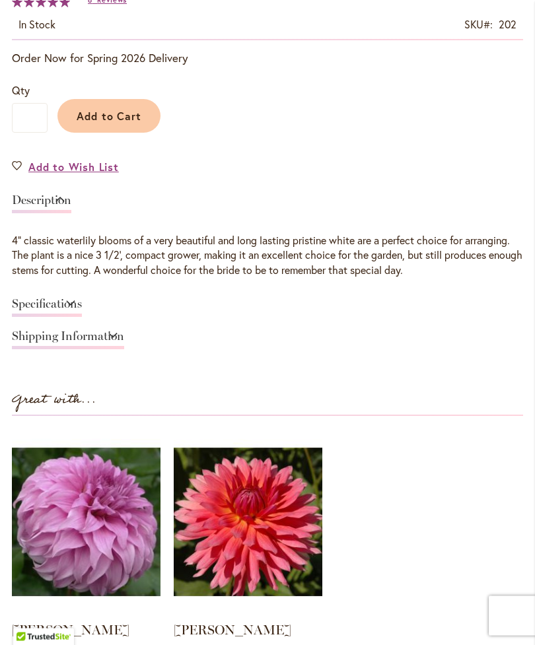
scroll to position [809, 0]
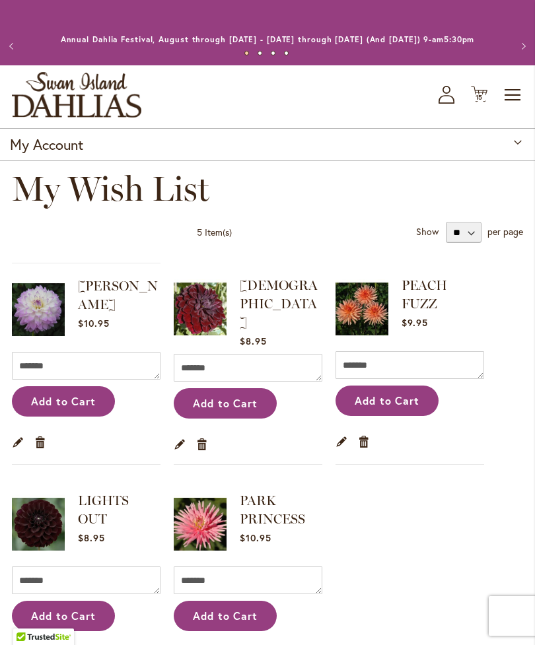
click at [482, 102] on span "15" at bounding box center [479, 97] width 8 height 9
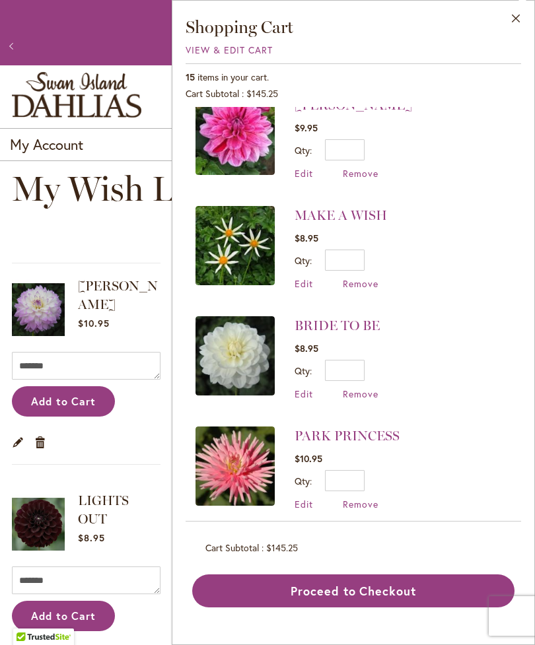
scroll to position [954, 0]
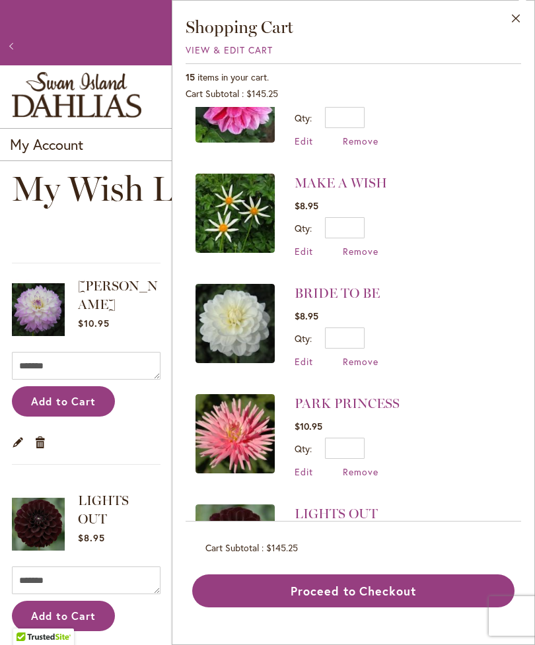
click at [224, 310] on img at bounding box center [234, 323] width 79 height 79
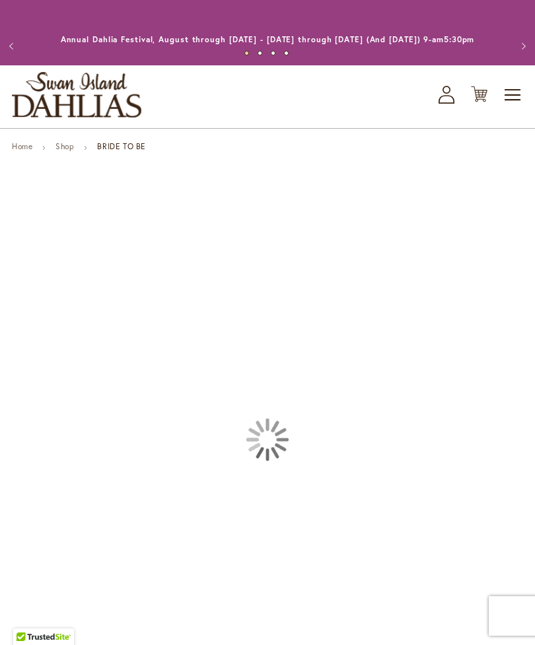
type input "*********"
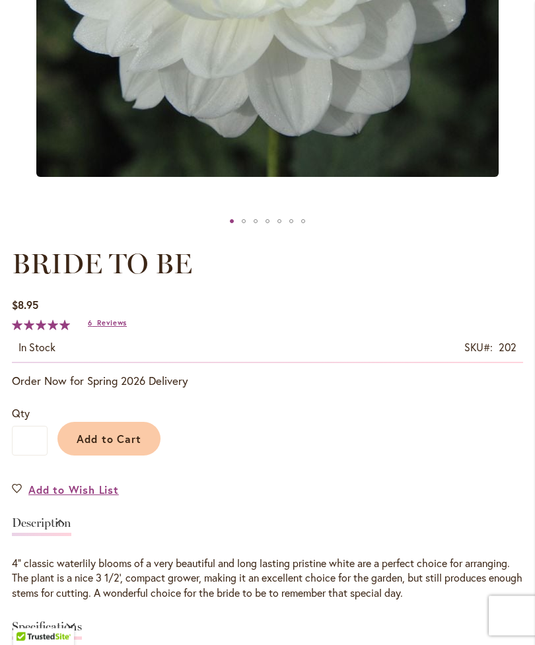
scroll to position [513, 0]
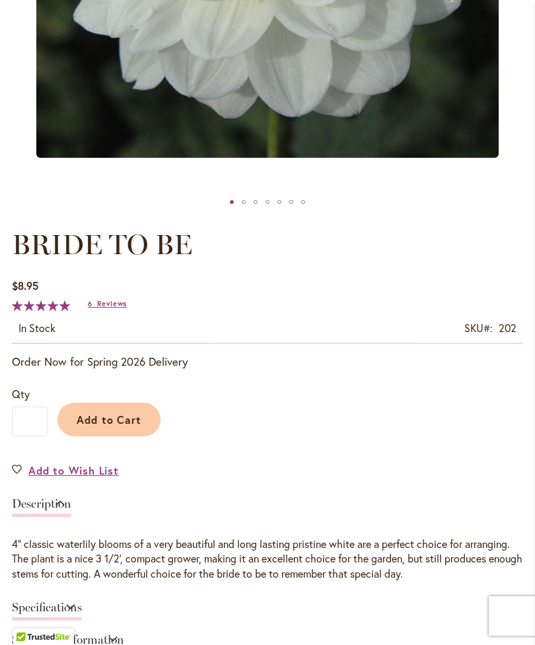
click at [18, 478] on link "Add to Wish List" at bounding box center [65, 470] width 107 height 15
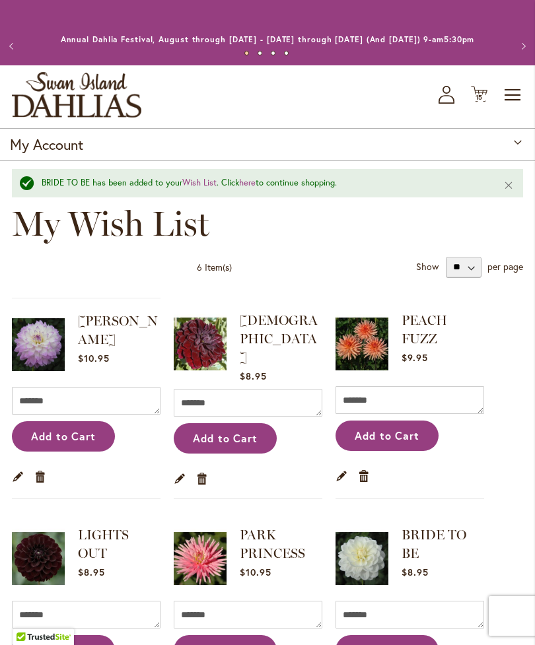
click at [466, 106] on div "Toggle Nav Shop All Shop Dahlia Tubers Collections Fresh Cut Dahlias Gardening …" at bounding box center [267, 96] width 535 height 63
click at [472, 102] on icon "Cart .cls-1 { fill: #231f20; }" at bounding box center [479, 94] width 17 height 17
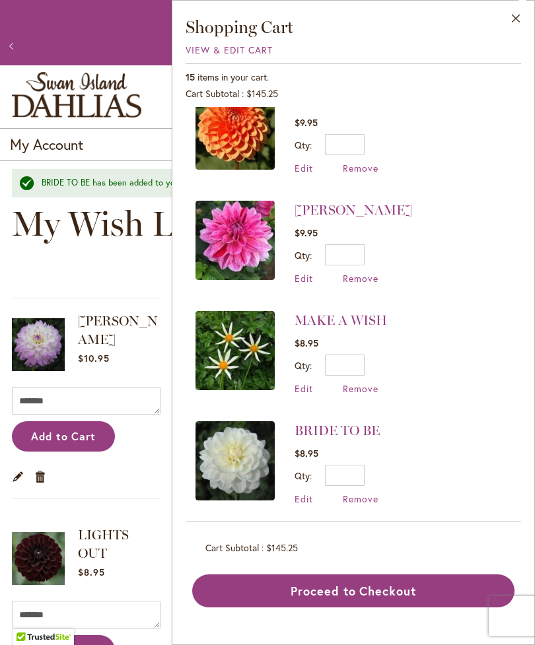
scroll to position [817, 0]
click at [227, 322] on img at bounding box center [234, 349] width 79 height 79
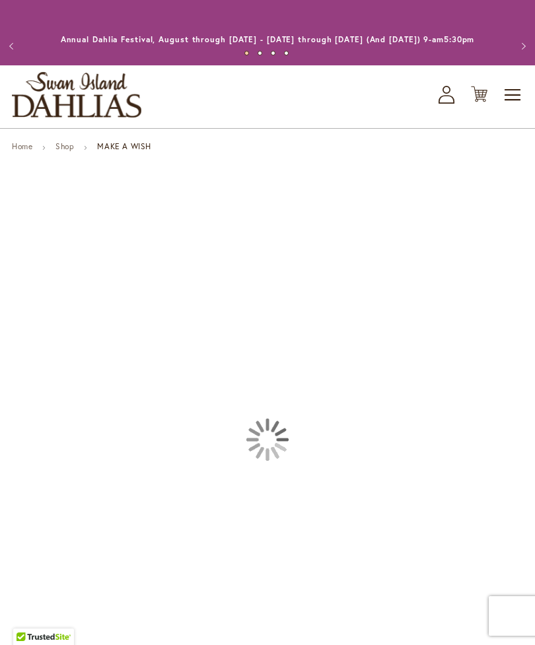
type input "*********"
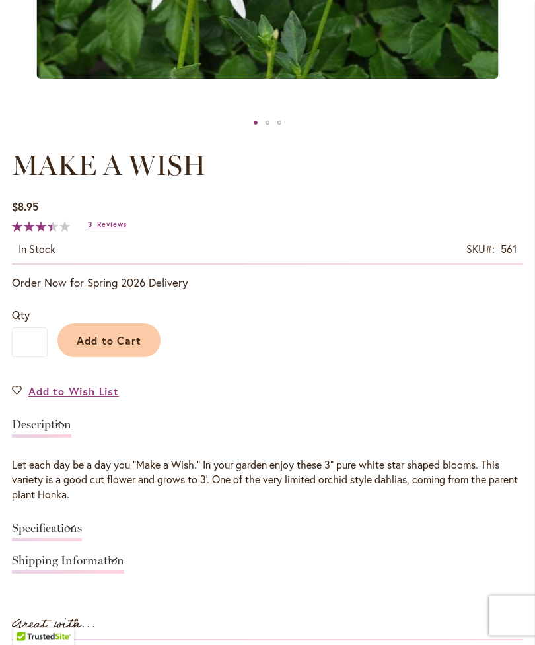
scroll to position [593, 0]
click at [51, 398] on span "Add to Wish List" at bounding box center [73, 390] width 90 height 15
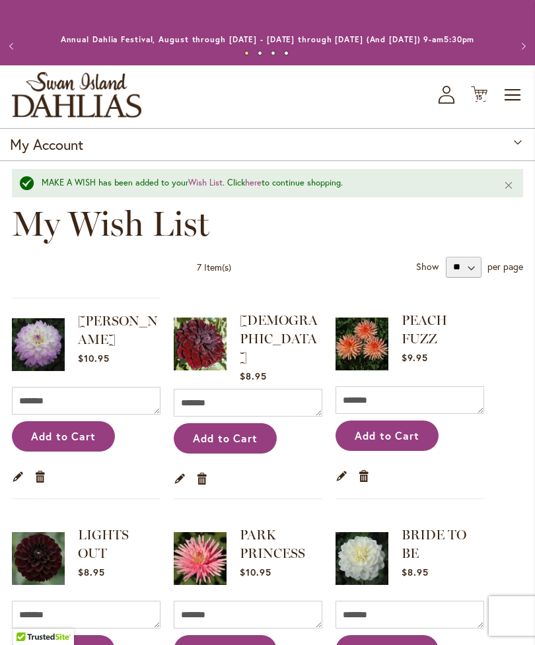
click at [474, 101] on span "15 15 items" at bounding box center [479, 97] width 13 height 7
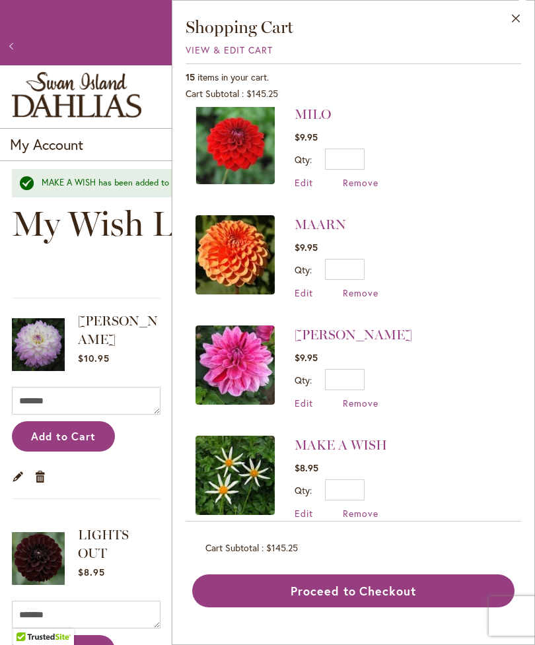
scroll to position [689, 0]
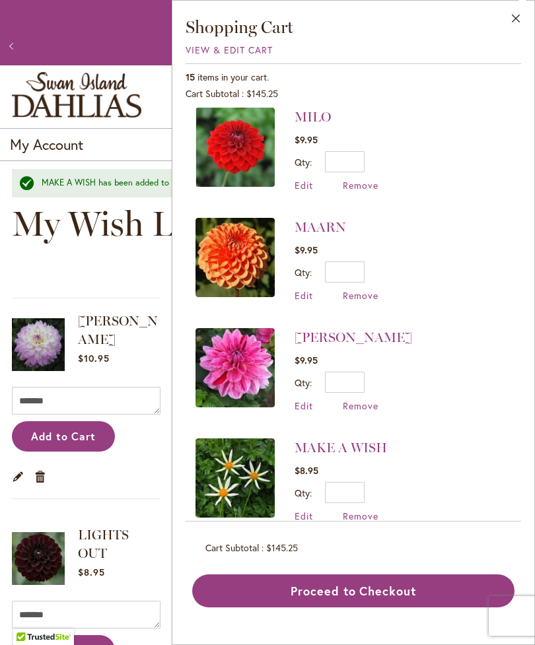
click at [223, 352] on img at bounding box center [234, 367] width 79 height 79
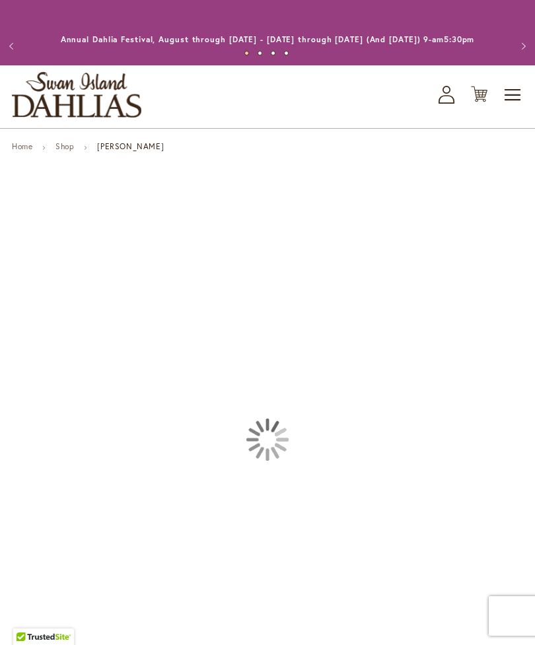
type input "*********"
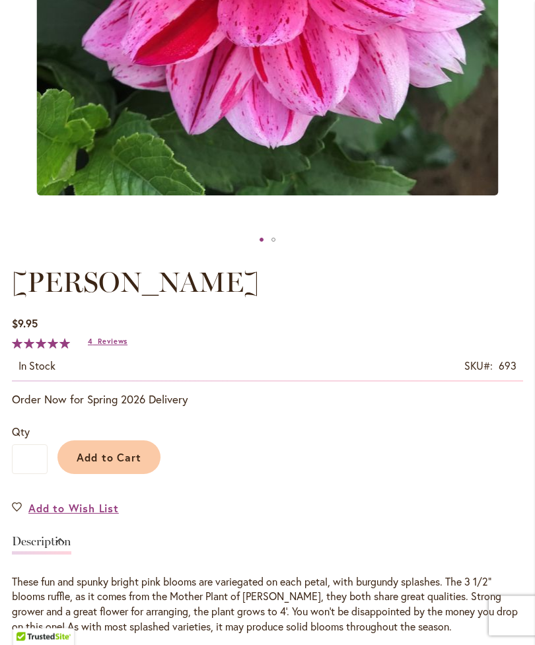
scroll to position [476, 0]
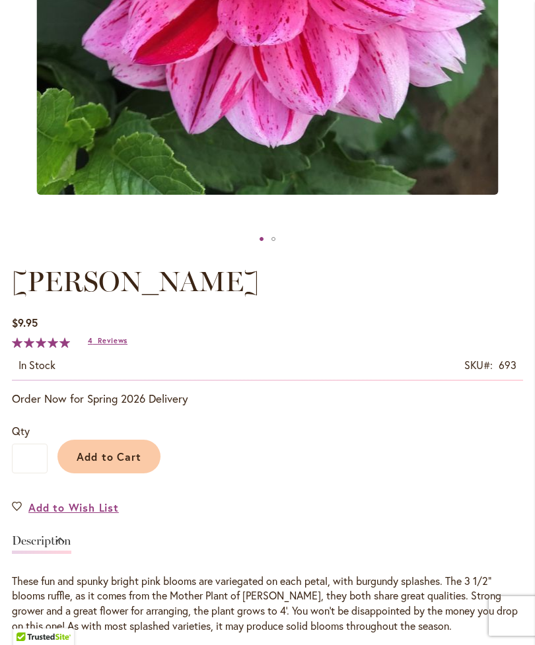
click at [16, 515] on link "Add to Wish List" at bounding box center [65, 507] width 107 height 15
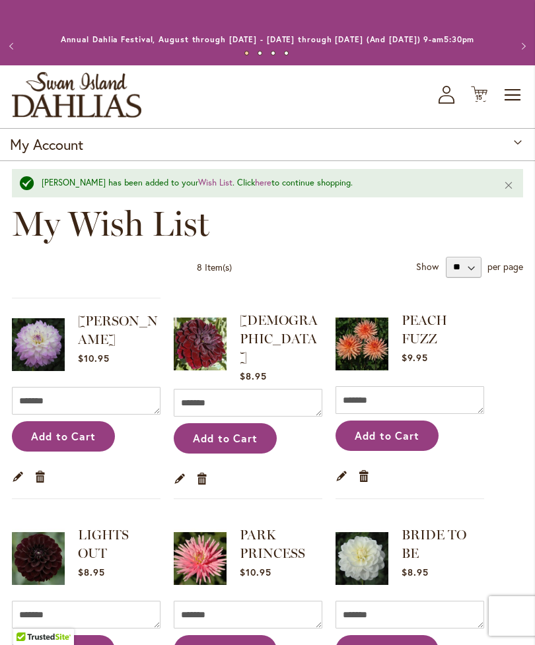
click at [2, 59] on button "Previous" at bounding box center [13, 46] width 26 height 26
click at [477, 102] on span "15" at bounding box center [479, 97] width 8 height 9
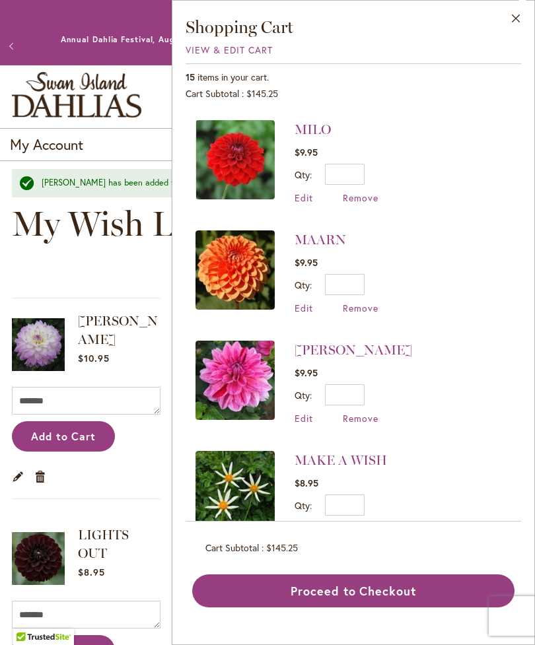
scroll to position [690, 0]
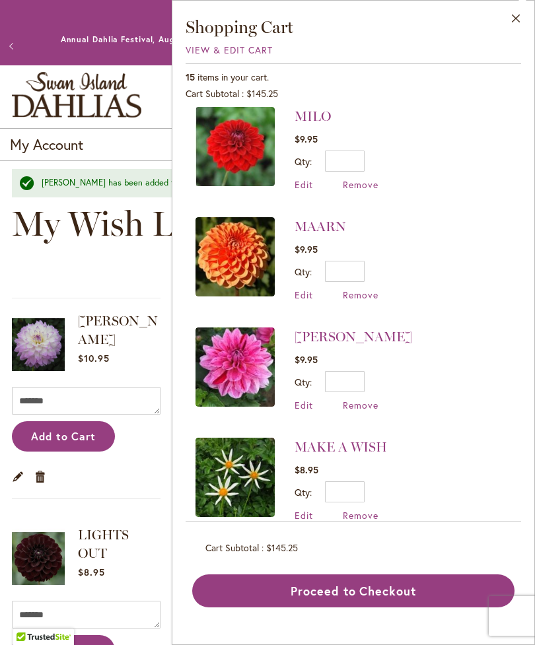
click at [229, 354] on img at bounding box center [234, 366] width 79 height 79
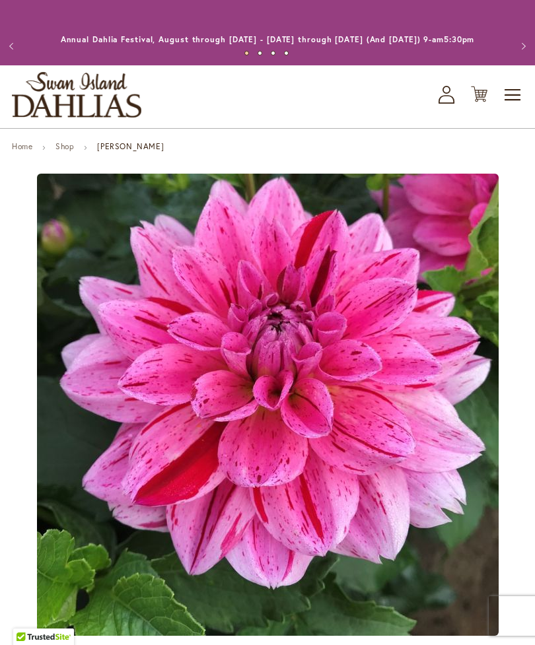
type input "*********"
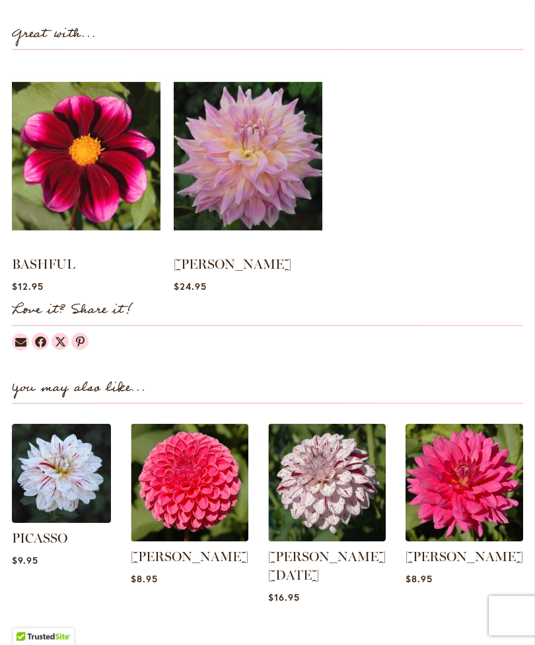
scroll to position [1198, 0]
click at [316, 508] on img at bounding box center [327, 483] width 118 height 118
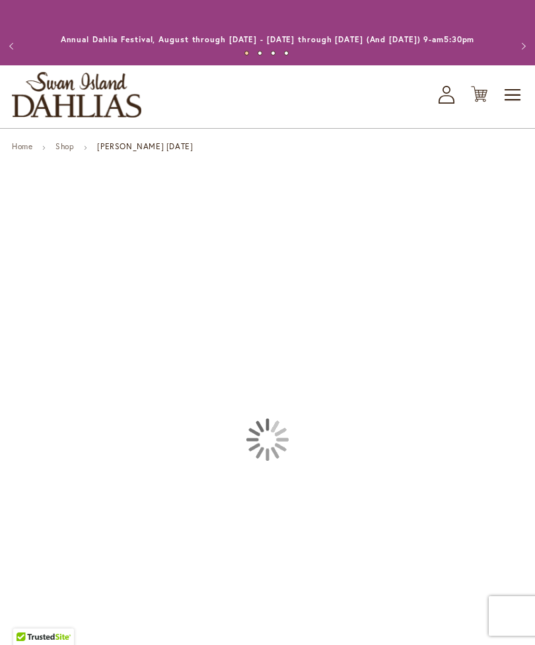
type input "*********"
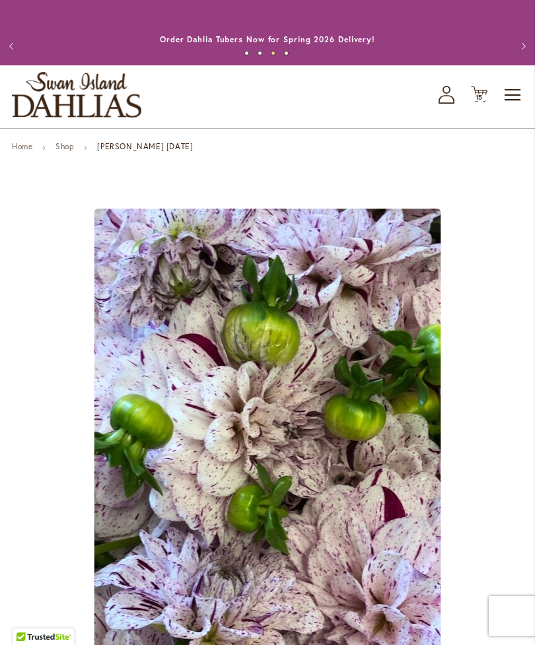
click at [479, 102] on span "15" at bounding box center [479, 97] width 8 height 9
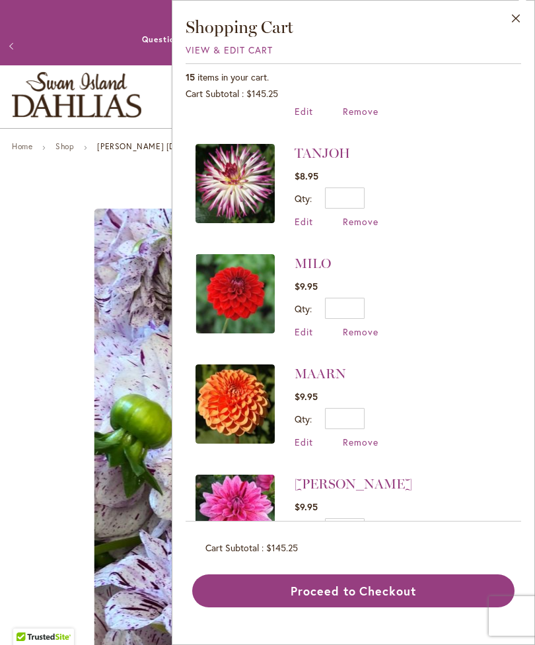
scroll to position [538, 0]
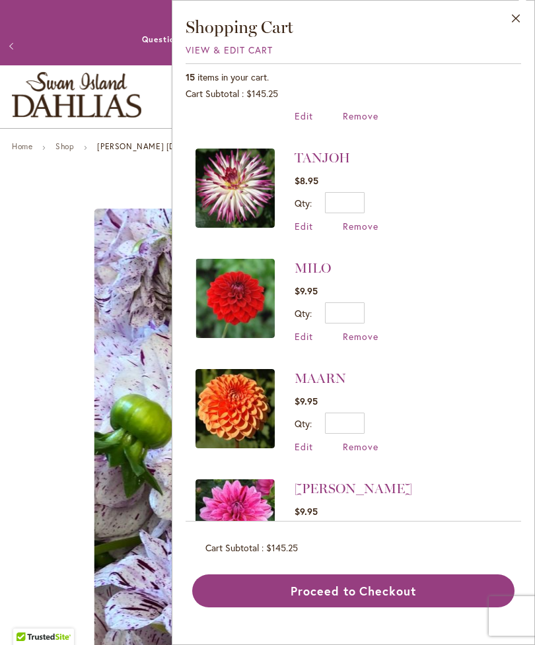
click at [231, 388] on img at bounding box center [234, 408] width 79 height 79
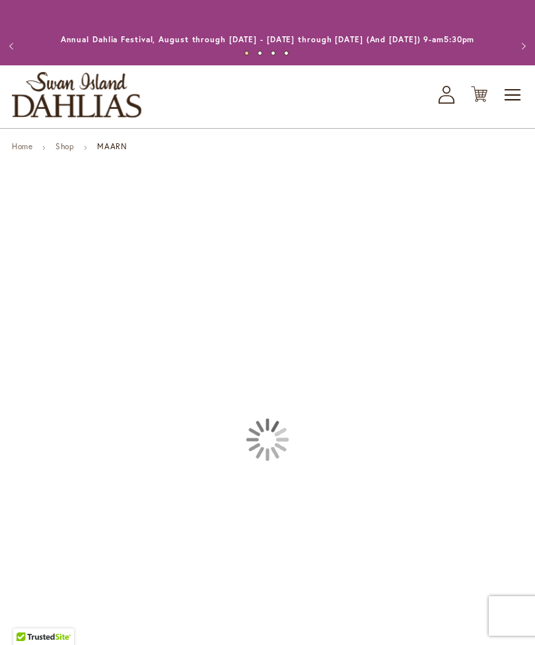
type input "*********"
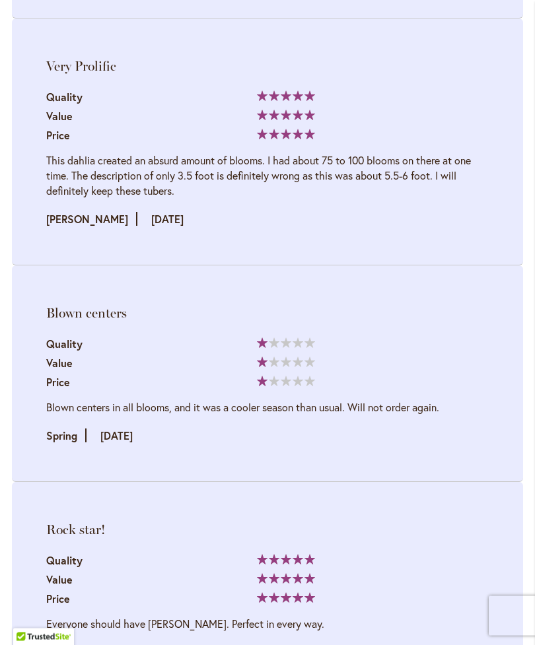
scroll to position [2604, 0]
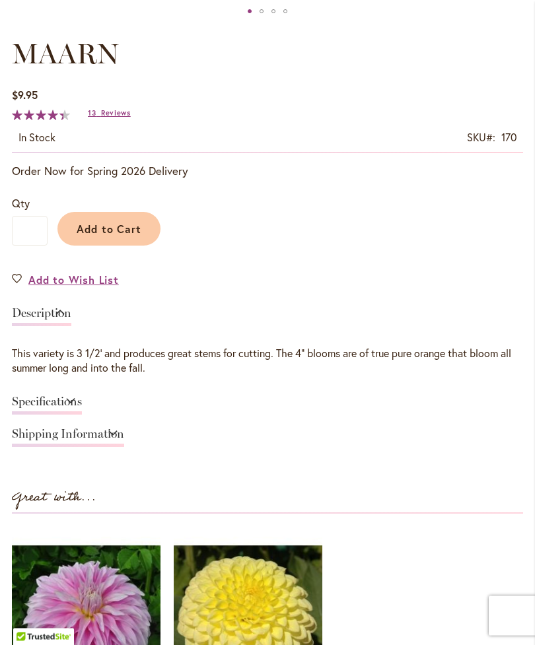
click at [18, 288] on link "Add to Wish List" at bounding box center [65, 280] width 107 height 15
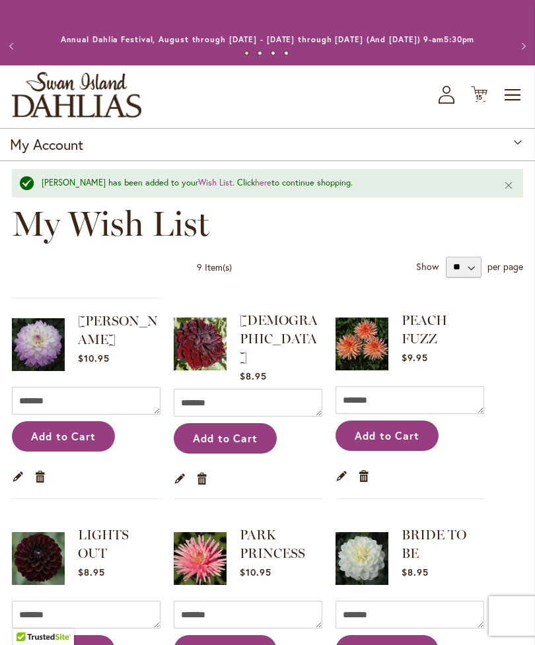
click at [482, 102] on span "15" at bounding box center [479, 97] width 8 height 9
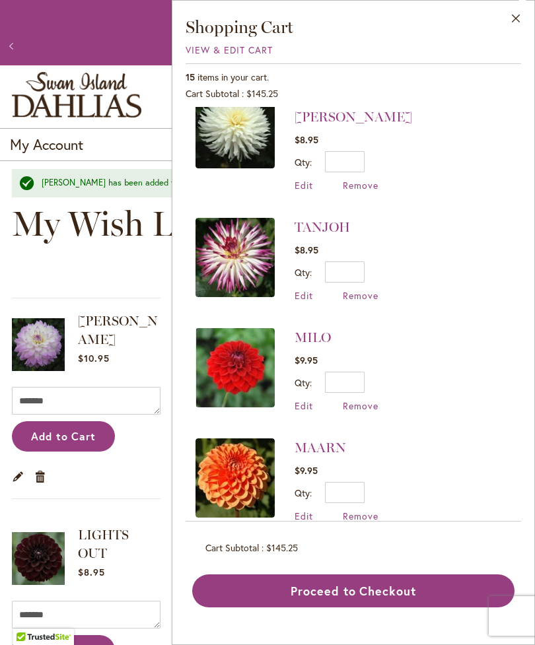
scroll to position [478, 0]
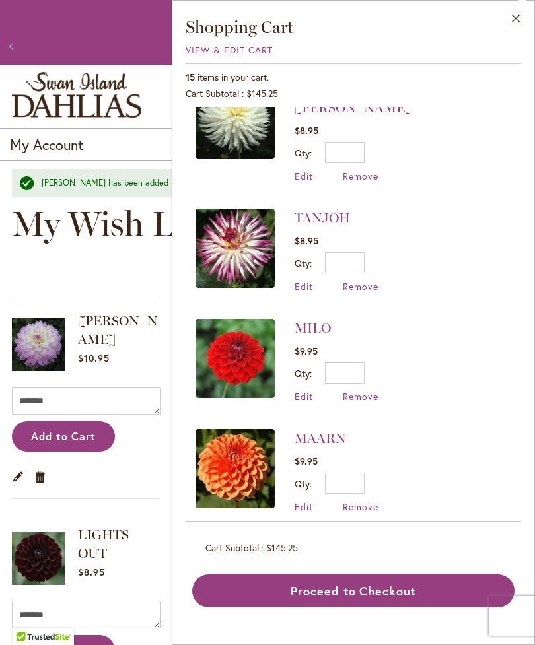
click at [234, 340] on img at bounding box center [234, 358] width 79 height 79
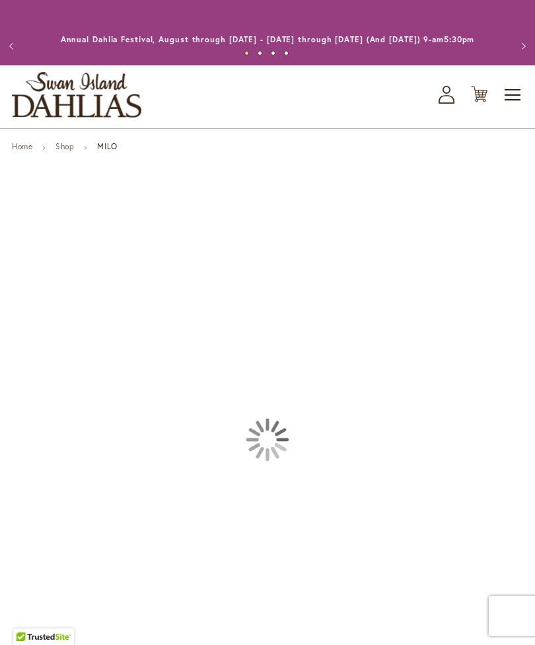
type input "*********"
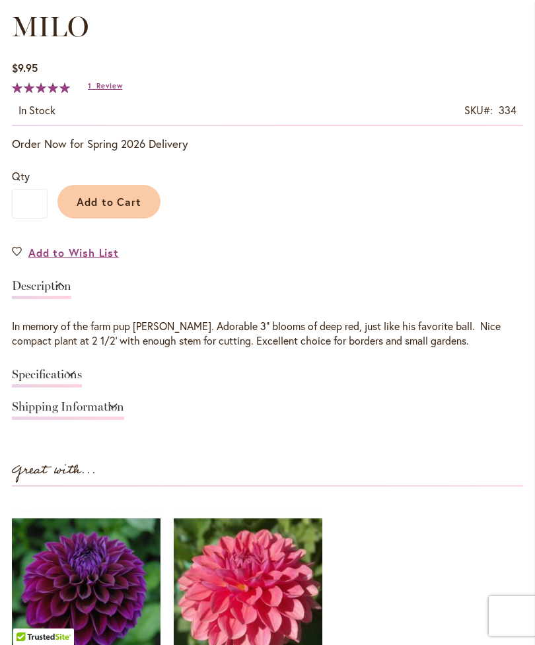
scroll to position [730, 0]
click at [12, 261] on link "Add to Wish List" at bounding box center [65, 253] width 107 height 15
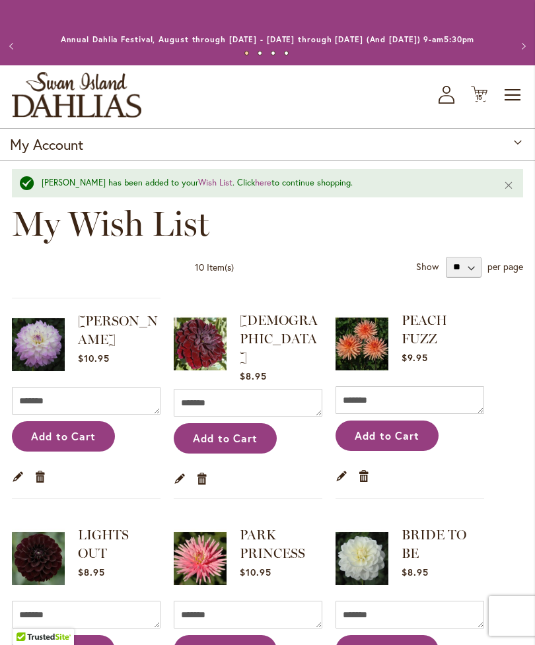
click at [472, 102] on icon "Cart .cls-1 { fill: #231f20; }" at bounding box center [479, 94] width 17 height 17
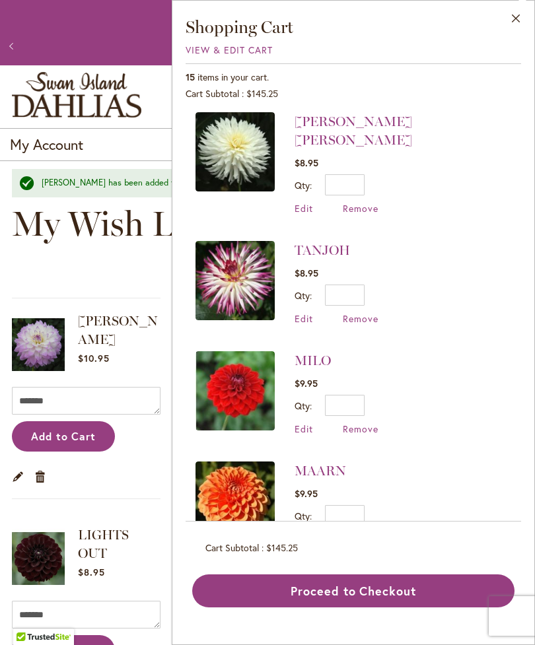
scroll to position [447, 0]
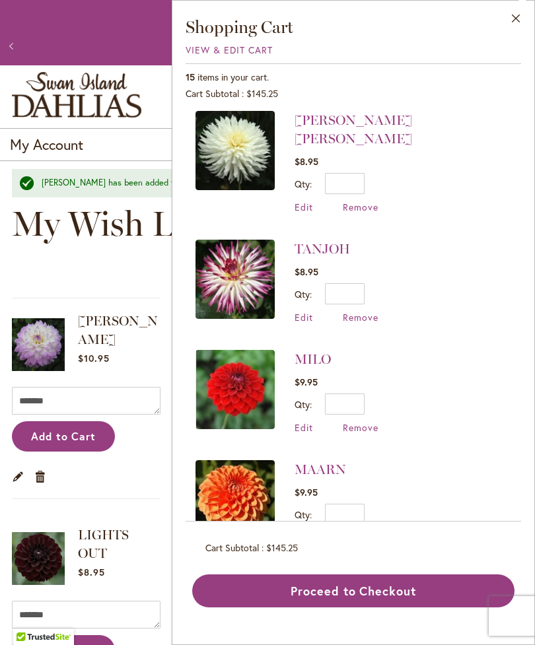
click at [222, 265] on img at bounding box center [234, 279] width 79 height 79
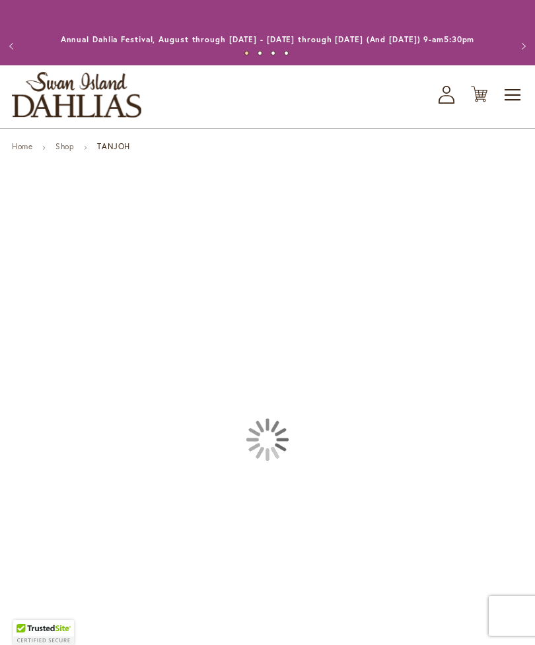
type input "*********"
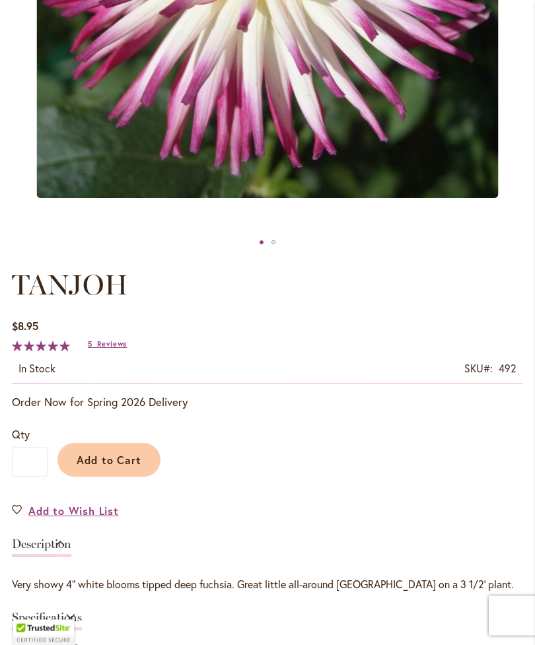
scroll to position [473, 0]
click at [12, 518] on link "Add to Wish List" at bounding box center [65, 510] width 107 height 15
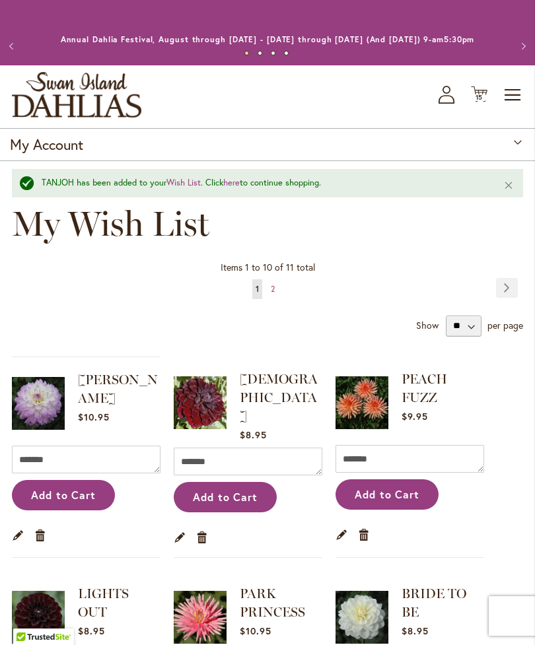
click at [3, 55] on button "Previous" at bounding box center [13, 46] width 26 height 26
click at [509, 201] on button "Close" at bounding box center [508, 185] width 28 height 32
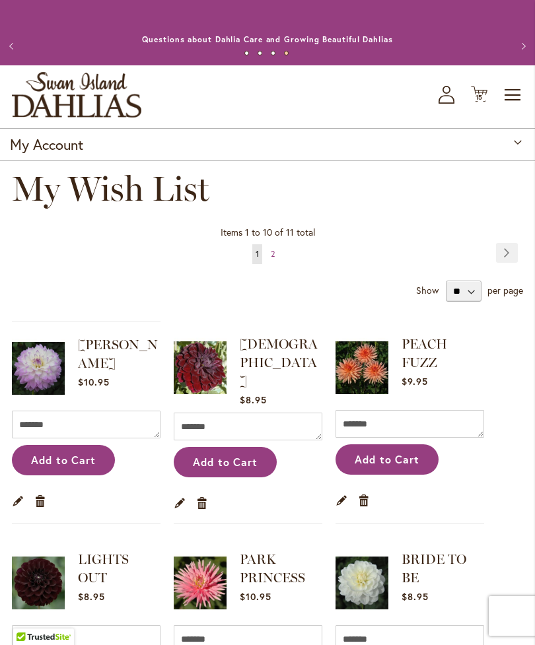
click at [479, 102] on icon "Cart .cls-1 { fill: #231f20; }" at bounding box center [479, 94] width 17 height 17
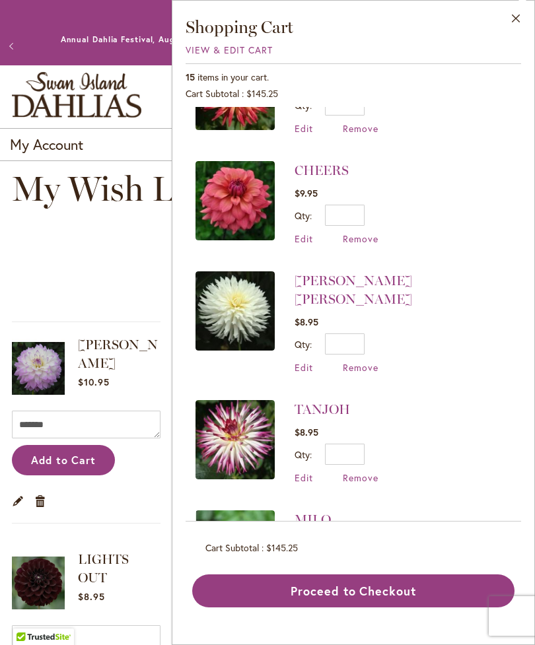
scroll to position [288, 0]
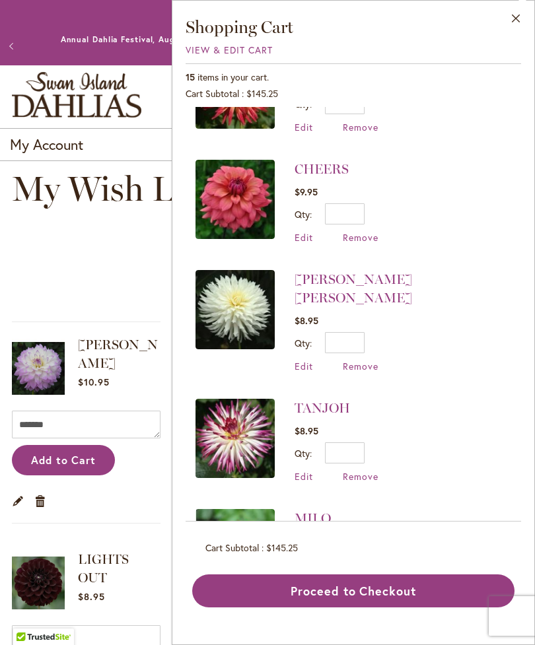
click at [228, 422] on img at bounding box center [234, 438] width 79 height 79
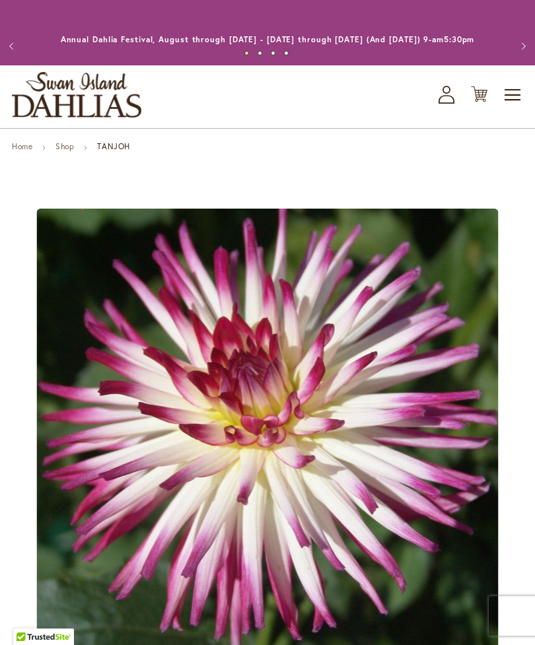
type input "*********"
click at [473, 101] on span "15 15 items" at bounding box center [479, 97] width 13 height 7
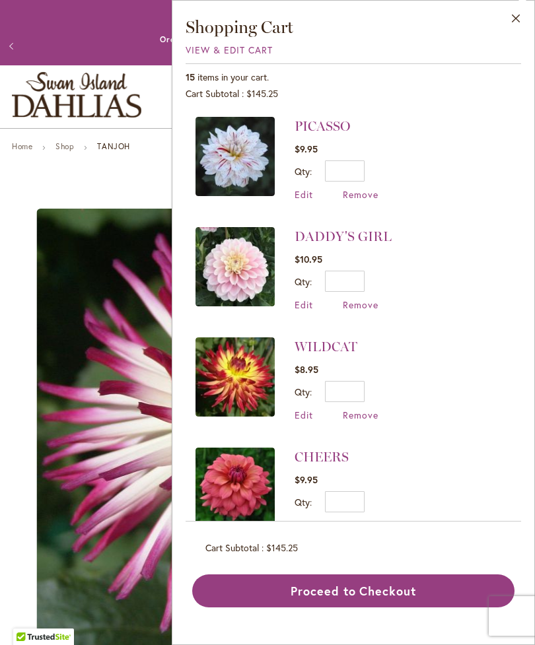
click at [222, 275] on img at bounding box center [234, 266] width 79 height 79
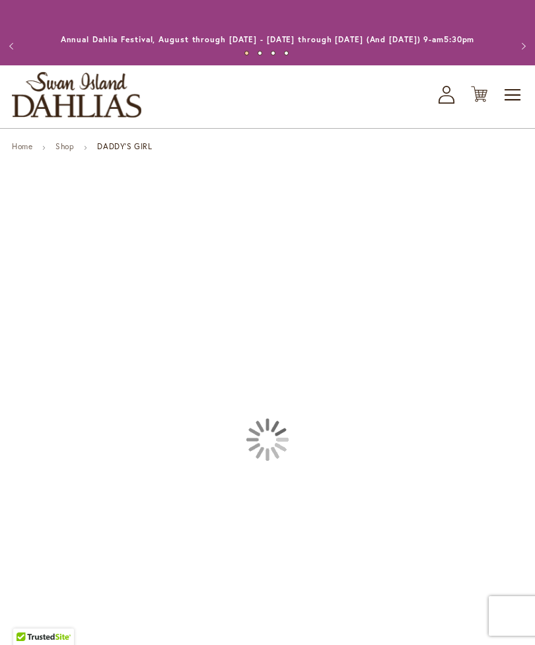
type input "*********"
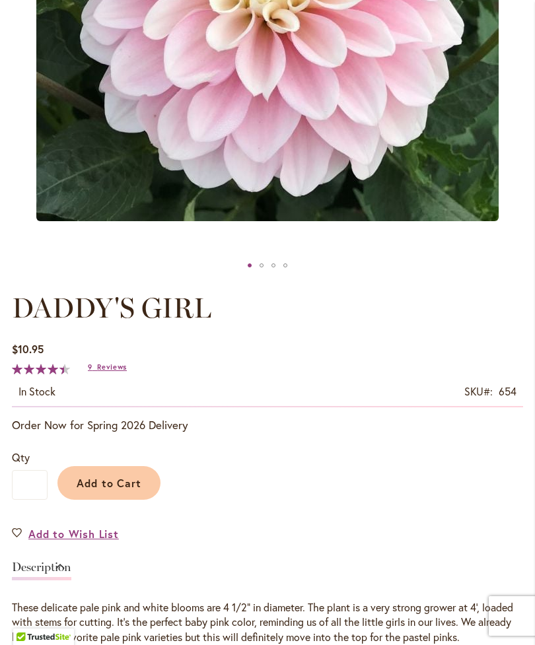
scroll to position [459, 0]
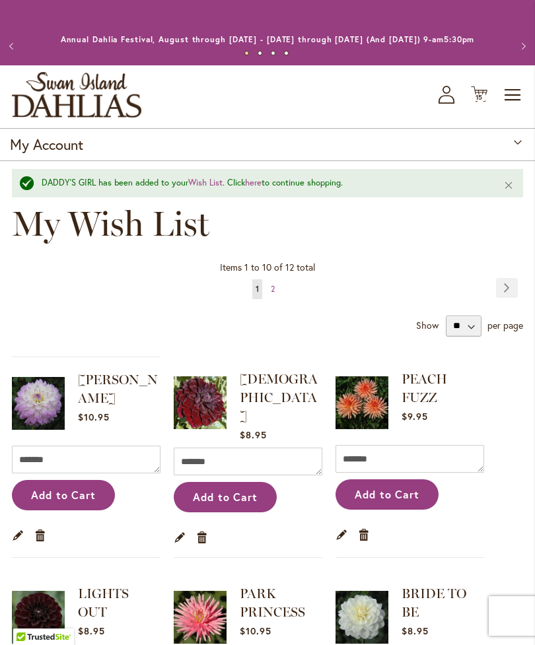
click at [473, 101] on span "15 15 items" at bounding box center [479, 97] width 13 height 7
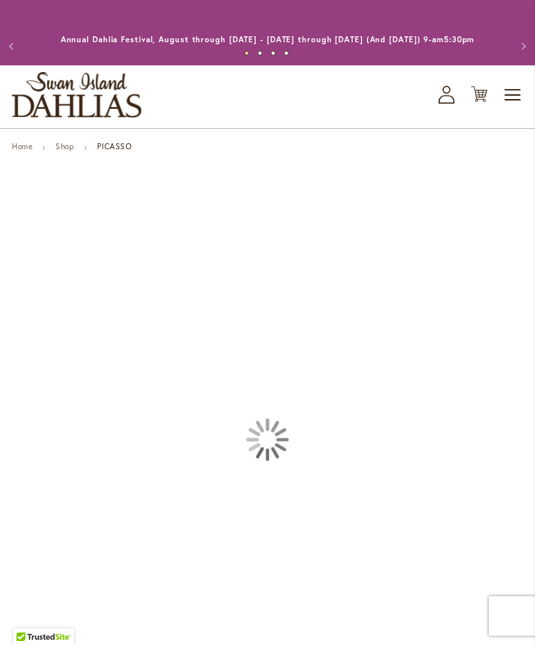
type input "*********"
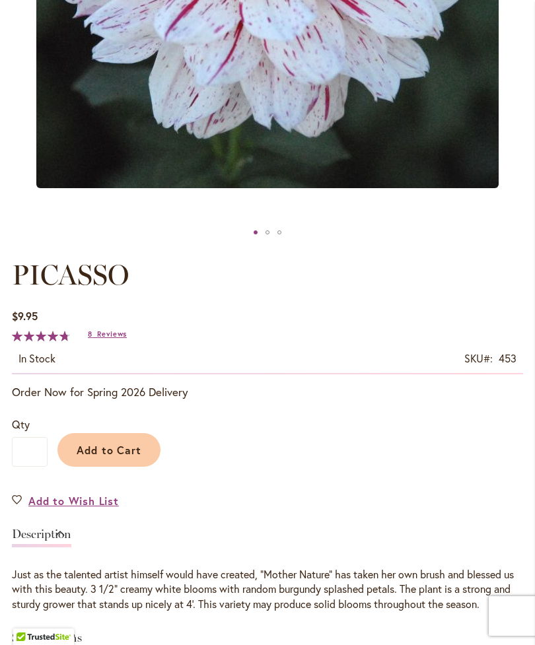
scroll to position [555, 0]
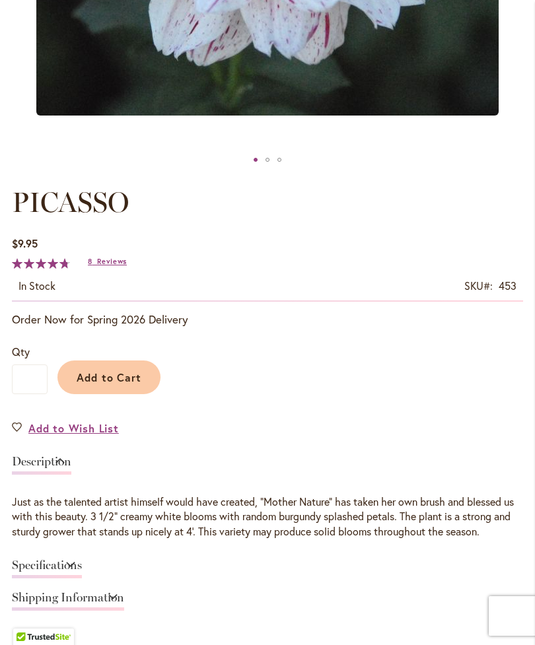
click at [13, 436] on link "Add to Wish List" at bounding box center [65, 428] width 107 height 15
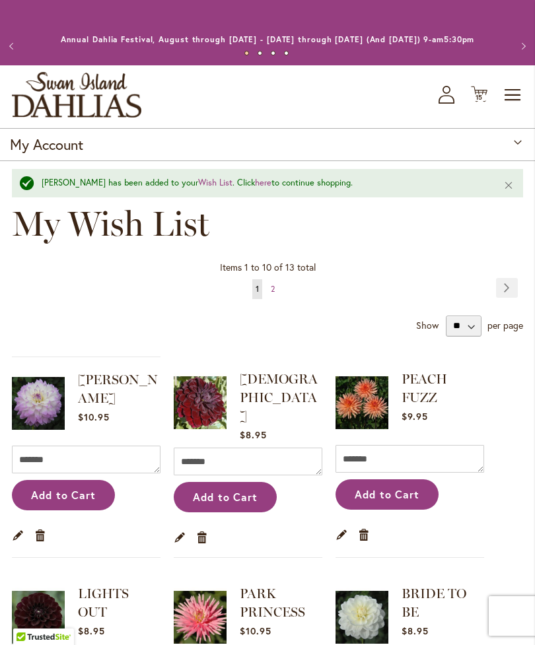
click at [481, 102] on icon "Cart .cls-1 { fill: #231f20; }" at bounding box center [479, 94] width 17 height 17
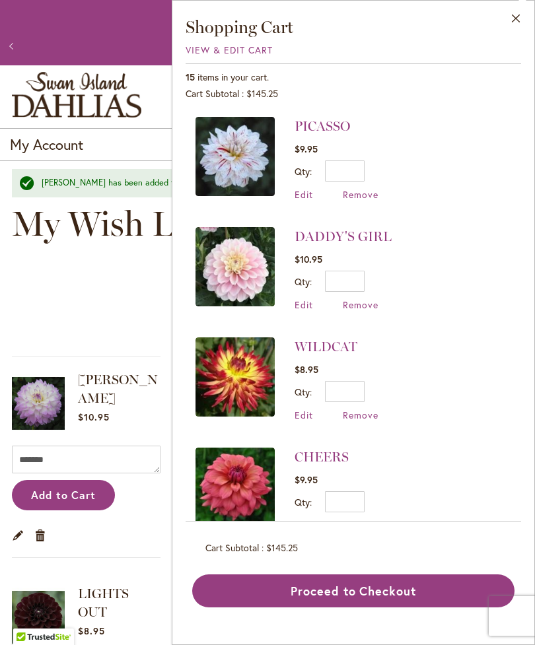
click at [221, 174] on img at bounding box center [234, 156] width 79 height 79
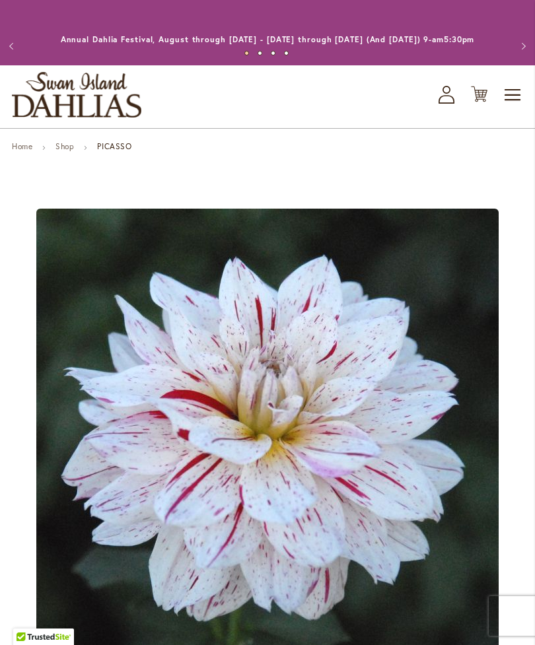
type input "*********"
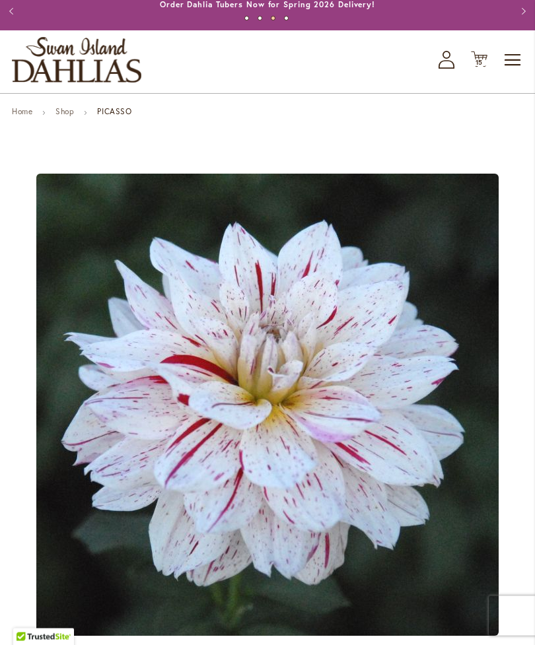
scroll to position [2, 0]
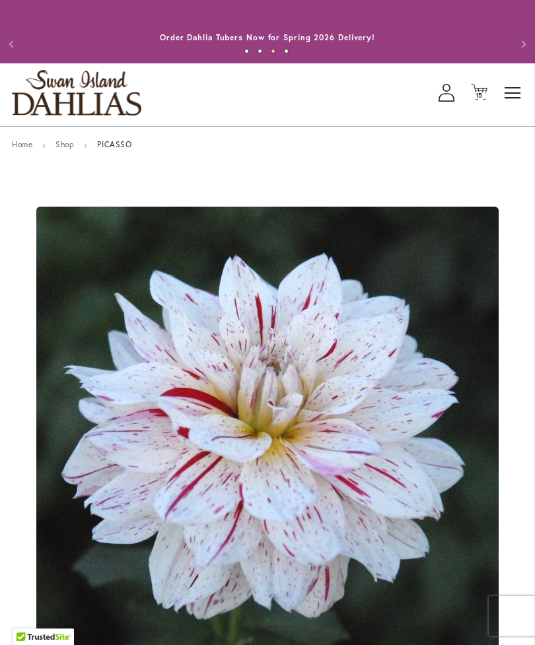
click at [481, 100] on span "15" at bounding box center [479, 95] width 8 height 9
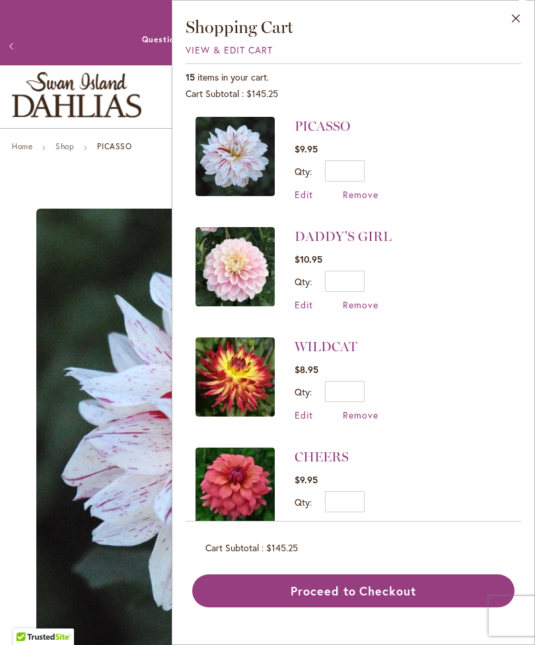
click at [510, 20] on button "Close" at bounding box center [516, 22] width 36 height 42
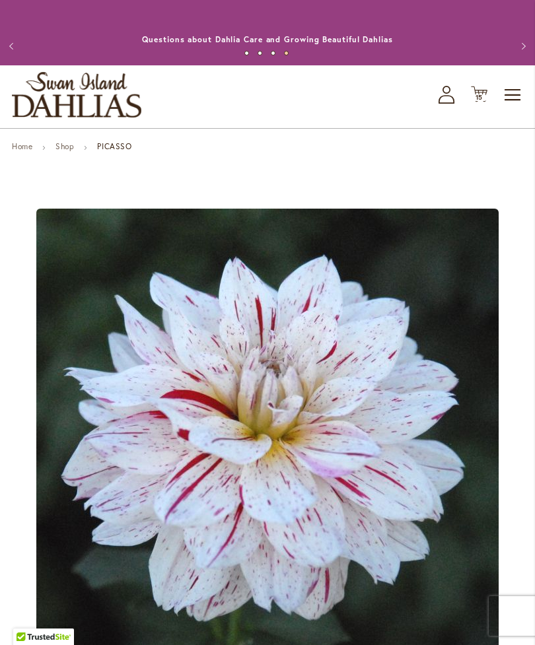
click at [440, 104] on icon "My Account" at bounding box center [446, 95] width 16 height 18
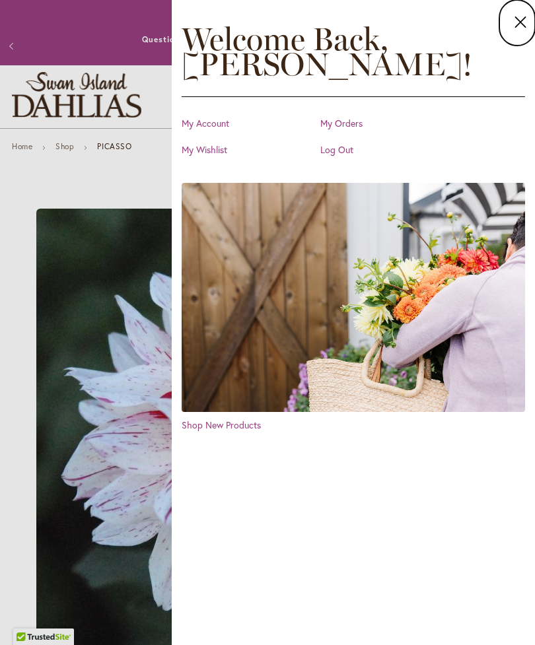
click at [210, 154] on link "My Wishlist" at bounding box center [248, 149] width 132 height 13
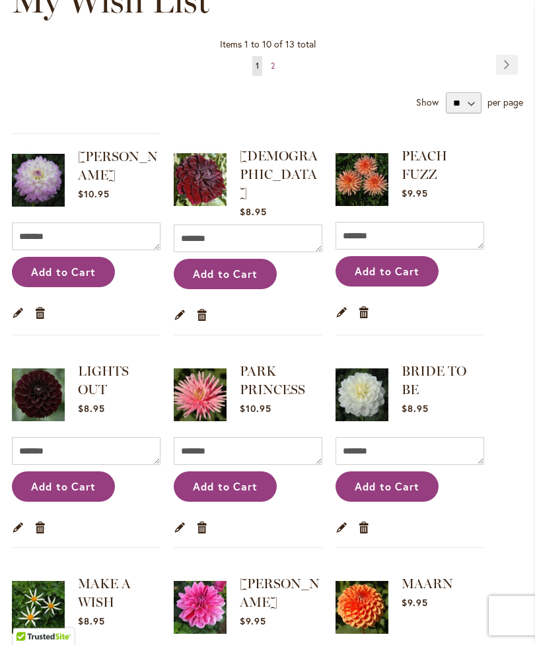
scroll to position [188, 0]
click at [288, 92] on div "Items 1 to 10 of 13 total Page You're currently reading page 1 Page 2 Page Next…" at bounding box center [267, 74] width 511 height 80
click at [271, 71] on span "2" at bounding box center [273, 66] width 4 height 10
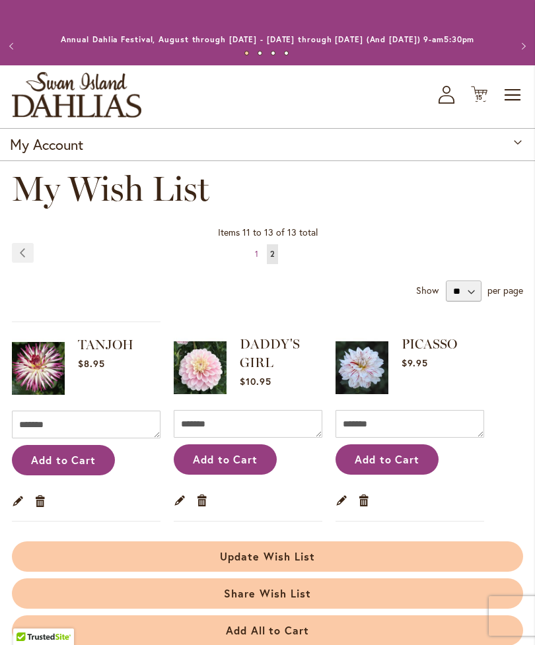
click at [473, 101] on span "15 15 items" at bounding box center [479, 97] width 13 height 7
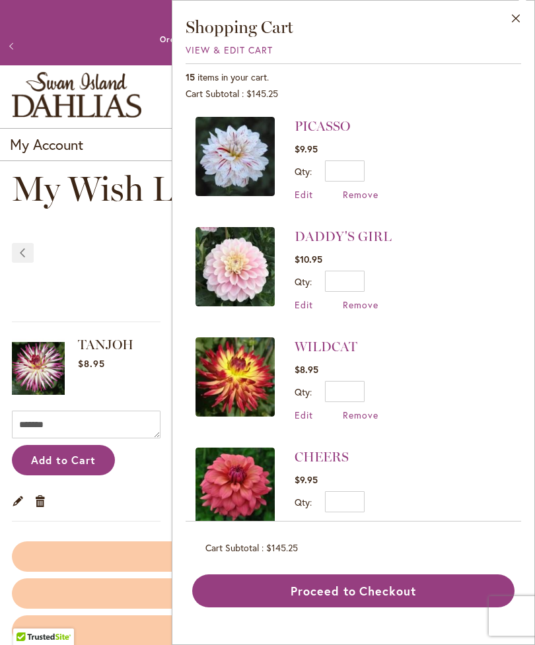
click at [117, 300] on div "Items 11 to 13 of 13 total Page Page Previous Page 1 You're currently reading p…" at bounding box center [267, 262] width 511 height 80
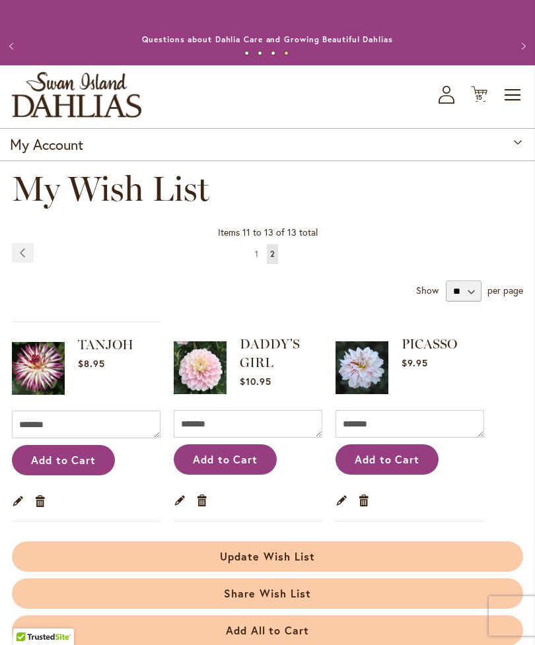
click at [18, 263] on link "Page Previous" at bounding box center [23, 253] width 22 height 20
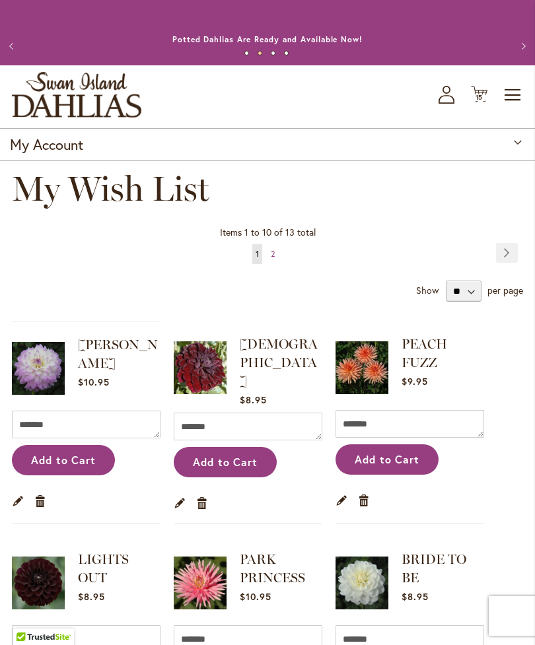
click at [475, 102] on span "15" at bounding box center [479, 97] width 8 height 9
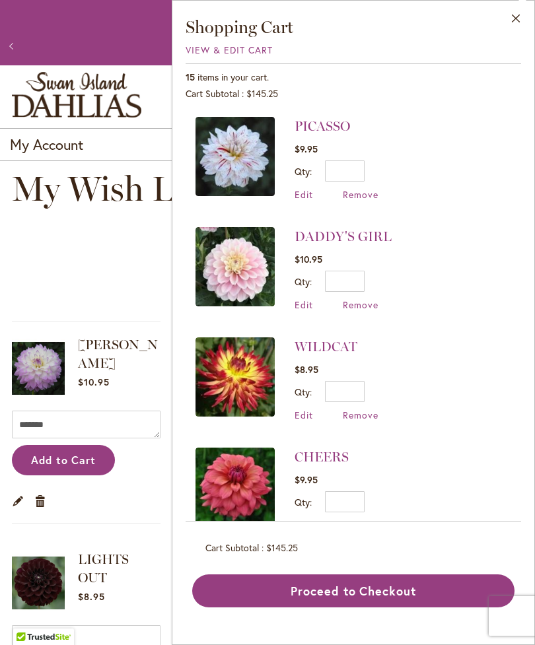
click at [229, 388] on img at bounding box center [234, 376] width 79 height 79
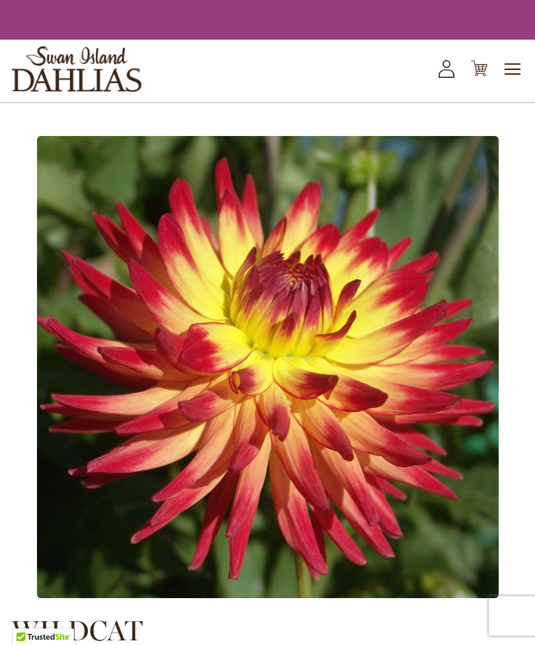
type input "*********"
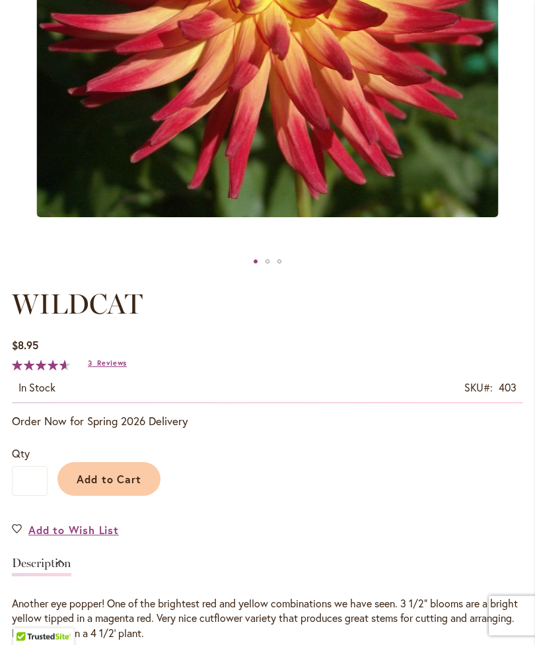
scroll to position [454, 0]
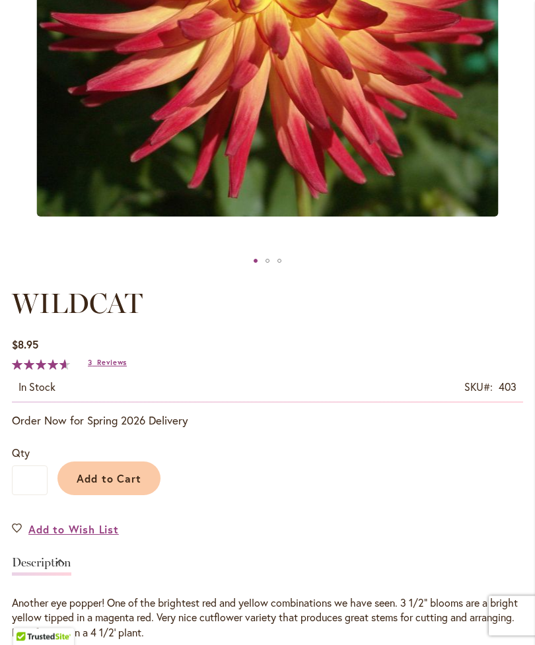
click at [18, 537] on link "Add to Wish List" at bounding box center [65, 529] width 107 height 15
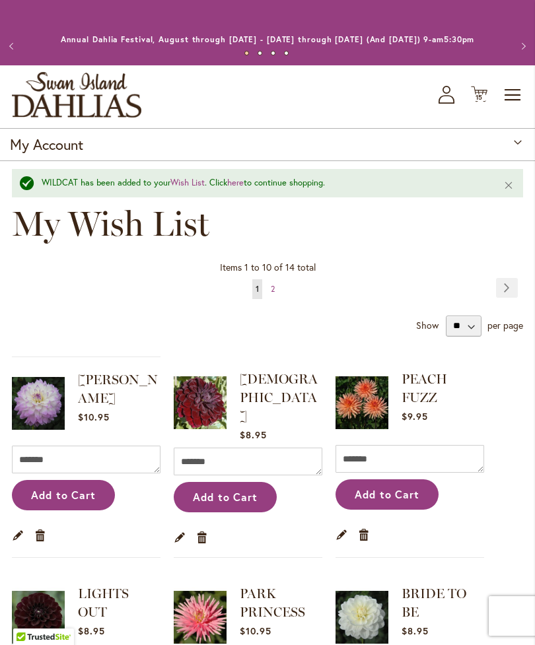
click at [475, 104] on span "Cart .cls-1 { fill: #231f20; }" at bounding box center [479, 95] width 17 height 18
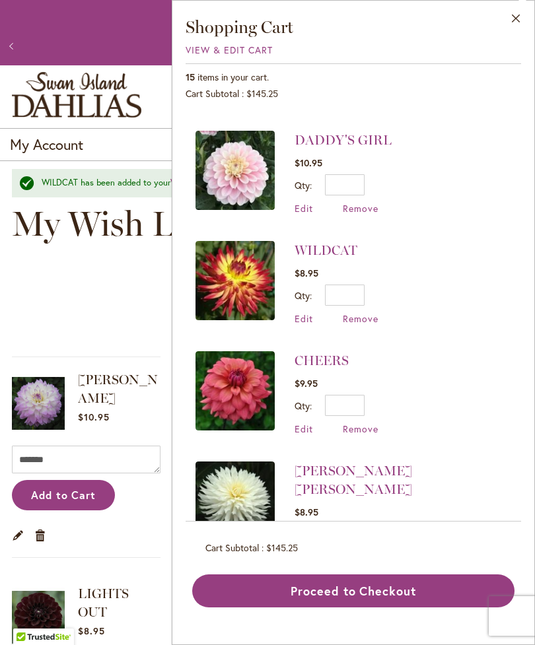
scroll to position [149, 0]
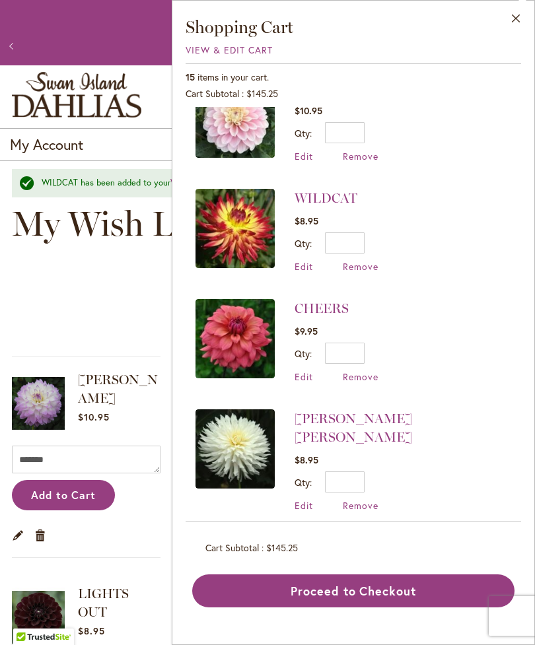
click at [220, 362] on img at bounding box center [234, 338] width 79 height 79
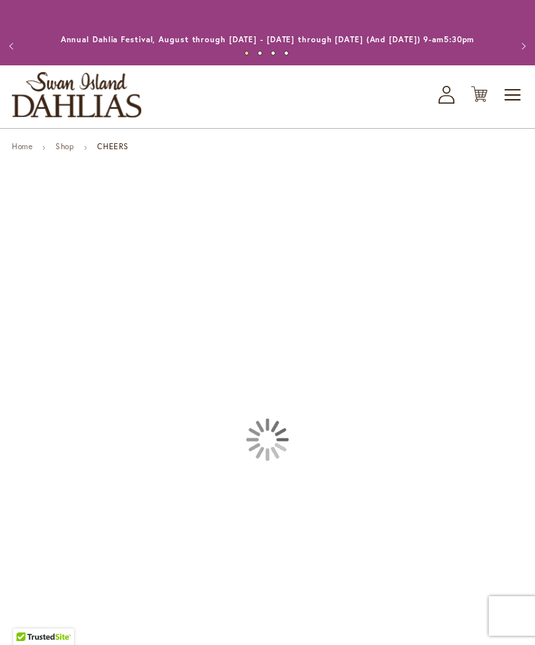
type input "*********"
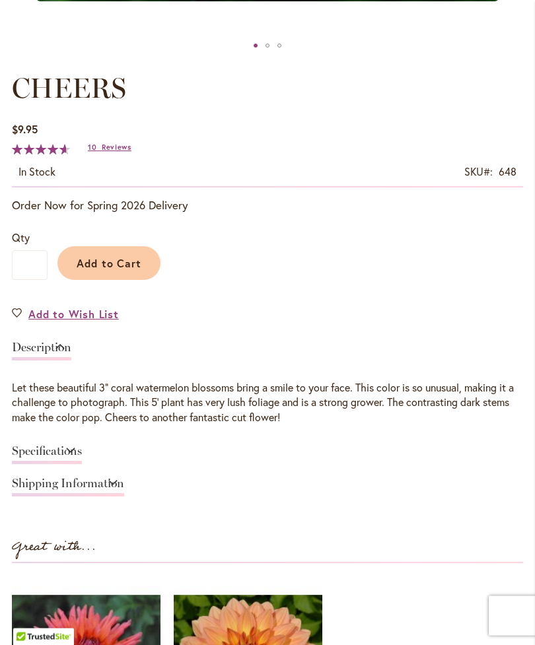
scroll to position [669, 0]
click at [24, 321] on link "Add to Wish List" at bounding box center [65, 313] width 107 height 15
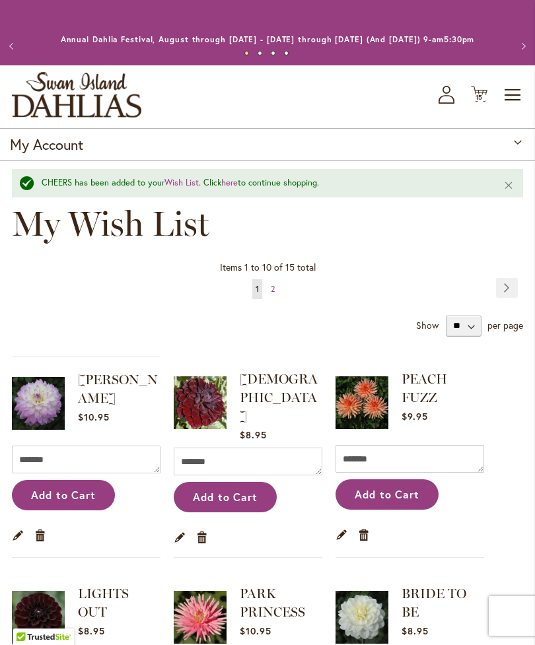
click at [479, 102] on icon at bounding box center [479, 94] width 17 height 16
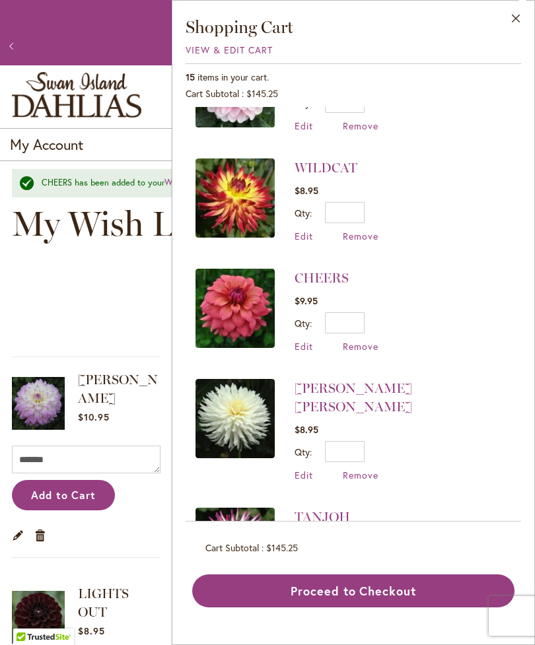
scroll to position [182, 0]
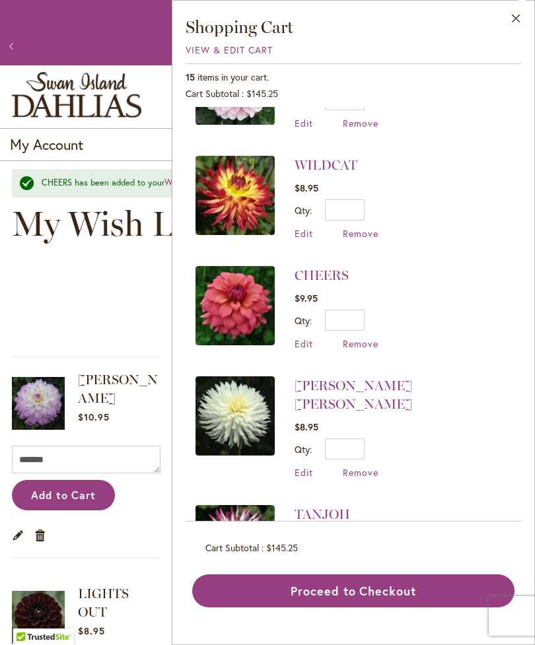
click at [225, 418] on img at bounding box center [234, 415] width 79 height 79
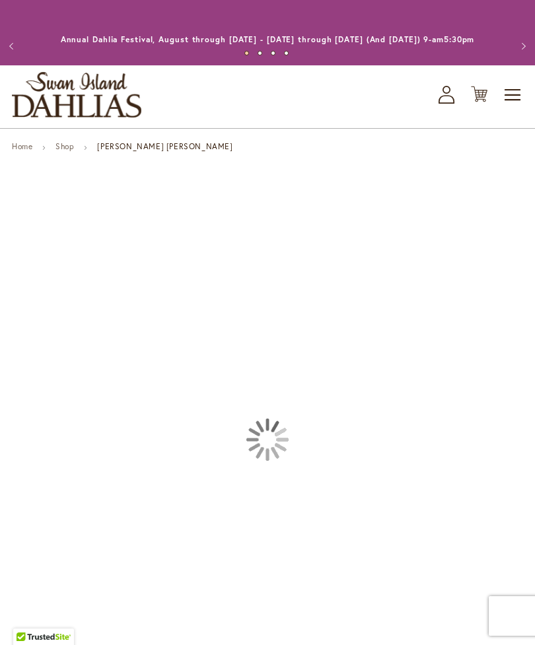
type input "*********"
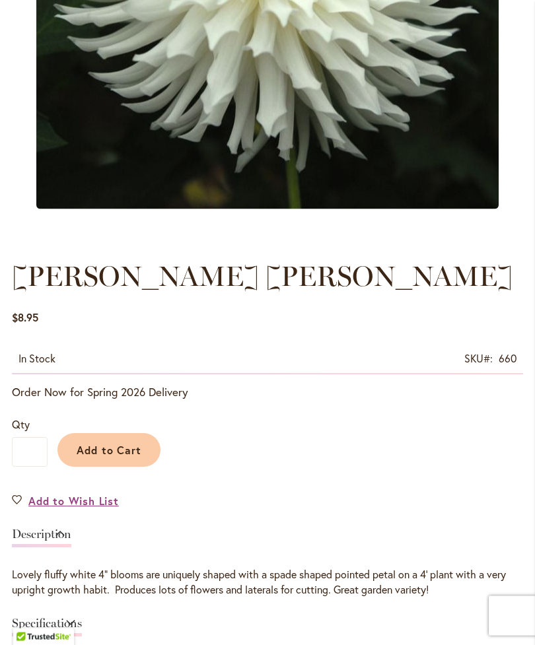
scroll to position [463, 0]
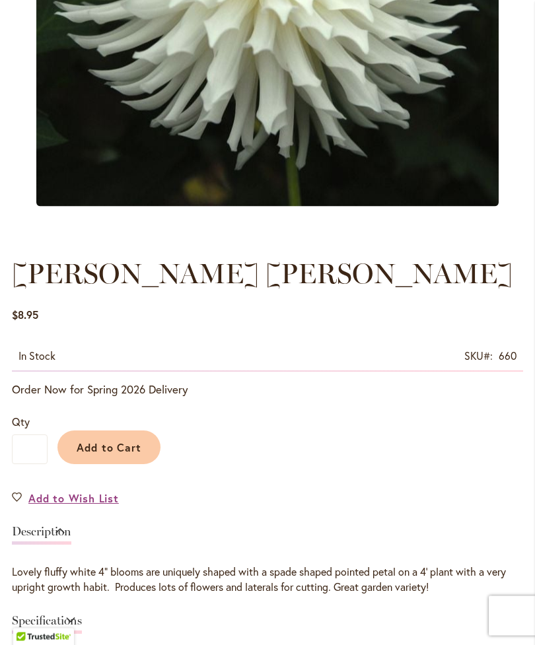
click at [17, 506] on link "Add to Wish List" at bounding box center [65, 498] width 107 height 15
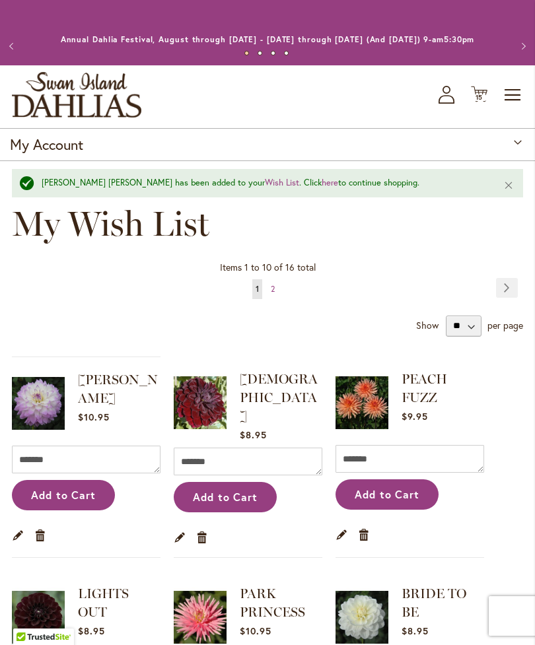
click at [475, 102] on span "15" at bounding box center [479, 97] width 8 height 9
